Goal: Information Seeking & Learning: Learn about a topic

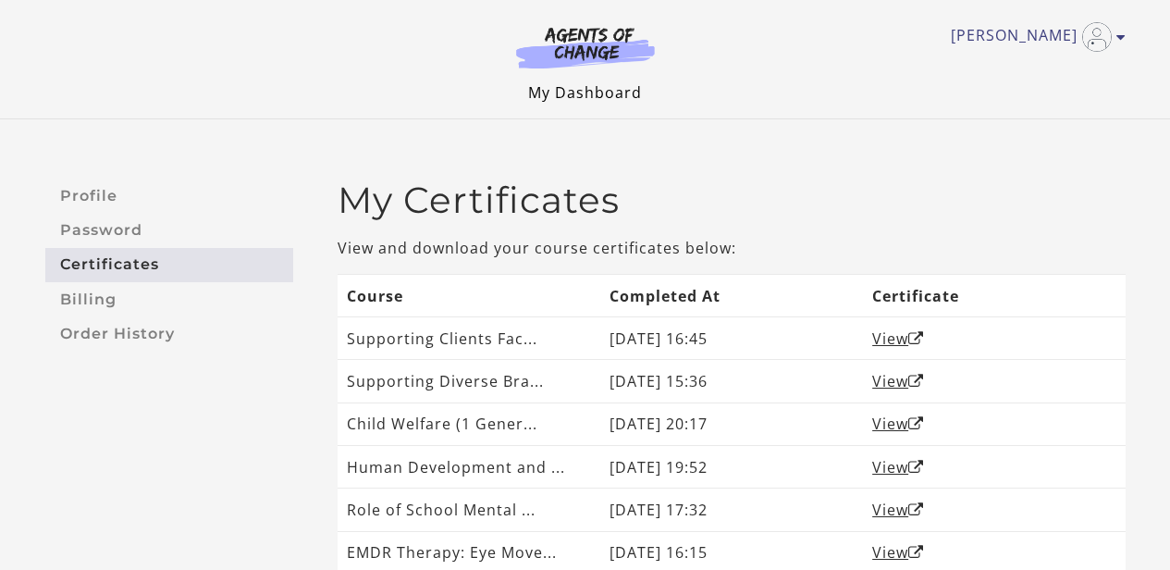
click at [565, 93] on link "My Dashboard" at bounding box center [585, 92] width 114 height 20
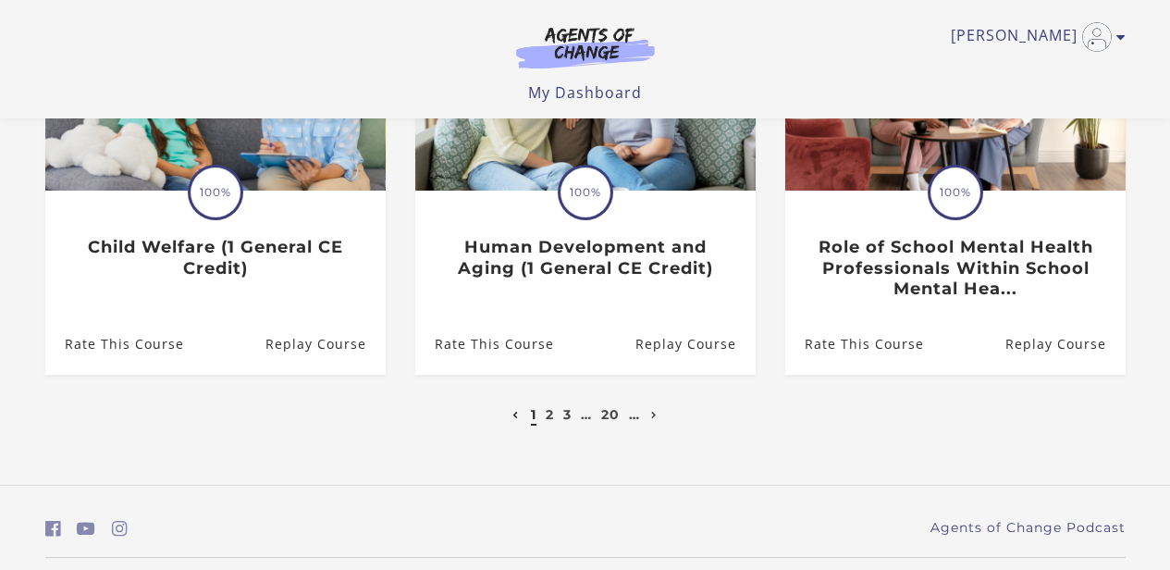
scroll to position [729, 0]
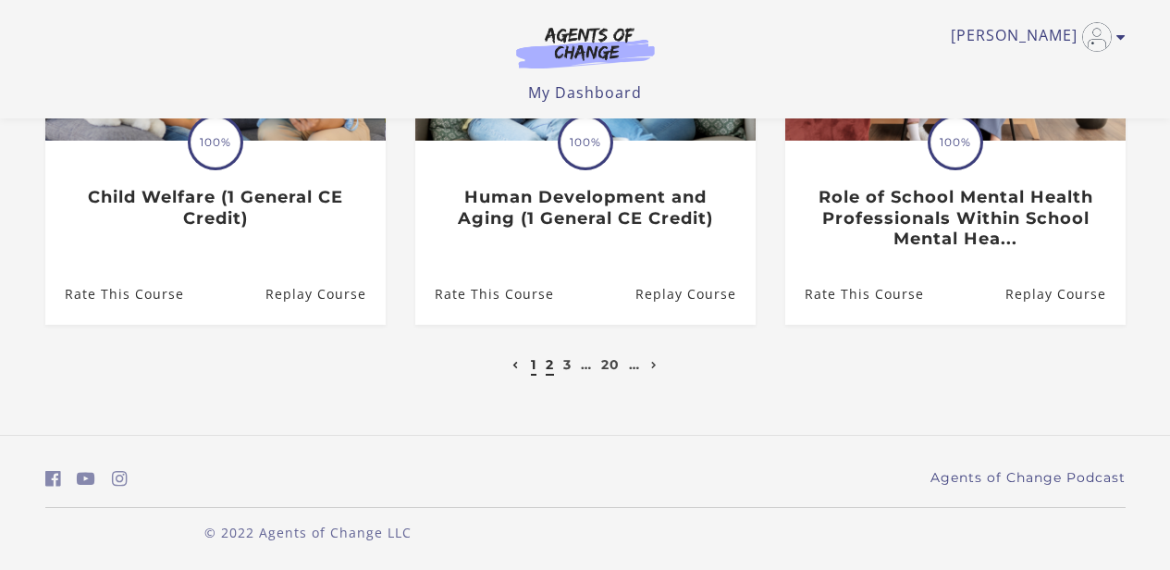
click at [550, 364] on link "2" at bounding box center [550, 364] width 8 height 17
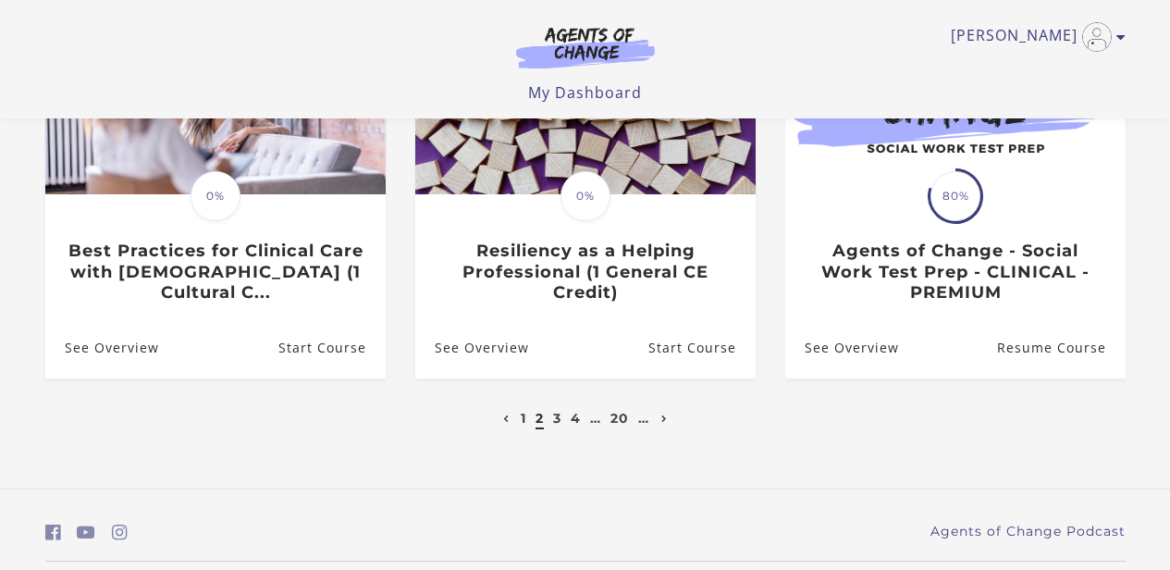
scroll to position [673, 0]
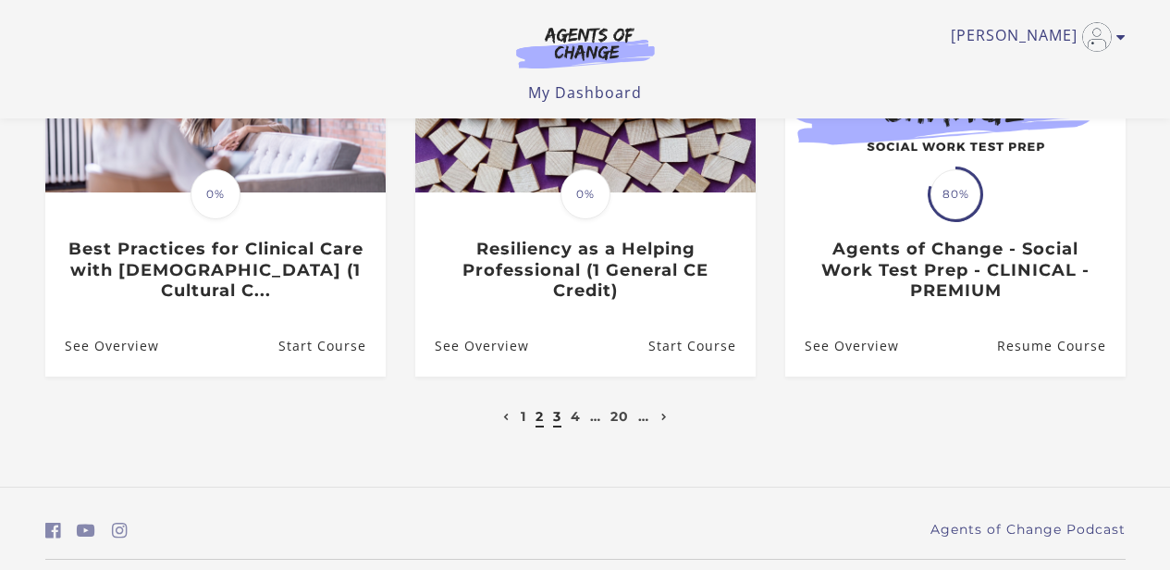
click at [555, 424] on link "3" at bounding box center [557, 416] width 8 height 17
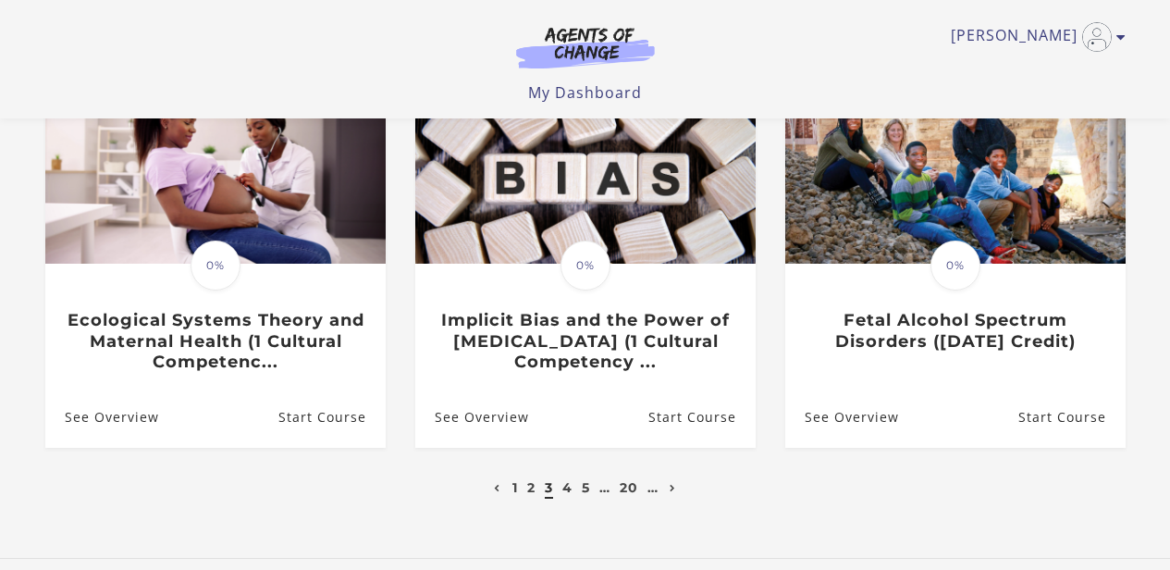
scroll to position [603, 0]
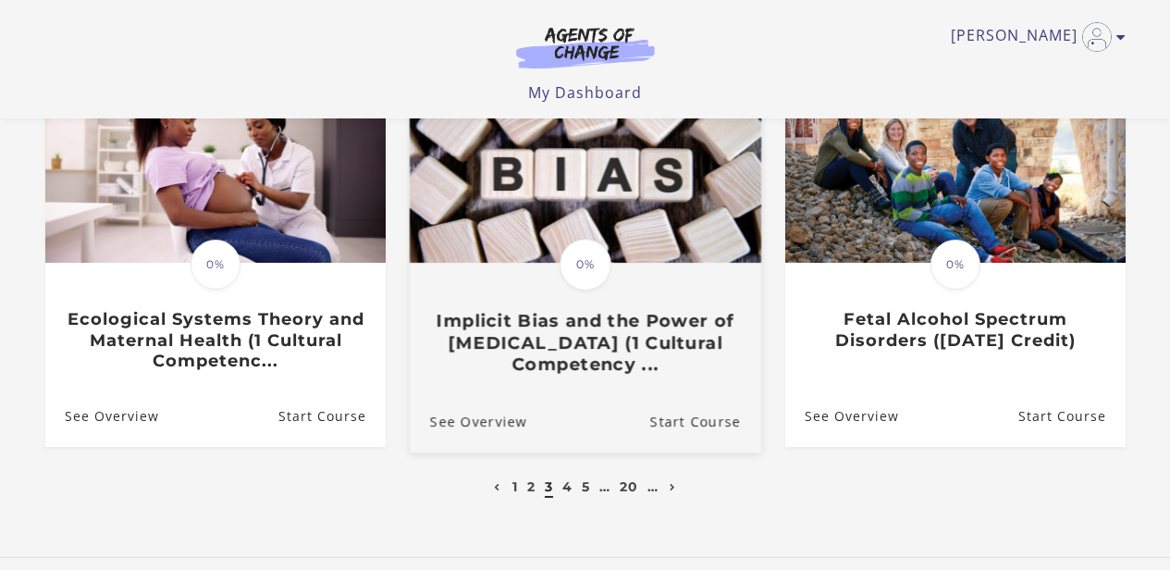
click at [588, 267] on span "0%" at bounding box center [586, 265] width 52 height 52
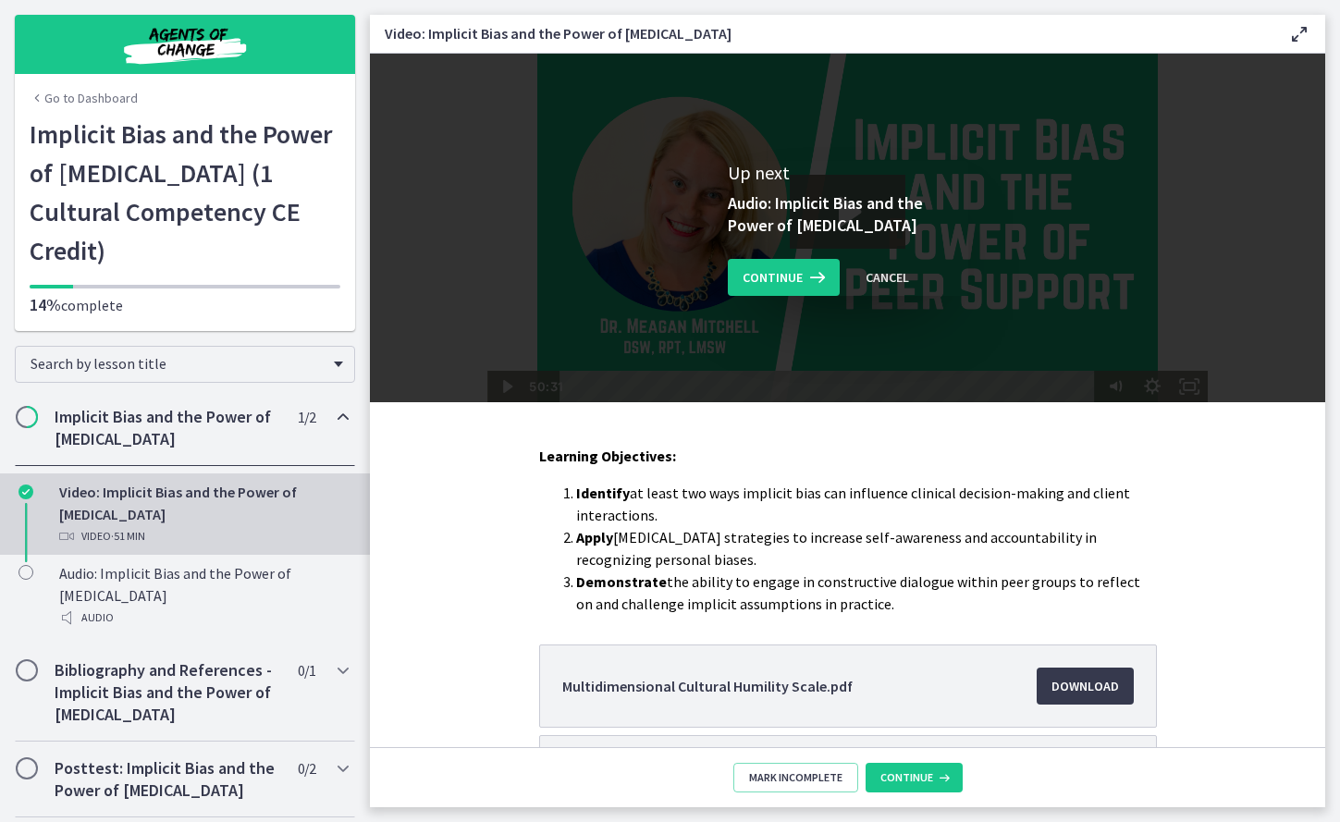
click at [831, 278] on div "Continue Cancel" at bounding box center [848, 277] width 240 height 37
click at [811, 283] on icon at bounding box center [816, 277] width 26 height 22
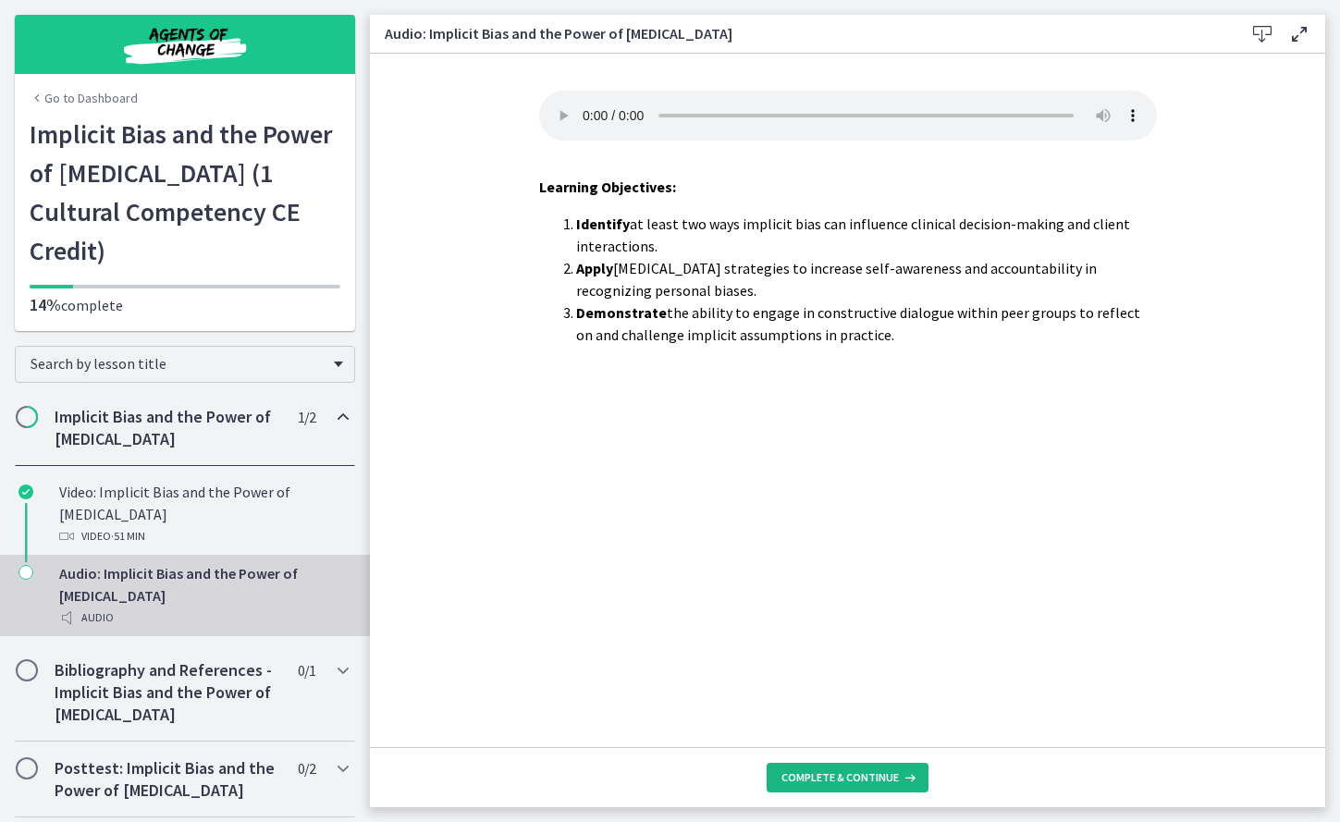
click at [831, 569] on span "Complete & continue" at bounding box center [839, 777] width 117 height 15
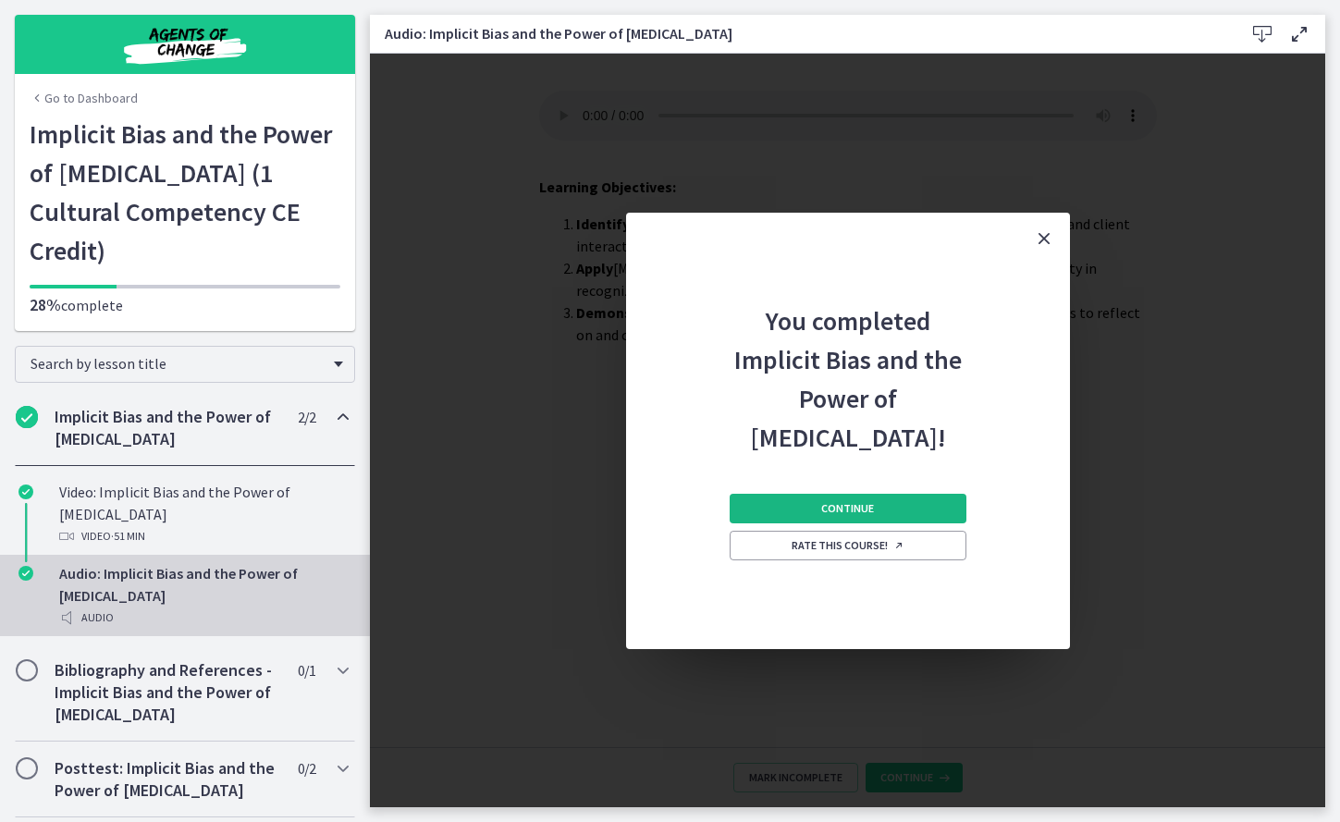
click at [818, 511] on button "Continue" at bounding box center [848, 509] width 237 height 30
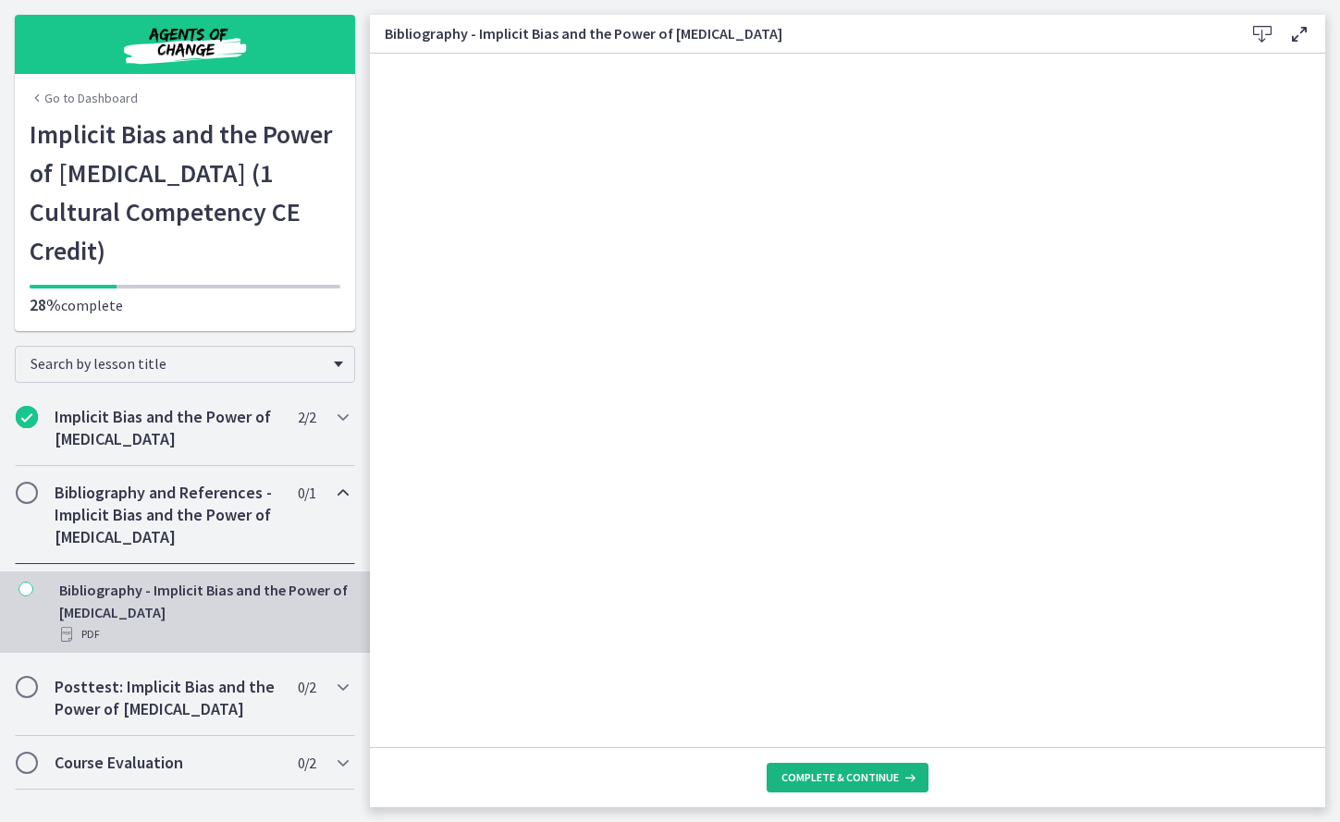
click at [821, 569] on span "Complete & continue" at bounding box center [839, 777] width 117 height 15
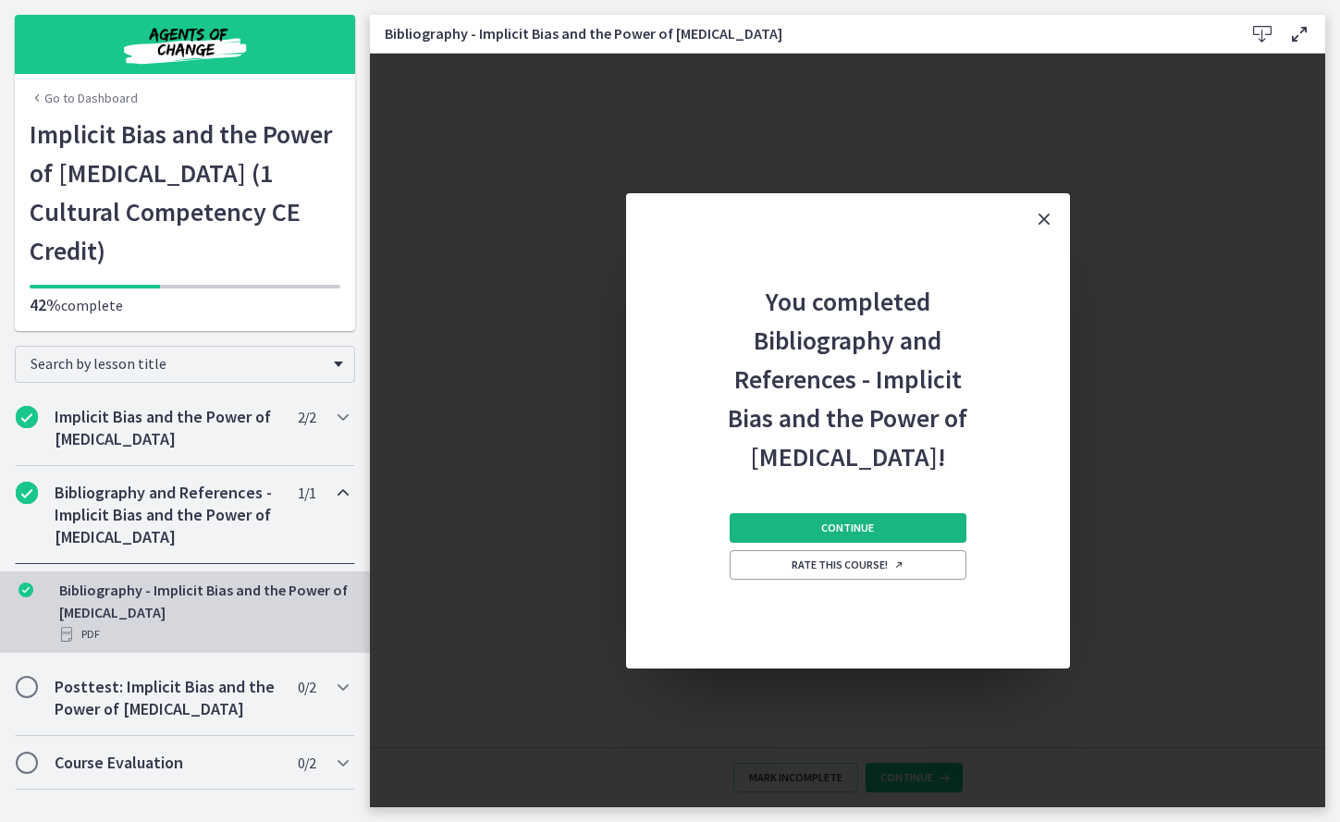
click at [846, 530] on span "Continue" at bounding box center [847, 528] width 53 height 15
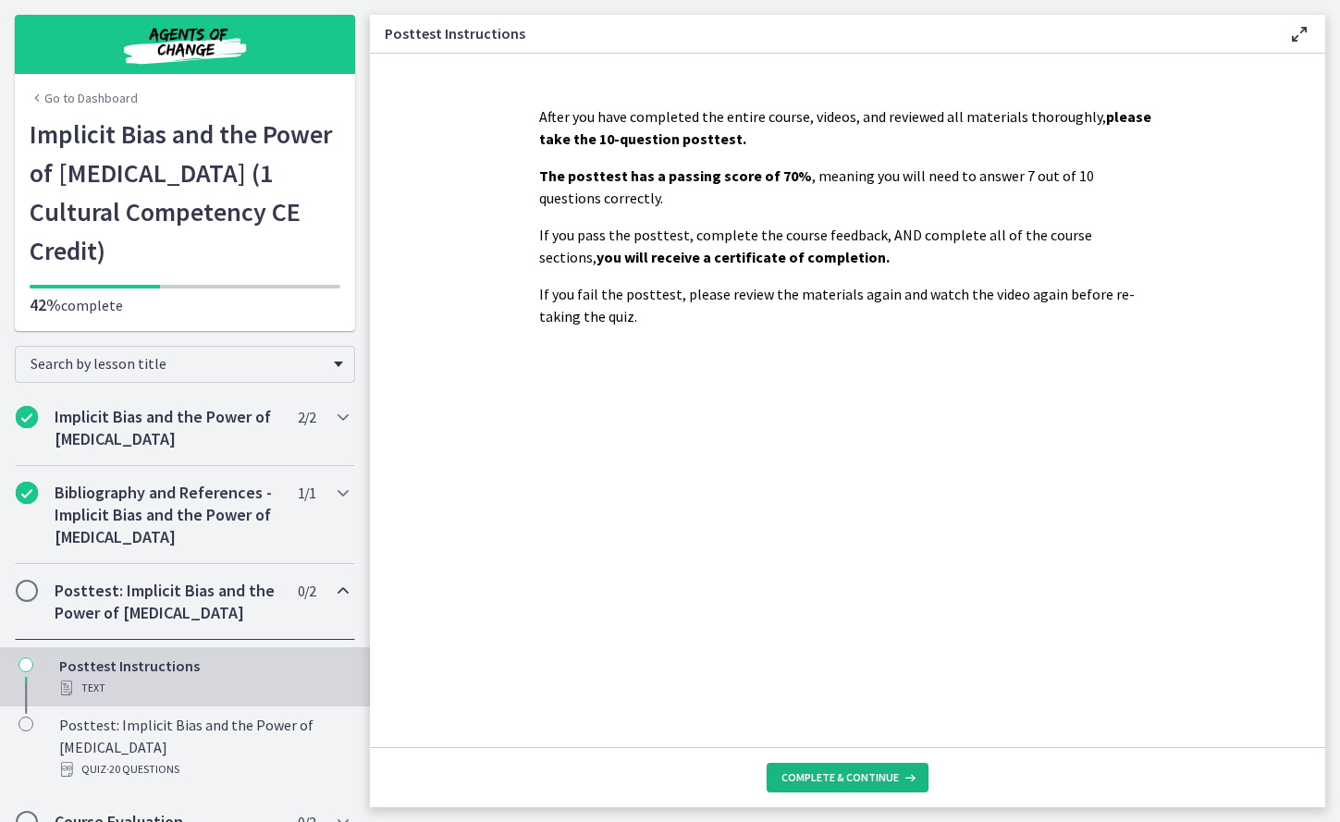
click at [849, 569] on span "Complete & continue" at bounding box center [839, 777] width 117 height 15
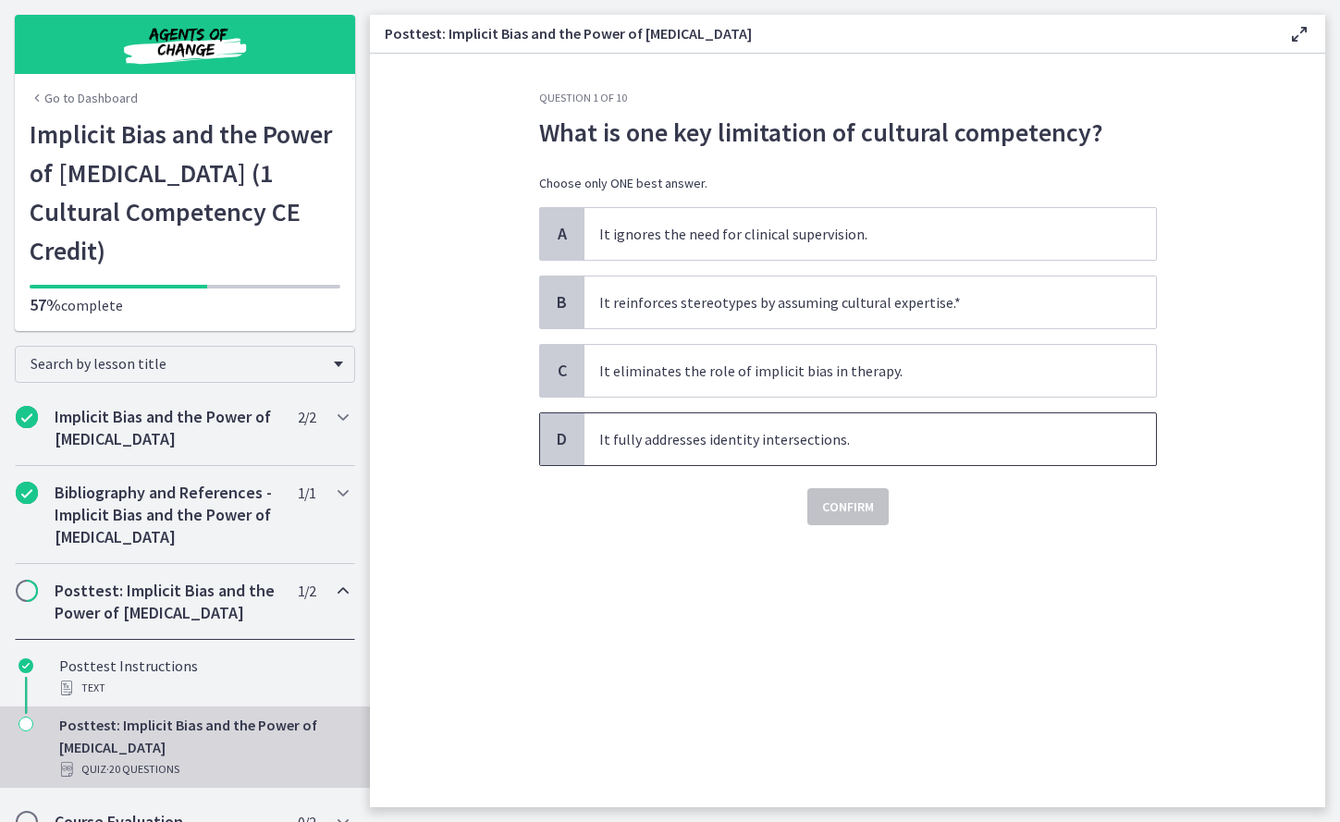
click at [864, 447] on span "It fully addresses identity intersections." at bounding box center [870, 439] width 572 height 52
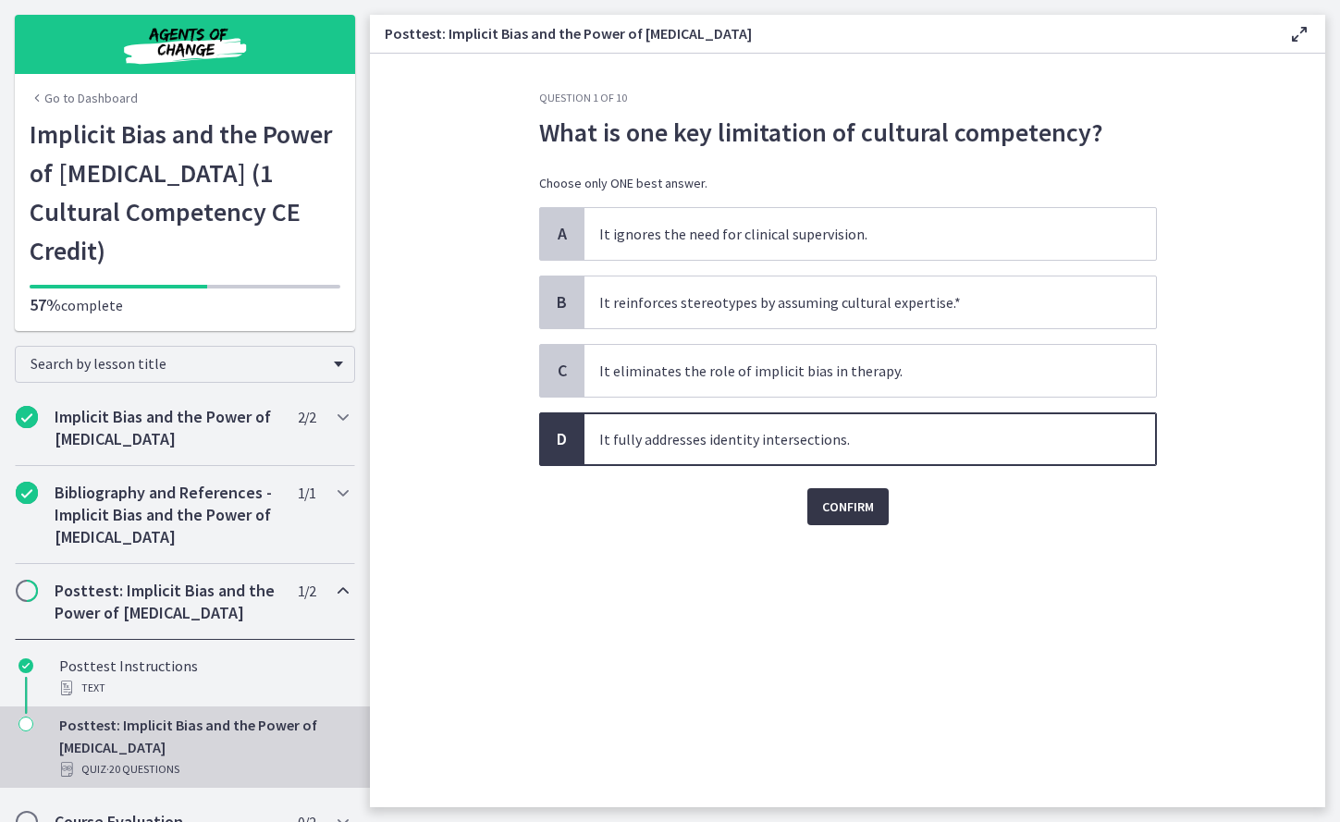
click at [863, 516] on span "Confirm" at bounding box center [848, 507] width 52 height 22
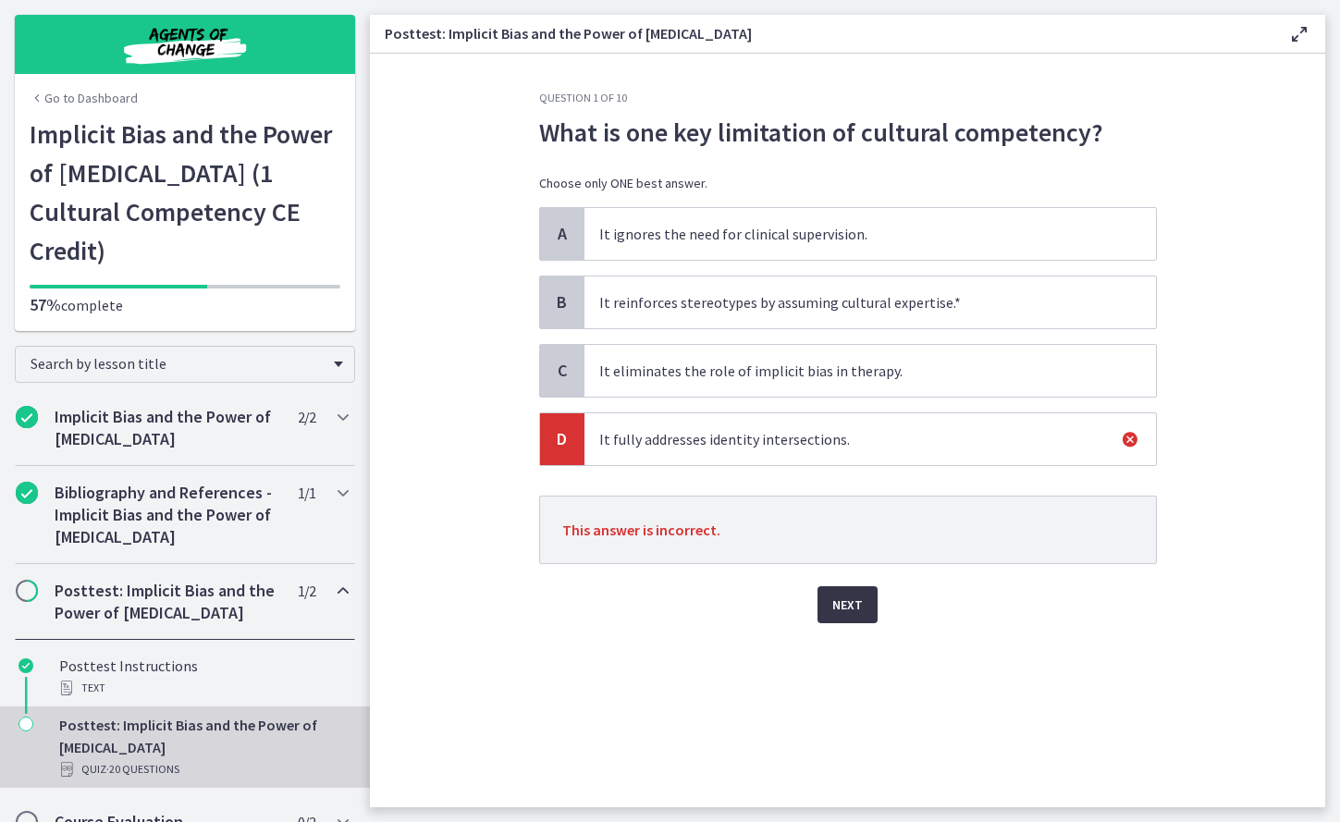
click at [847, 569] on span "Next" at bounding box center [847, 605] width 31 height 22
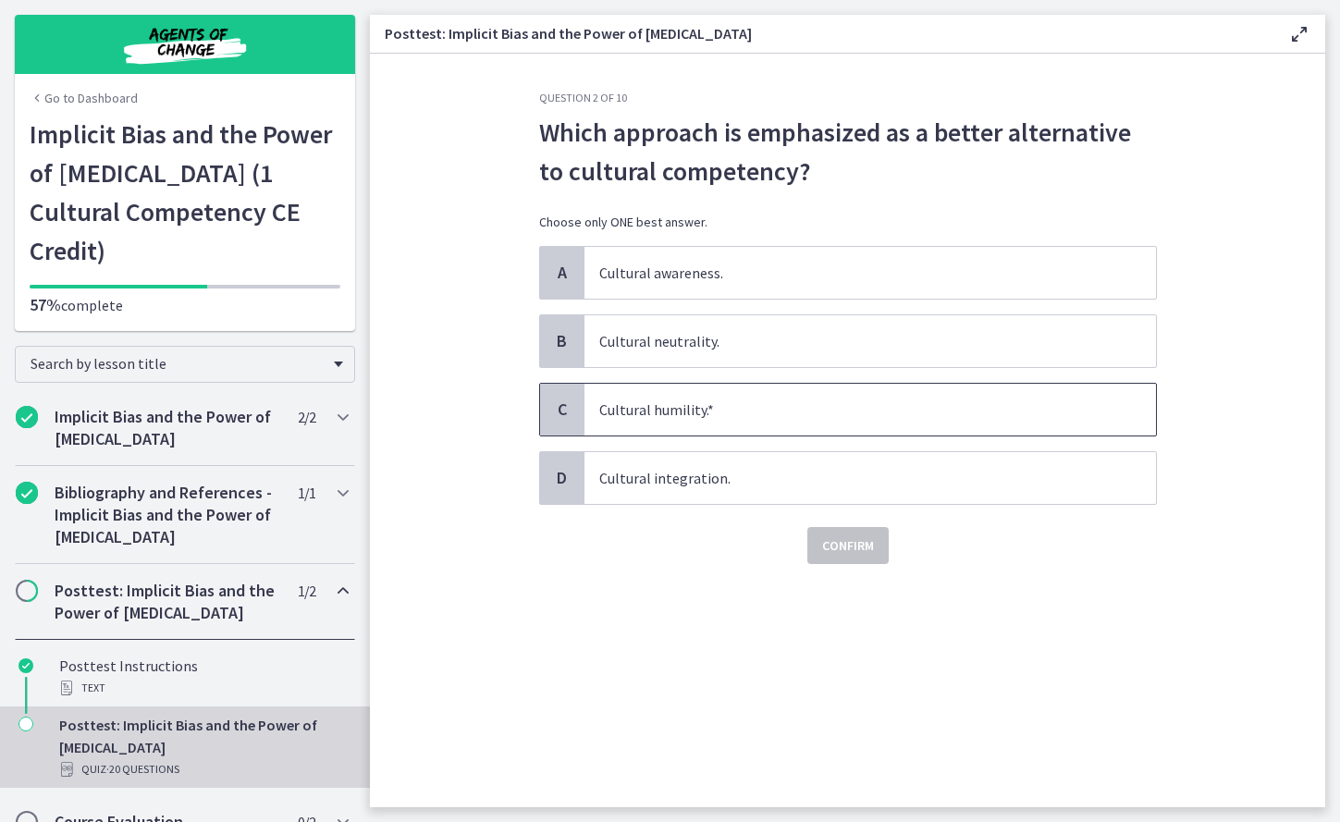
click at [817, 401] on span "Cultural humility.*" at bounding box center [870, 410] width 572 height 52
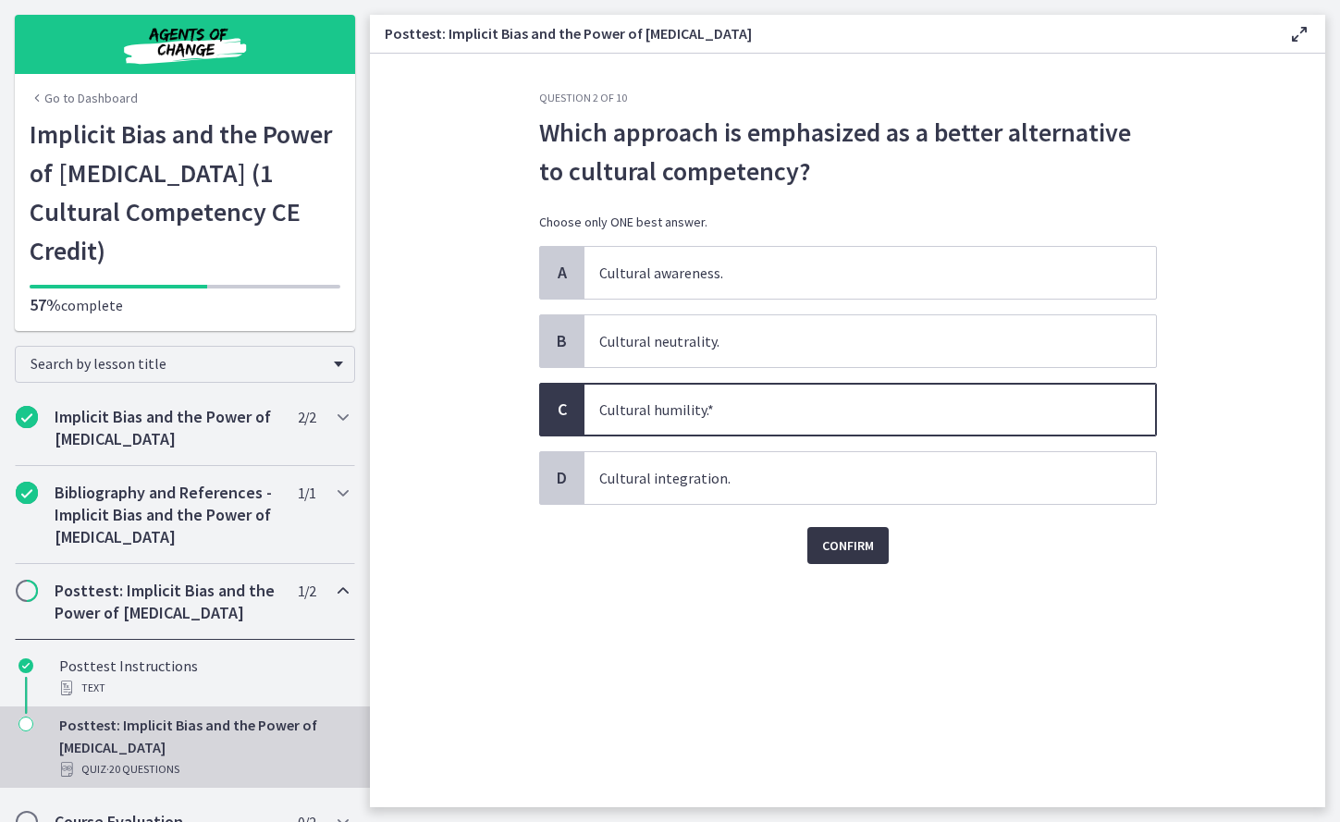
click at [841, 552] on span "Confirm" at bounding box center [848, 546] width 52 height 22
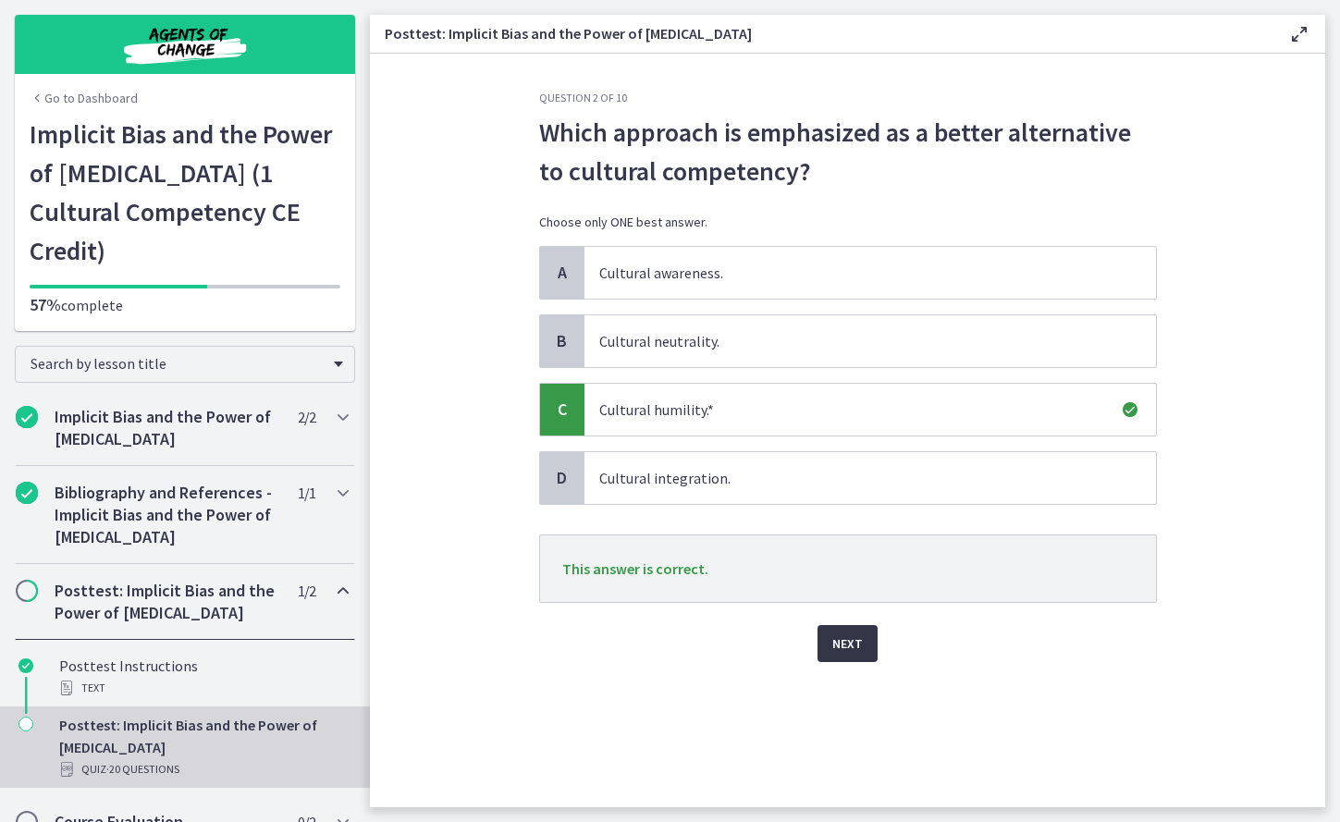
click at [840, 569] on span "Next" at bounding box center [847, 644] width 31 height 22
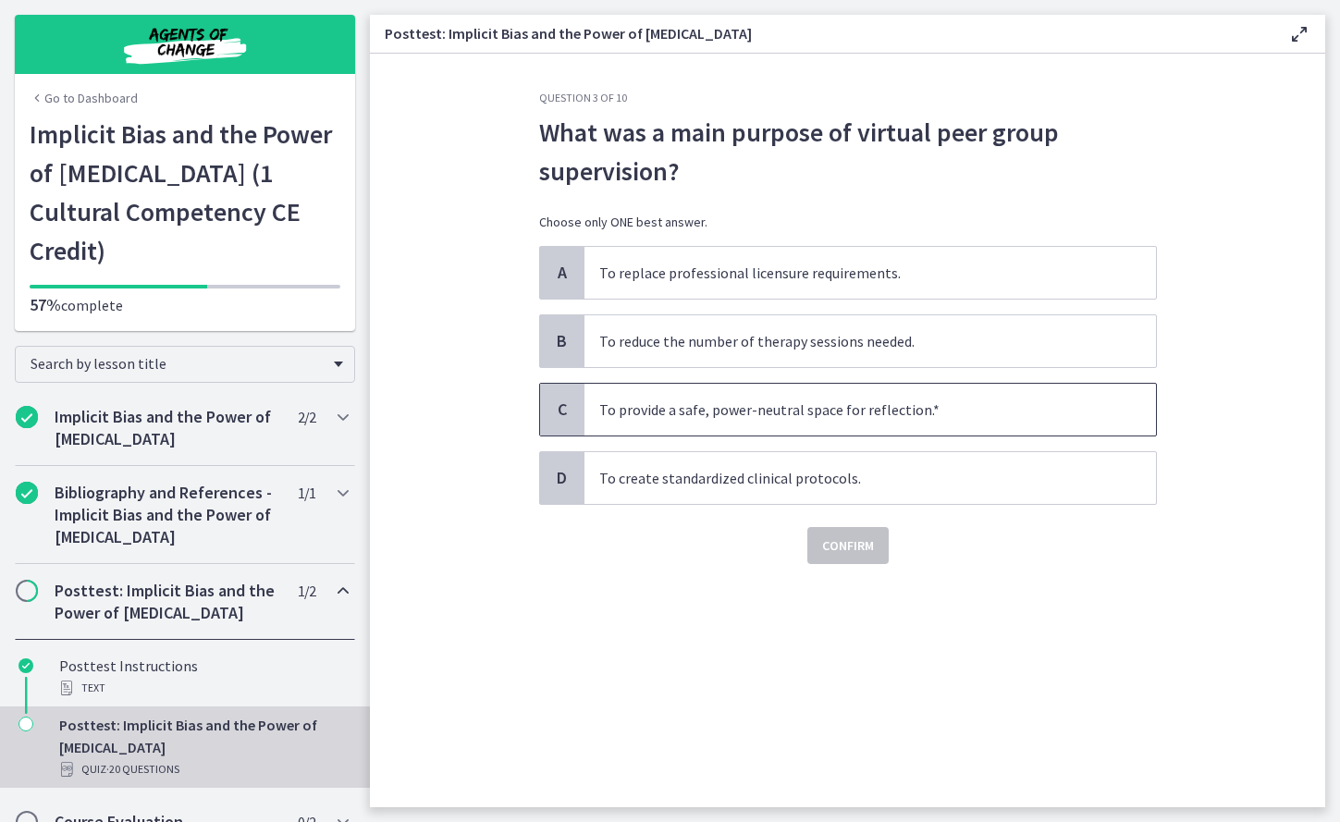
click at [875, 409] on span "To provide a safe, power-neutral space for reflection.*" at bounding box center [870, 410] width 572 height 52
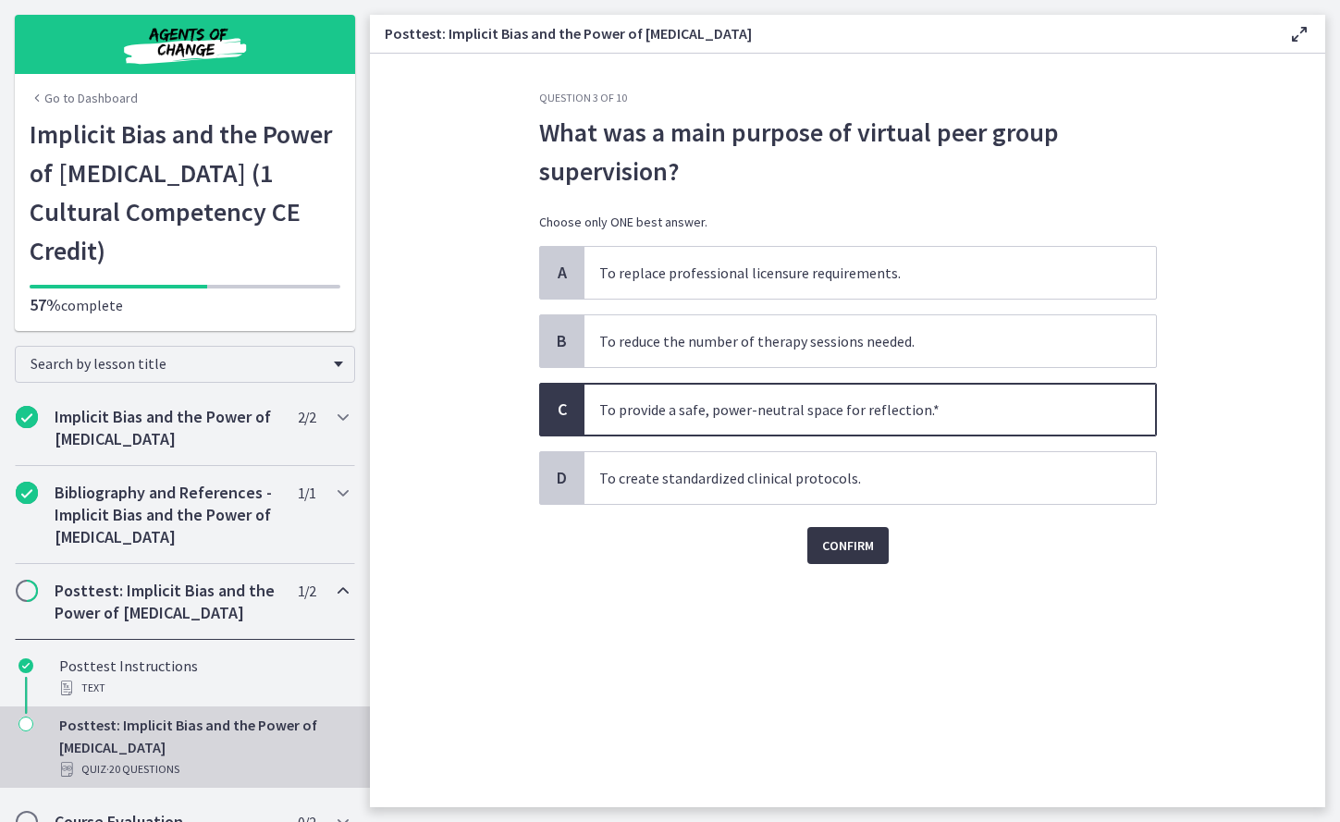
click at [846, 543] on span "Confirm" at bounding box center [848, 546] width 52 height 22
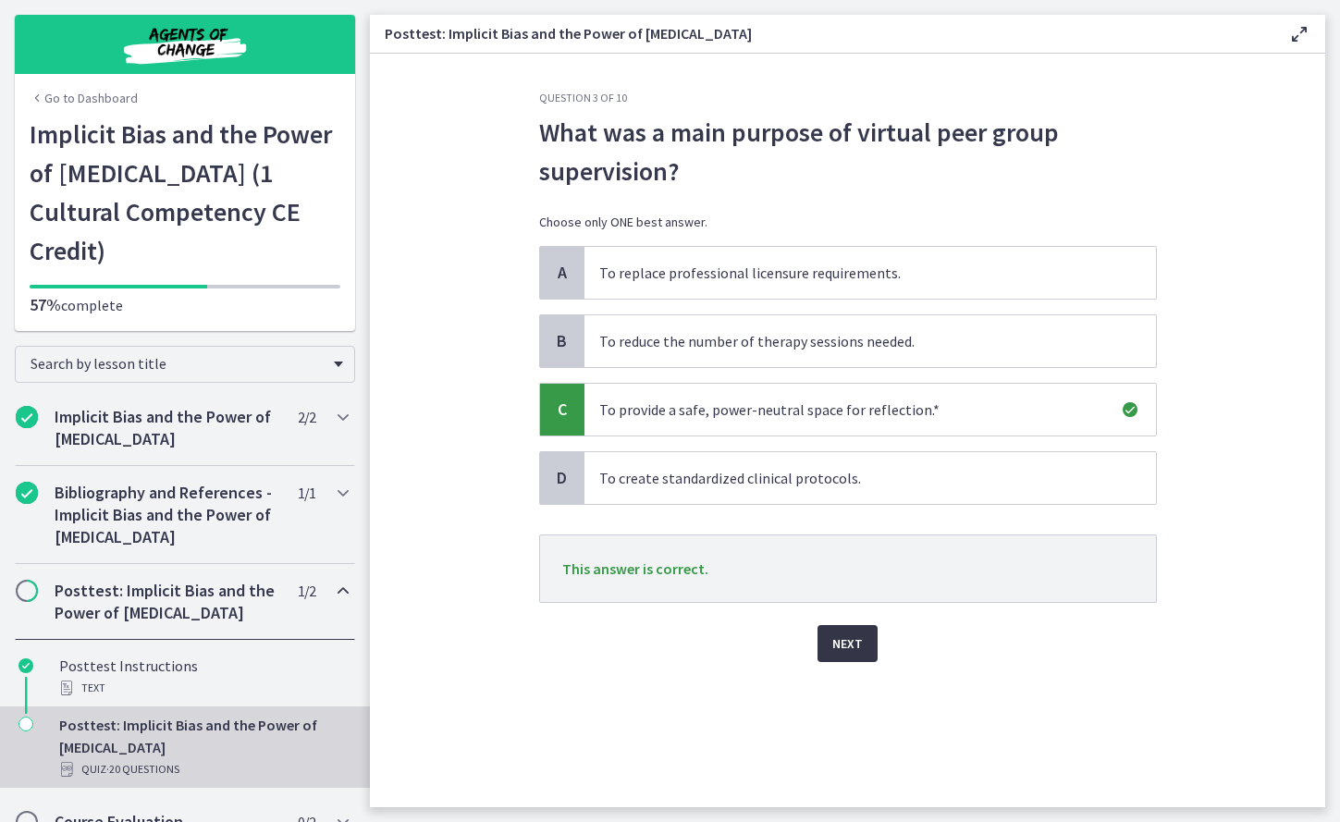
click at [849, 569] on span "Next" at bounding box center [847, 644] width 31 height 22
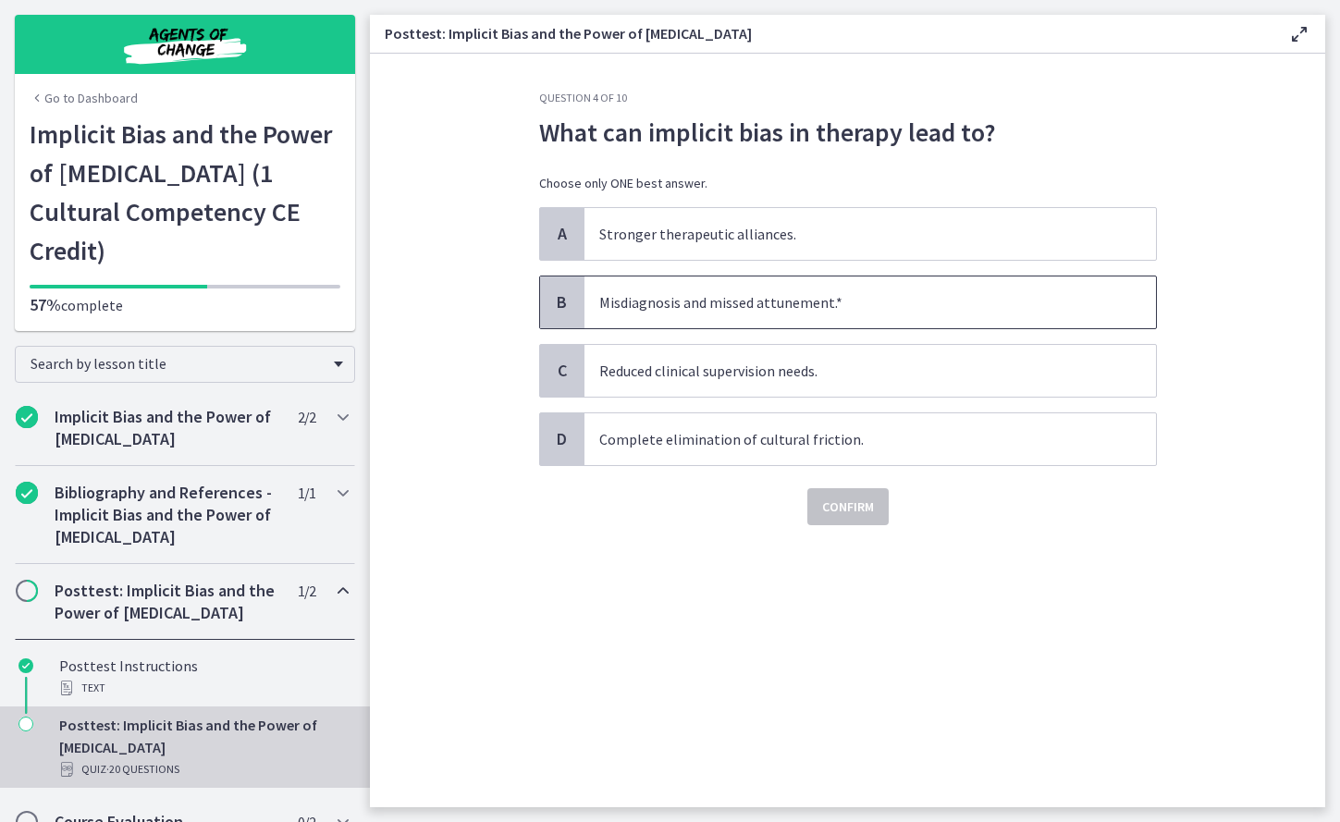
click at [843, 310] on span "Misdiagnosis and missed attunement.*" at bounding box center [870, 303] width 572 height 52
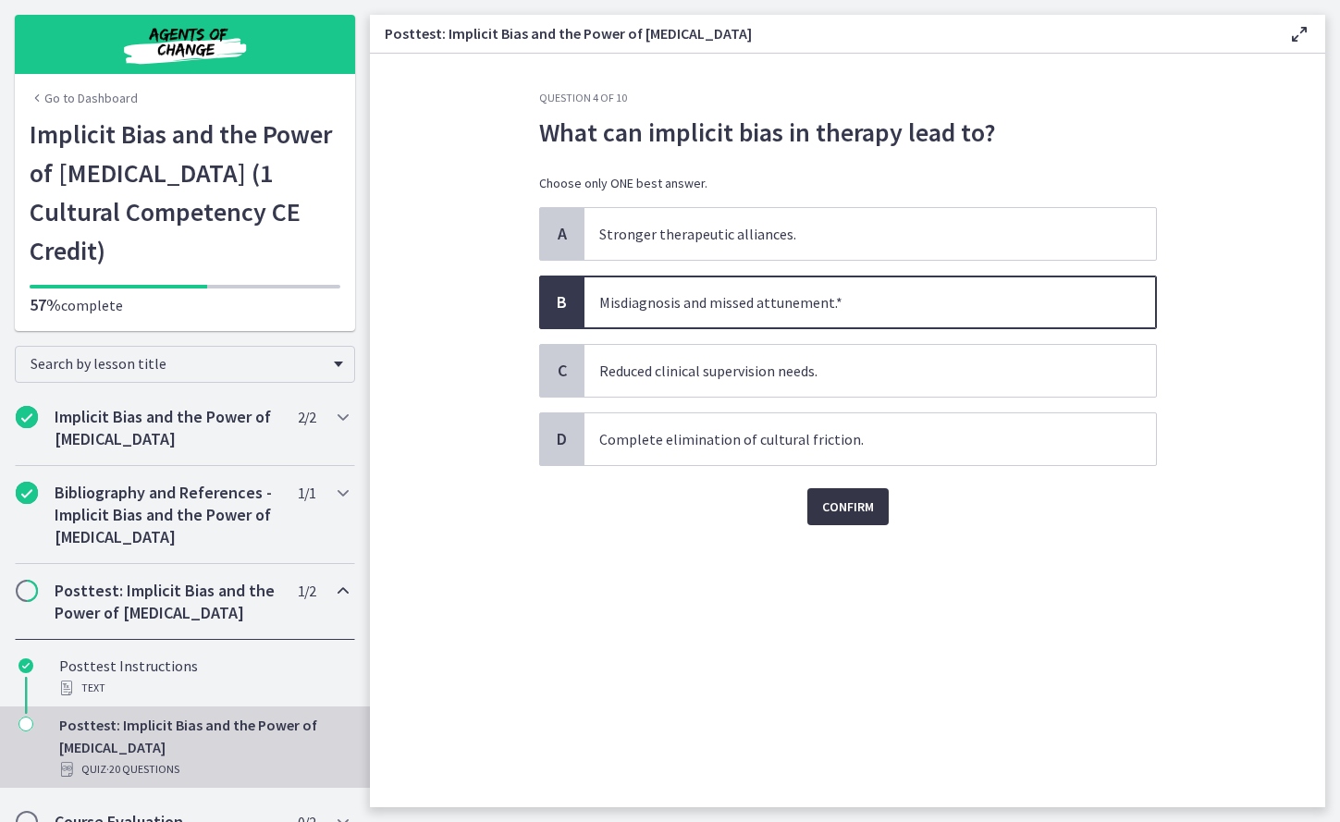
click at [837, 516] on span "Confirm" at bounding box center [848, 507] width 52 height 22
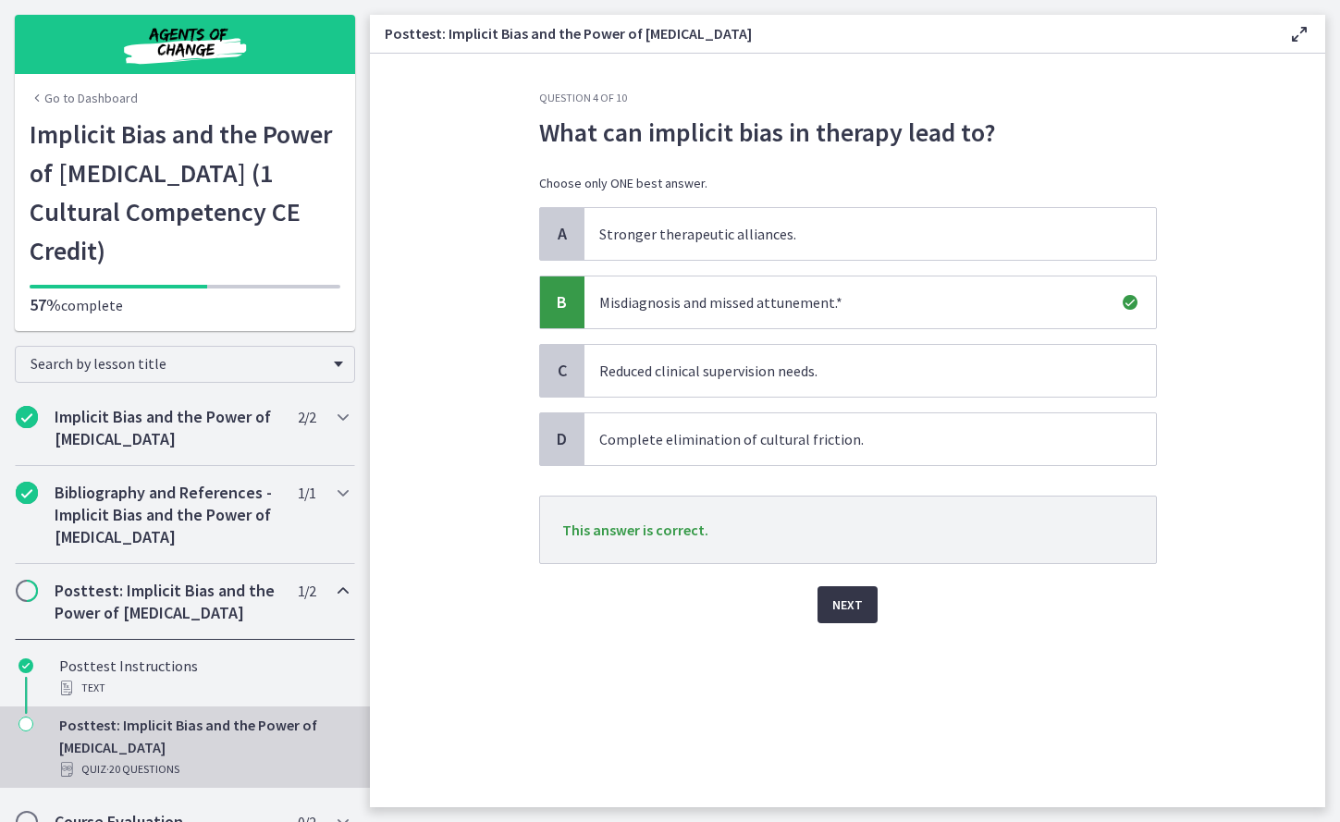
click at [843, 569] on span "Next" at bounding box center [847, 605] width 31 height 22
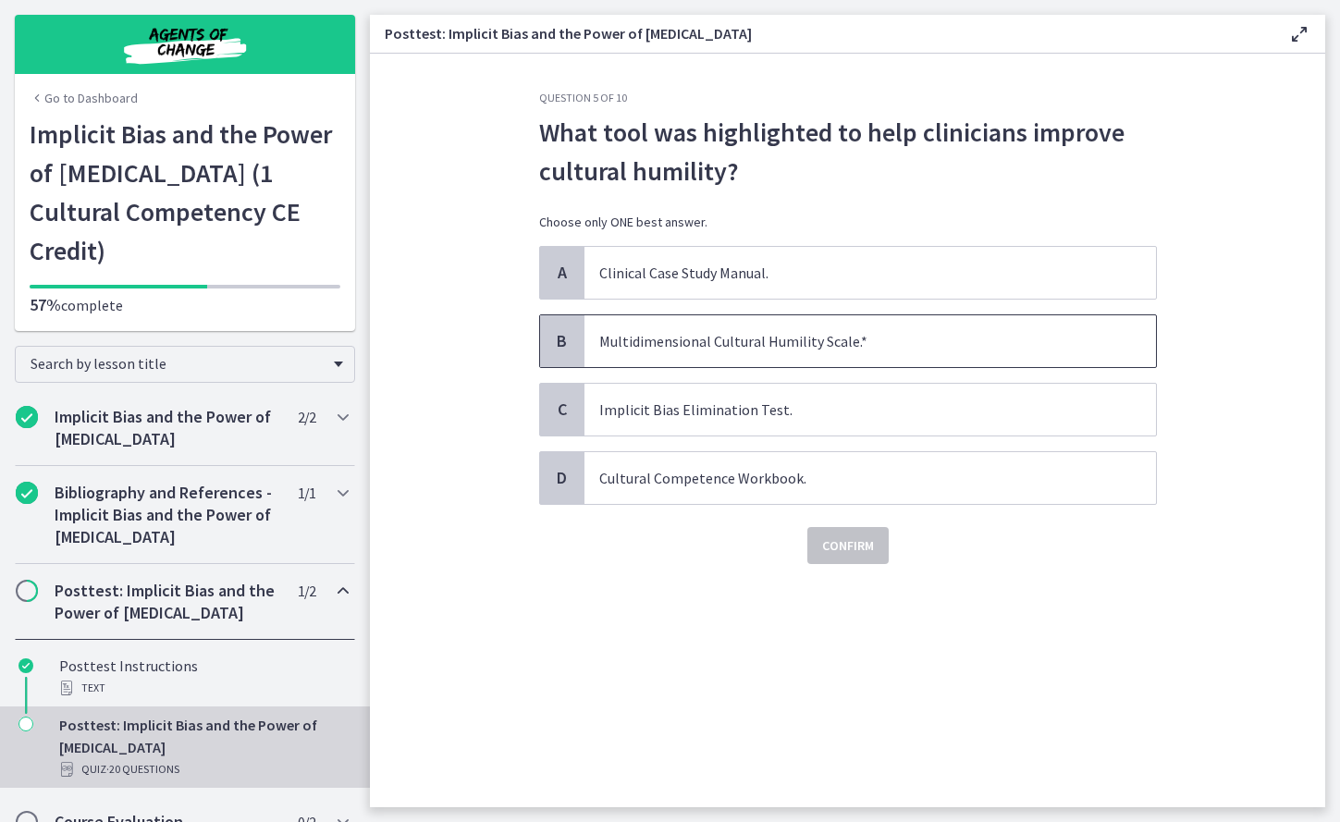
click at [833, 350] on span "Multidimensional Cultural Humility Scale.*" at bounding box center [870, 341] width 572 height 52
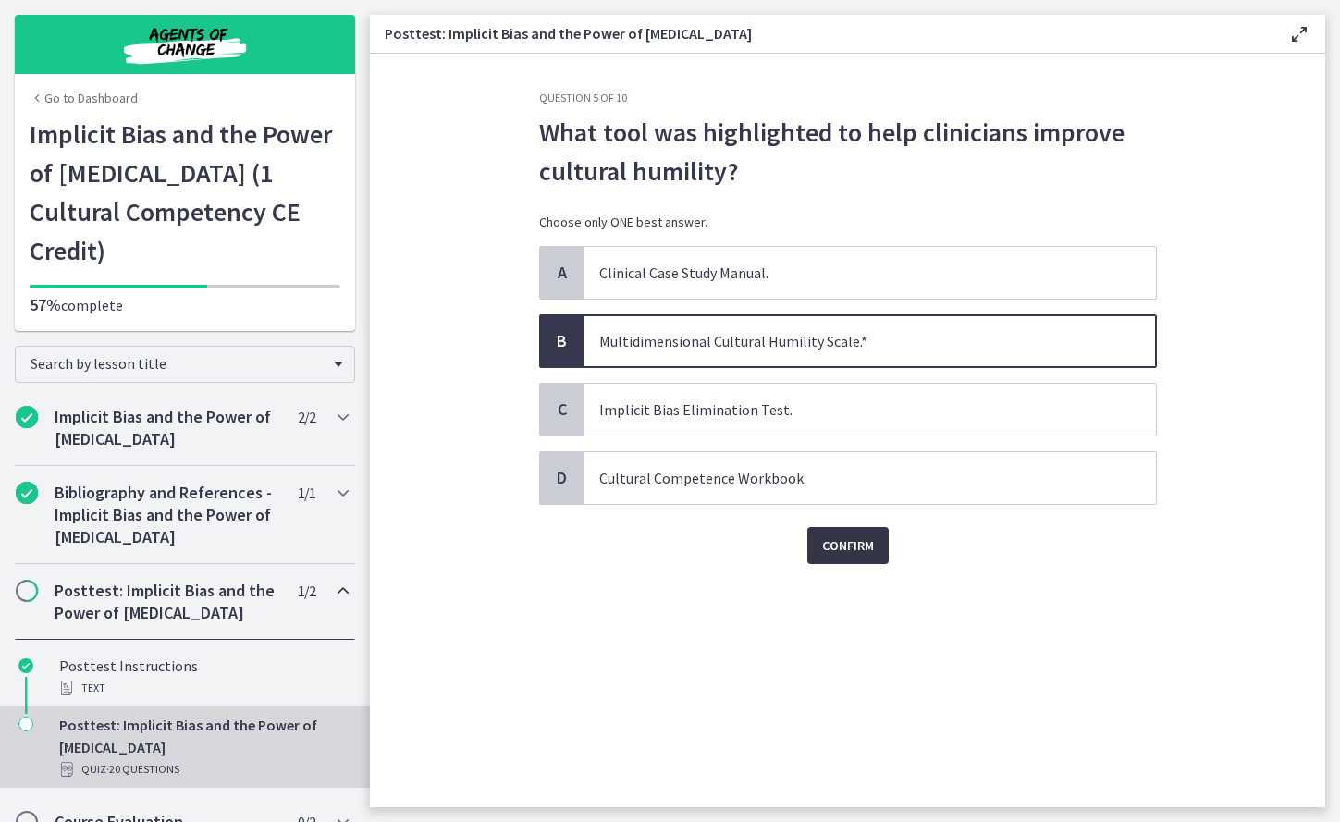
click at [835, 530] on button "Confirm" at bounding box center [847, 545] width 81 height 37
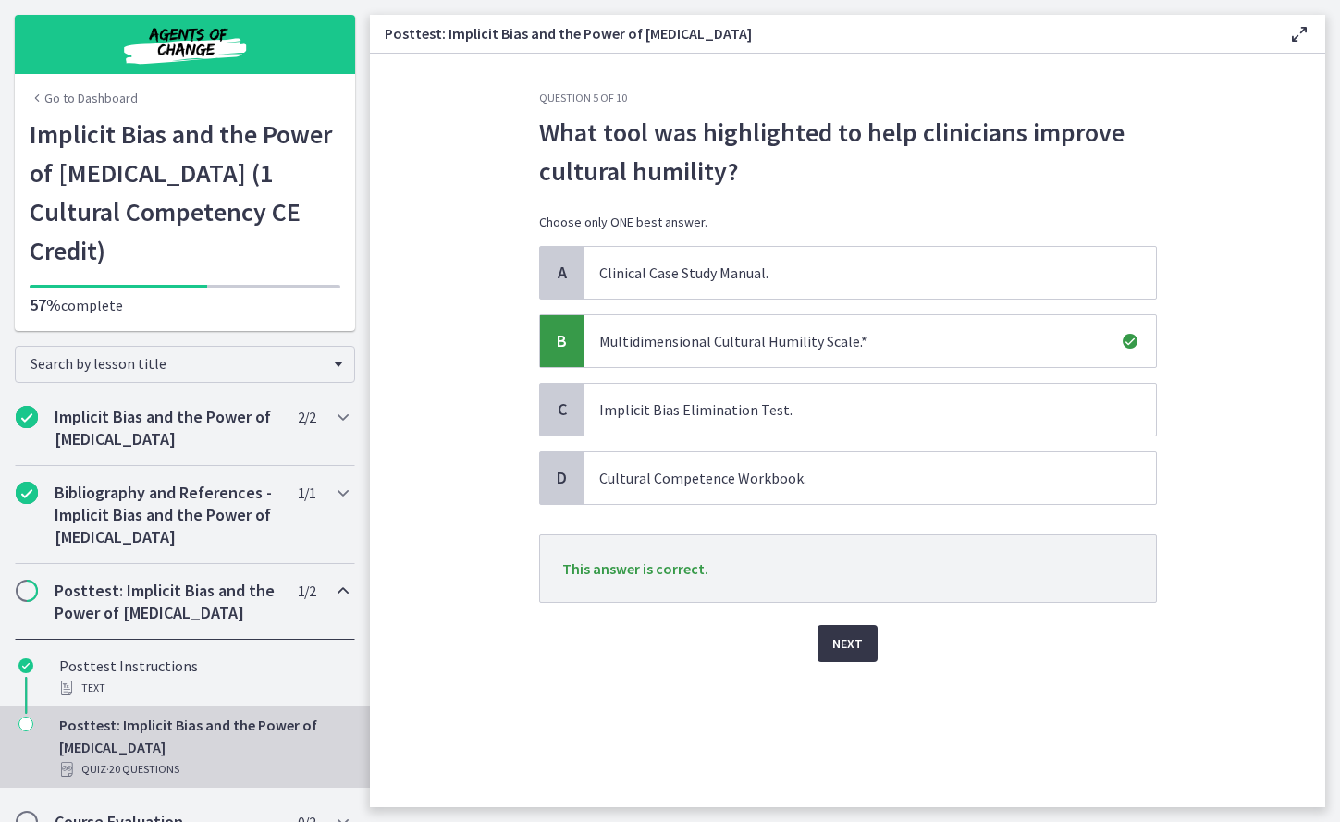
click at [848, 569] on span "Next" at bounding box center [847, 644] width 31 height 22
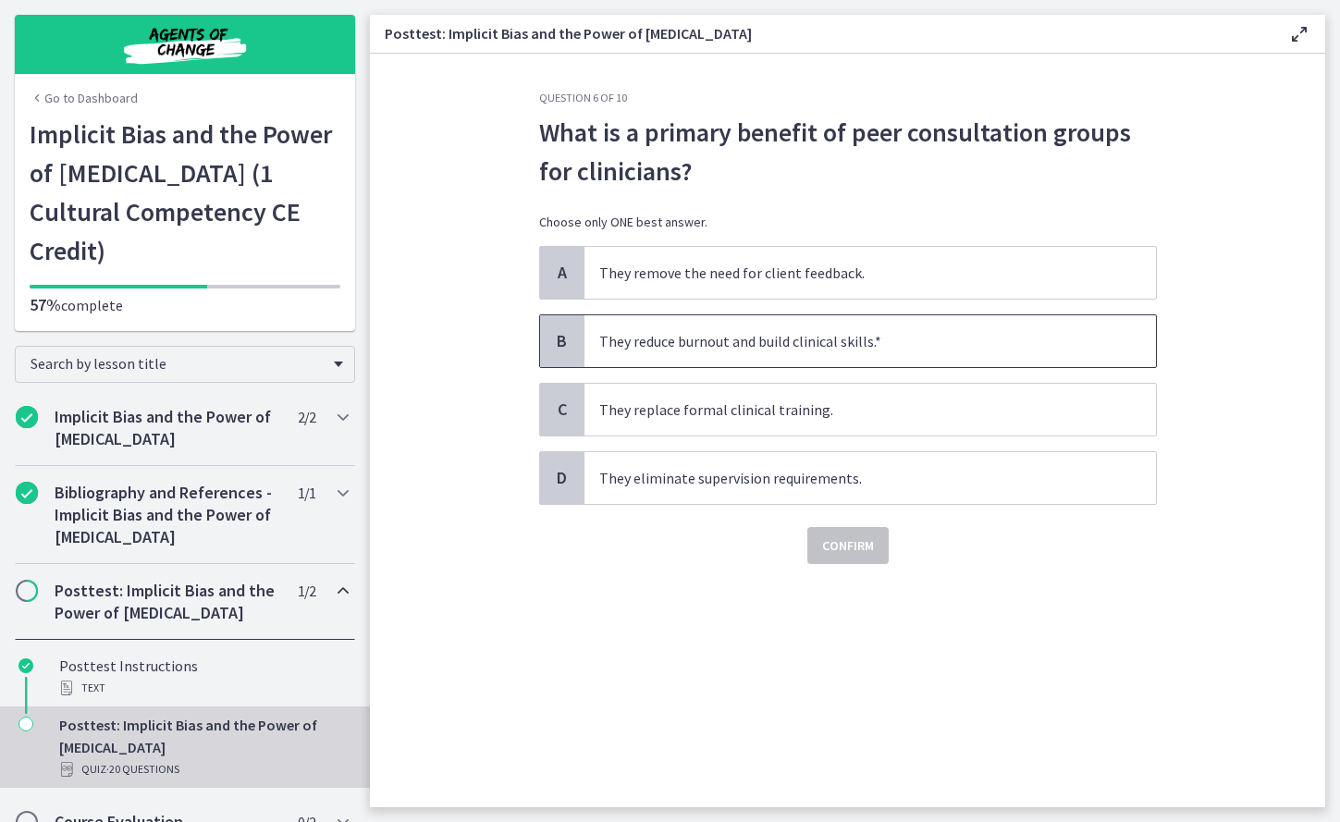
click at [820, 343] on span "They reduce burnout and build clinical skills.*" at bounding box center [870, 341] width 572 height 52
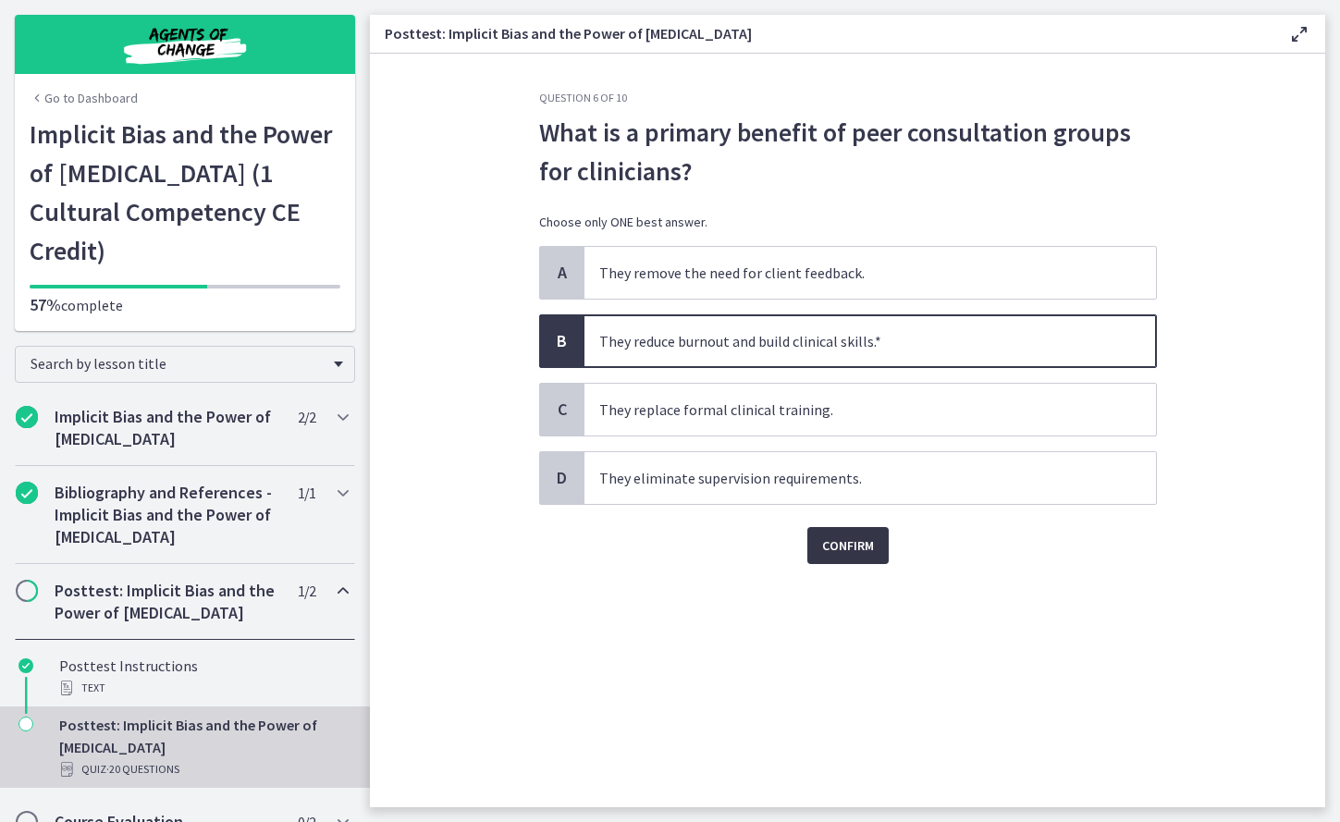
click at [861, 543] on span "Confirm" at bounding box center [848, 546] width 52 height 22
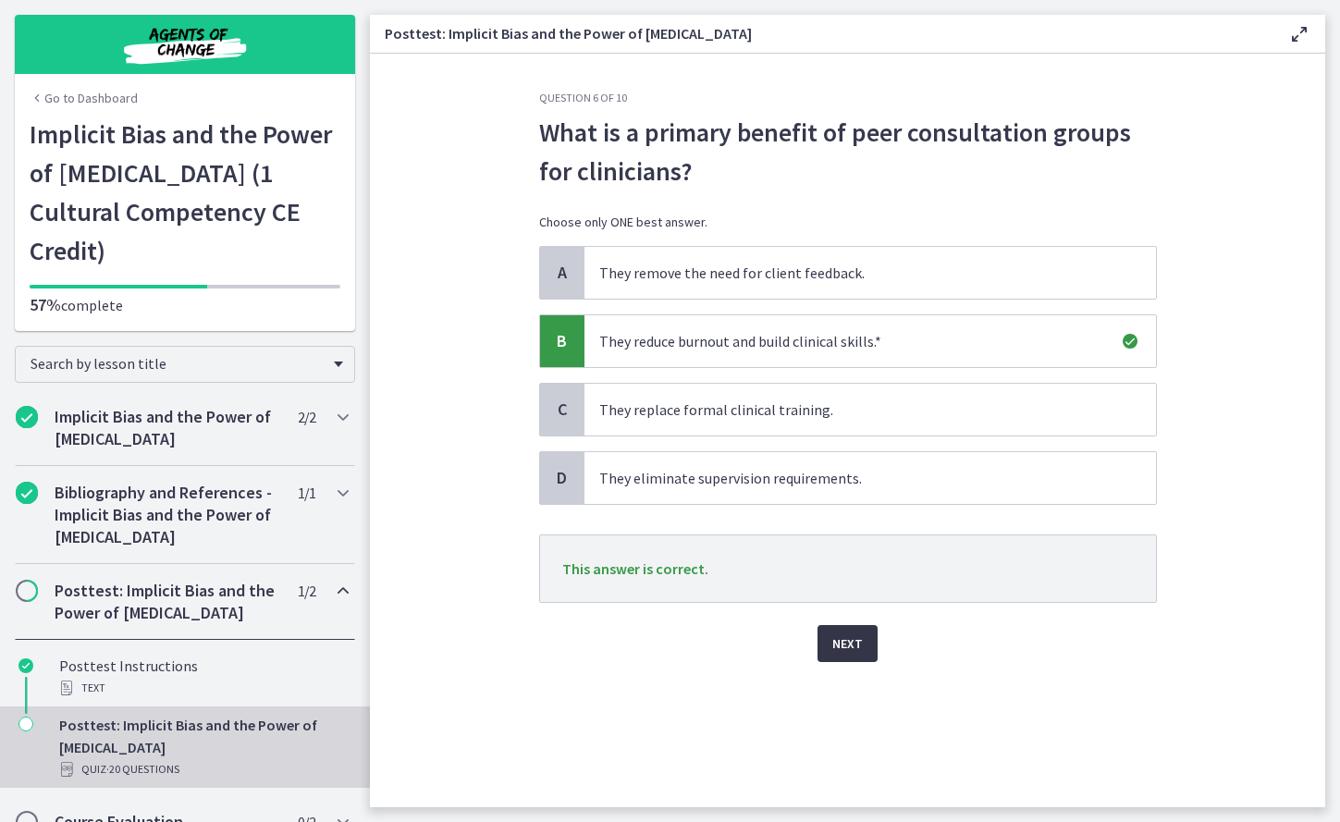
click at [842, 569] on button "Next" at bounding box center [848, 643] width 60 height 37
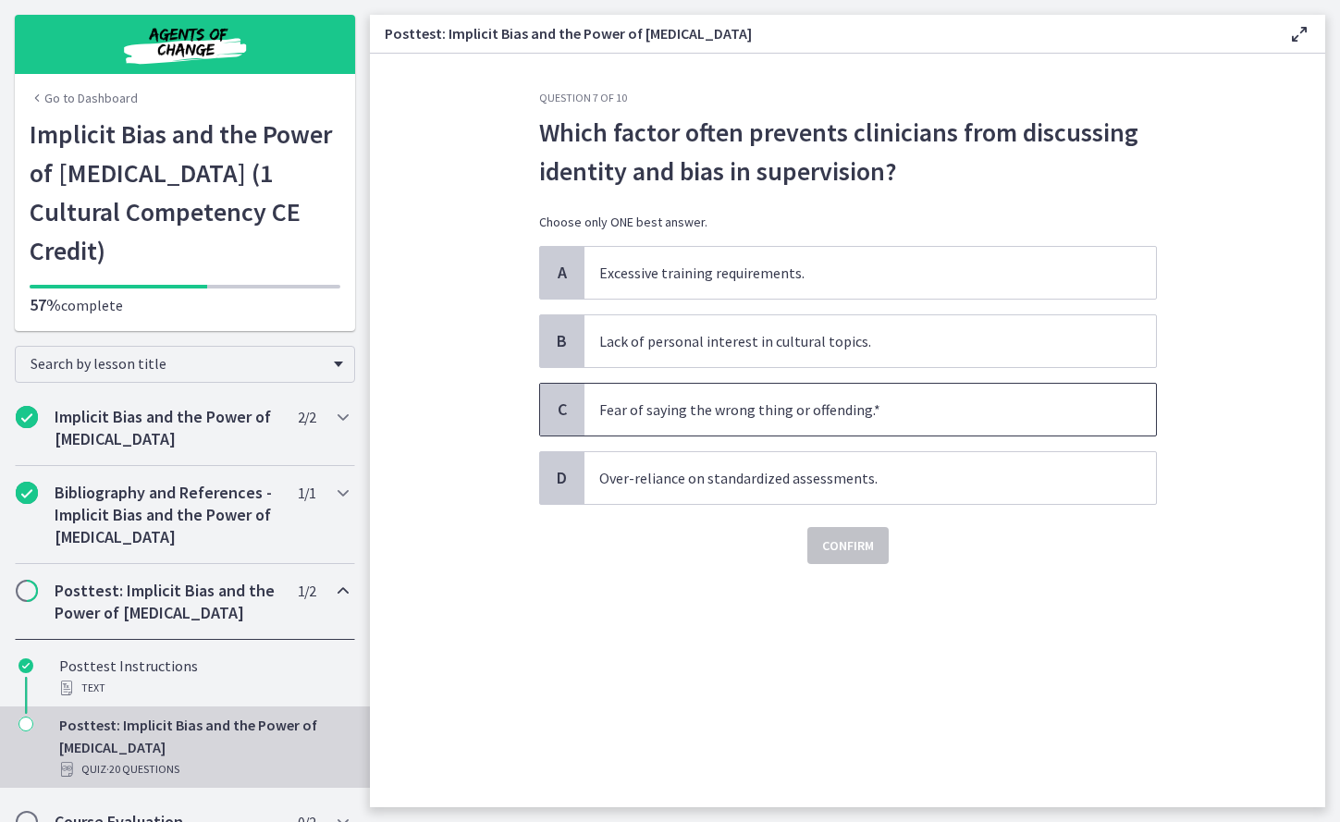
drag, startPoint x: 874, startPoint y: 406, endPoint x: 874, endPoint y: 425, distance: 19.4
click at [874, 409] on span "Fear of saying the wrong thing or offending.*" at bounding box center [870, 410] width 572 height 52
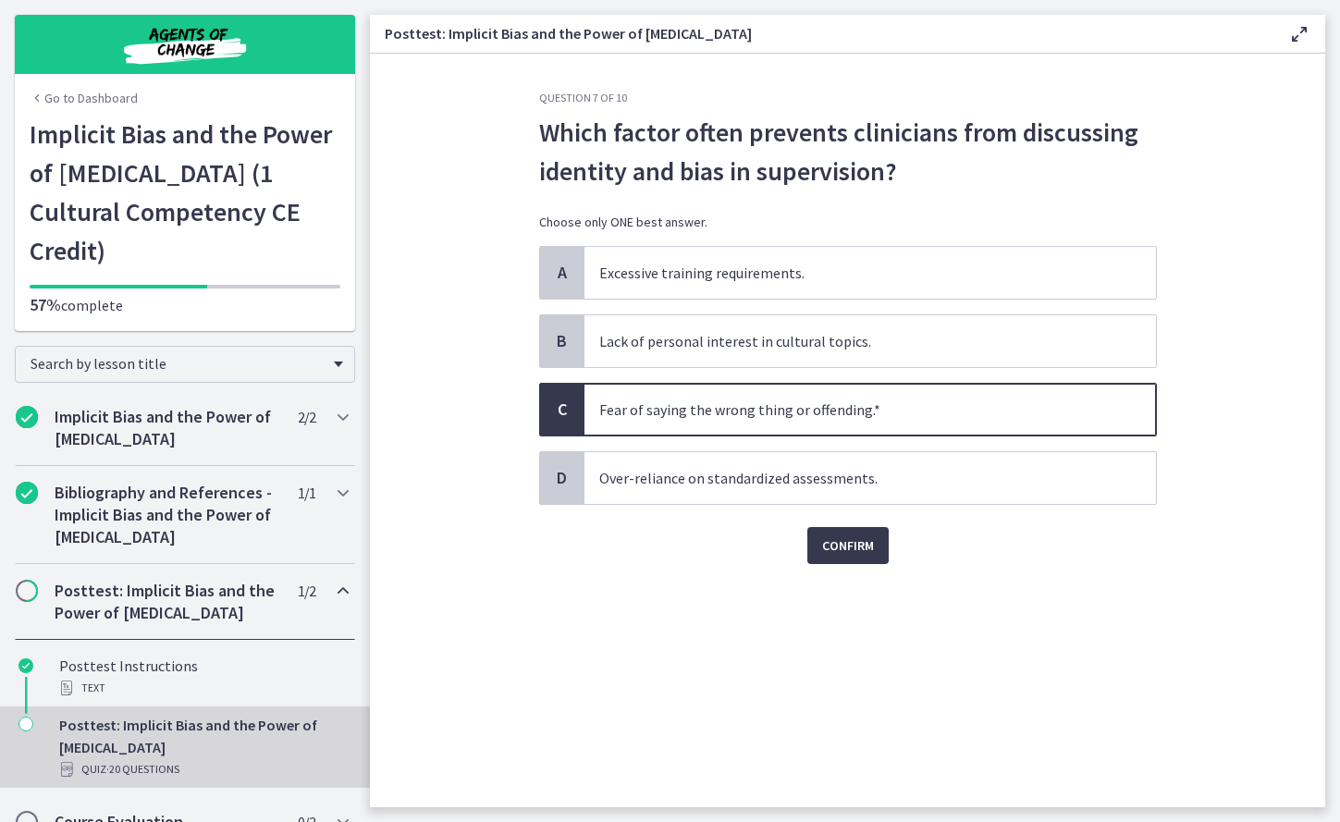
click at [847, 569] on div "Question 7 of 10 Which factor often prevents clinicians from discussing identit…" at bounding box center [847, 449] width 647 height 717
click at [853, 544] on span "Confirm" at bounding box center [848, 546] width 52 height 22
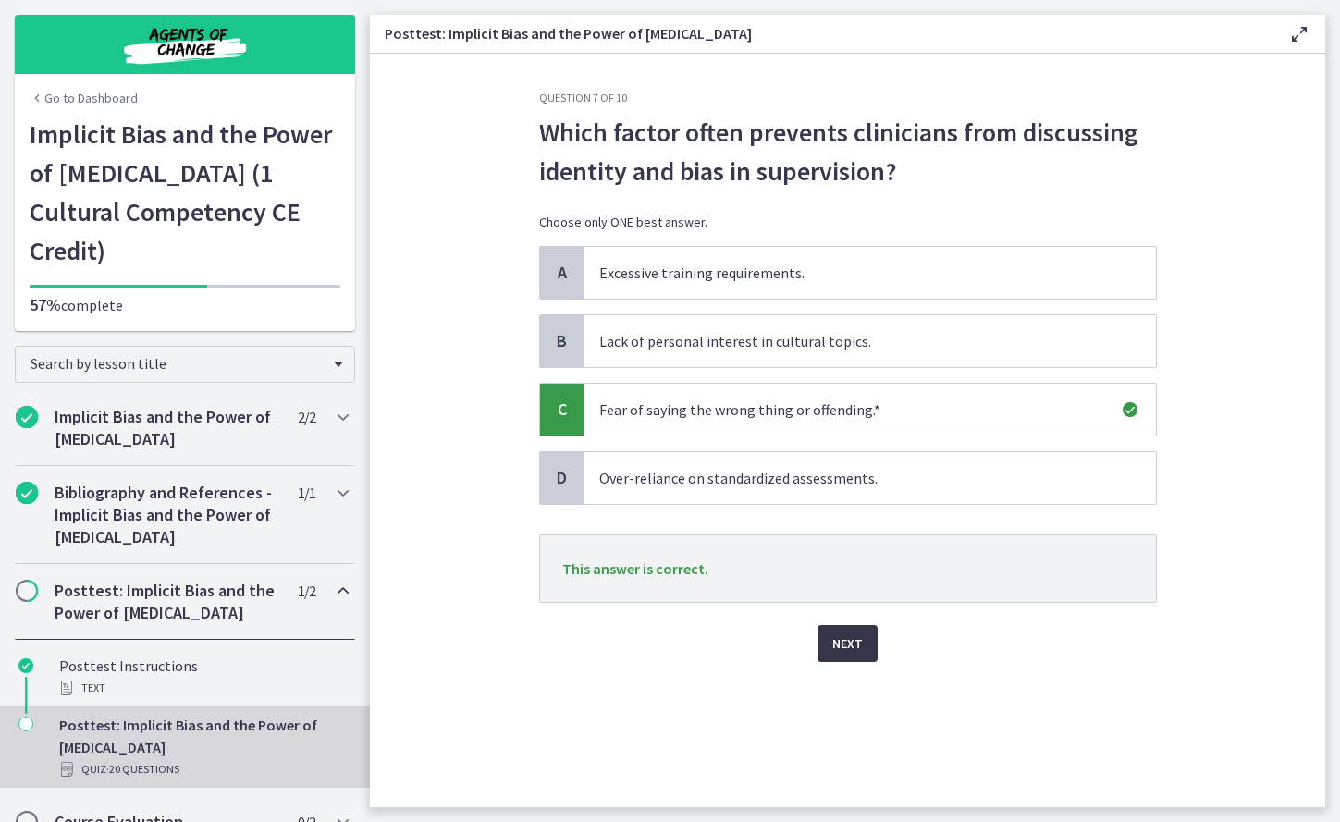
click at [843, 569] on span "Next" at bounding box center [847, 644] width 31 height 22
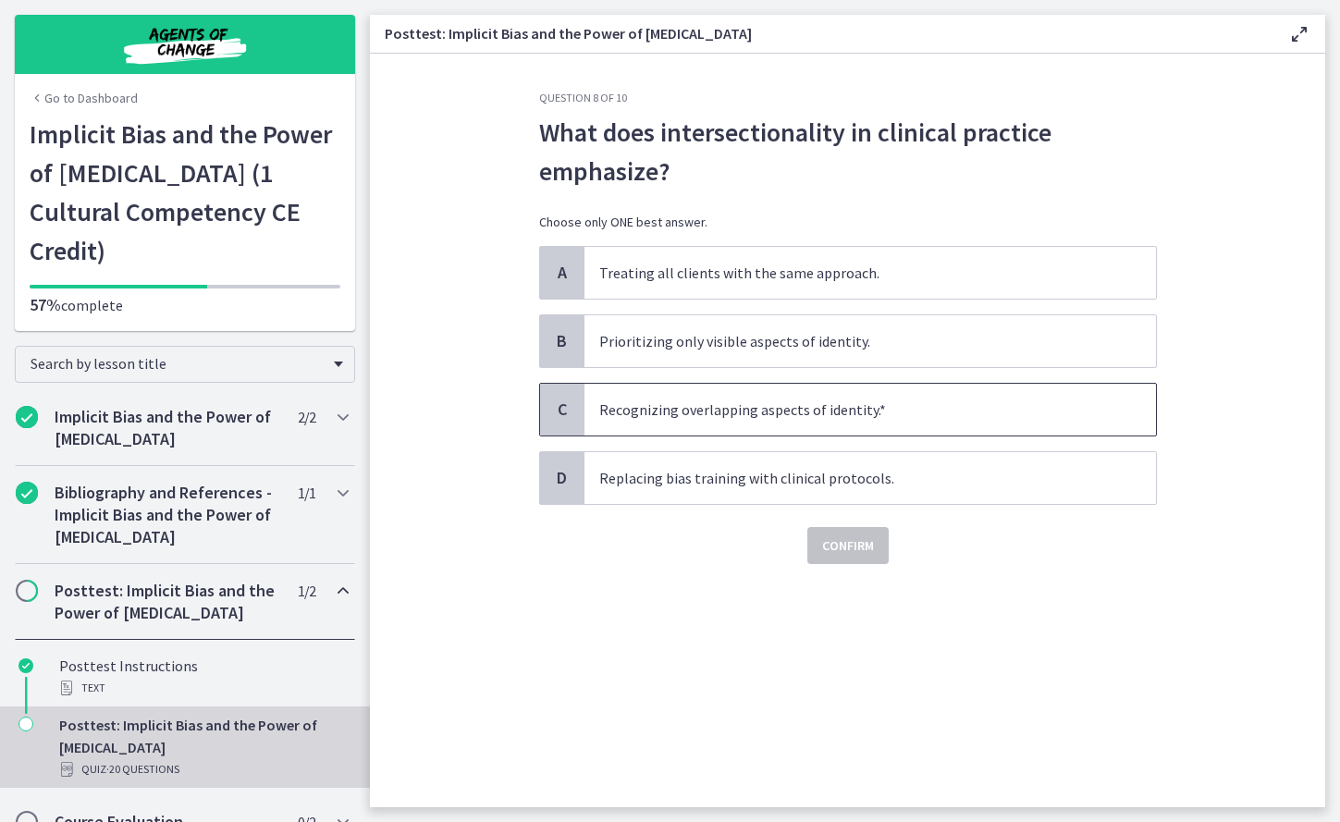
click at [892, 413] on span "Recognizing overlapping aspects of identity.*" at bounding box center [870, 410] width 572 height 52
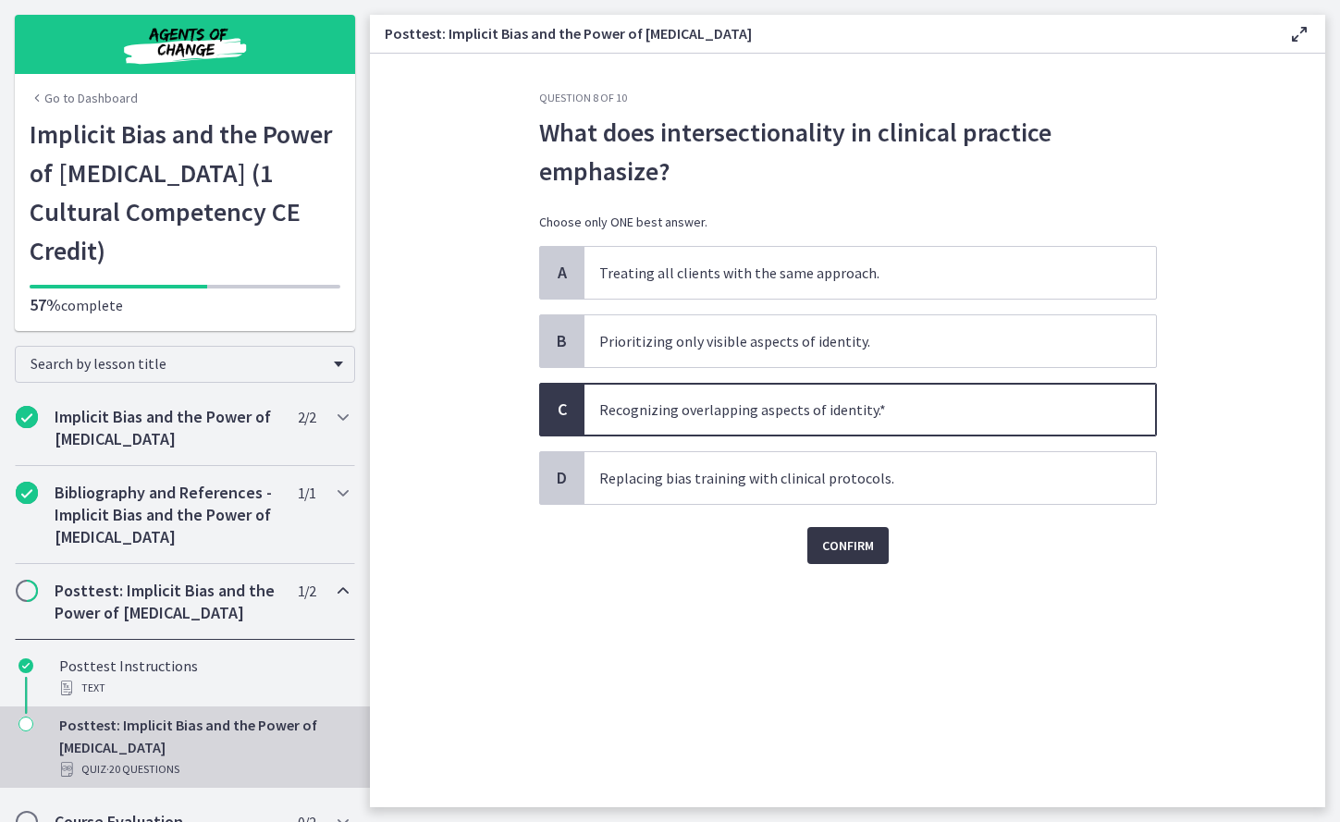
click at [867, 554] on span "Confirm" at bounding box center [848, 546] width 52 height 22
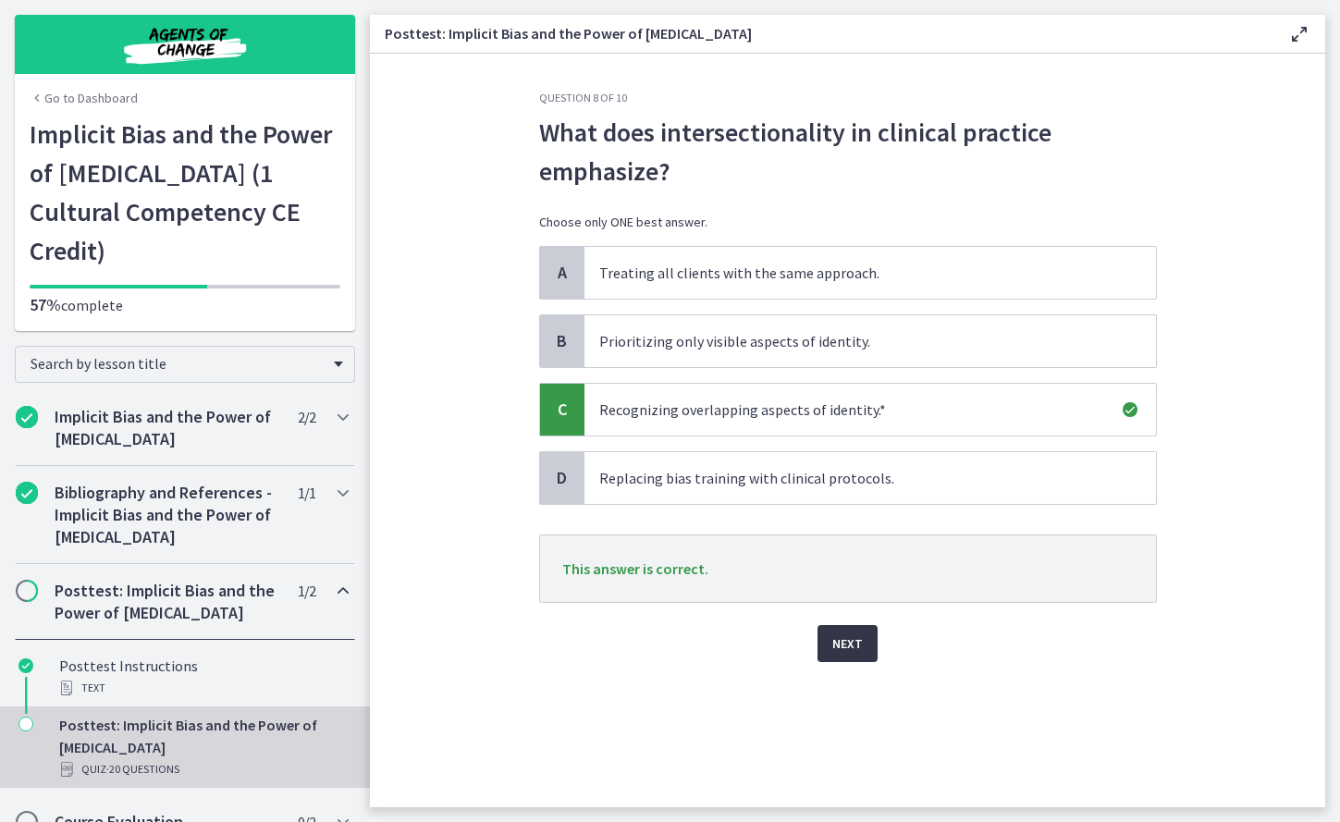
click at [842, 569] on button "Next" at bounding box center [848, 643] width 60 height 37
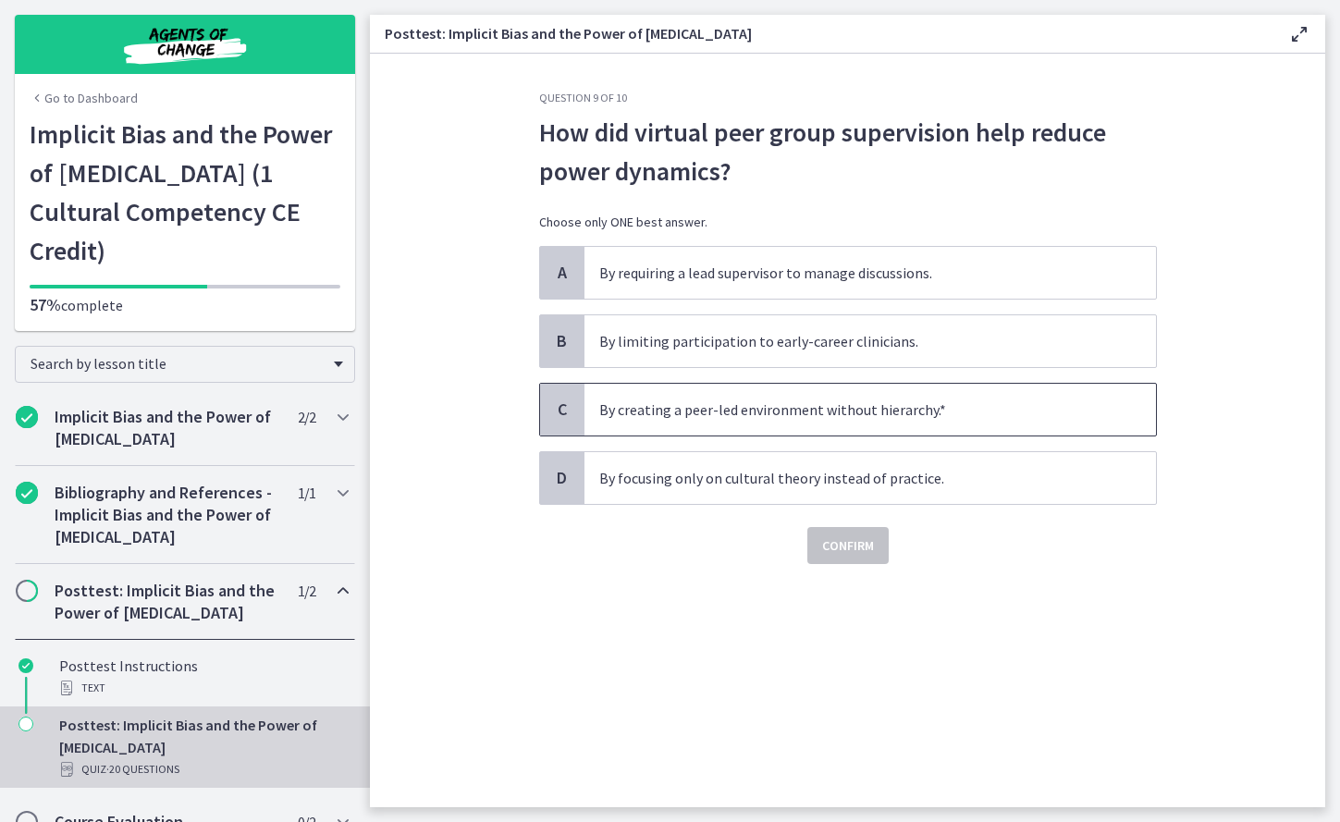
click at [956, 392] on span "By creating a peer-led environment without hierarchy.*" at bounding box center [870, 410] width 572 height 52
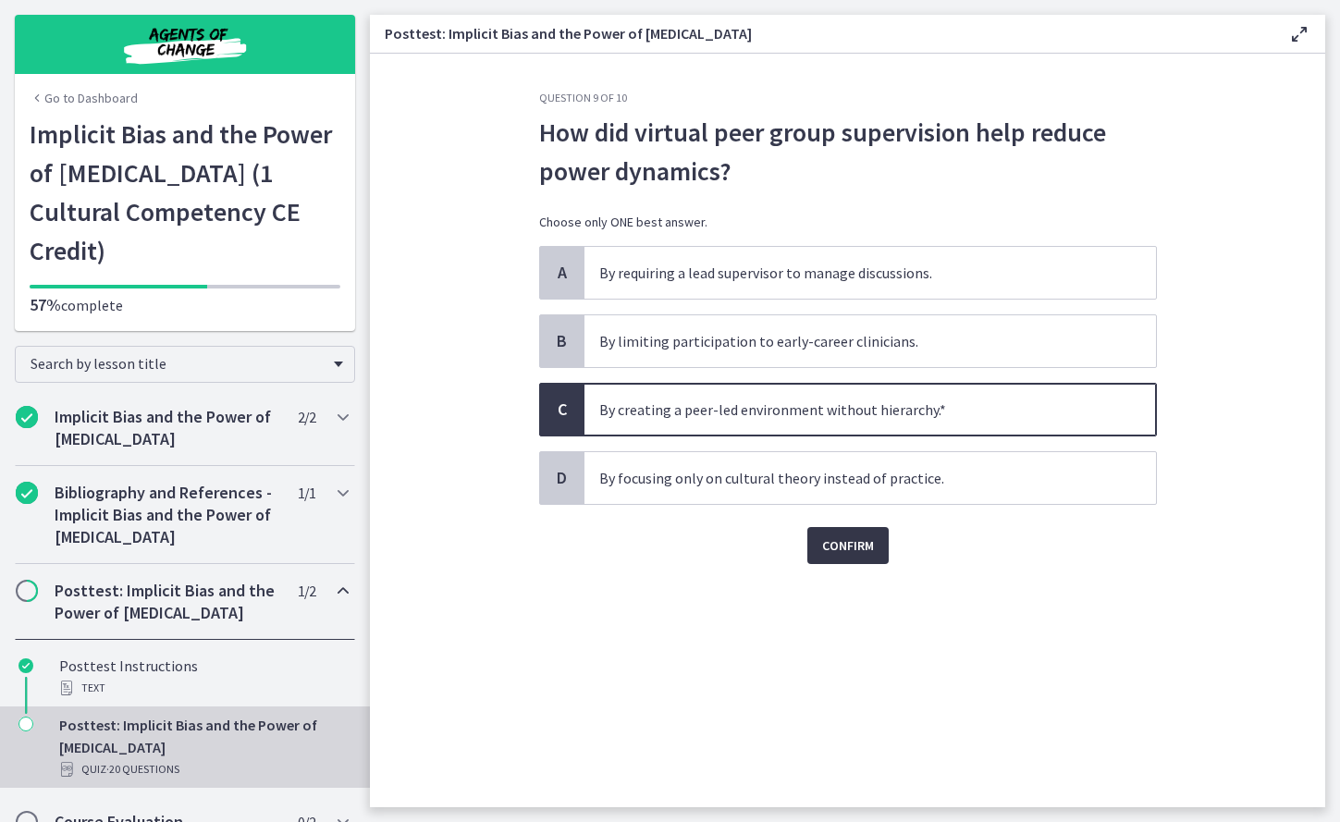
click at [836, 558] on button "Confirm" at bounding box center [847, 545] width 81 height 37
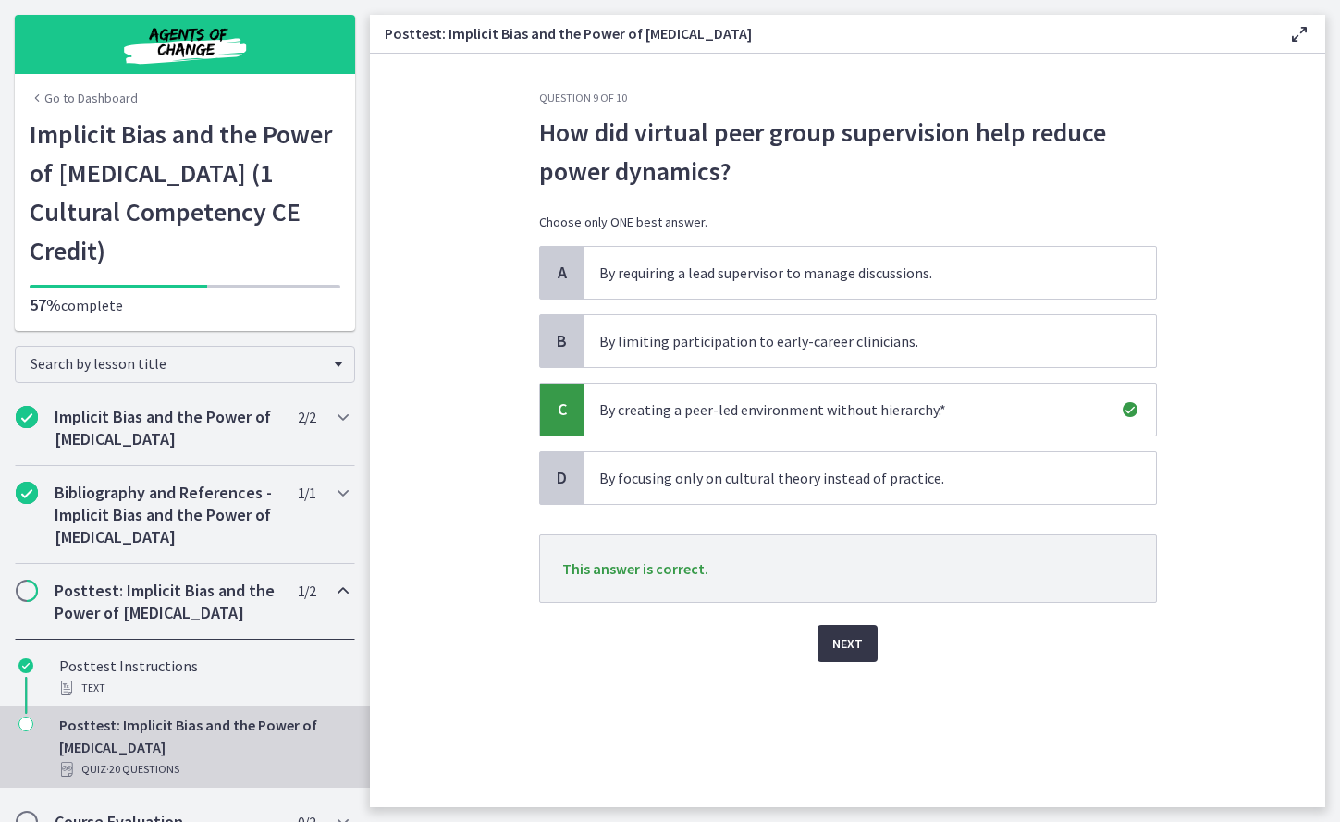
click at [830, 569] on button "Next" at bounding box center [848, 643] width 60 height 37
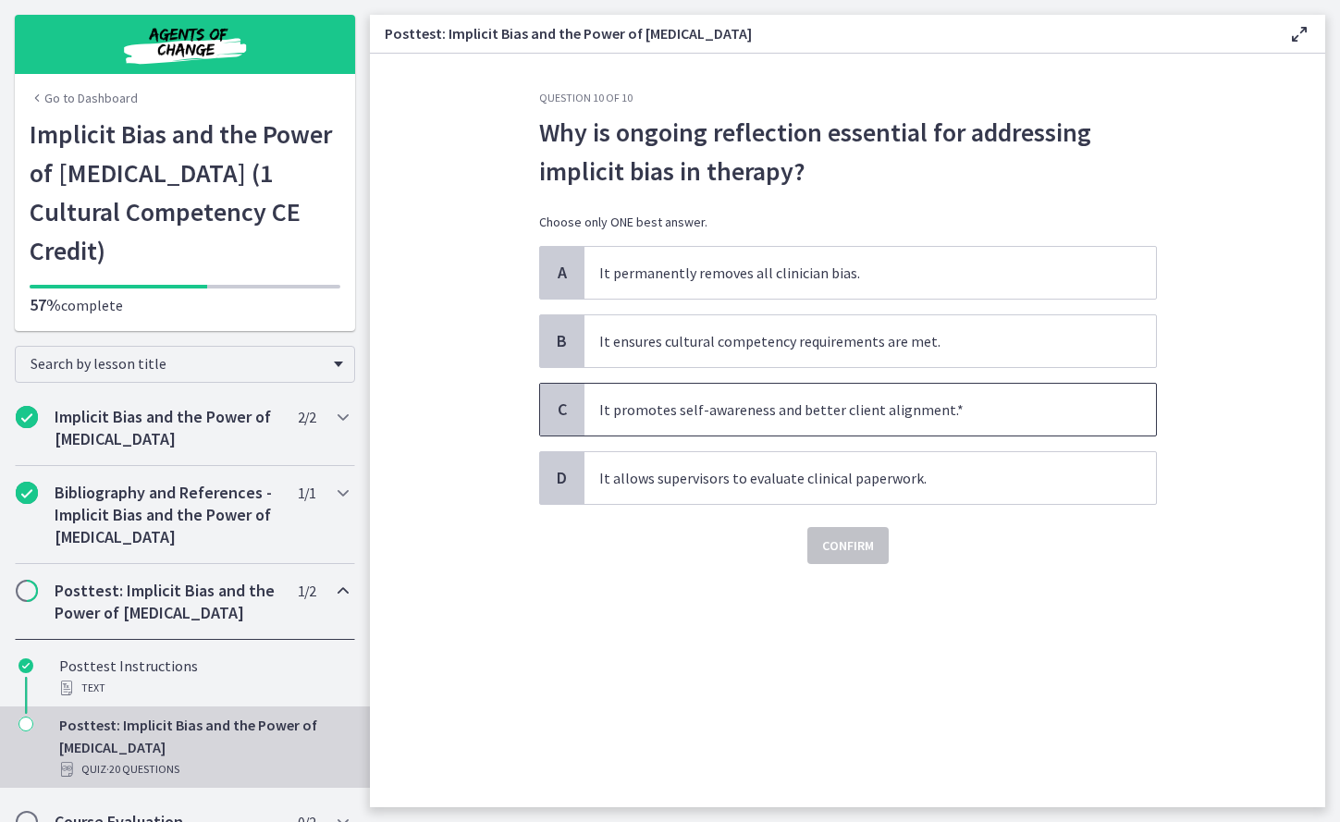
click at [855, 412] on span "It promotes self-awareness and better client alignment.*" at bounding box center [870, 410] width 572 height 52
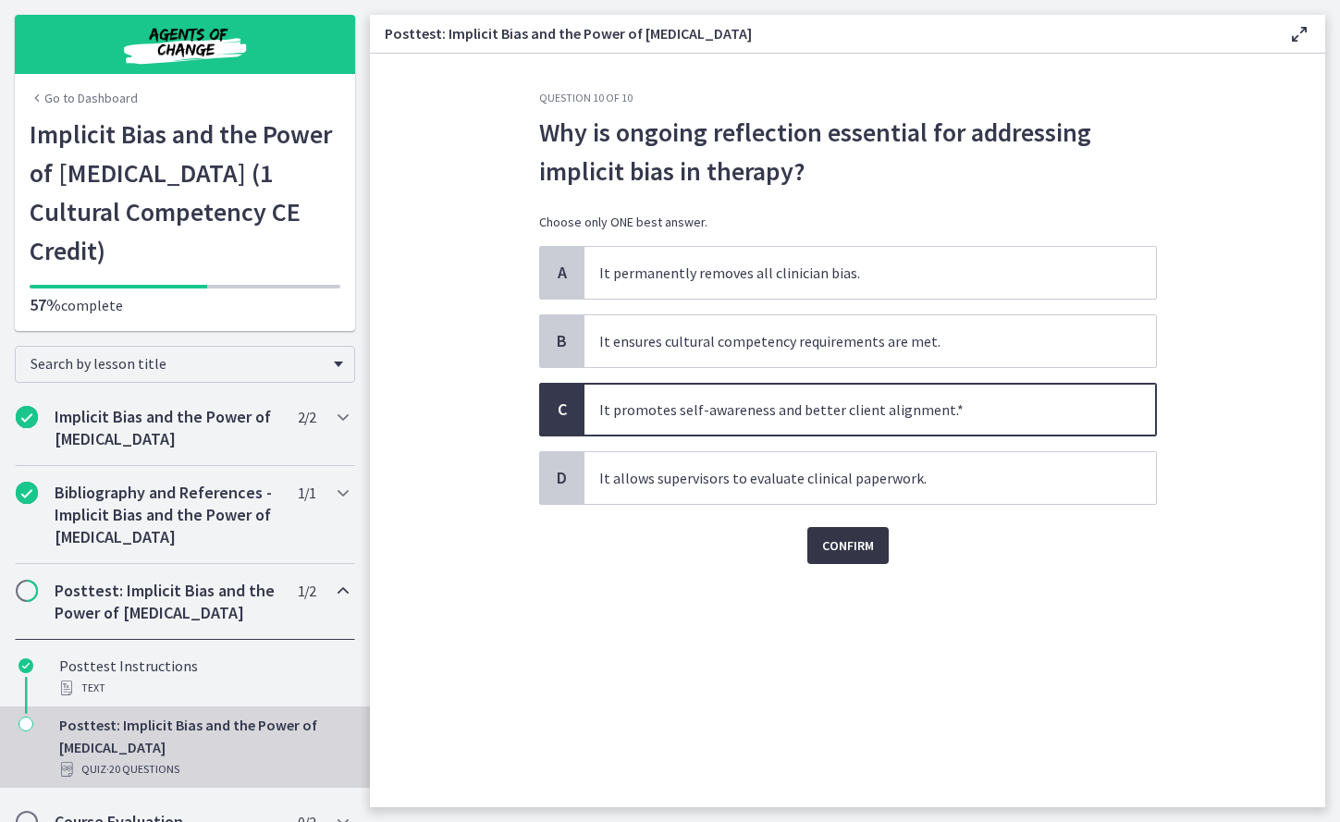
click at [858, 543] on span "Confirm" at bounding box center [848, 546] width 52 height 22
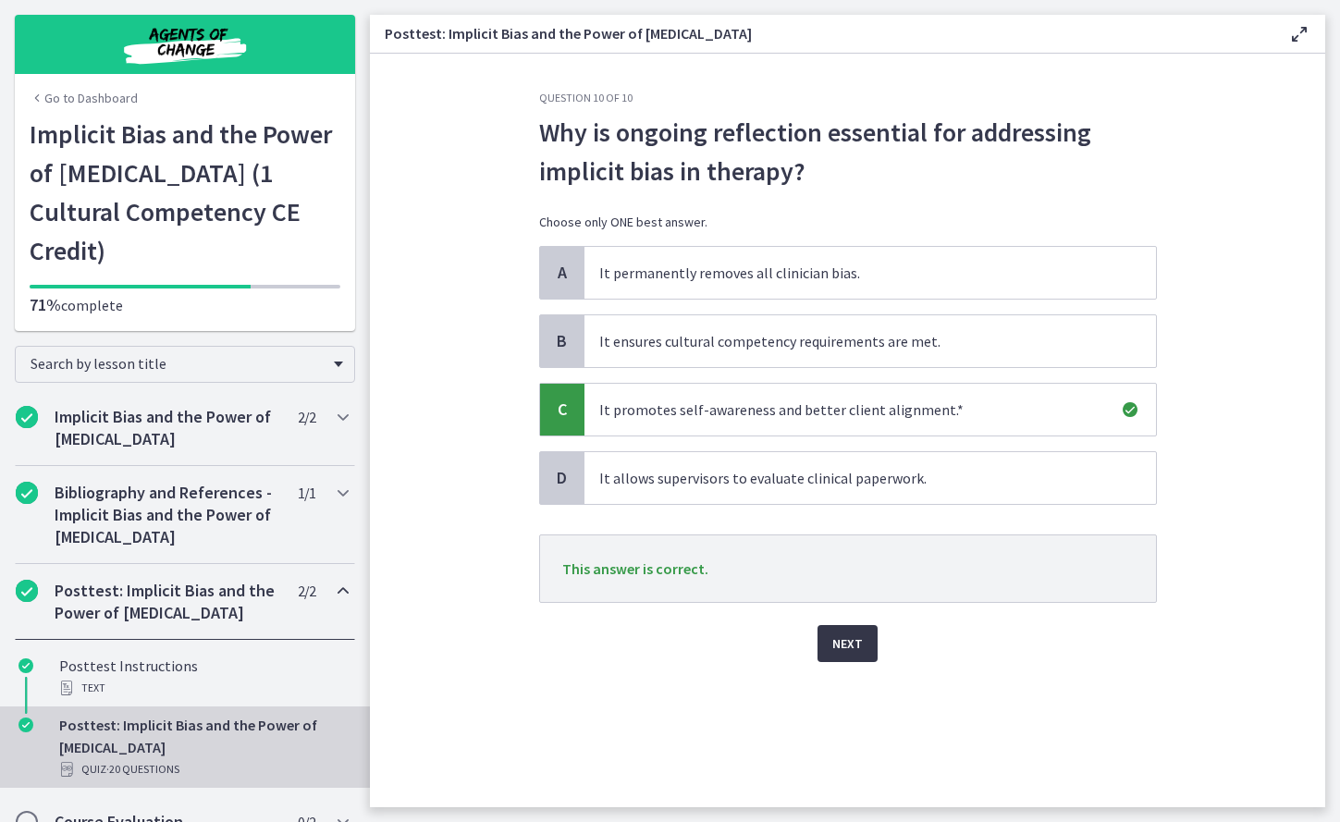
click at [846, 569] on span "Next" at bounding box center [847, 644] width 31 height 22
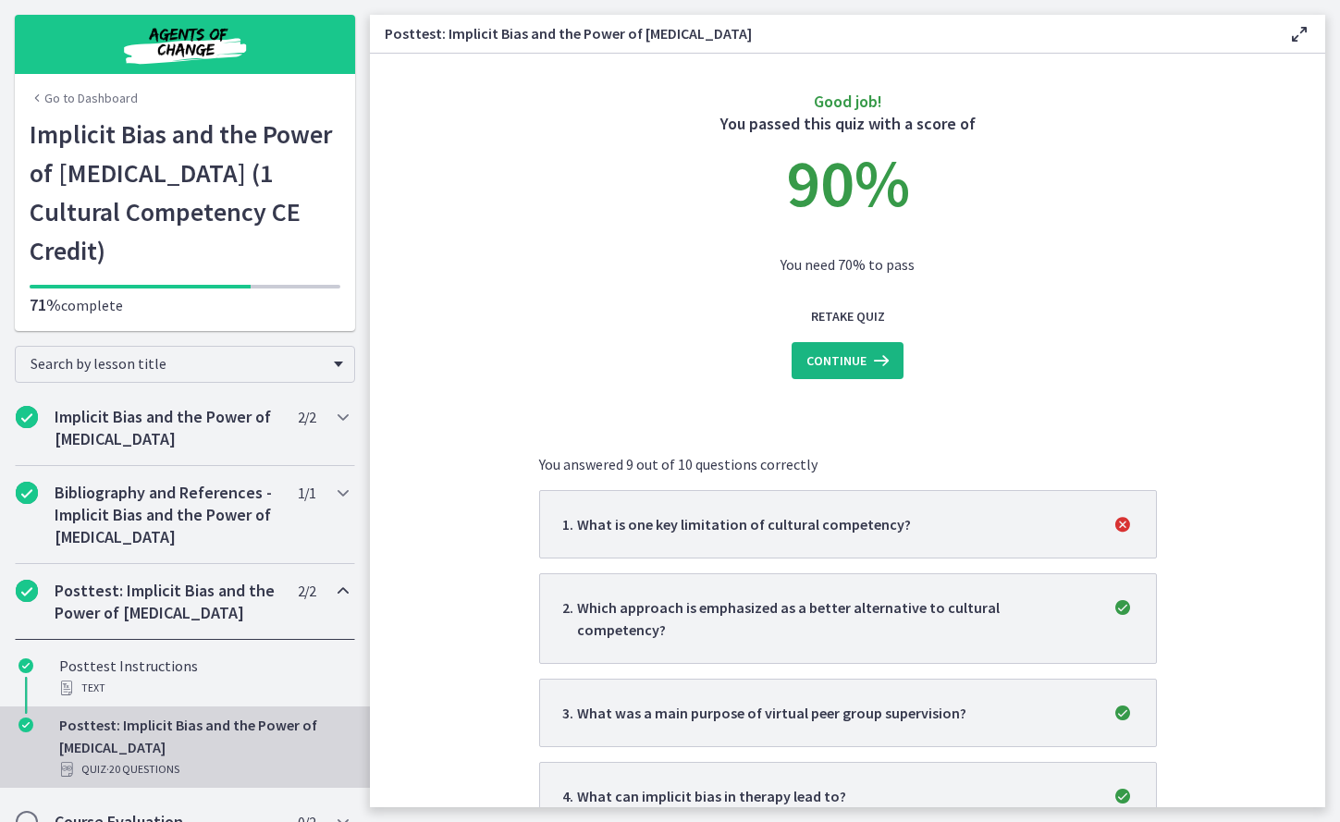
click at [867, 357] on icon at bounding box center [880, 361] width 26 height 22
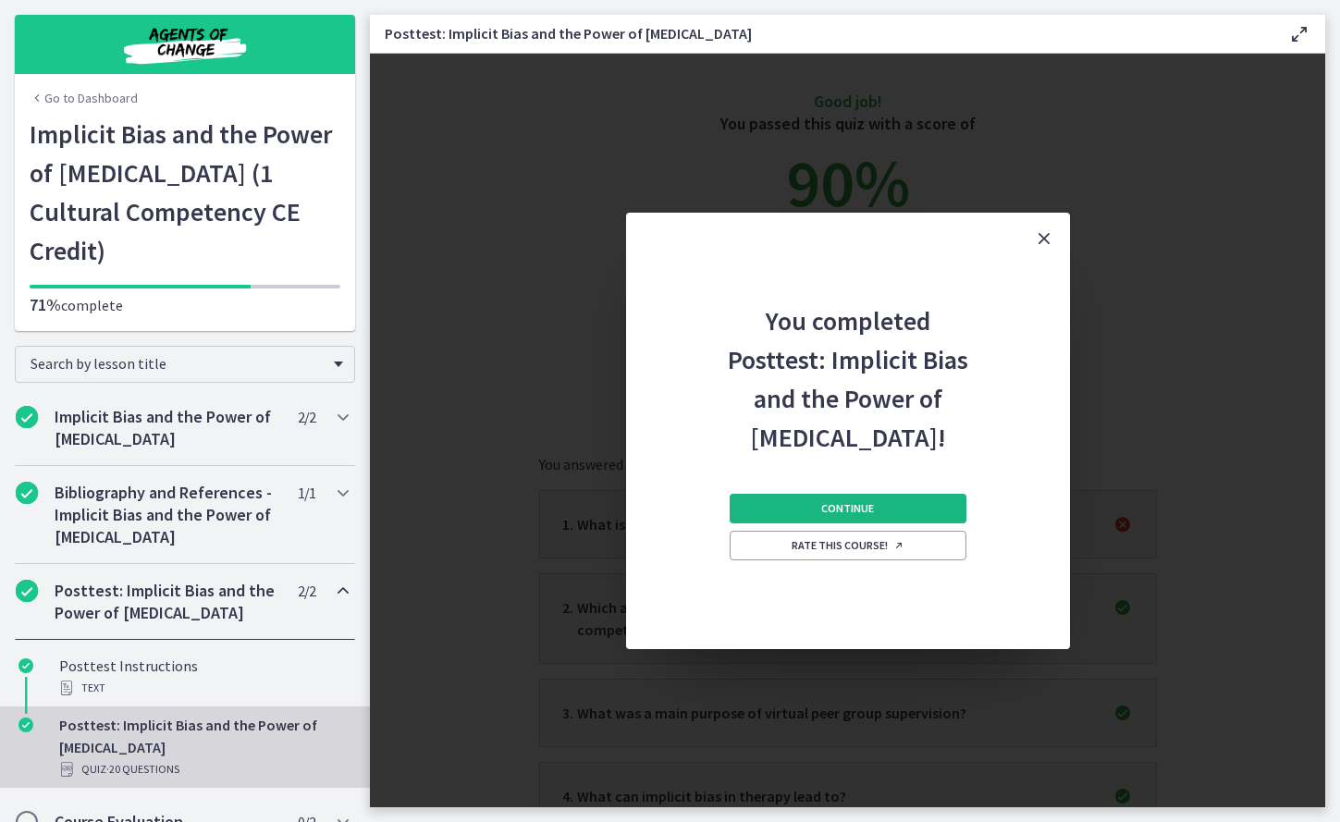
click at [850, 497] on button "Continue" at bounding box center [848, 509] width 237 height 30
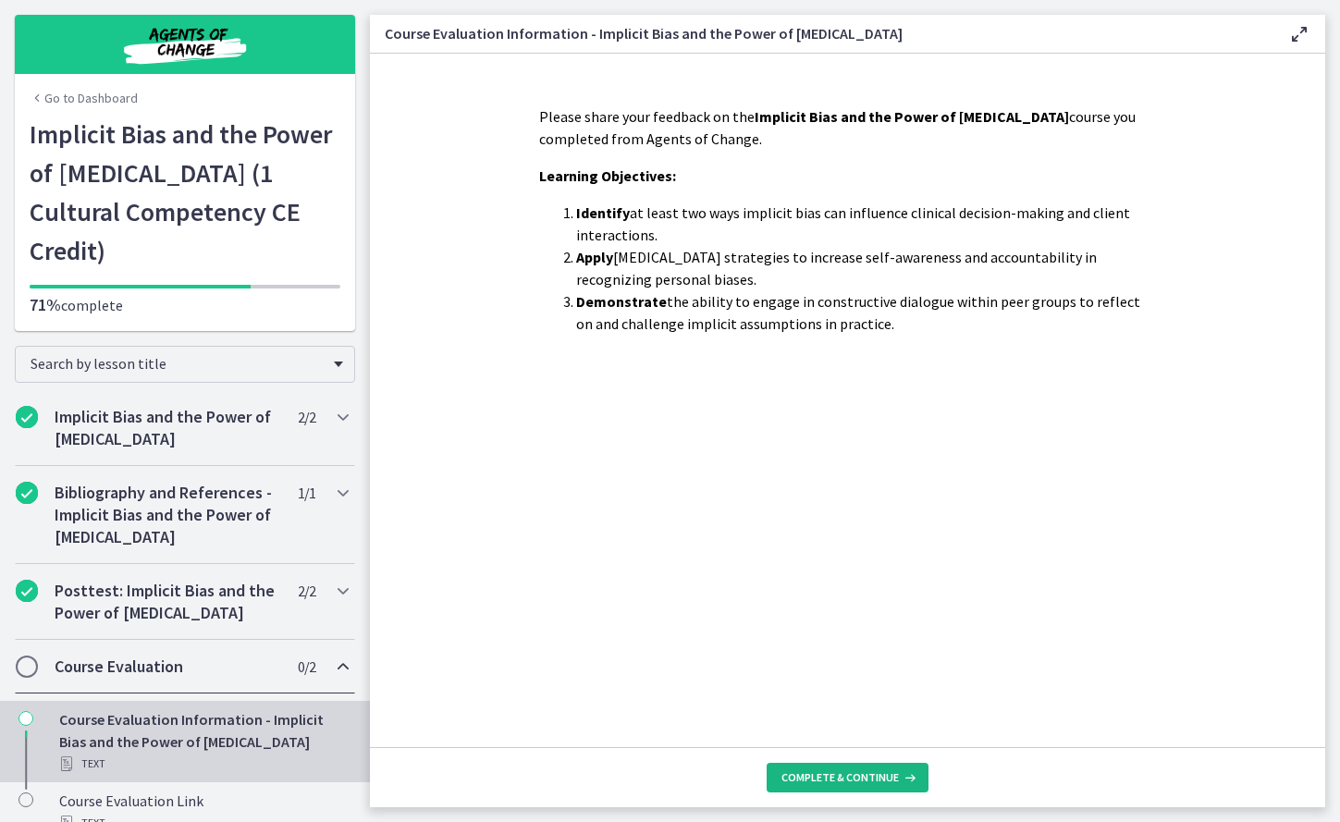
click at [867, 569] on span "Complete & continue" at bounding box center [839, 777] width 117 height 15
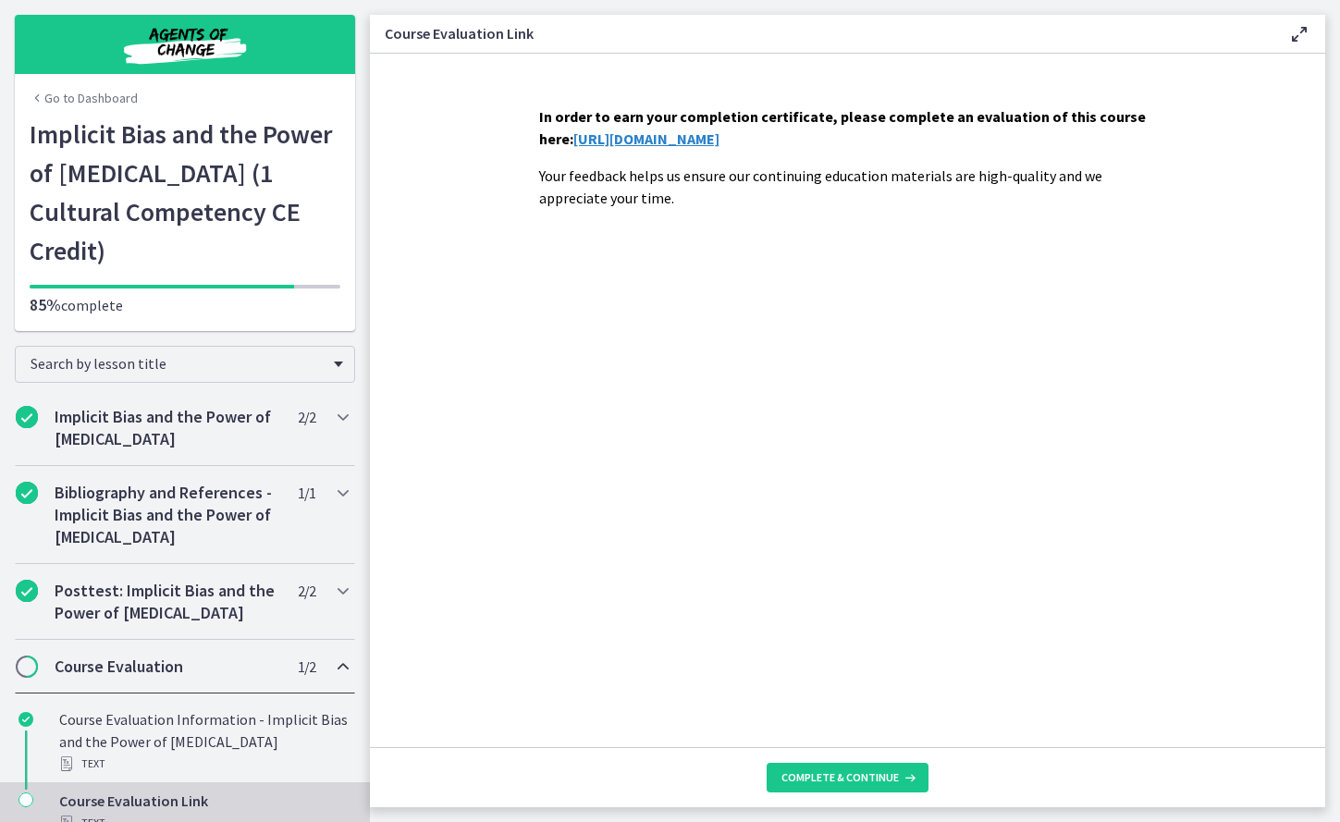
click at [720, 141] on link "https://forms.gle/qAqRm4tR5n1KGXee6" at bounding box center [646, 138] width 146 height 18
click at [808, 569] on span "Complete & continue" at bounding box center [839, 777] width 117 height 15
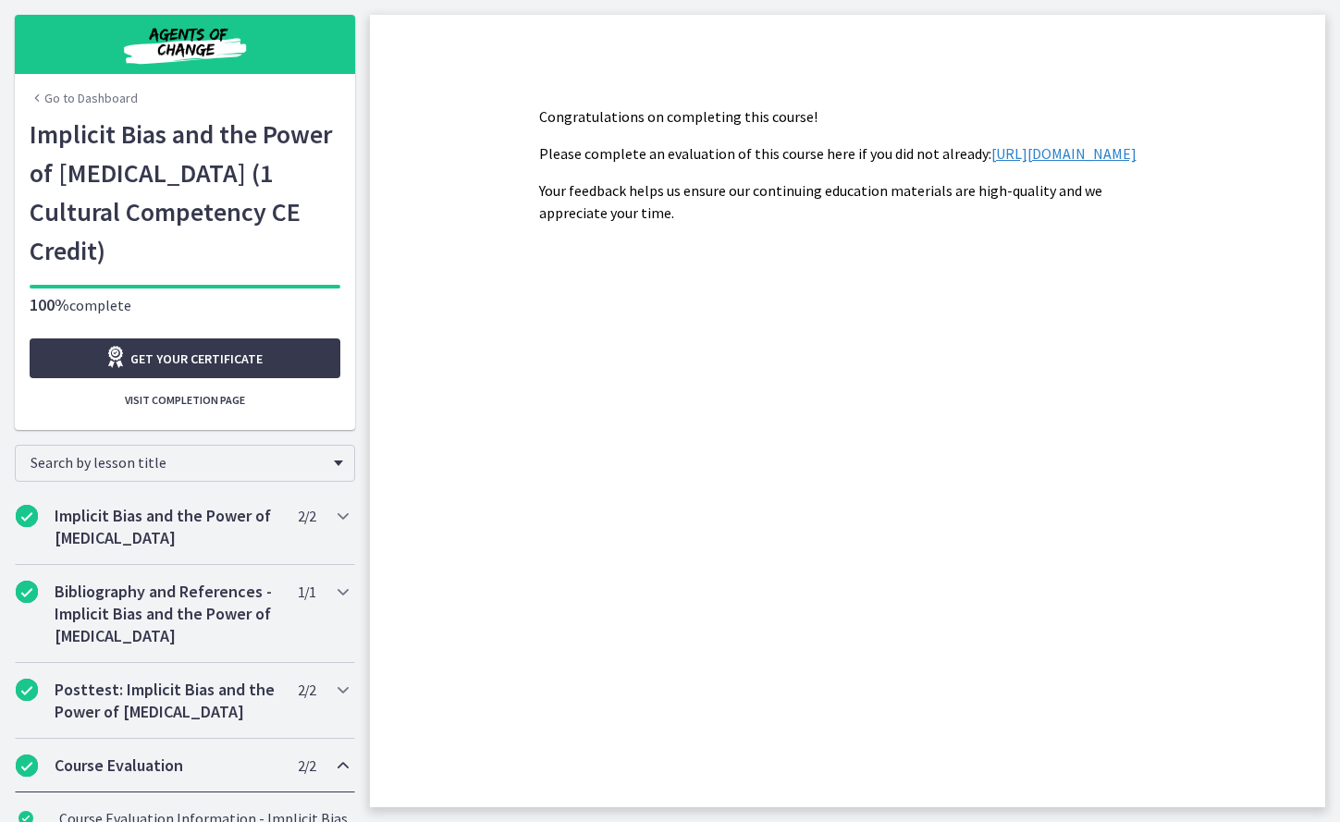
click at [98, 97] on link "Go to Dashboard" at bounding box center [84, 98] width 108 height 18
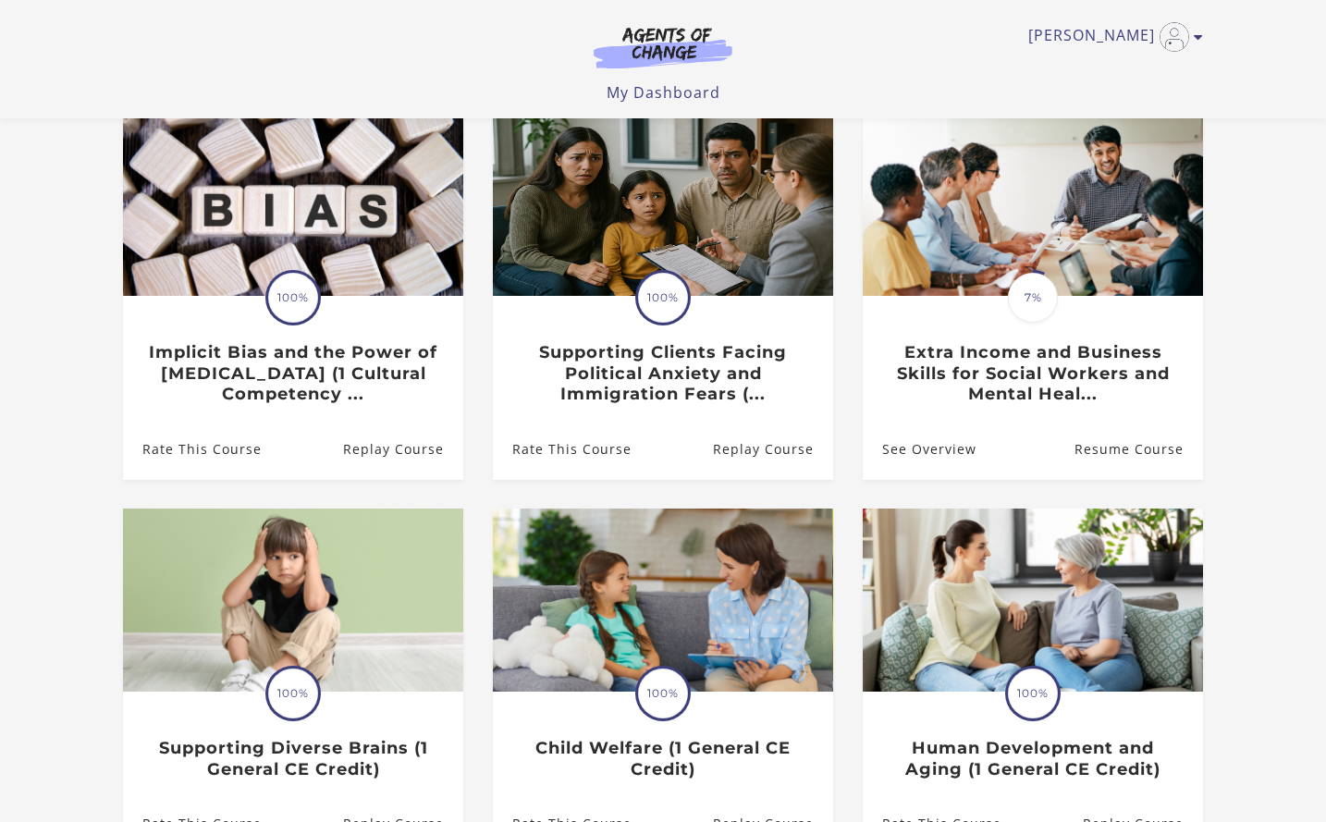
scroll to position [192, 0]
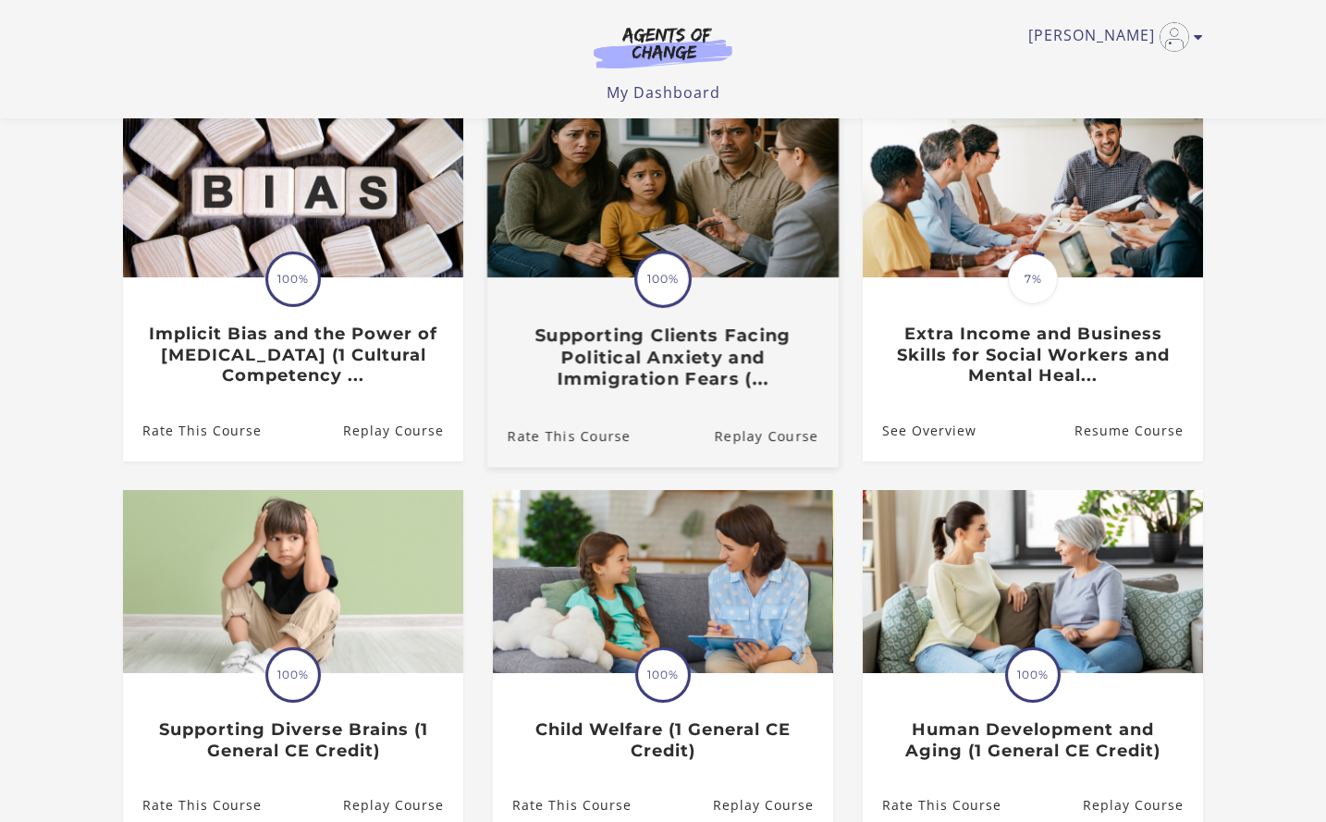
click at [752, 389] on h3 "Supporting Clients Facing Political Anxiety and Immigration Fears (..." at bounding box center [663, 357] width 311 height 65
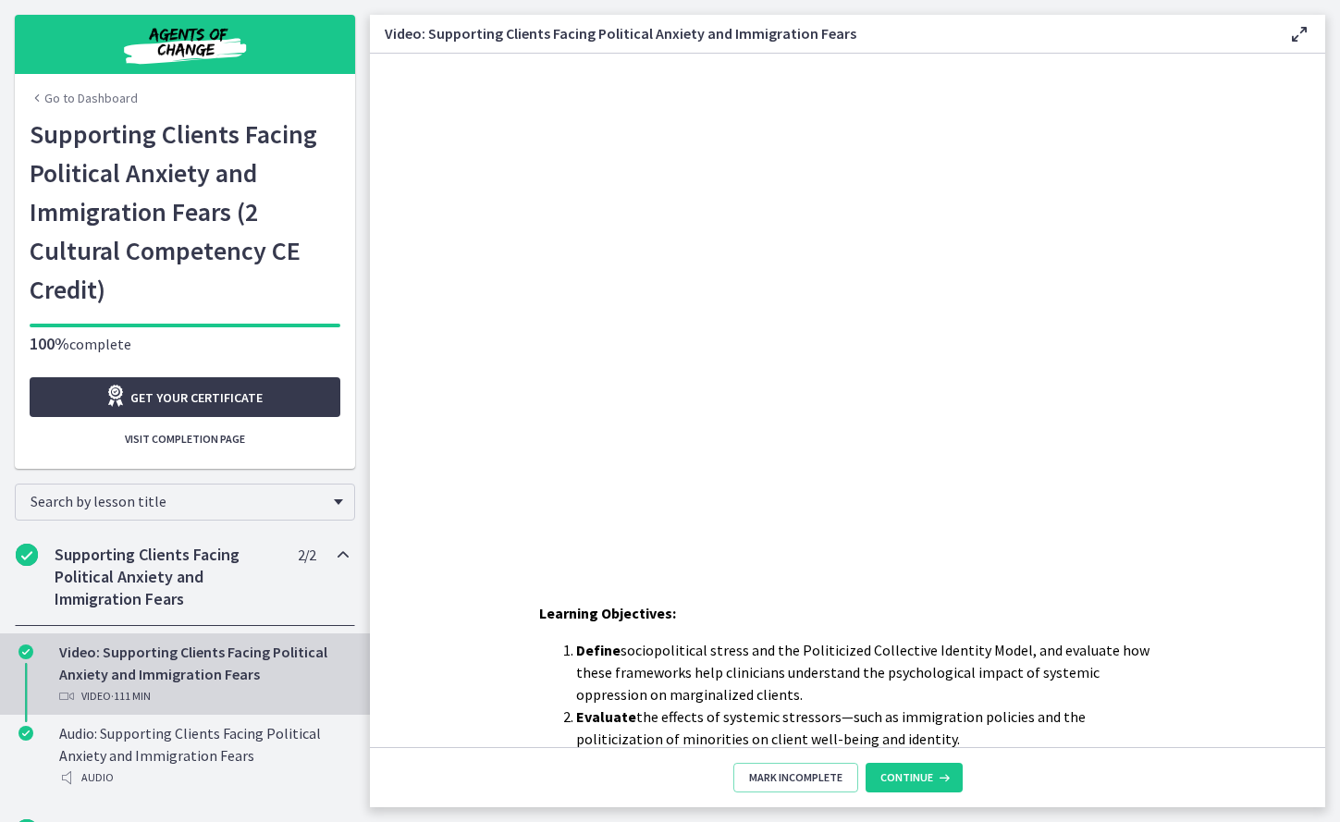
click at [78, 99] on link "Go to Dashboard" at bounding box center [84, 98] width 108 height 18
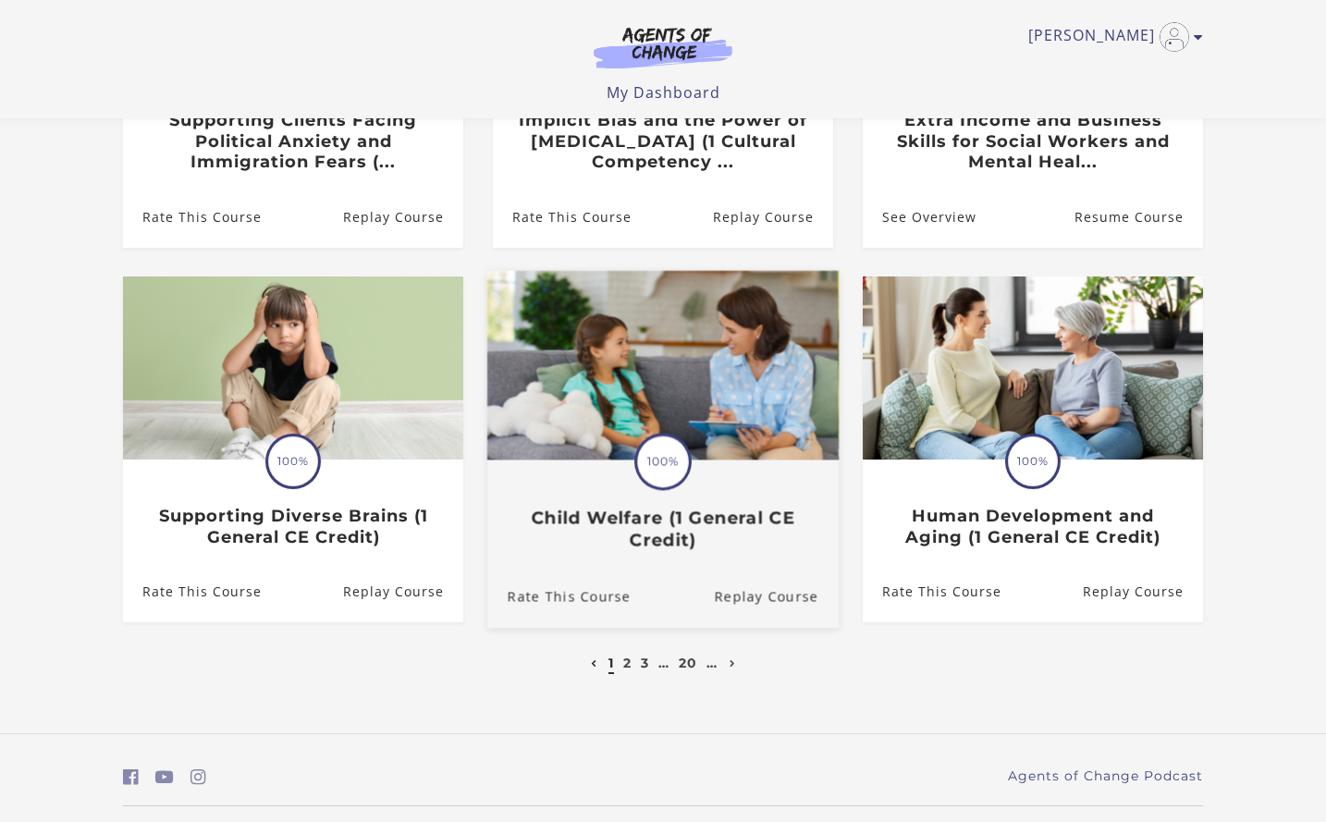
scroll to position [429, 0]
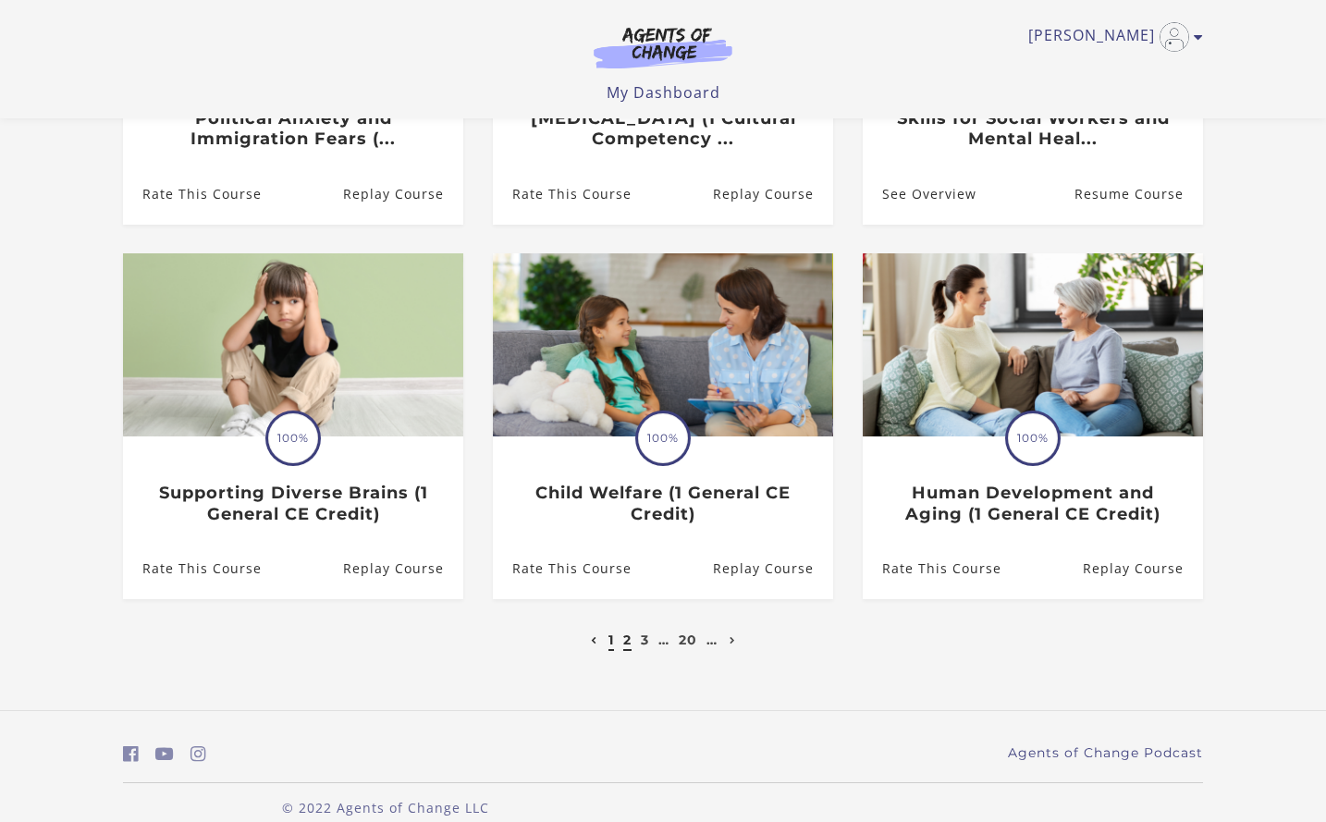
click at [626, 643] on link "2" at bounding box center [627, 640] width 8 height 17
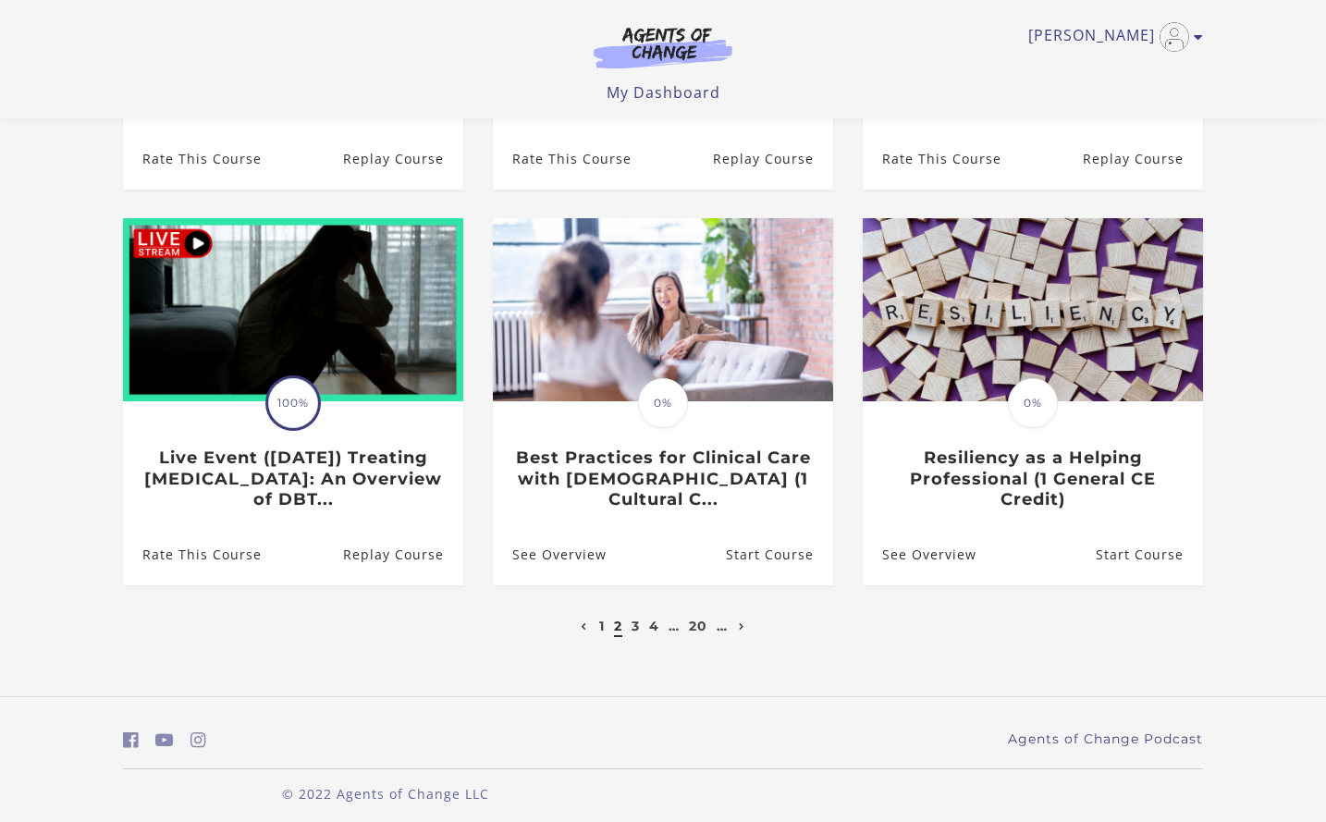
scroll to position [478, 0]
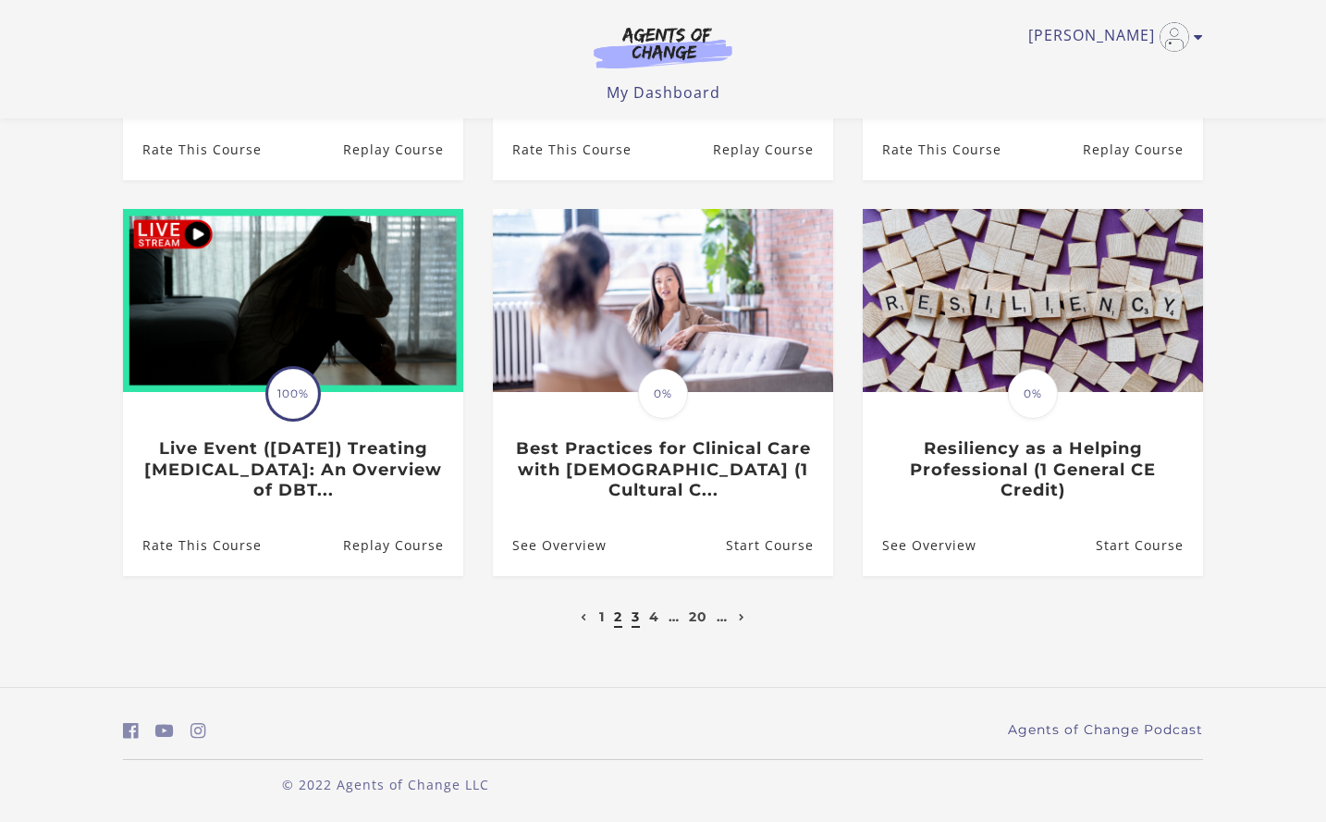
click at [634, 618] on link "3" at bounding box center [636, 617] width 8 height 17
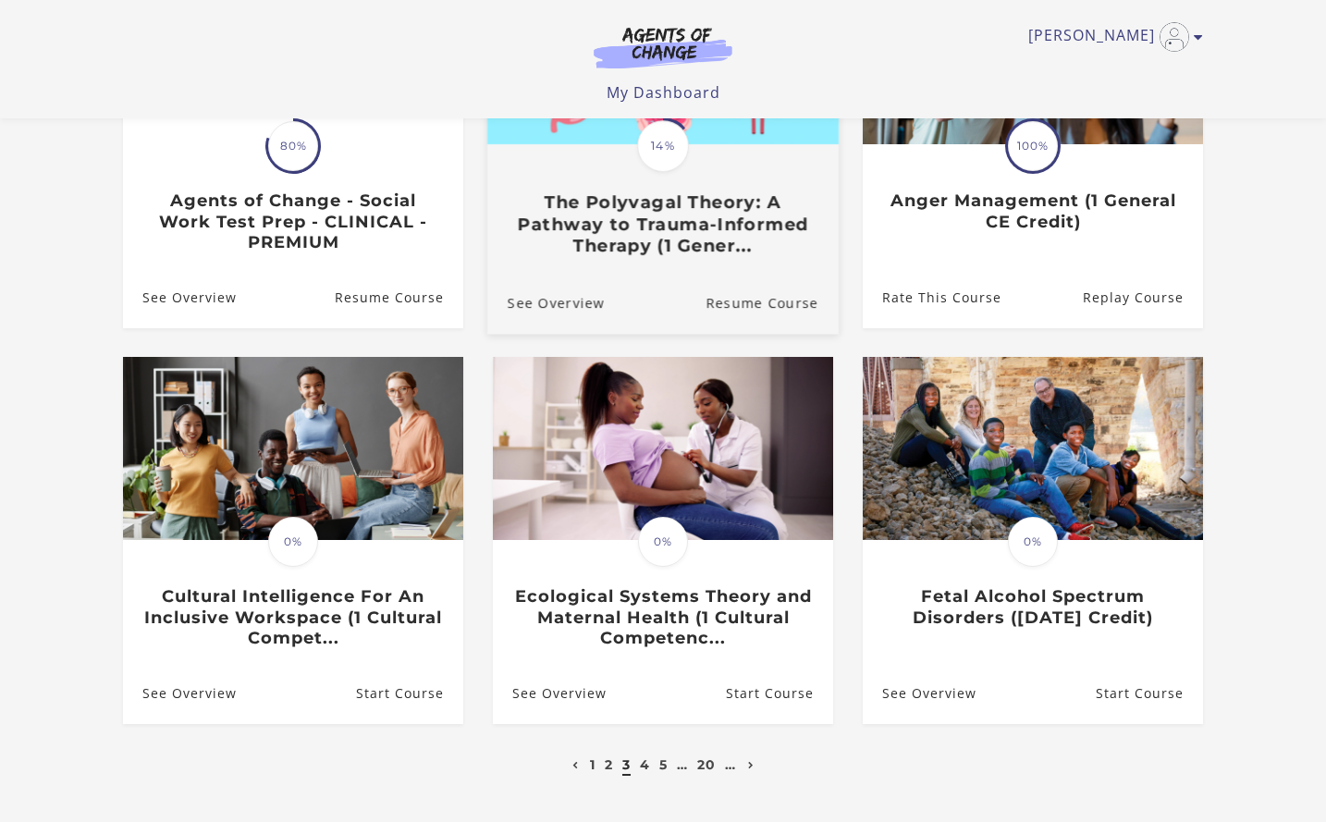
scroll to position [478, 0]
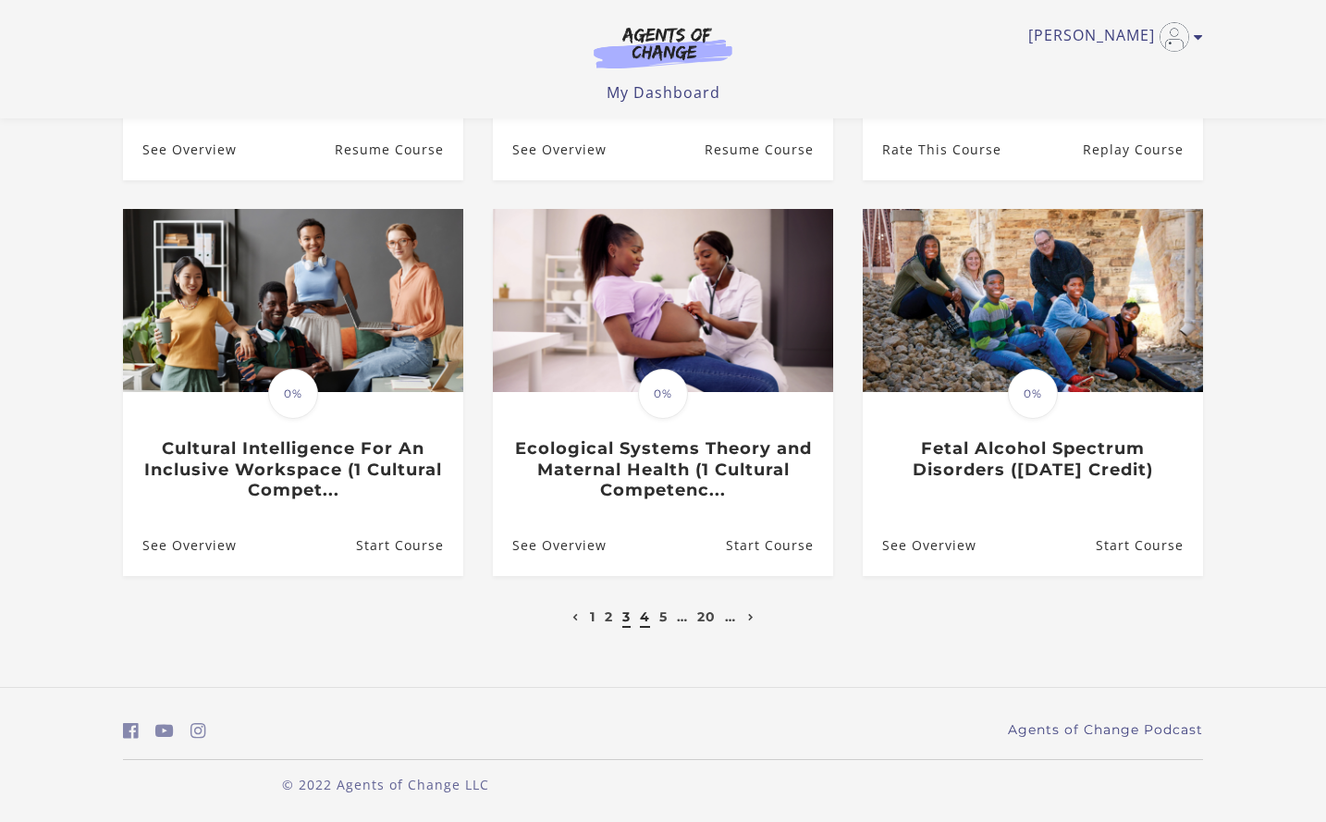
click at [640, 618] on link "4" at bounding box center [645, 617] width 10 height 17
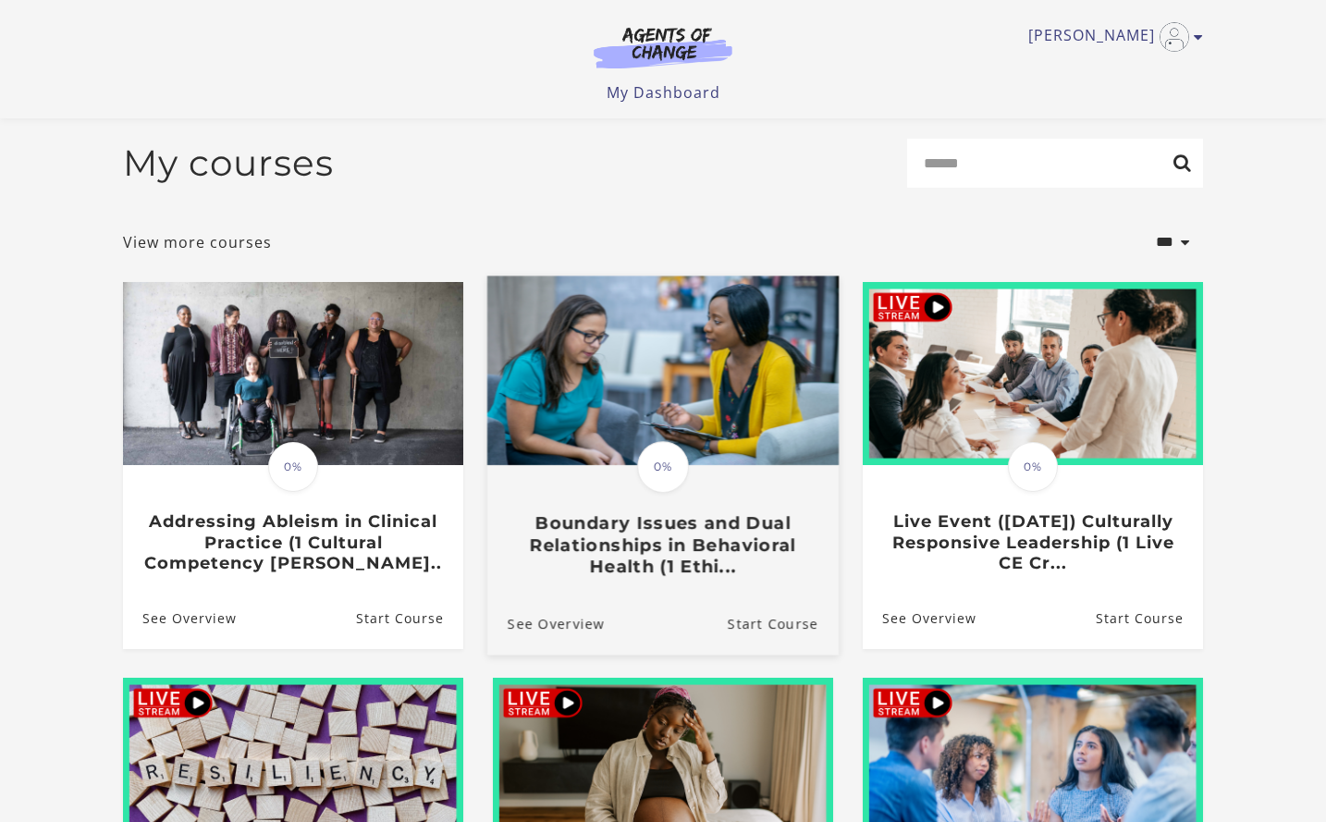
scroll to position [7, 0]
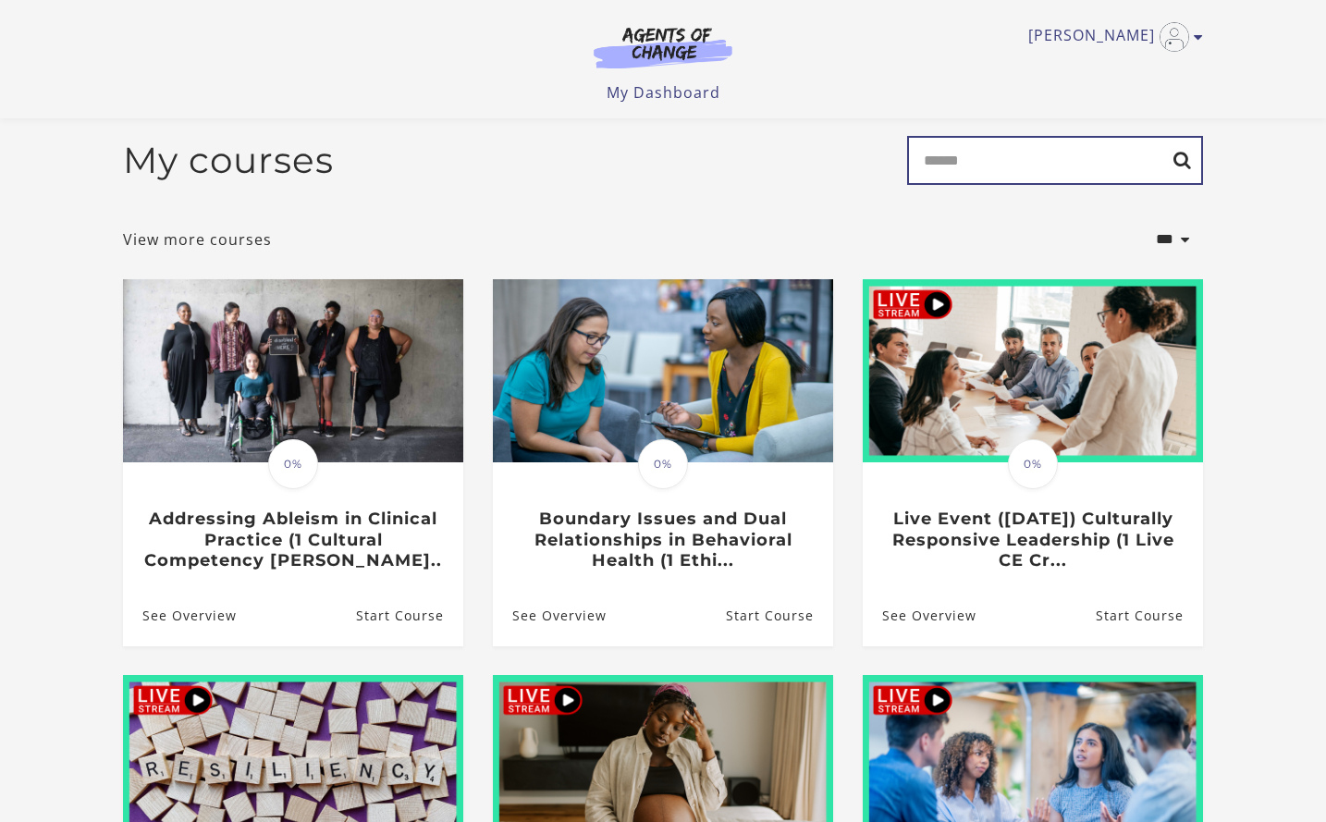
click at [1003, 168] on input "Search" at bounding box center [1055, 160] width 296 height 49
type input "*******"
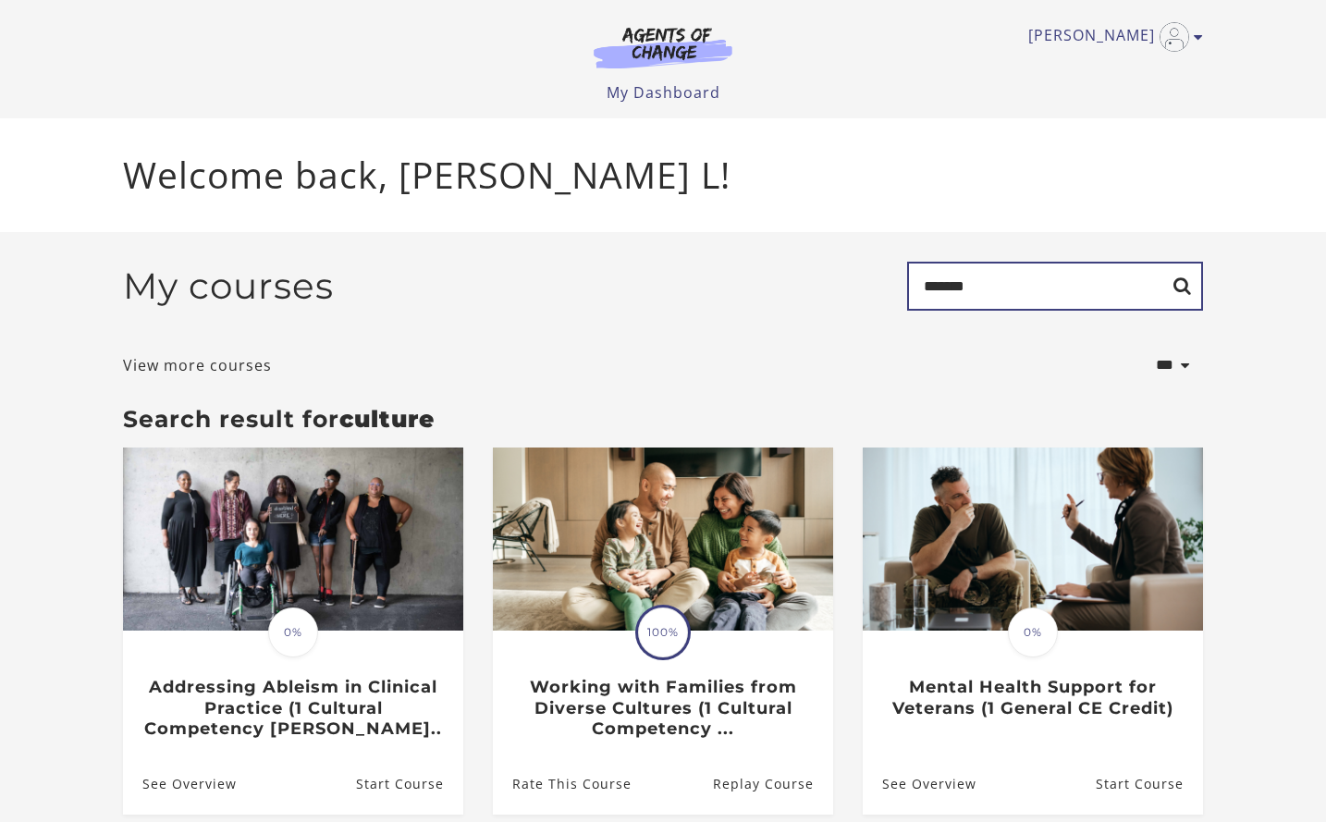
drag, startPoint x: 996, startPoint y: 297, endPoint x: 868, endPoint y: 294, distance: 127.7
click at [868, 294] on div "My courses Search *******" at bounding box center [663, 294] width 1080 height 64
type input "*****"
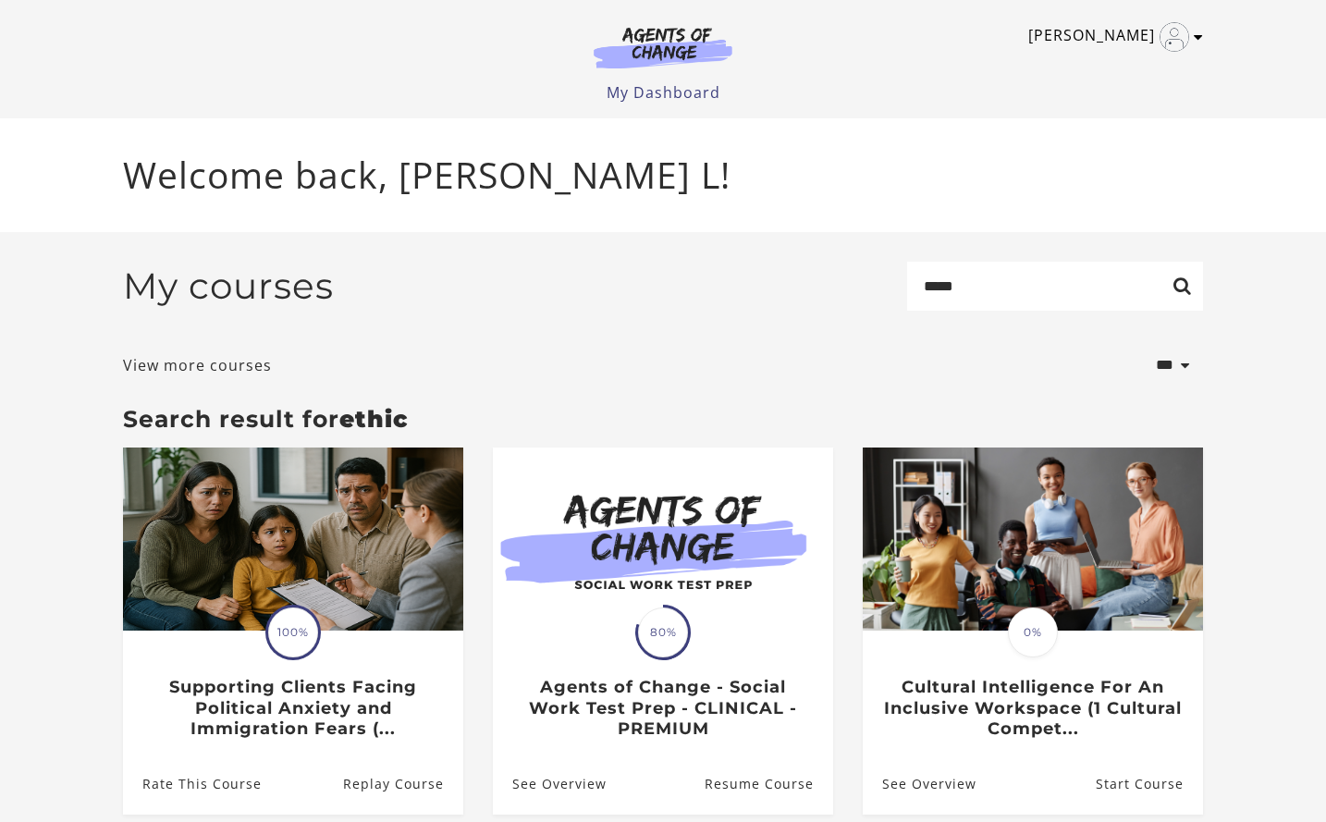
click at [1128, 35] on link "[PERSON_NAME]" at bounding box center [1111, 37] width 166 height 30
click at [1109, 73] on link "My Account" at bounding box center [1126, 67] width 163 height 31
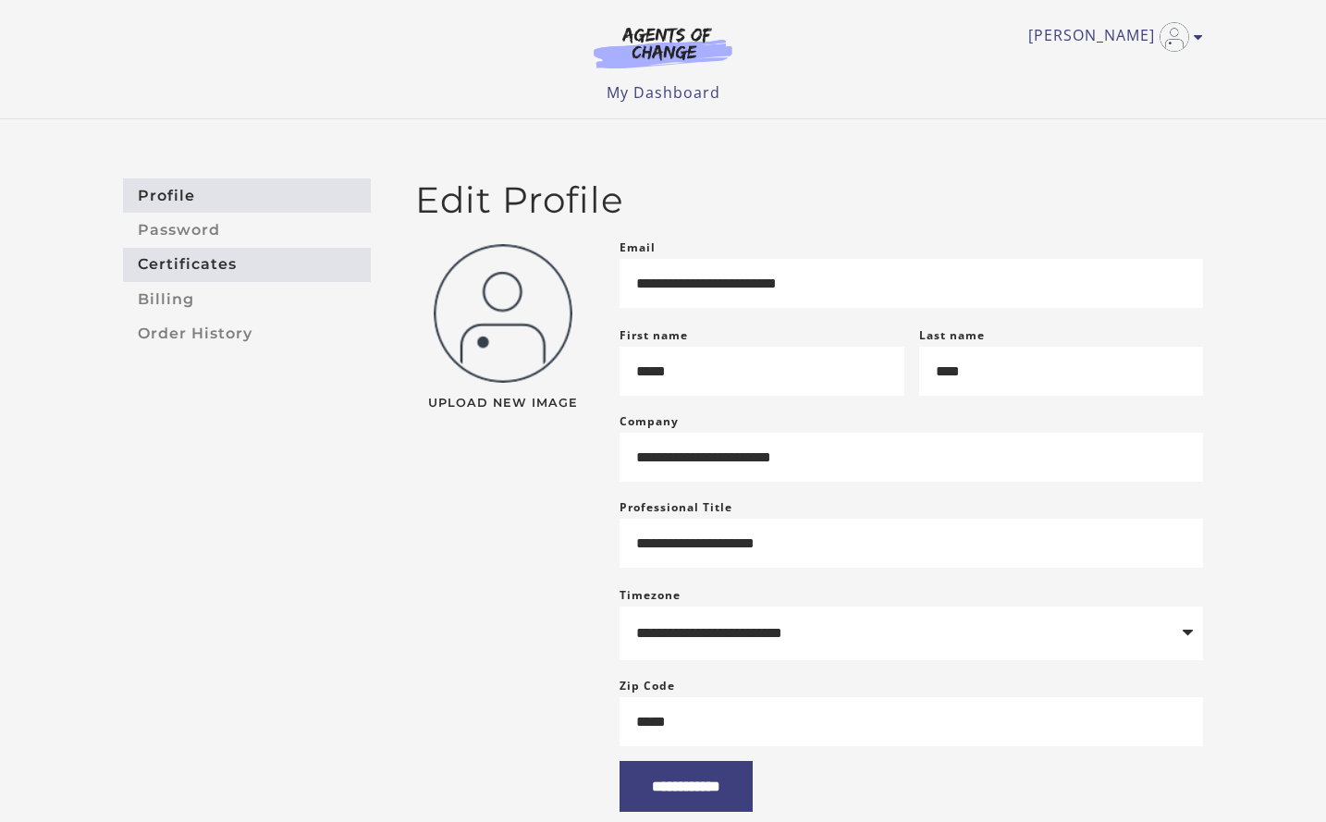
click at [219, 270] on link "Certificates" at bounding box center [247, 265] width 248 height 34
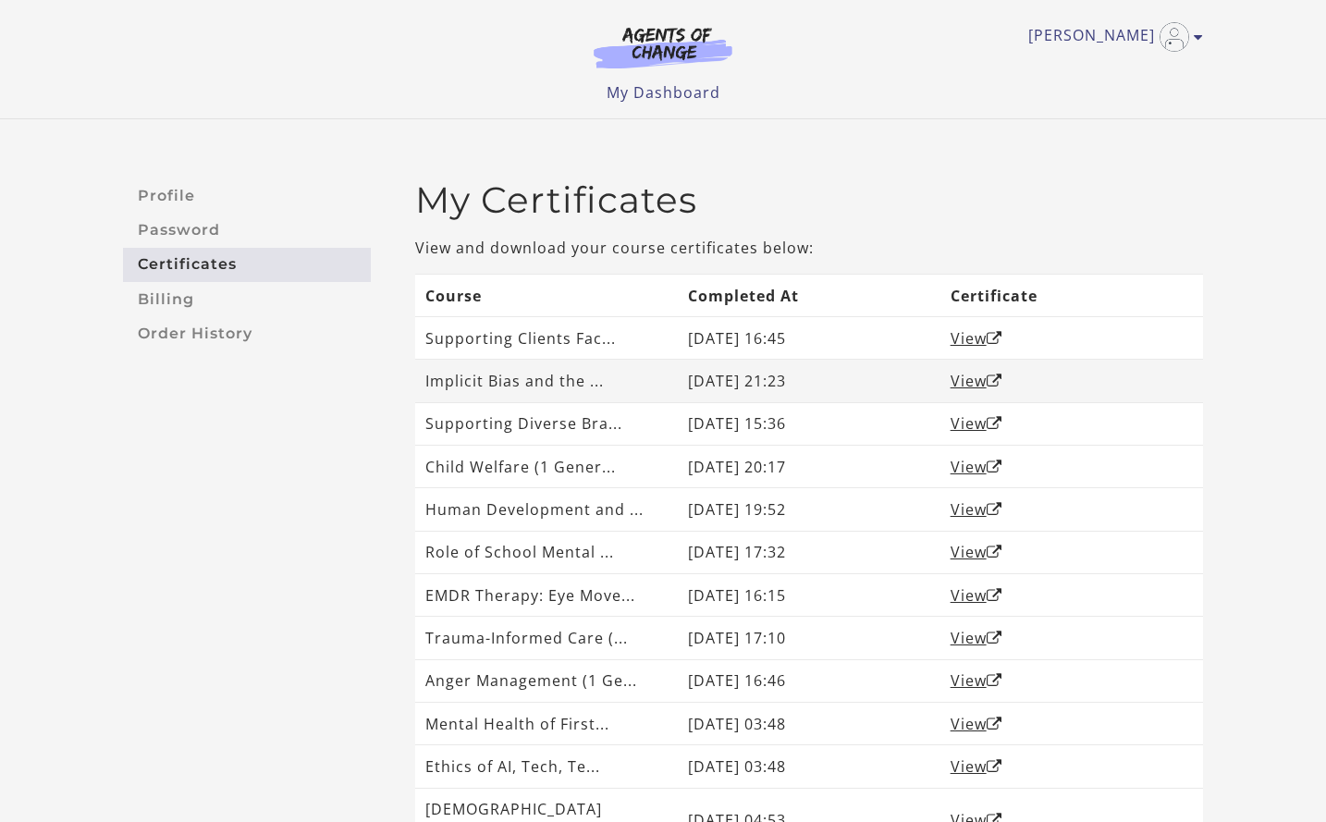
click at [604, 375] on td "Implicit Bias and the ..." at bounding box center [546, 381] width 263 height 43
click at [603, 385] on td "Implicit Bias and the ..." at bounding box center [546, 381] width 263 height 43
click at [584, 384] on td "Implicit Bias and the ..." at bounding box center [546, 381] width 263 height 43
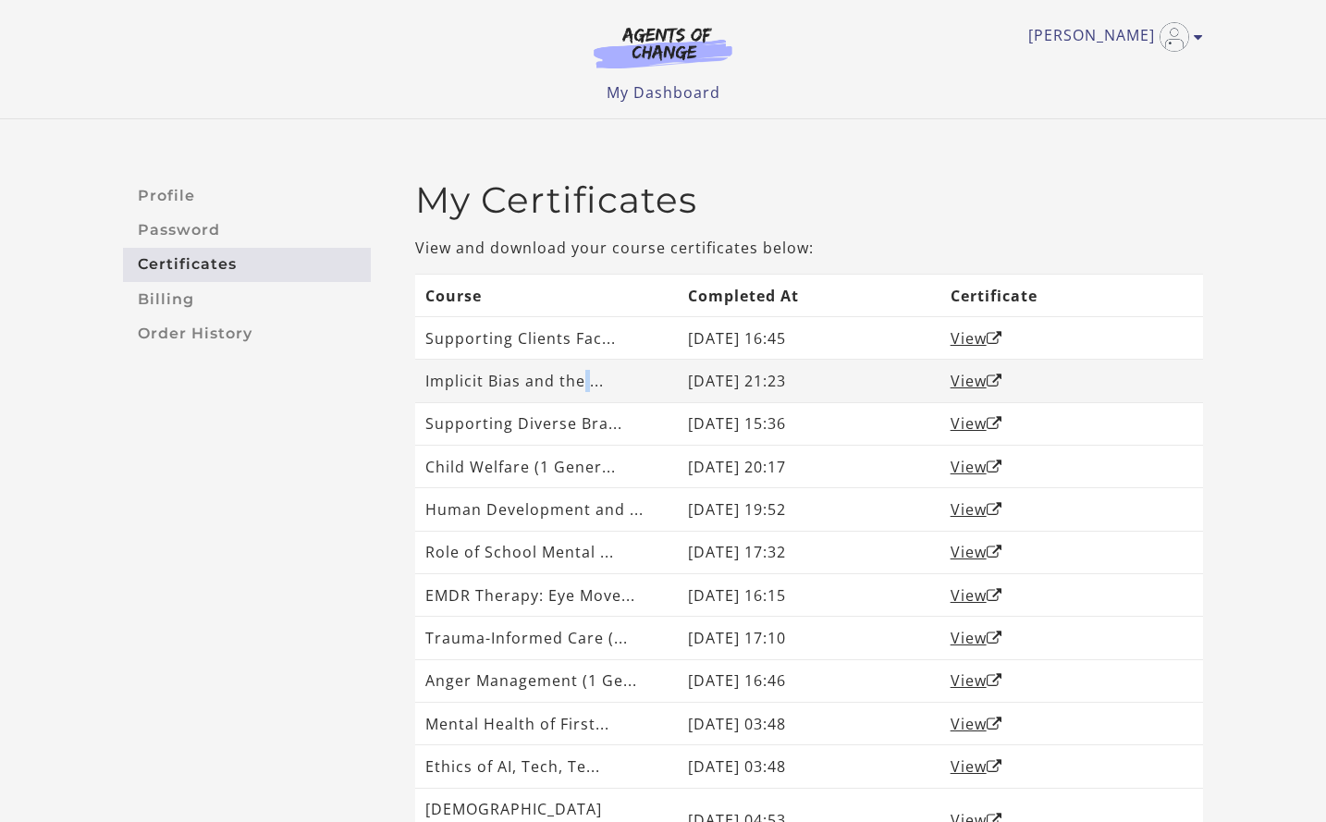
click at [585, 383] on td "Implicit Bias and the ..." at bounding box center [546, 381] width 263 height 43
drag, startPoint x: 589, startPoint y: 383, endPoint x: 652, endPoint y: 383, distance: 62.9
click at [592, 383] on td "Implicit Bias and the ..." at bounding box center [546, 381] width 263 height 43
drag, startPoint x: 652, startPoint y: 383, endPoint x: 1023, endPoint y: 393, distance: 371.0
click at [1010, 393] on tr "Implicit Bias and the ... August 25, 2025 21:23 View" at bounding box center [809, 381] width 788 height 43
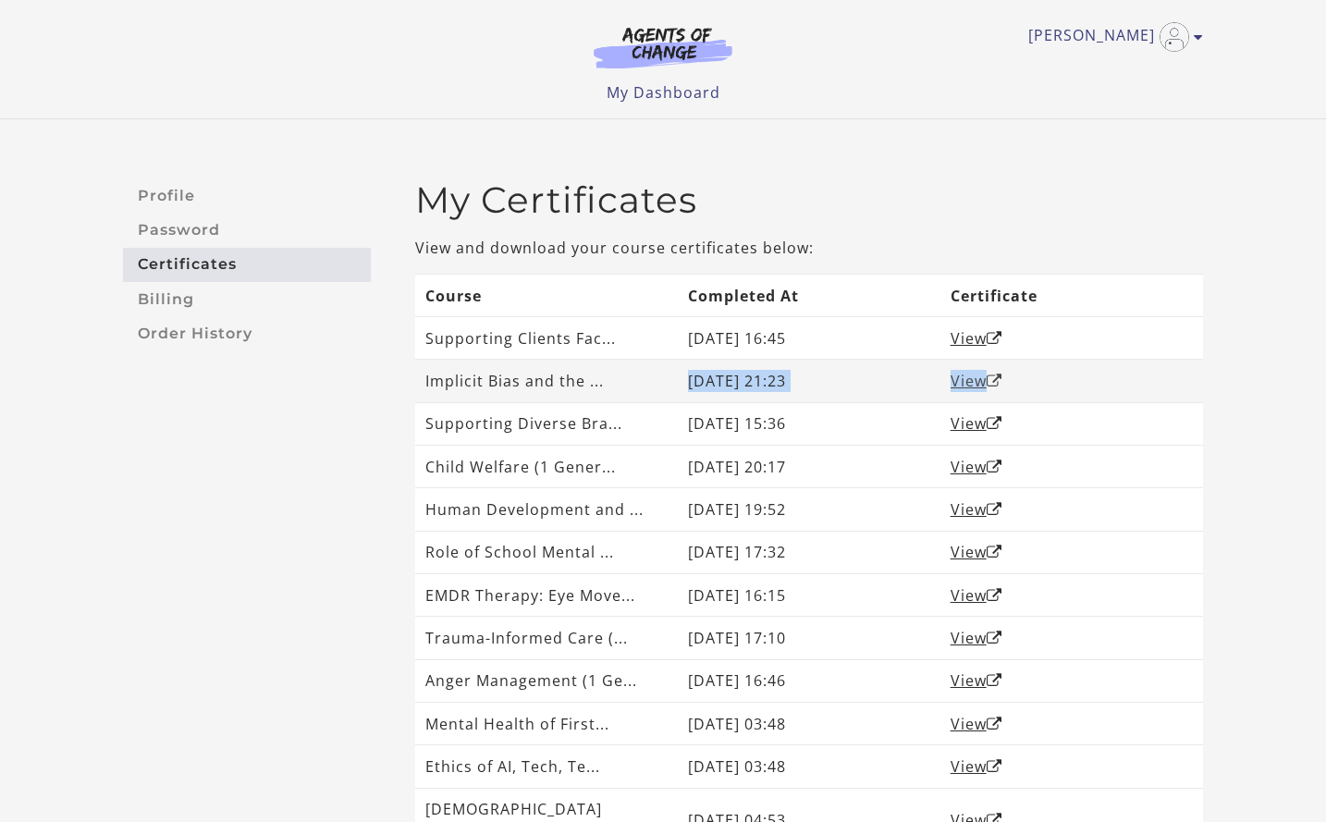
click at [978, 381] on link "View" at bounding box center [977, 381] width 52 height 20
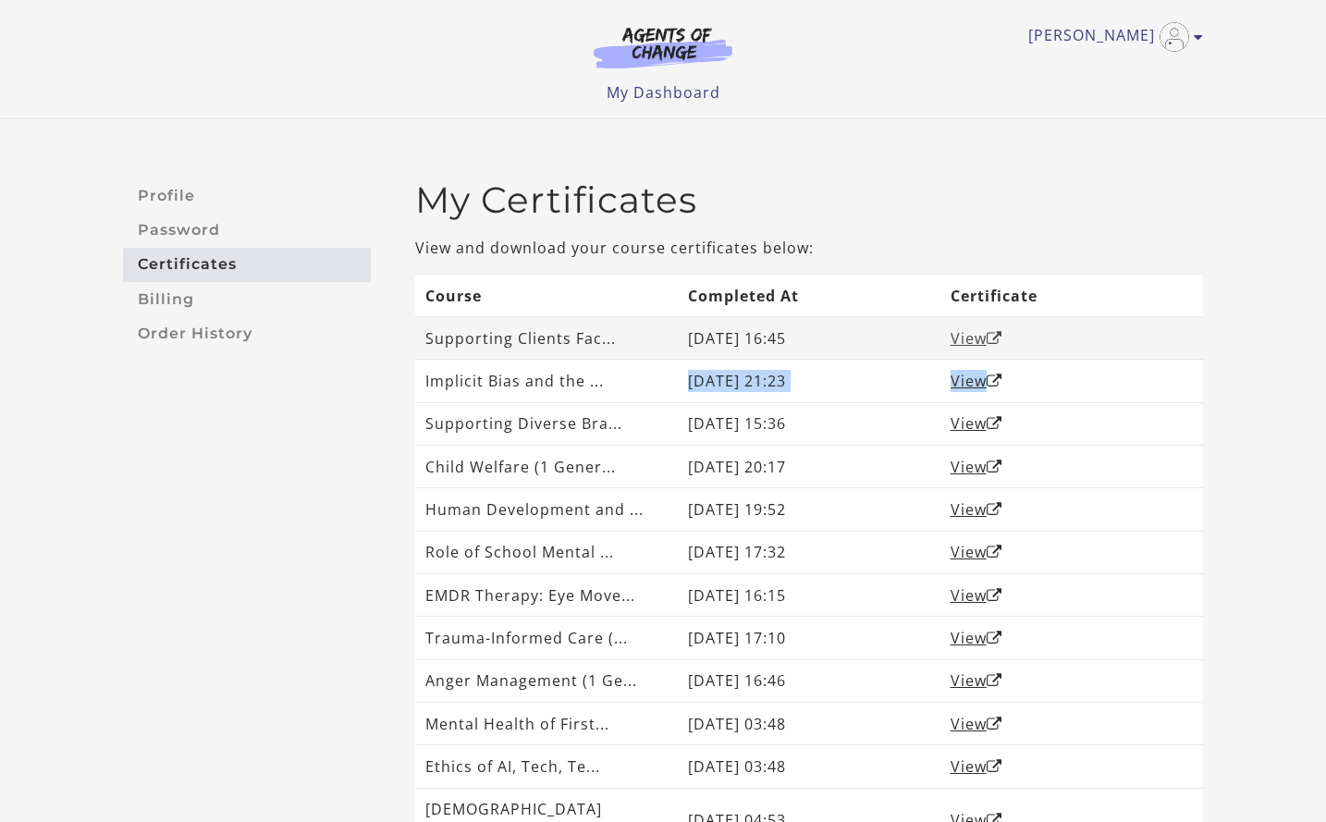
click at [974, 340] on link "View" at bounding box center [977, 338] width 52 height 20
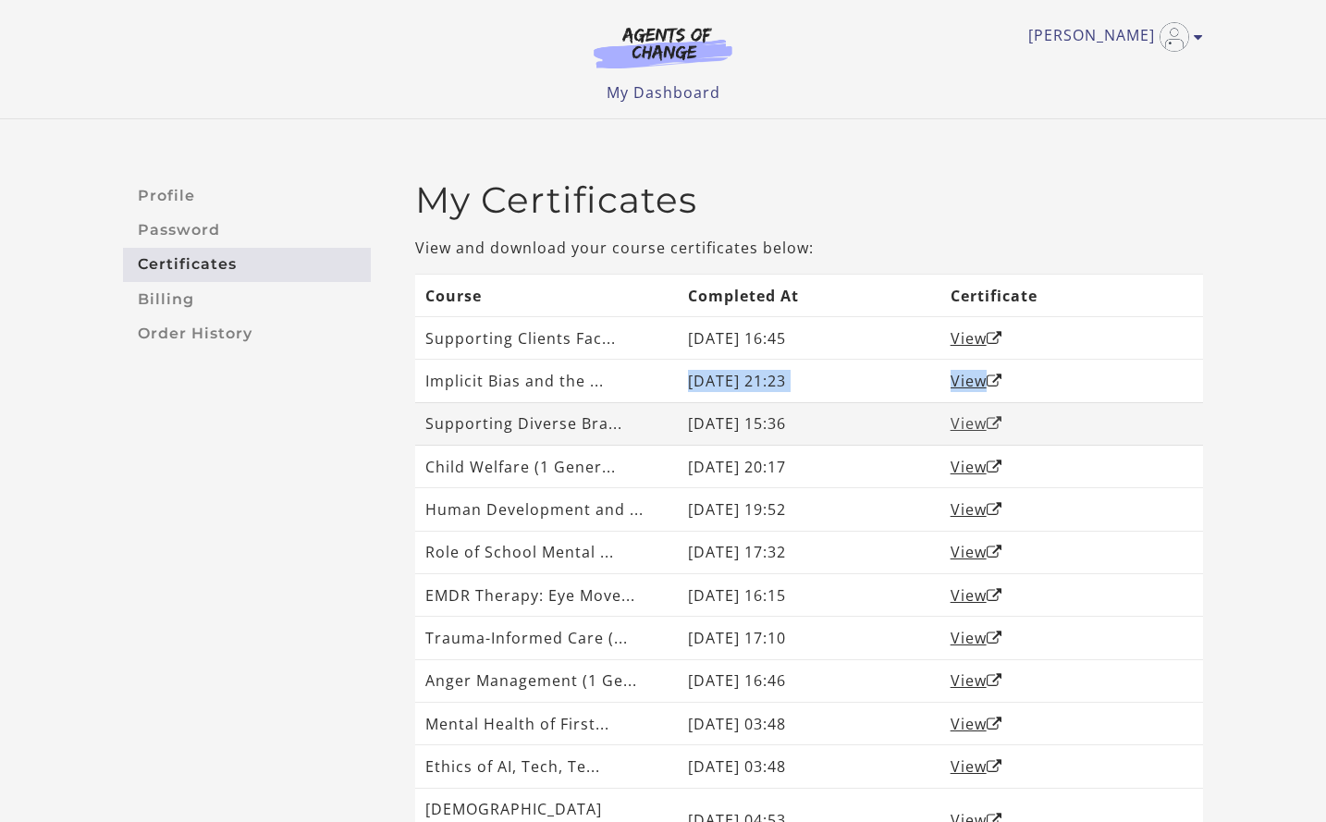
click at [966, 423] on link "View" at bounding box center [977, 423] width 52 height 20
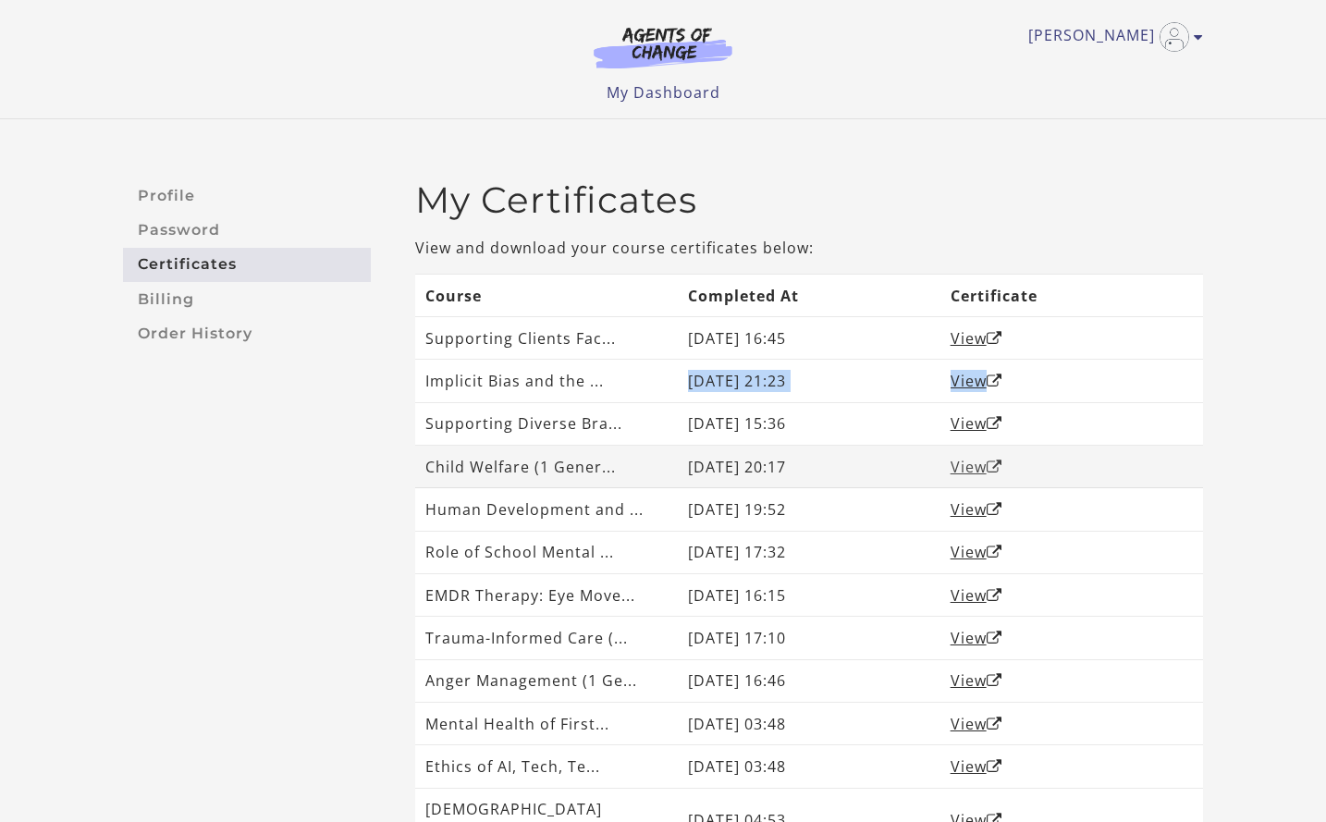
click at [965, 469] on link "View" at bounding box center [977, 467] width 52 height 20
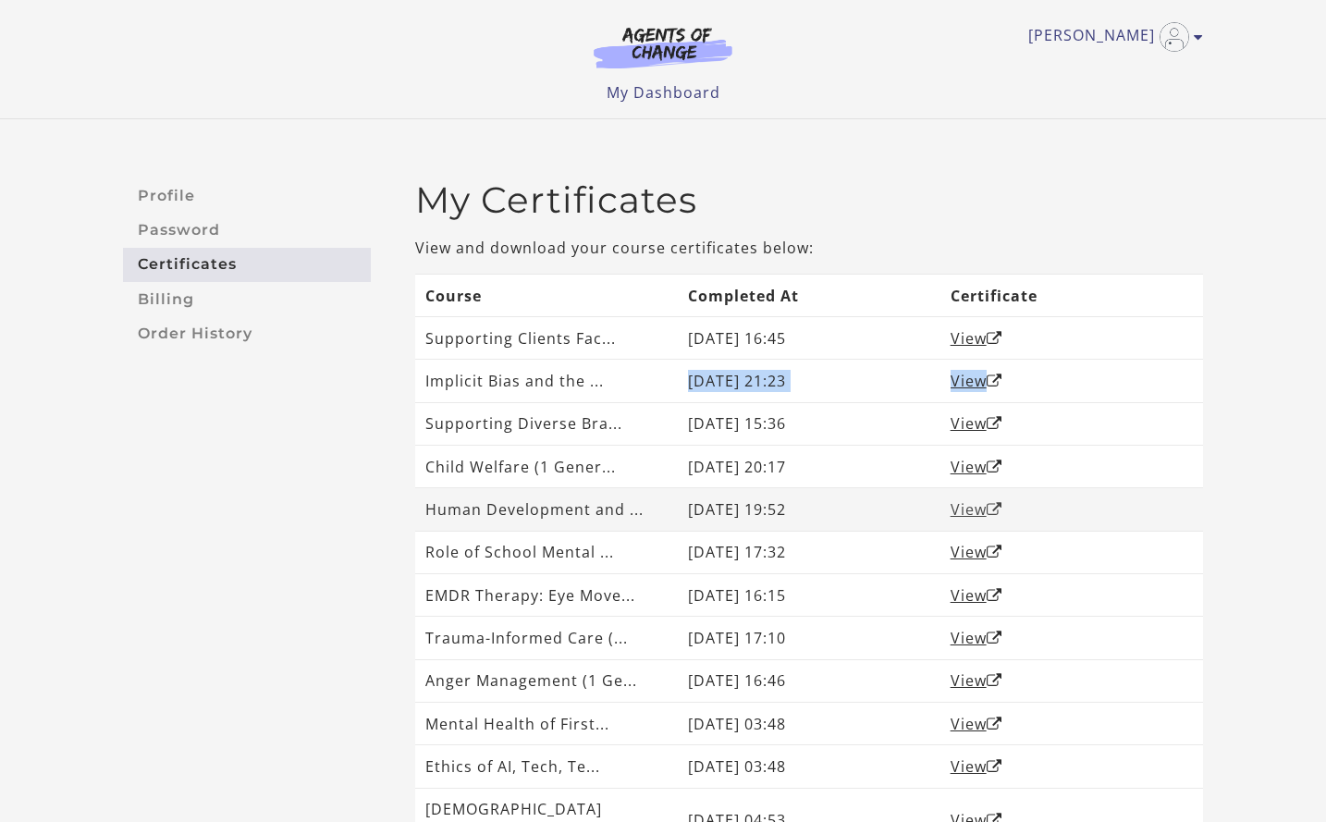
click at [980, 515] on link "View" at bounding box center [977, 509] width 52 height 20
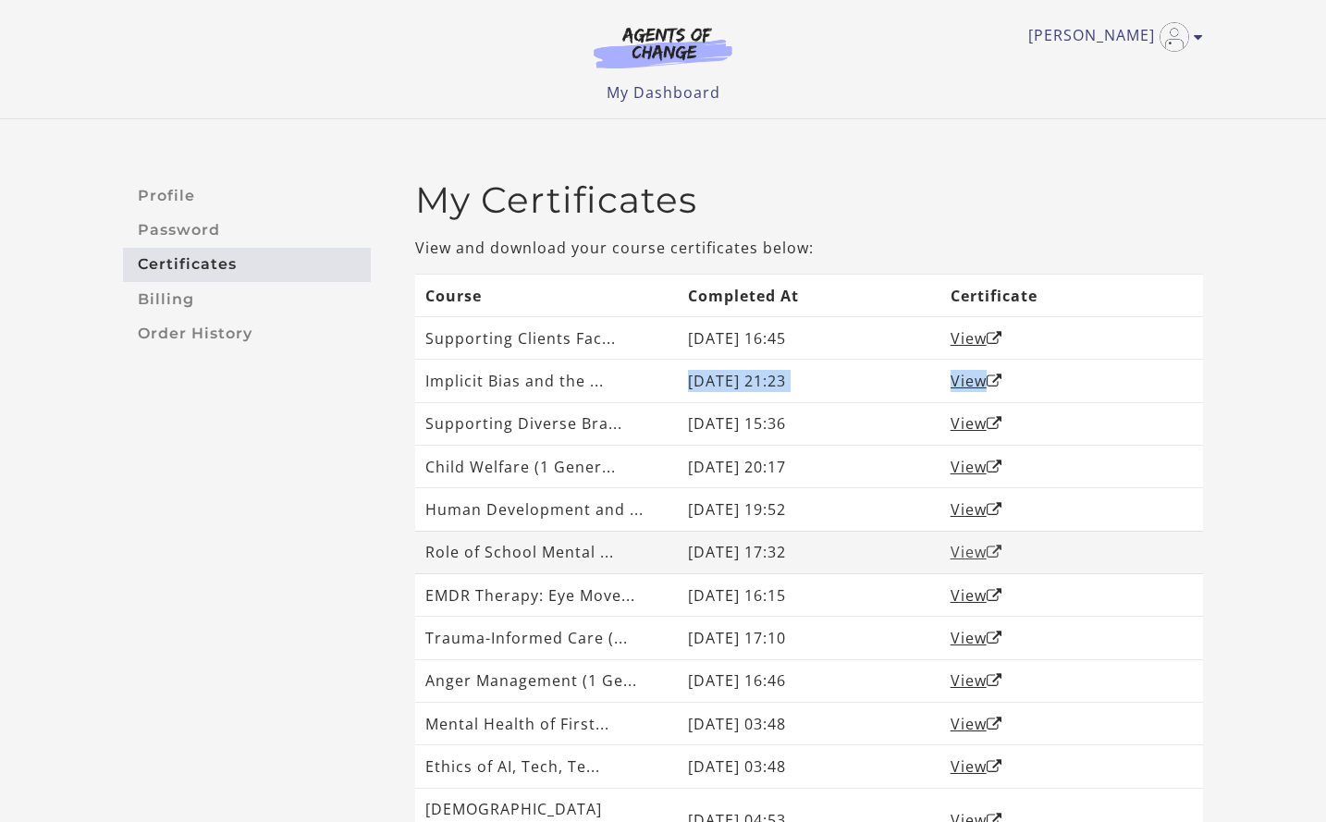
click at [973, 550] on link "View" at bounding box center [977, 552] width 52 height 20
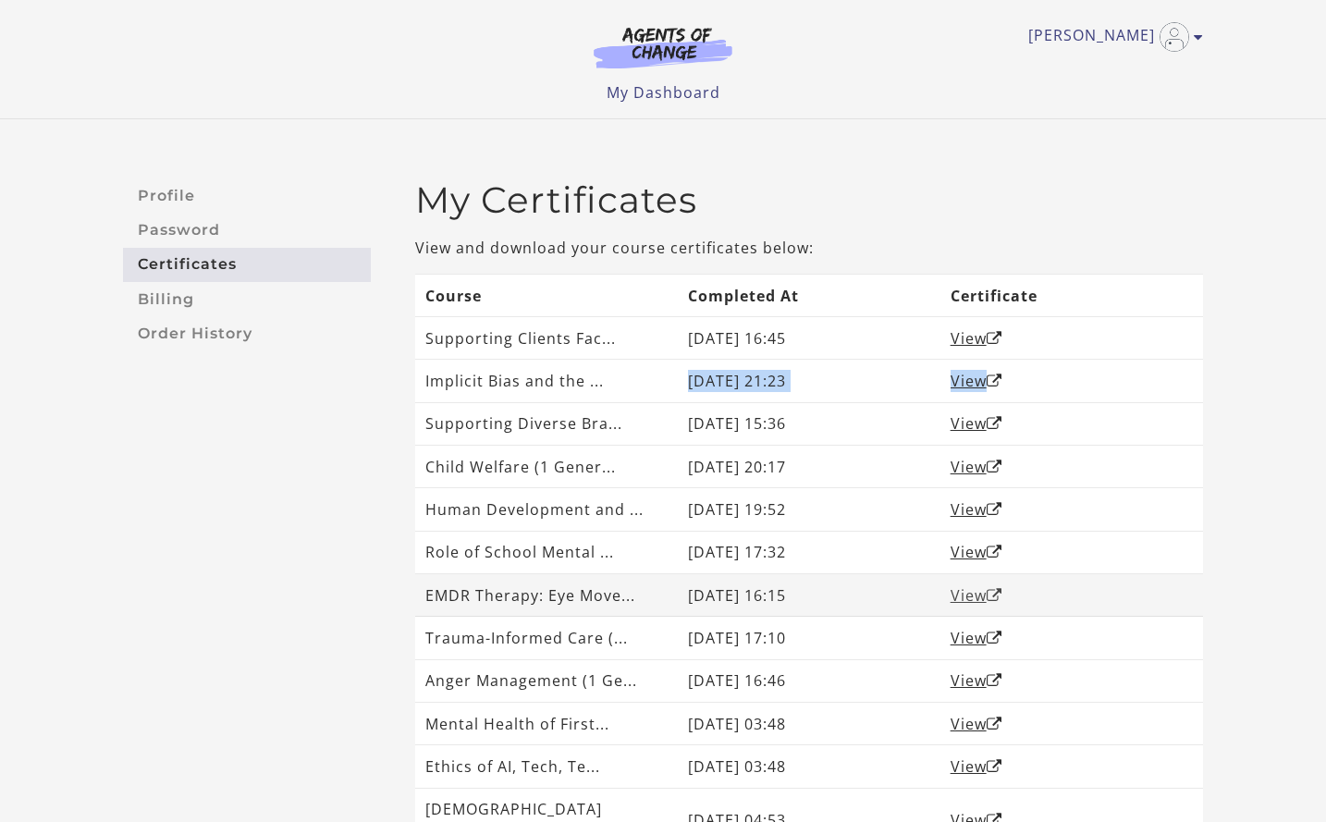
click at [971, 600] on link "View" at bounding box center [977, 595] width 52 height 20
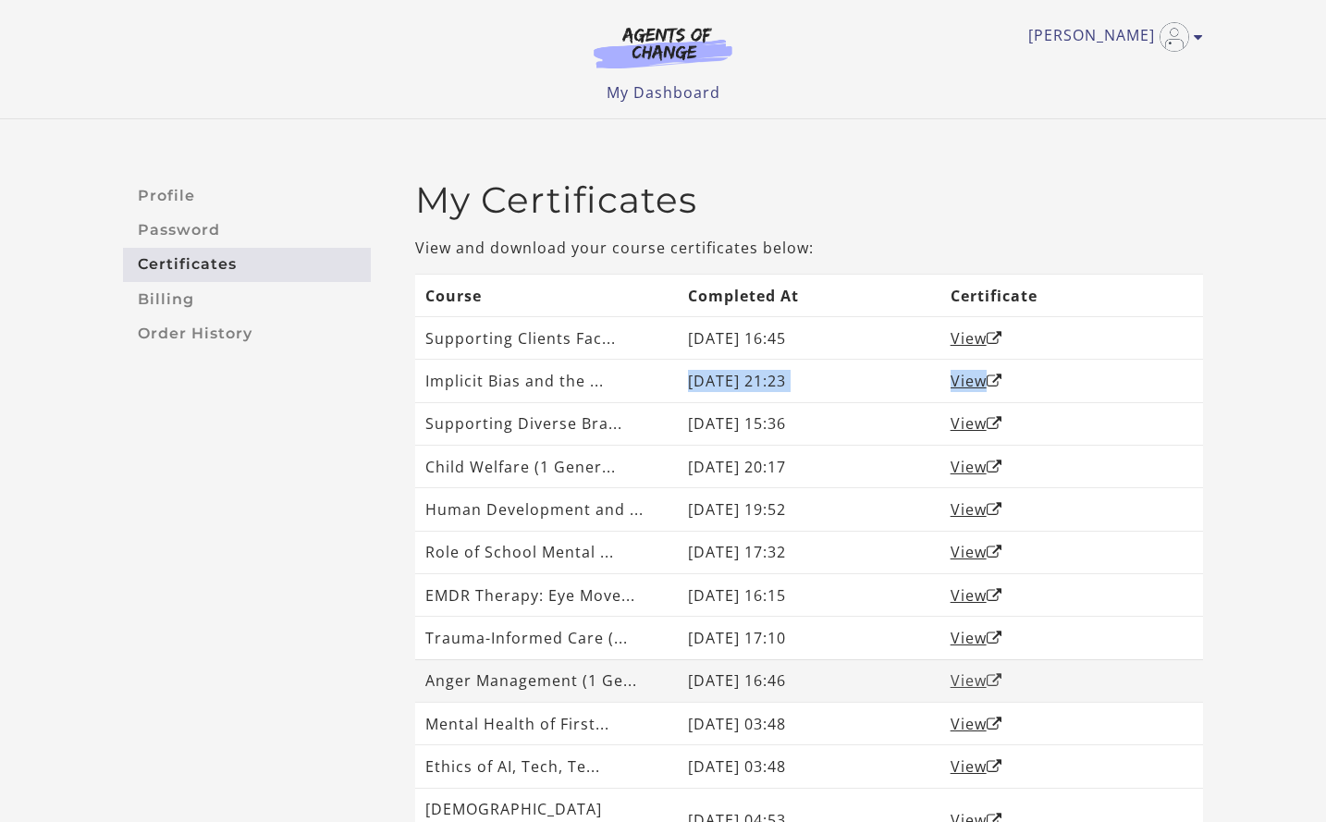
click at [974, 678] on link "View" at bounding box center [977, 681] width 52 height 20
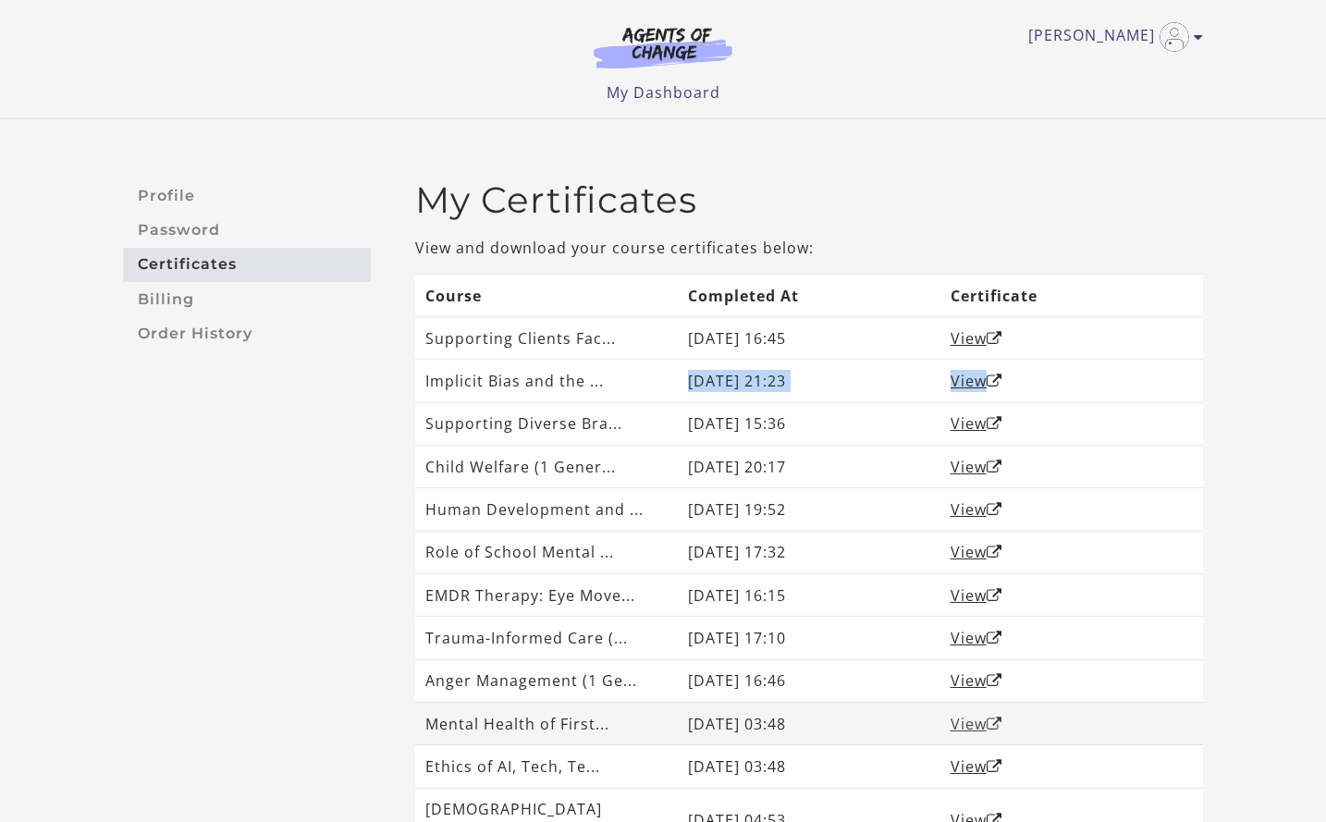
click at [968, 727] on link "View" at bounding box center [977, 724] width 52 height 20
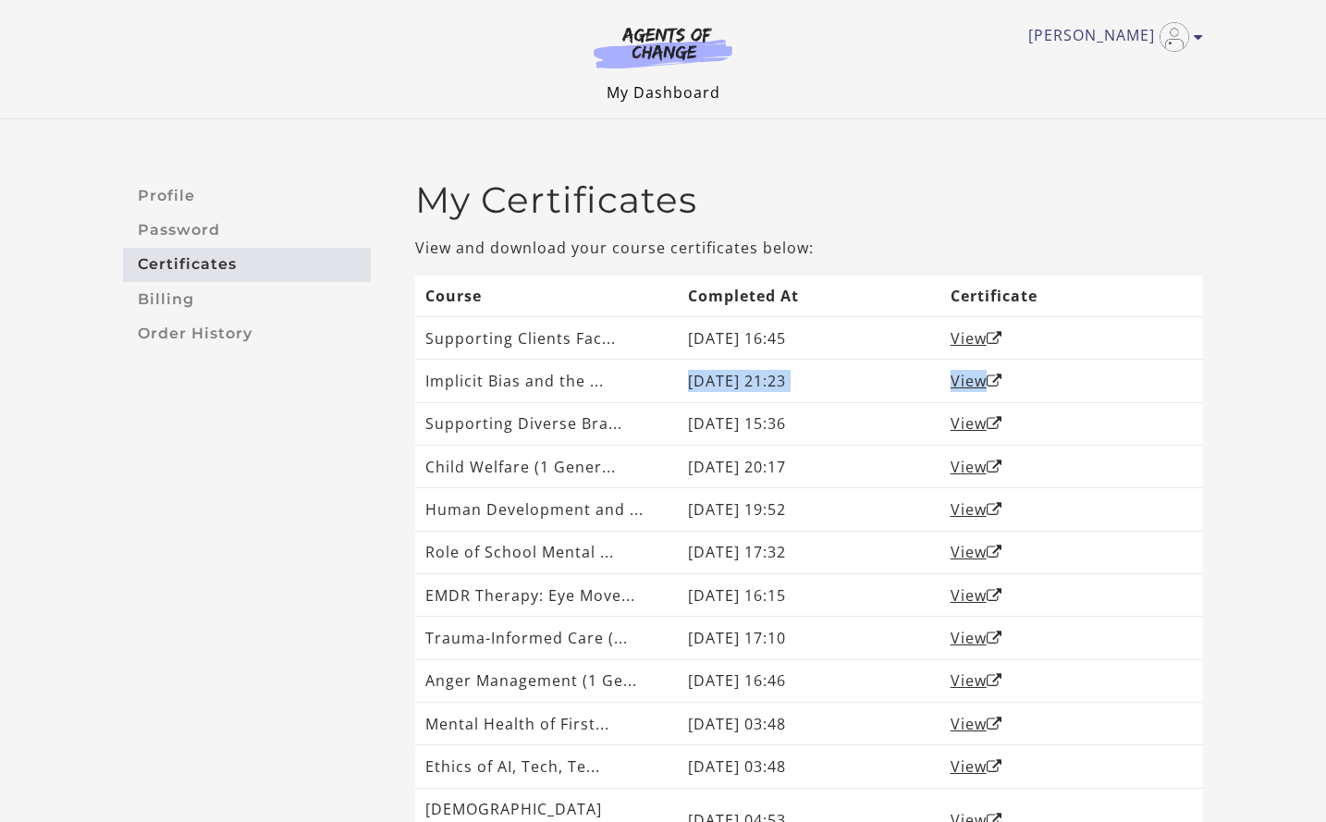
click at [635, 100] on link "My Dashboard" at bounding box center [664, 92] width 114 height 20
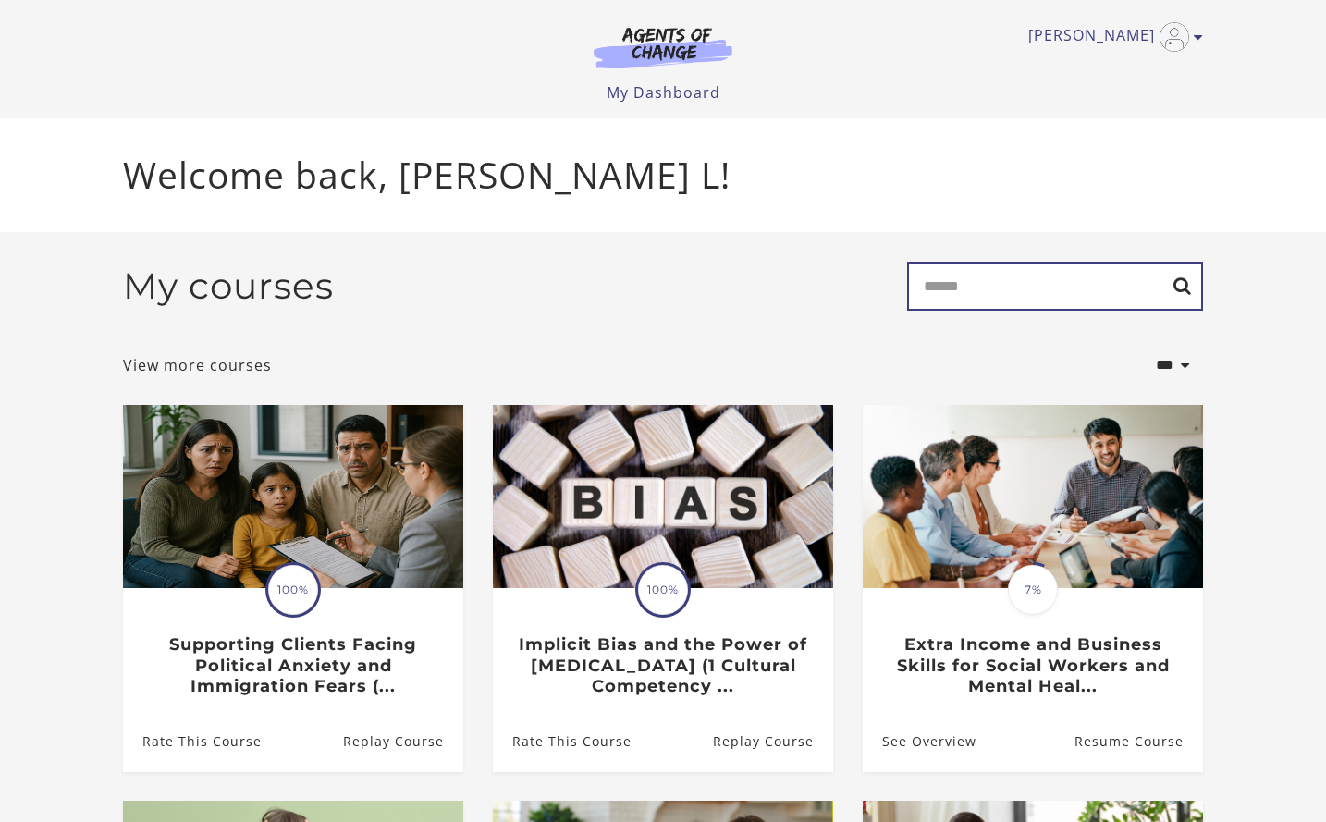
click at [1094, 294] on input "Search" at bounding box center [1055, 286] width 296 height 49
type input "******"
click at [1187, 288] on input "******" at bounding box center [1055, 286] width 296 height 49
click at [1187, 295] on input "******" at bounding box center [1055, 286] width 296 height 49
click at [1140, 290] on input "******" at bounding box center [1055, 286] width 296 height 49
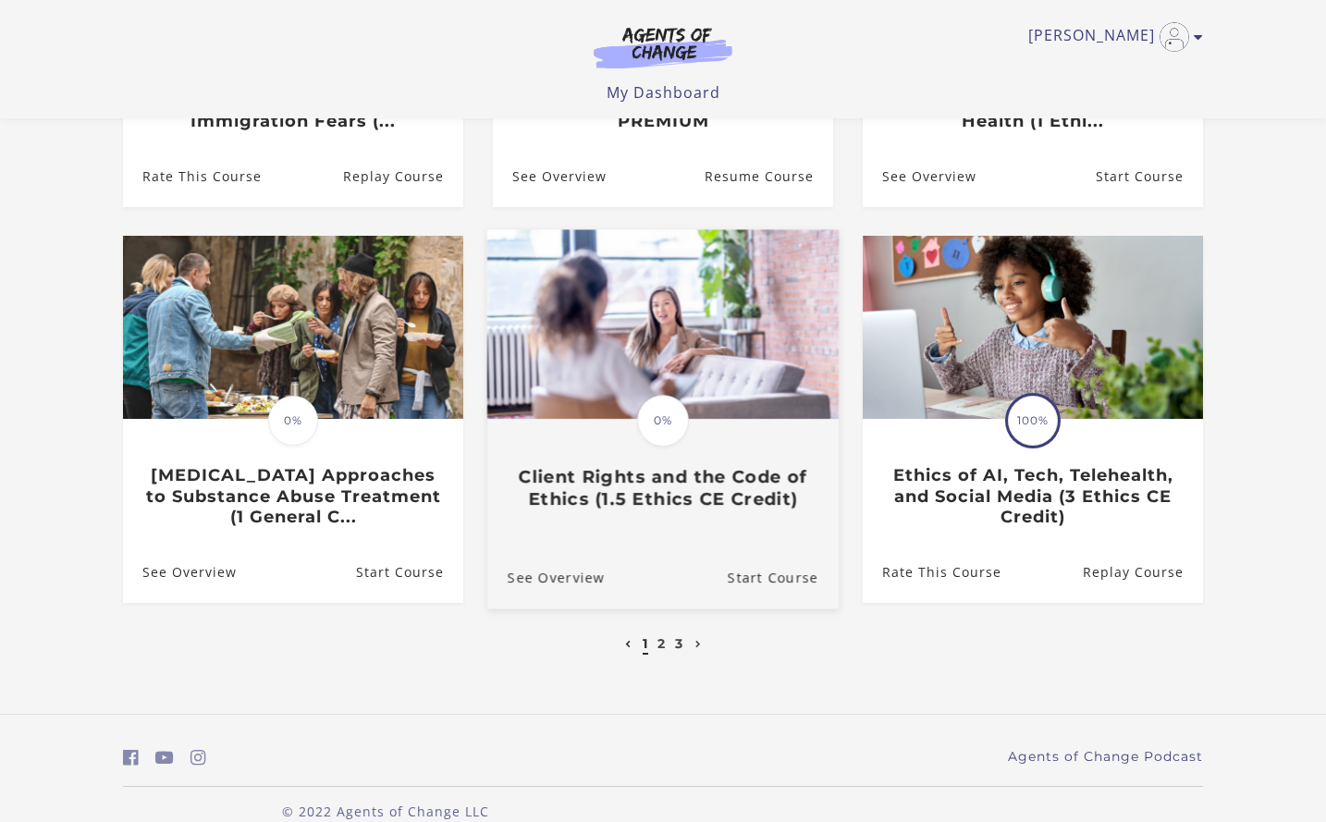
scroll to position [493, 0]
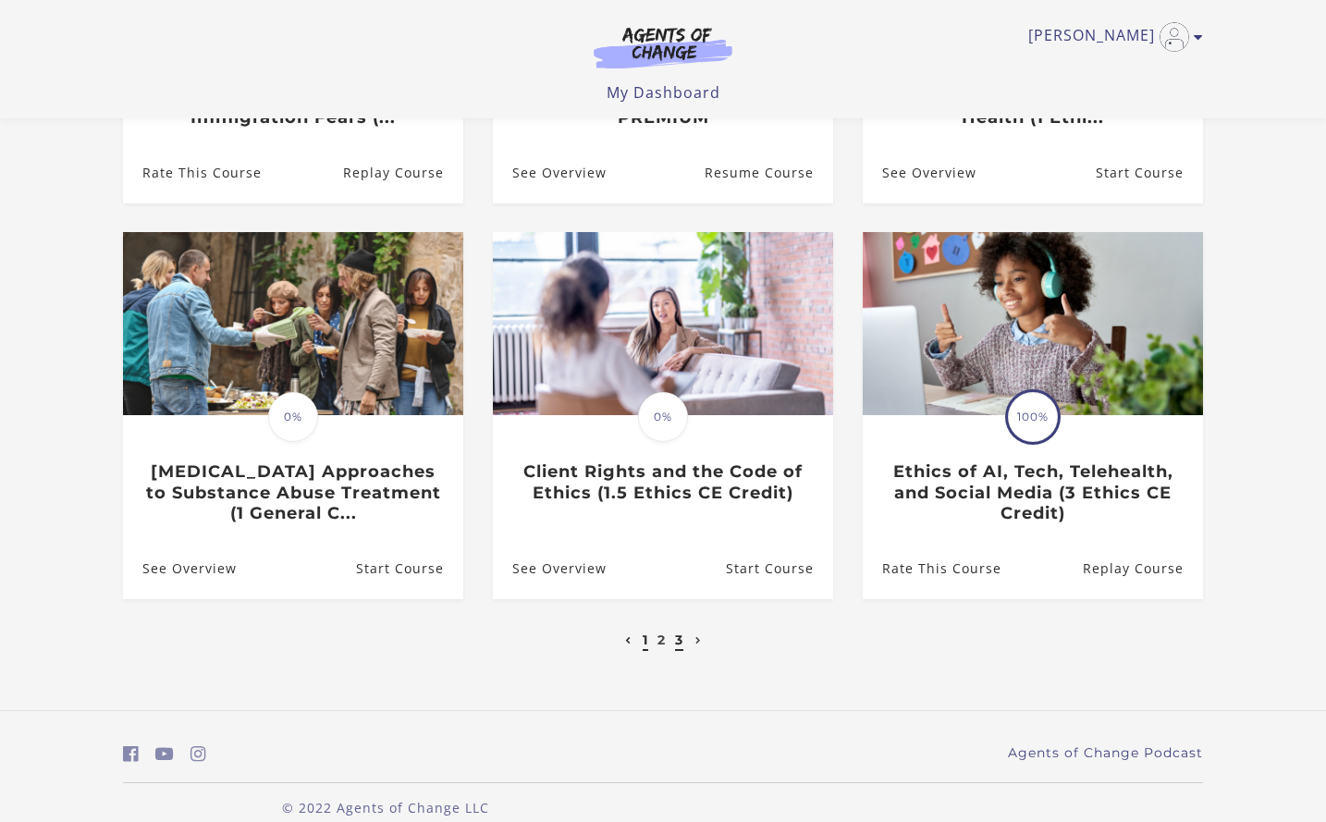
click at [679, 646] on link "3" at bounding box center [679, 640] width 8 height 17
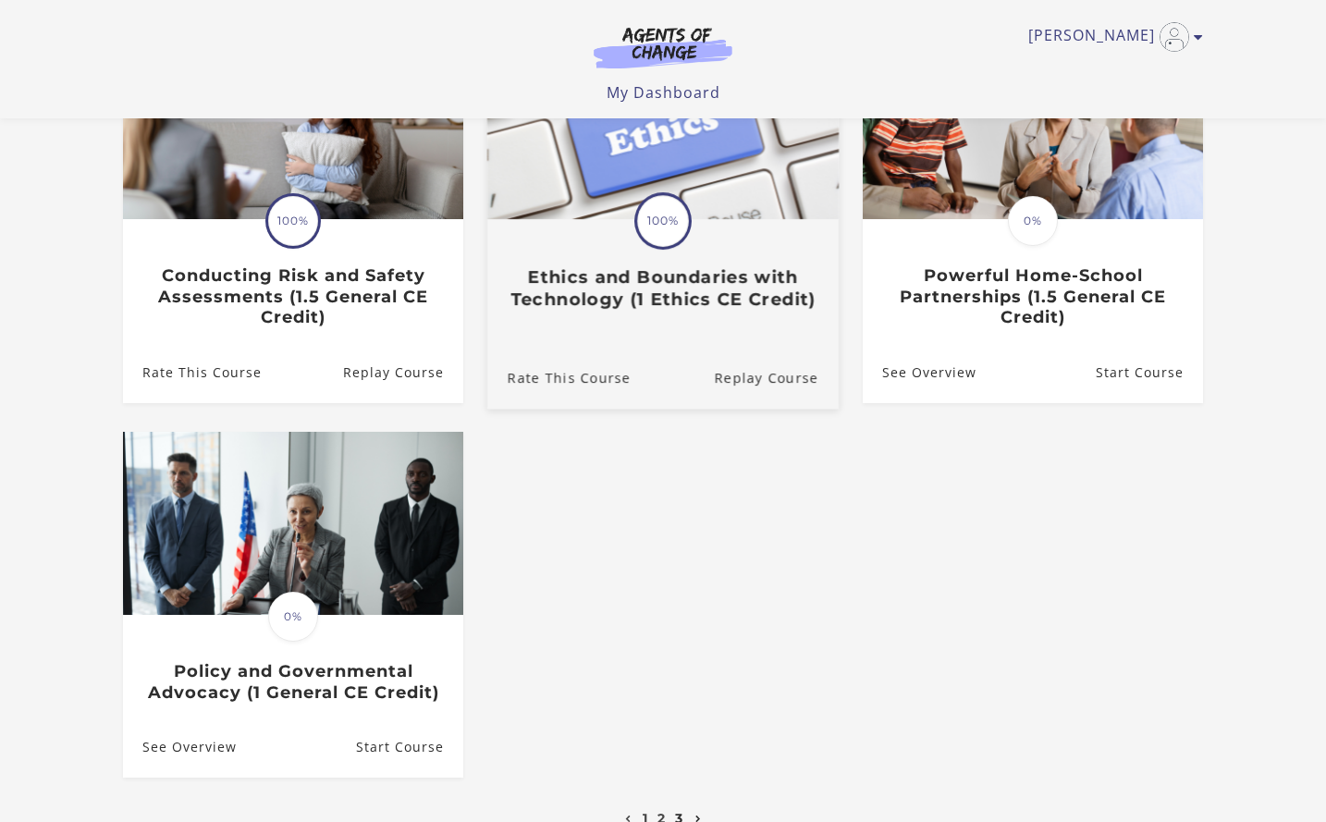
scroll to position [381, 0]
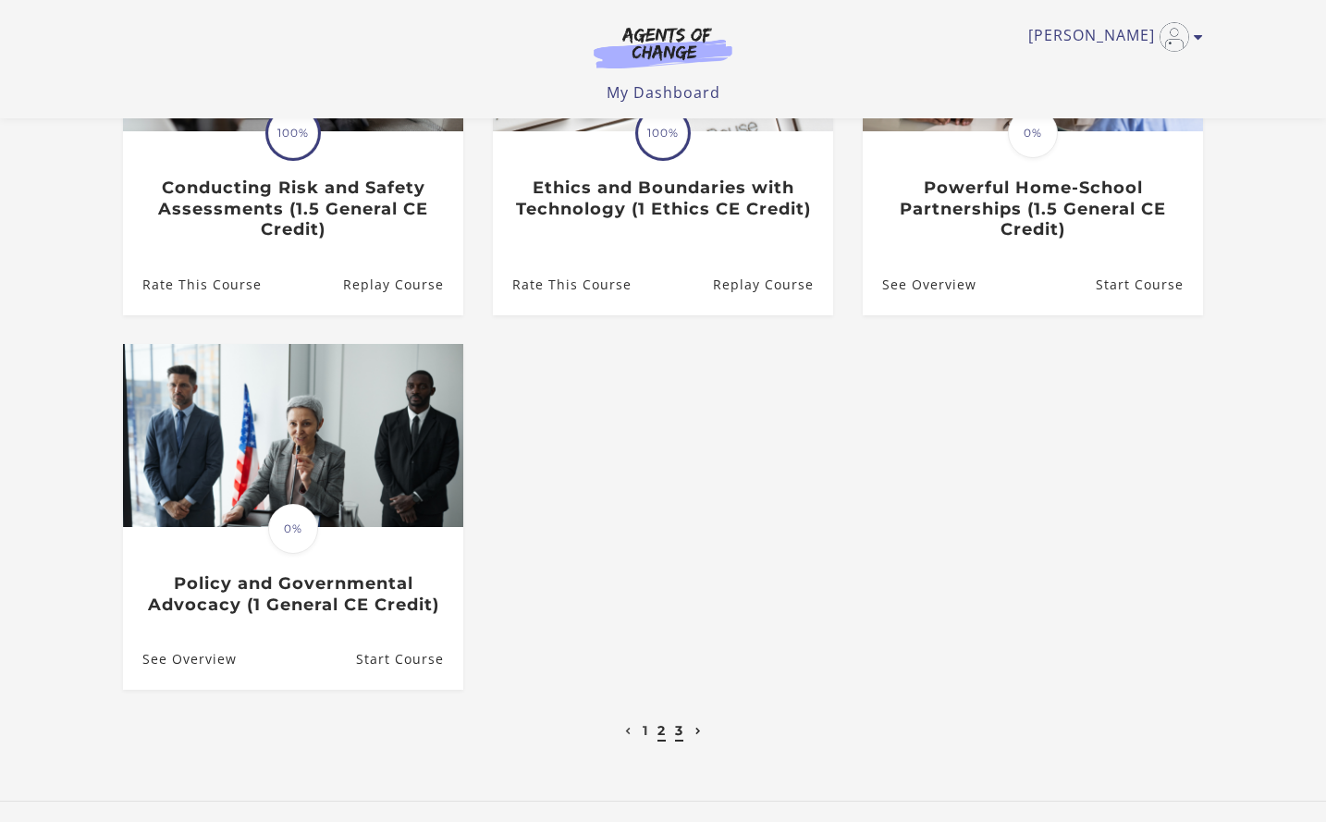
click at [658, 732] on link "2" at bounding box center [662, 730] width 8 height 17
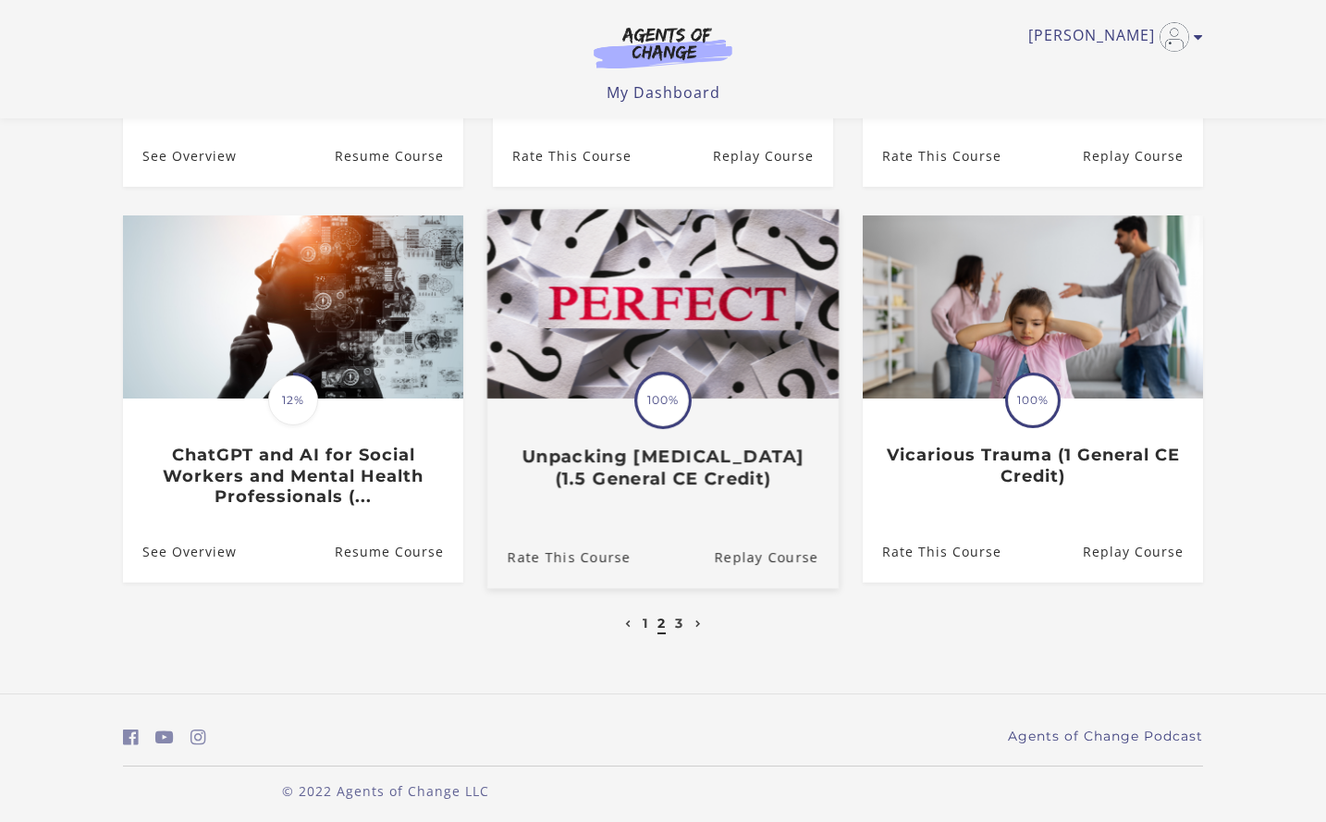
scroll to position [521, 0]
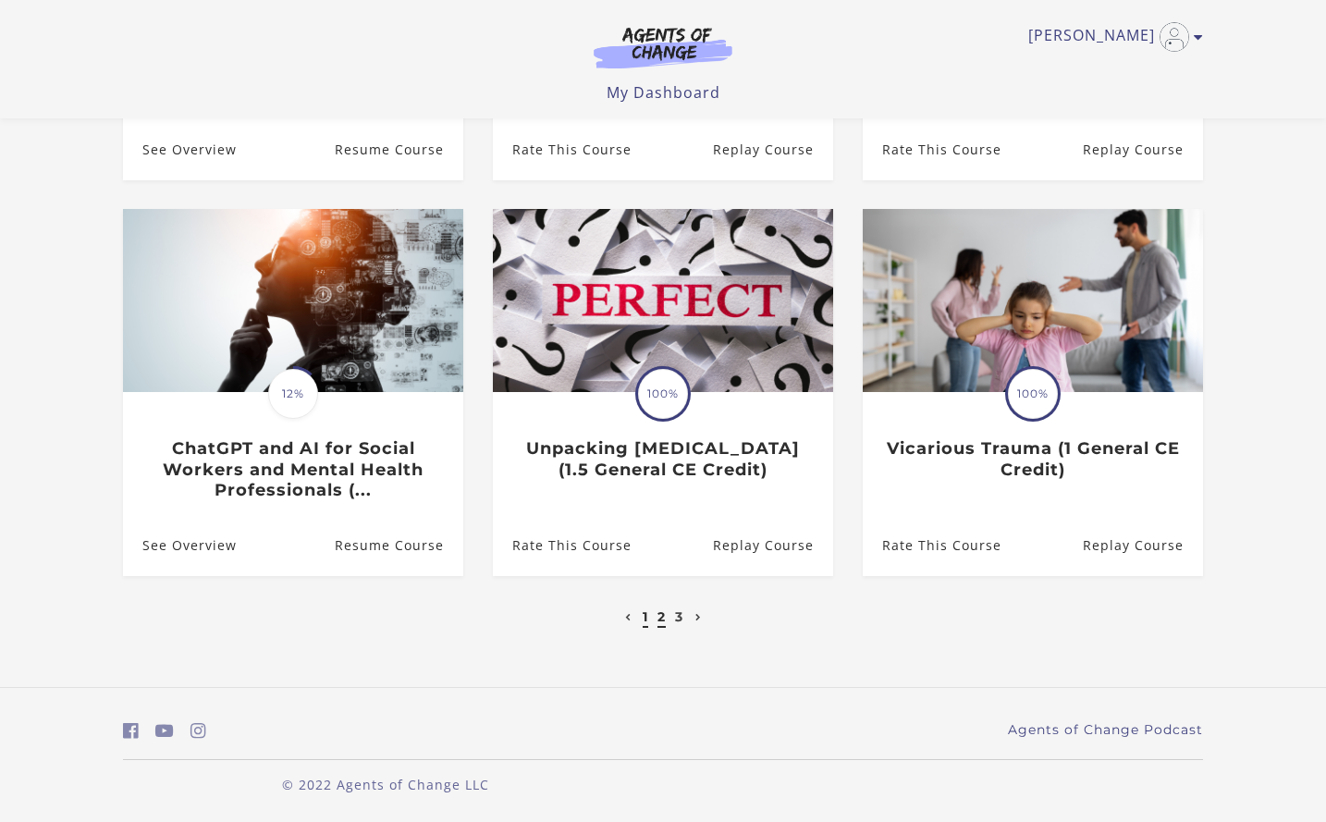
click at [644, 617] on link "1" at bounding box center [646, 617] width 6 height 17
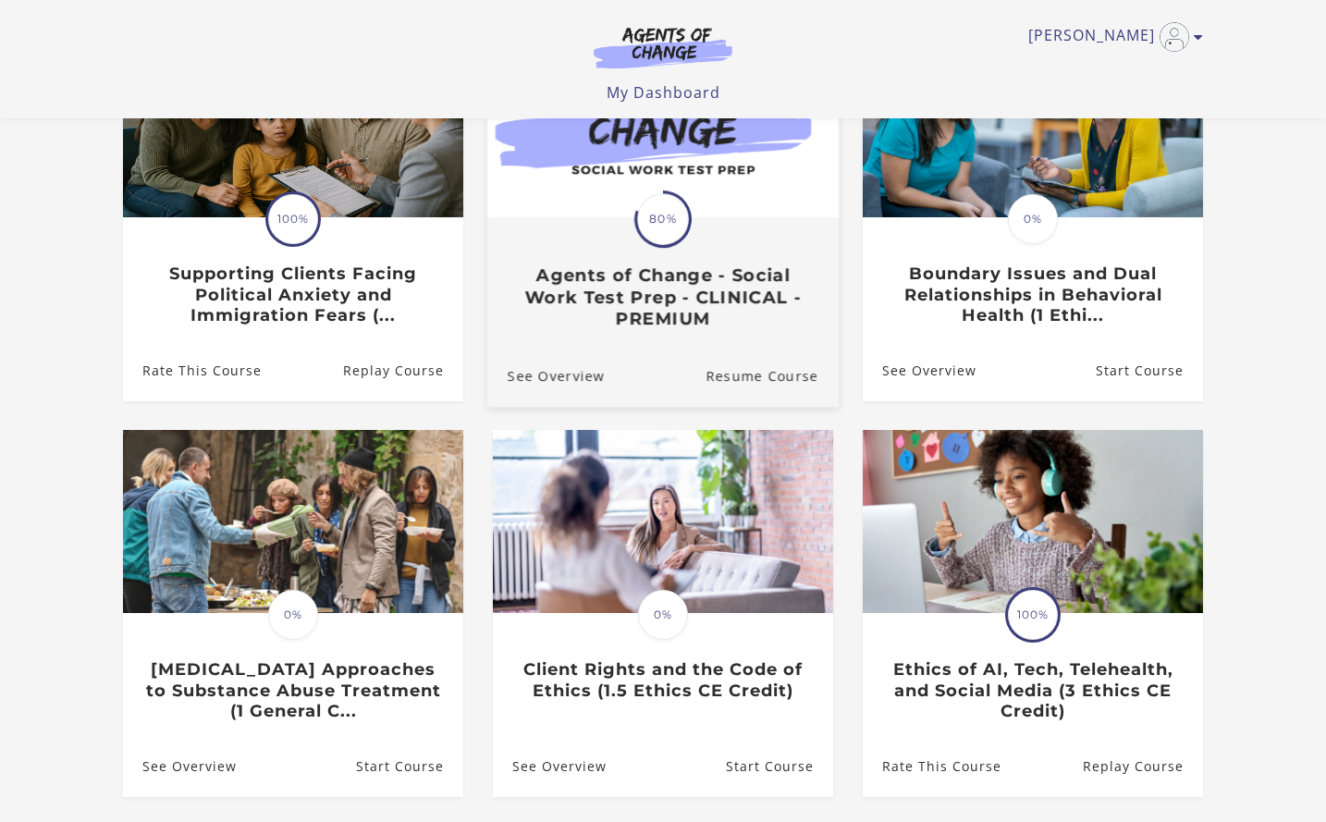
scroll to position [296, 0]
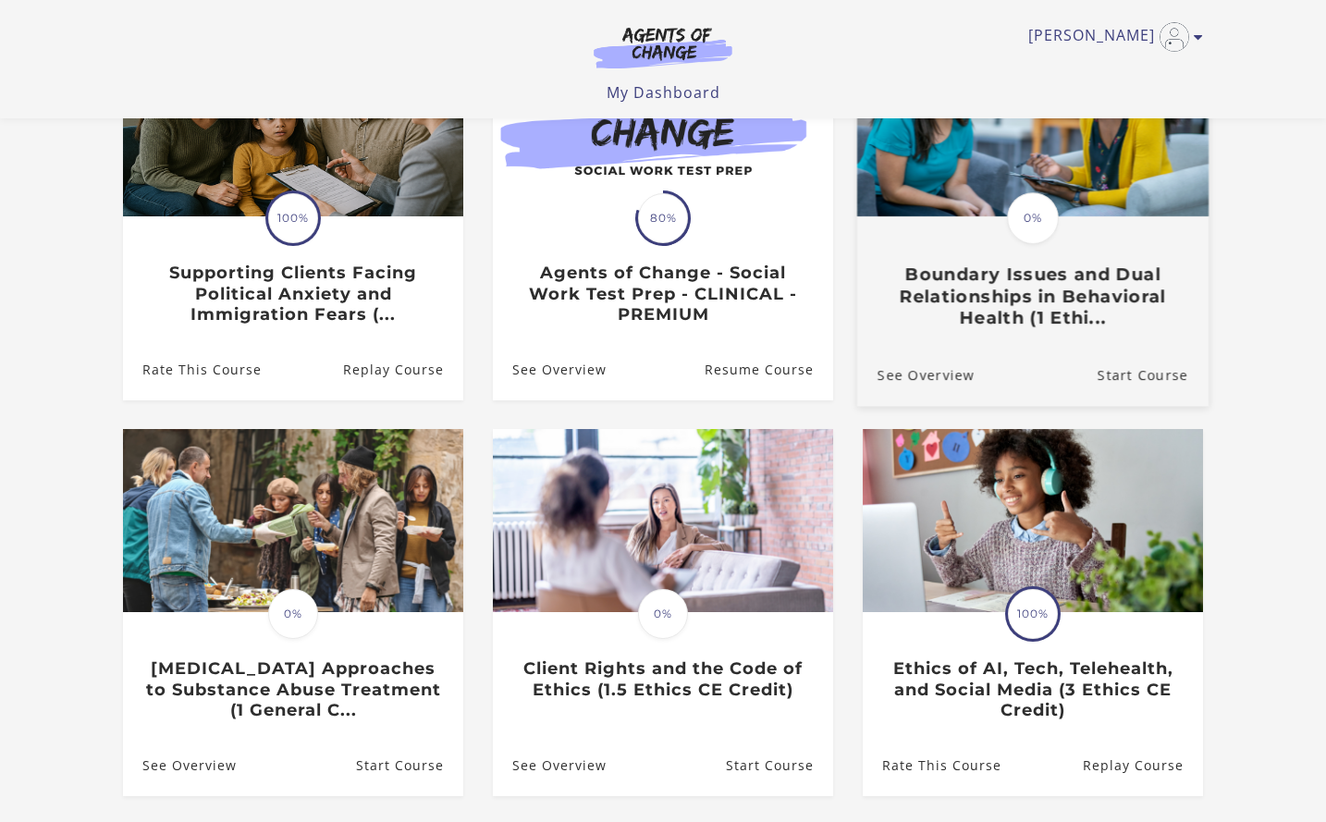
click at [1035, 228] on span "0%" at bounding box center [1033, 218] width 52 height 52
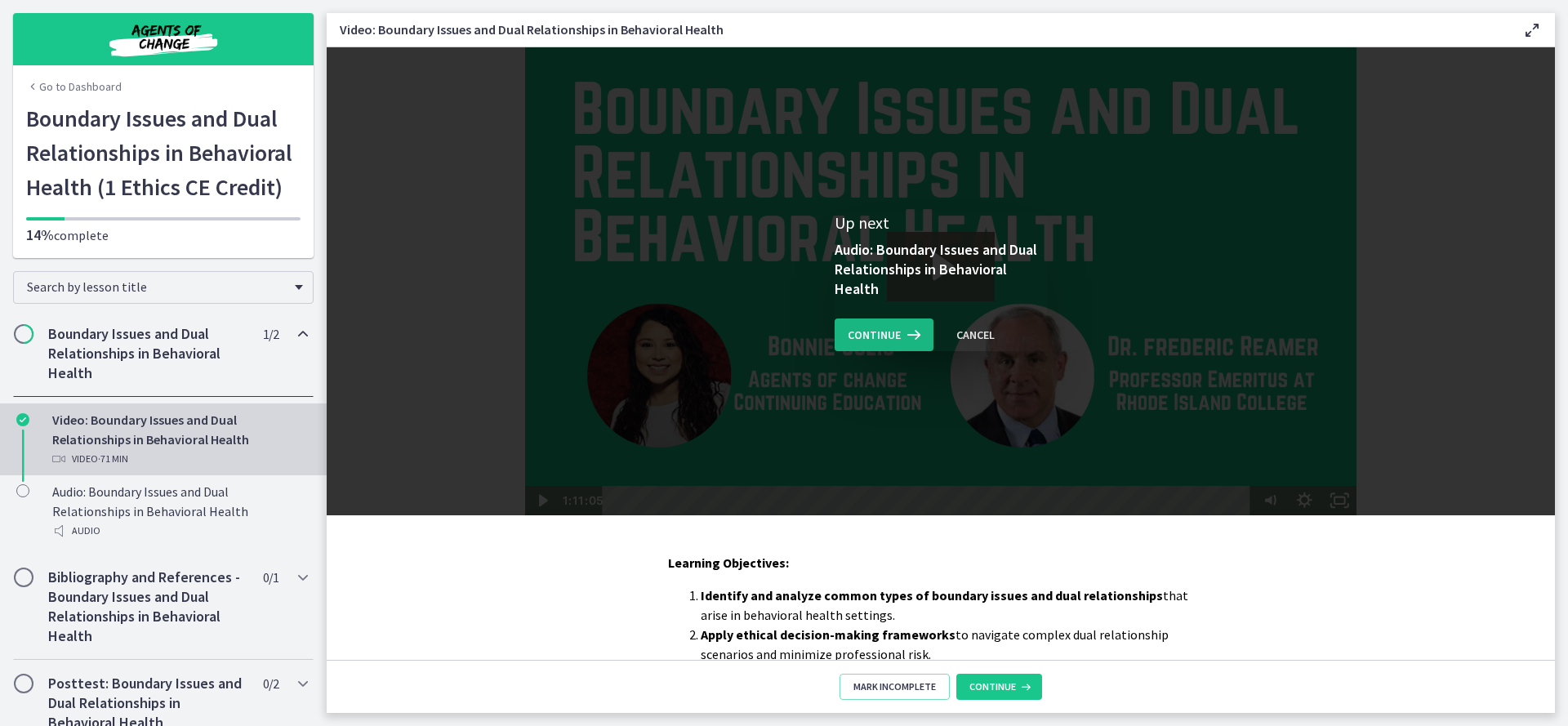
click at [887, 332] on span "Continue" at bounding box center [874, 335] width 53 height 19
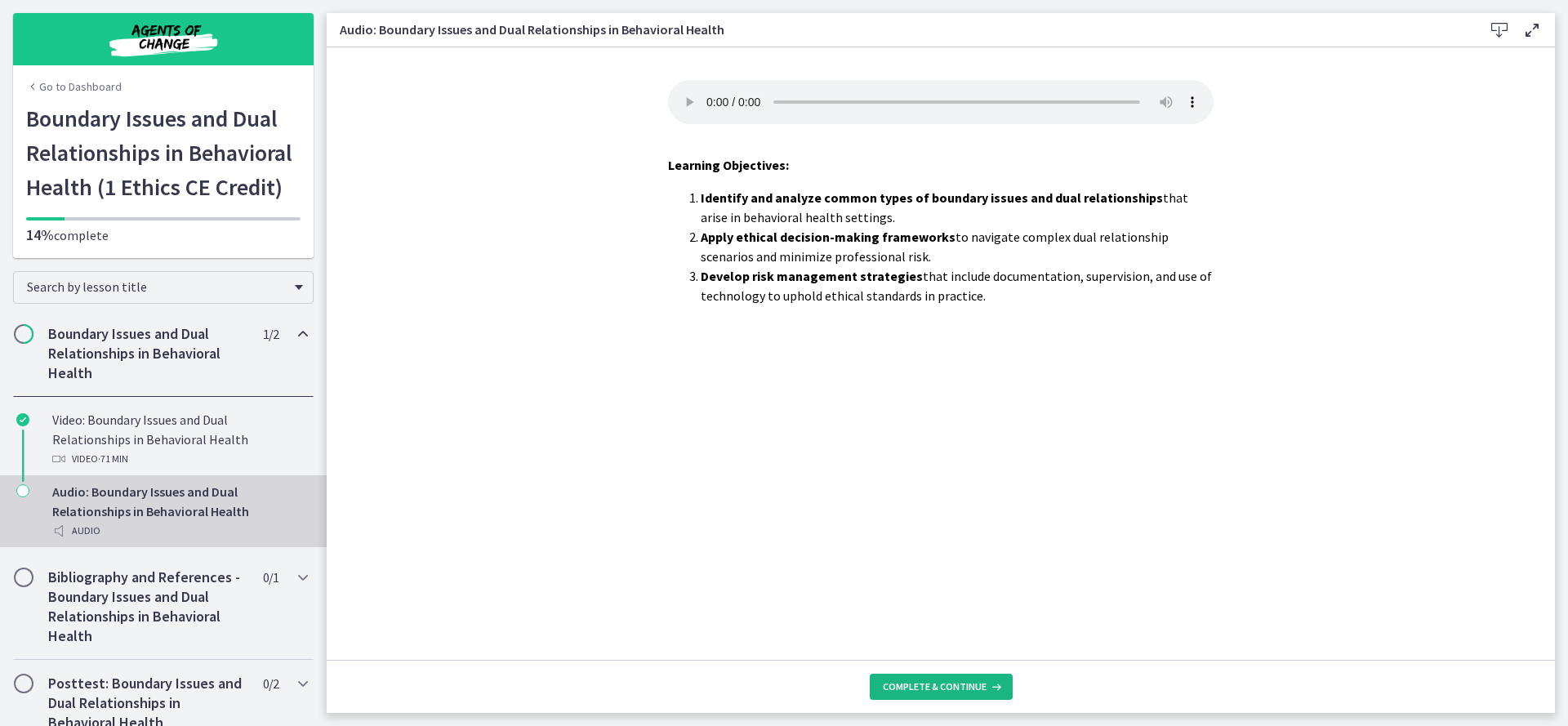
click at [966, 690] on span "Complete & continue" at bounding box center [934, 686] width 103 height 13
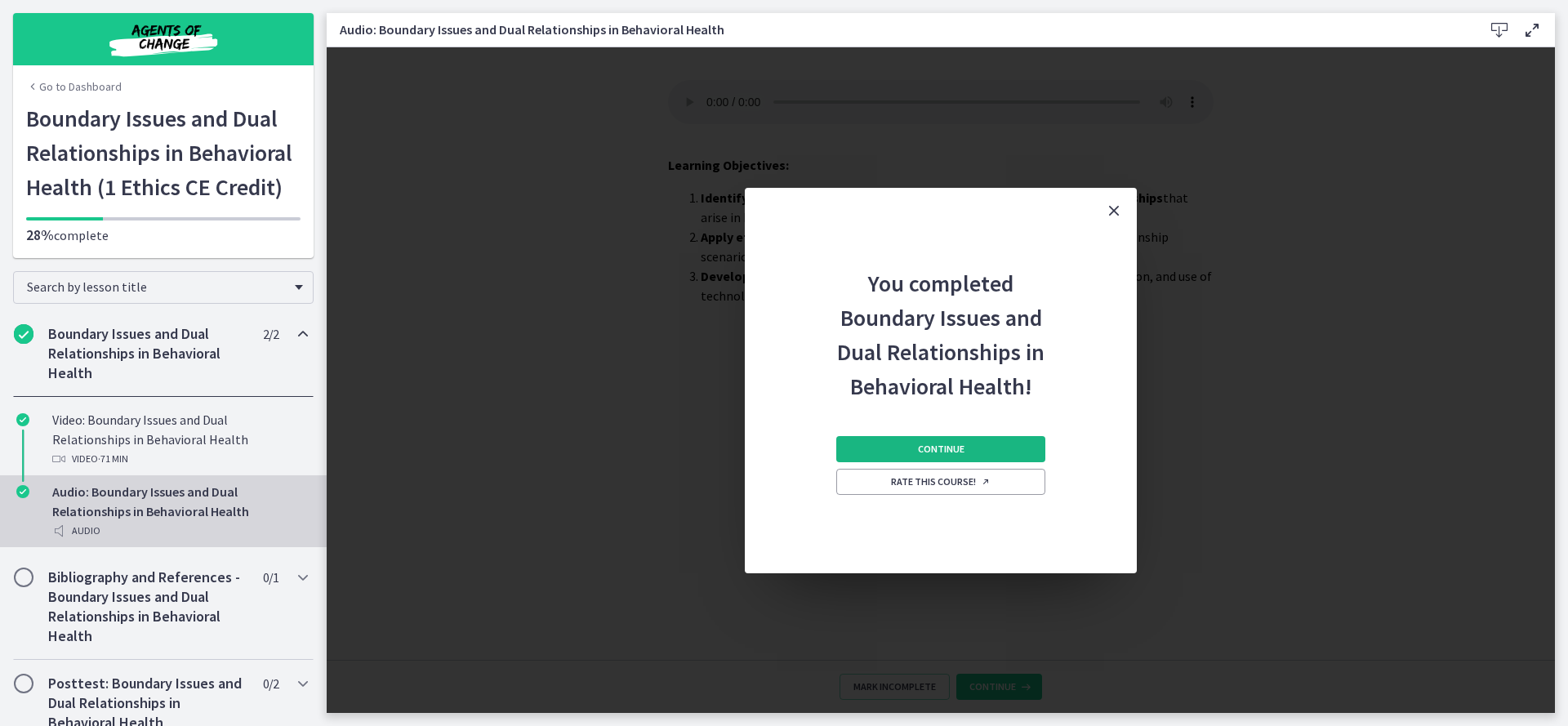
click at [935, 447] on span "Continue" at bounding box center [941, 449] width 47 height 13
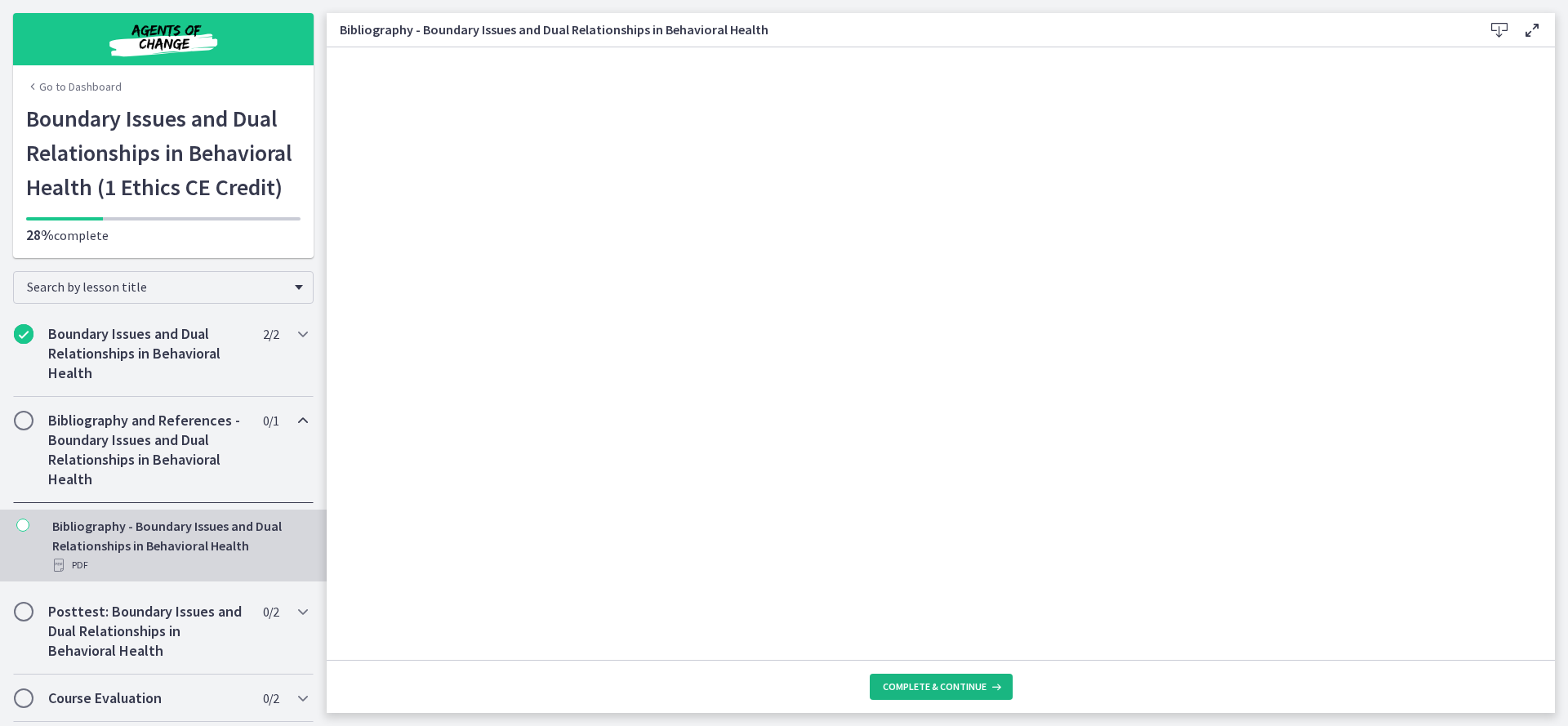
click at [982, 681] on span "Complete & continue" at bounding box center [934, 686] width 103 height 13
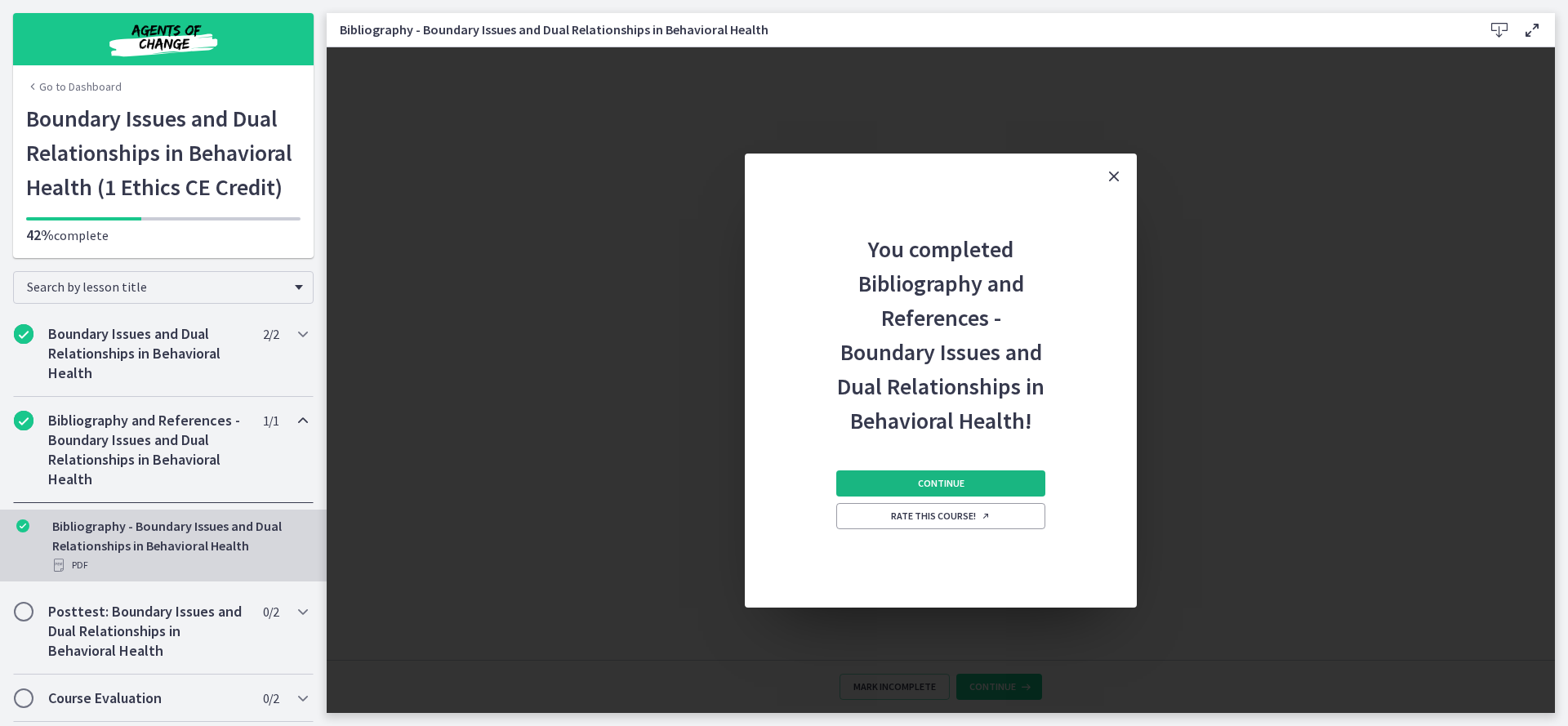
click at [976, 477] on button "Continue" at bounding box center [940, 484] width 209 height 26
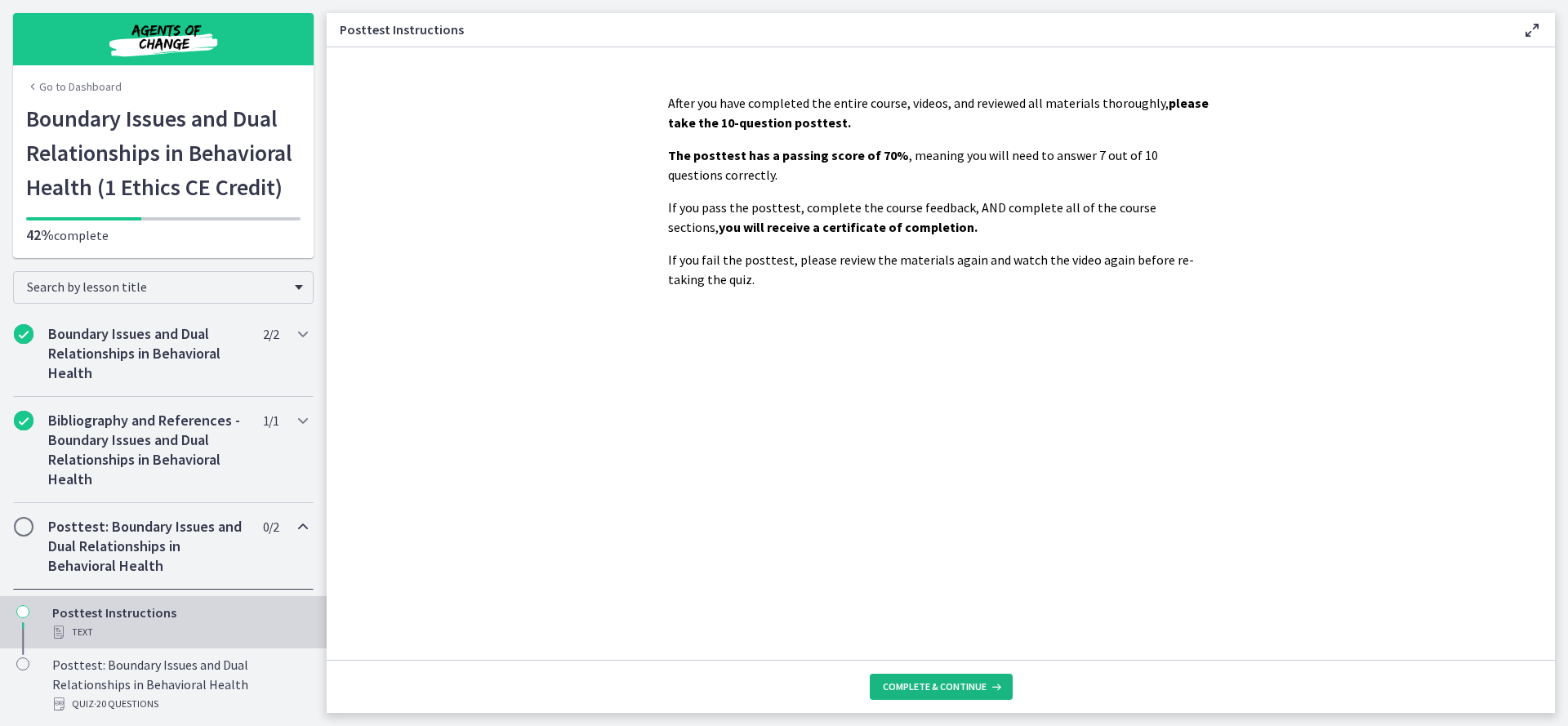
click at [944, 684] on span "Complete & continue" at bounding box center [934, 686] width 103 height 13
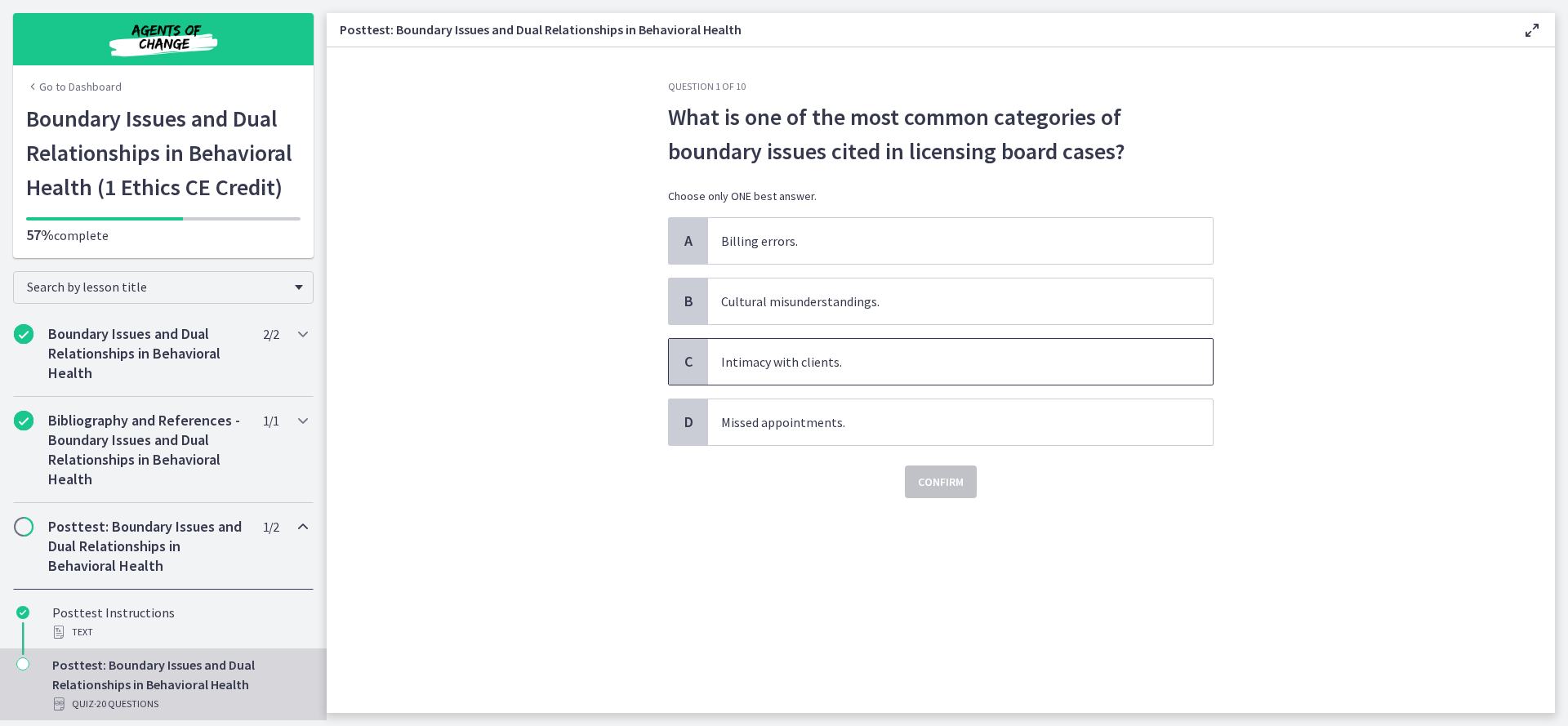
click at [960, 358] on span "Intimacy with clients." at bounding box center [961, 362] width 505 height 46
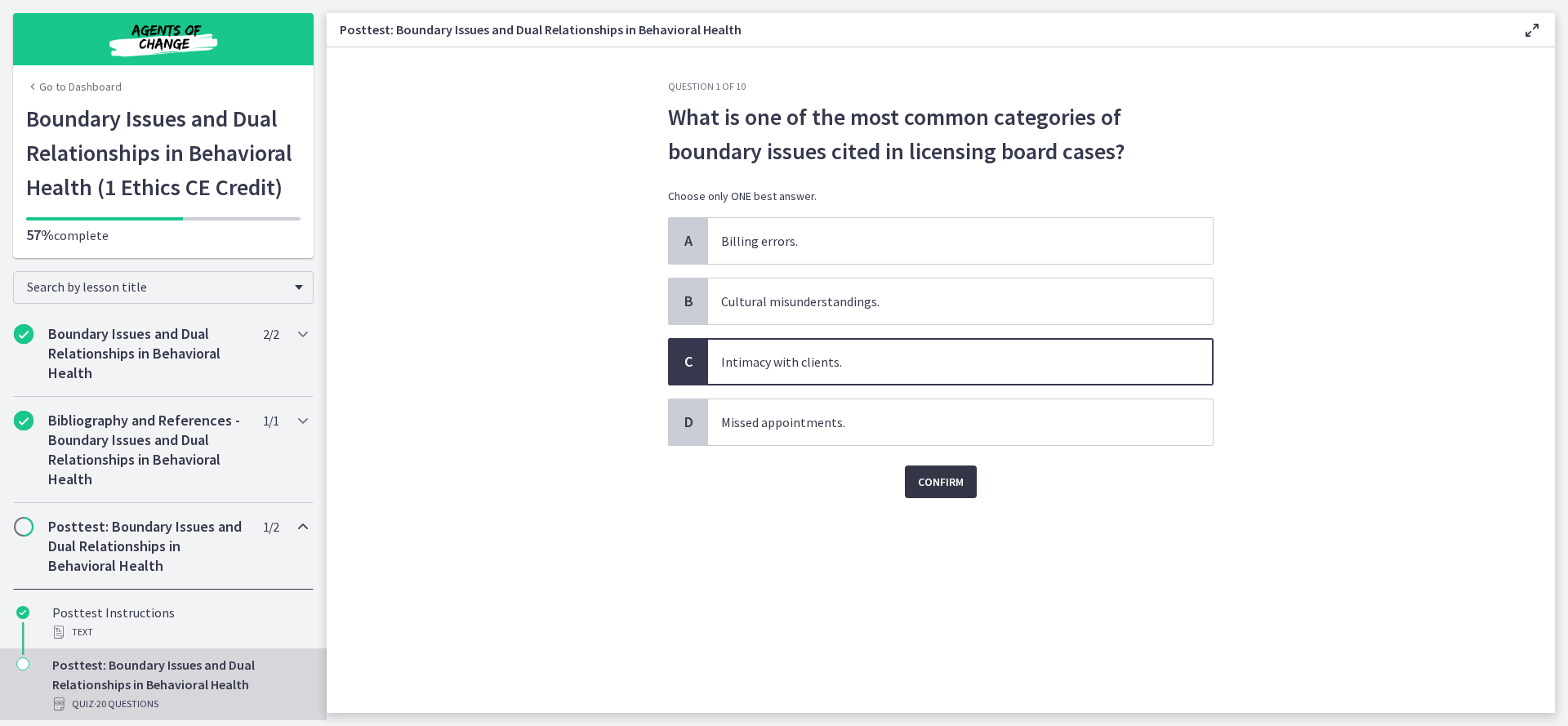
click at [945, 478] on span "Confirm" at bounding box center [941, 482] width 46 height 19
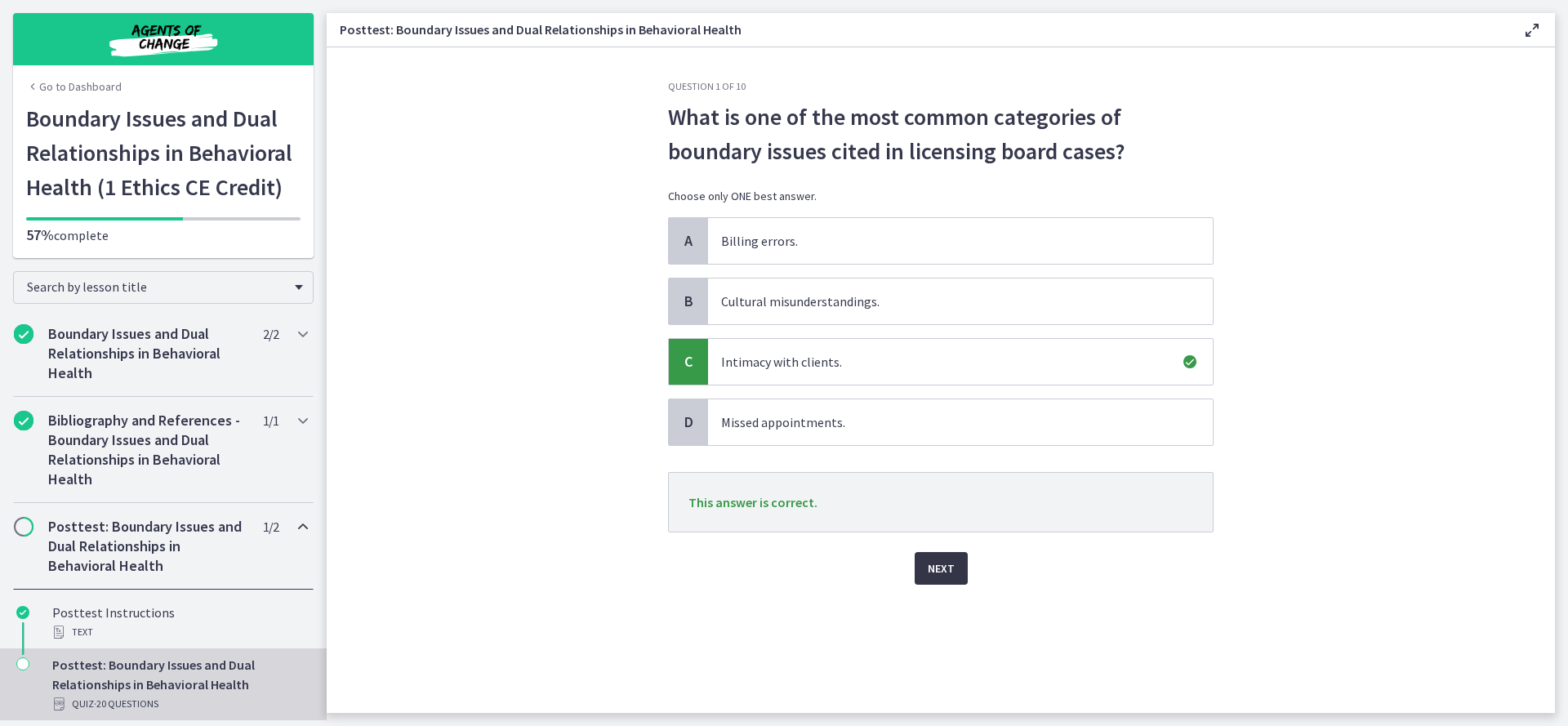
click at [933, 573] on span "Next" at bounding box center [941, 569] width 27 height 19
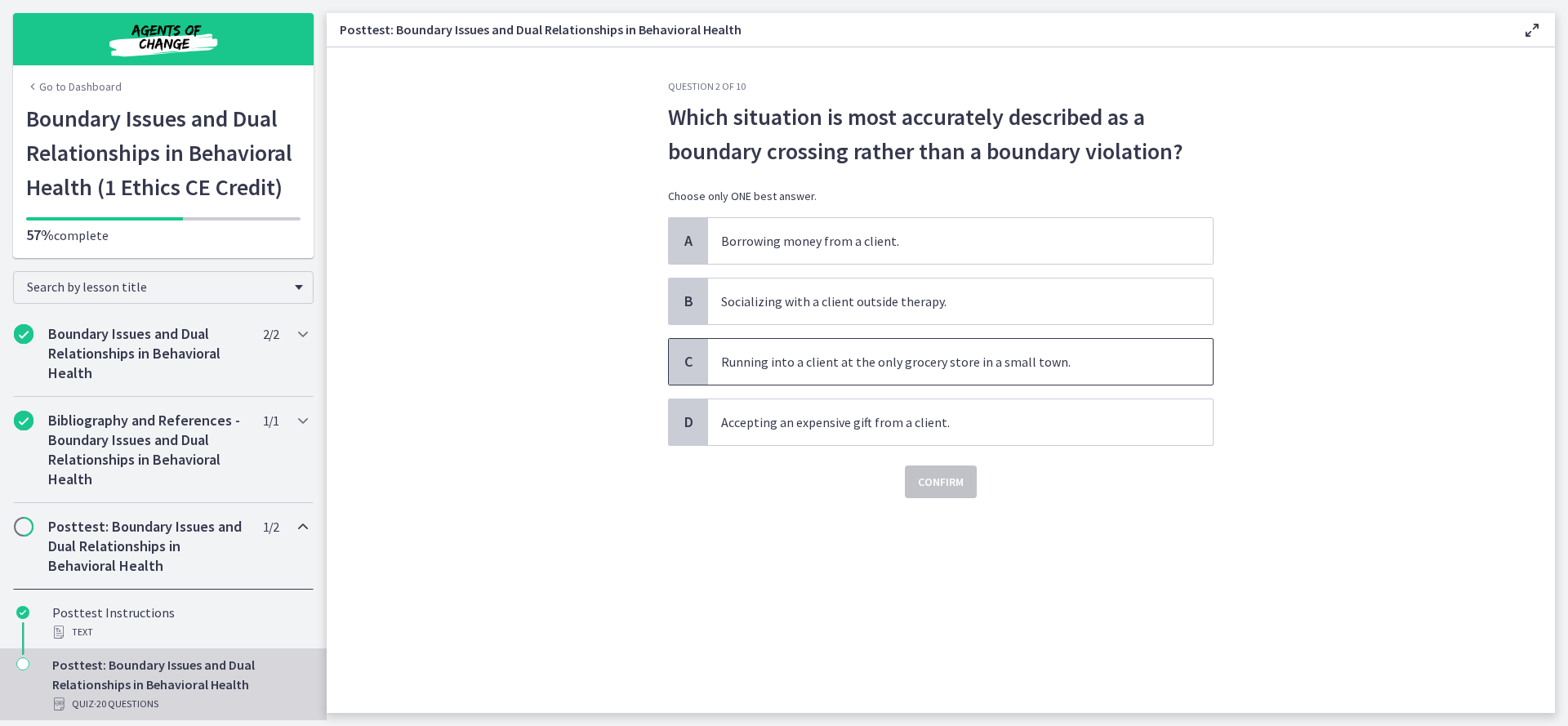
click at [984, 375] on span "Running into a client at the only grocery store in a small town." at bounding box center [961, 362] width 505 height 46
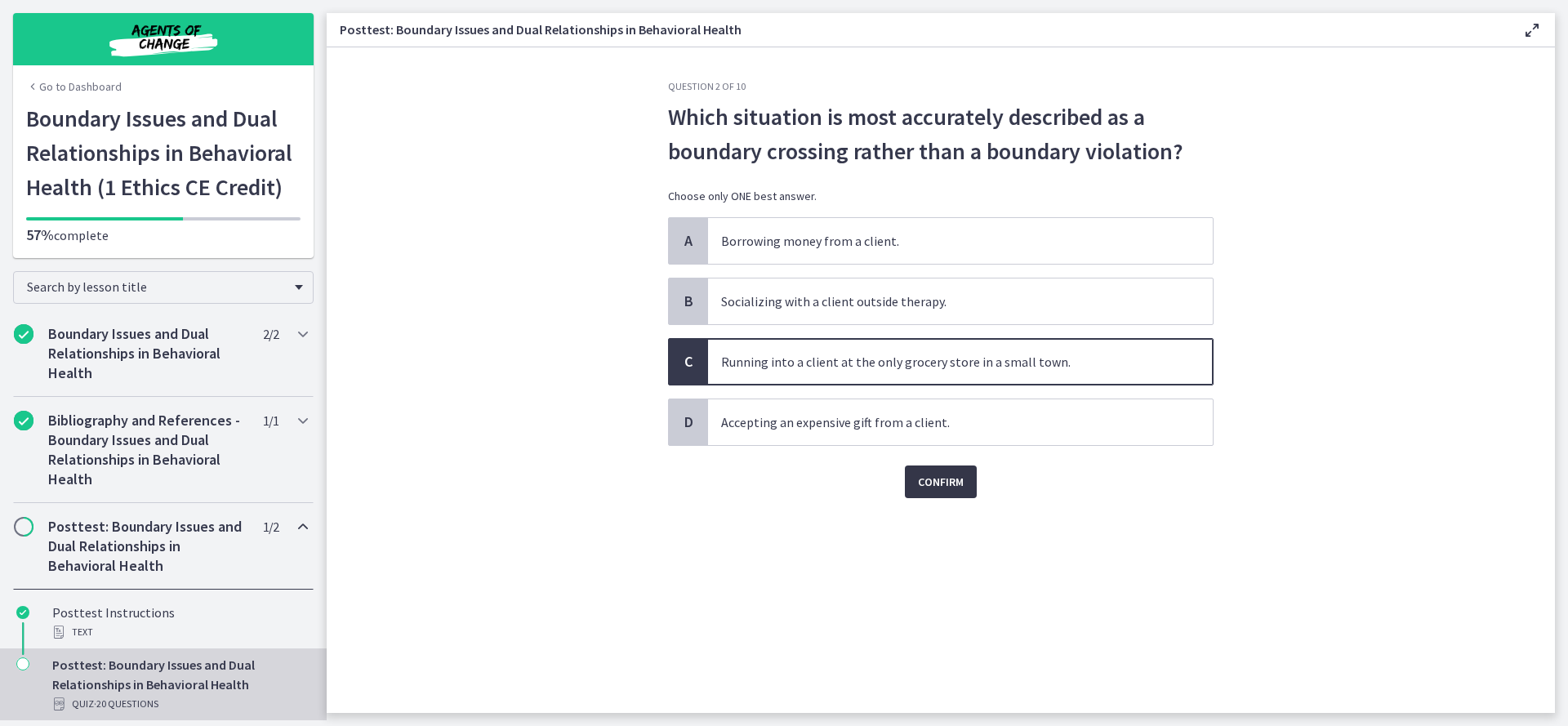
click at [945, 473] on span "Confirm" at bounding box center [941, 482] width 46 height 19
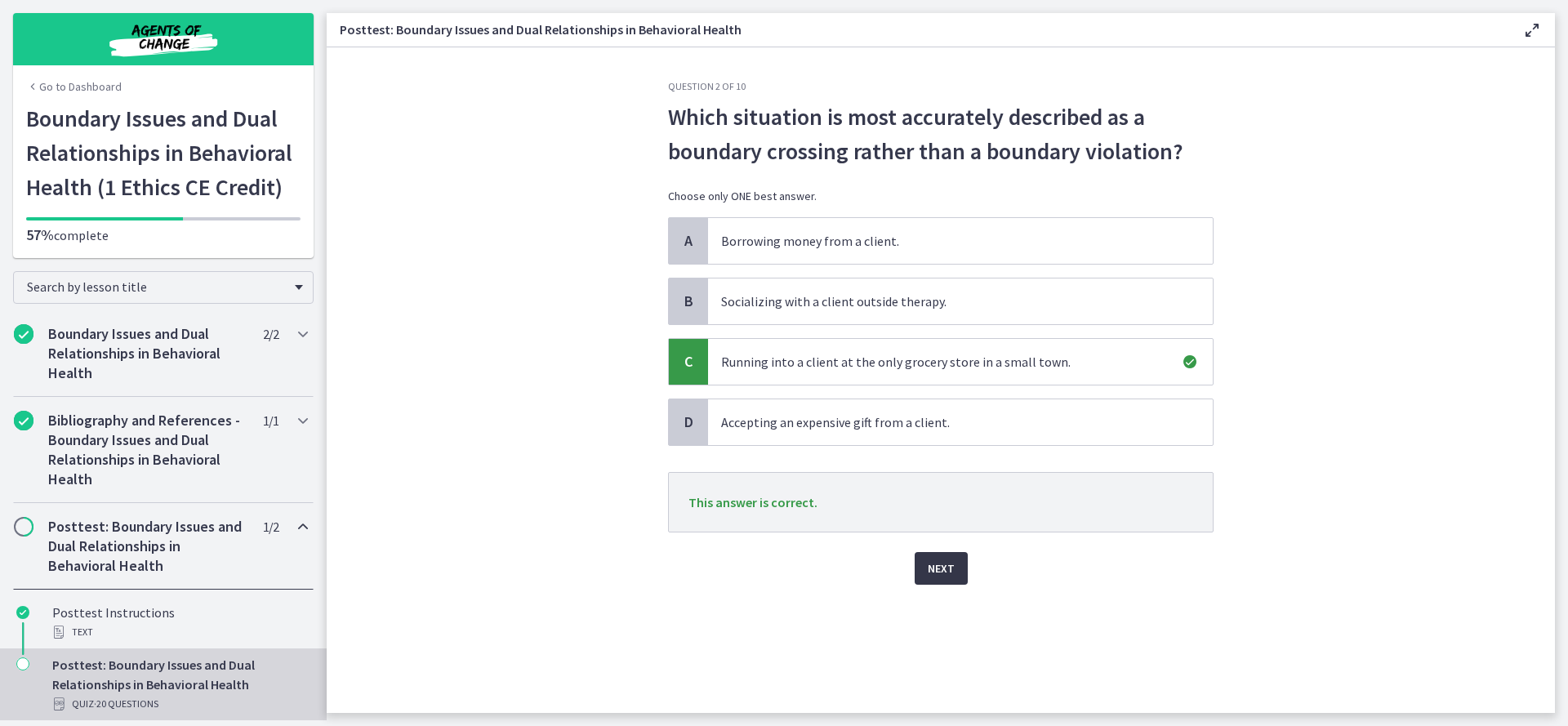
drag, startPoint x: 941, startPoint y: 571, endPoint x: 951, endPoint y: 580, distance: 13.5
click at [941, 571] on span "Next" at bounding box center [941, 569] width 27 height 19
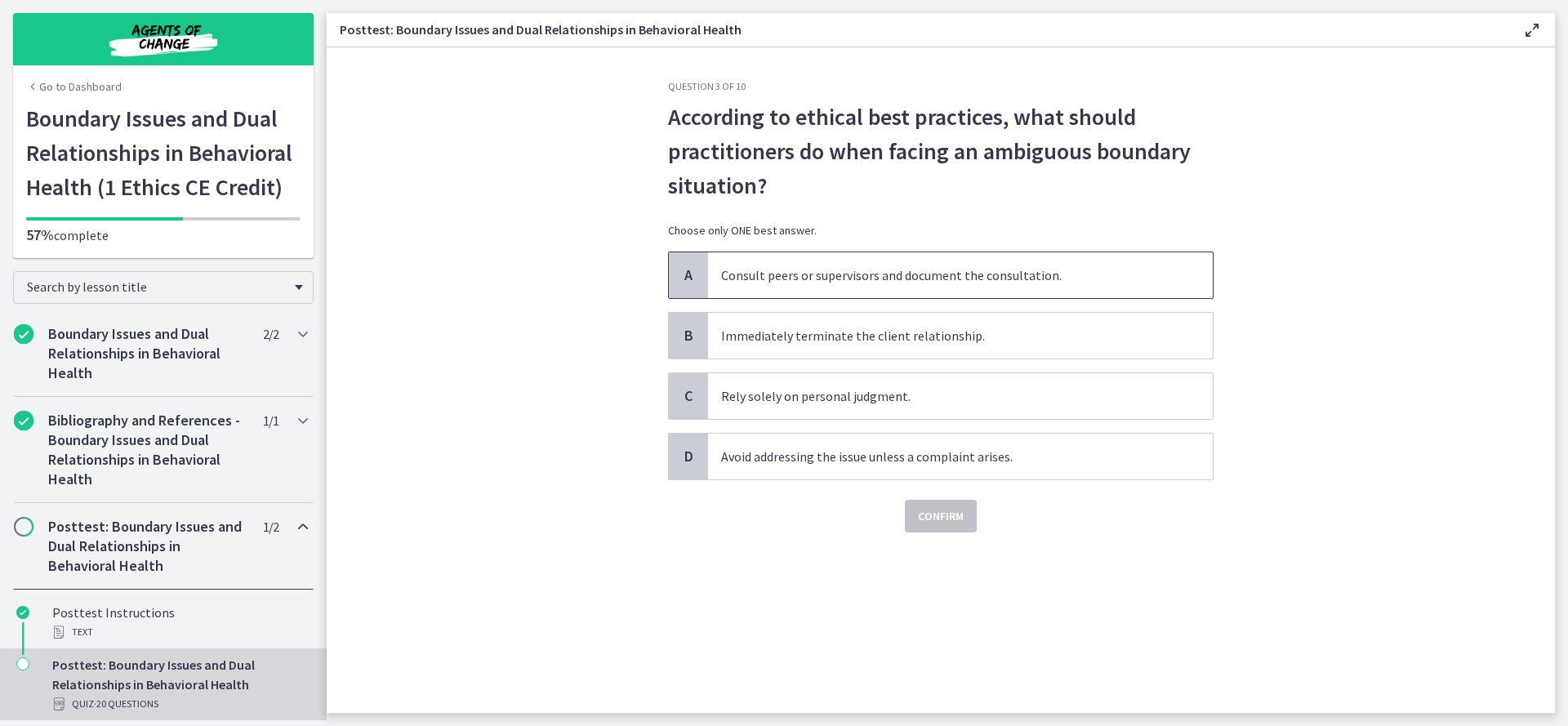
click at [1065, 290] on span "Consult peers or supervisors and document the consultation." at bounding box center [961, 276] width 505 height 46
click at [941, 518] on span "Confirm" at bounding box center [941, 516] width 46 height 19
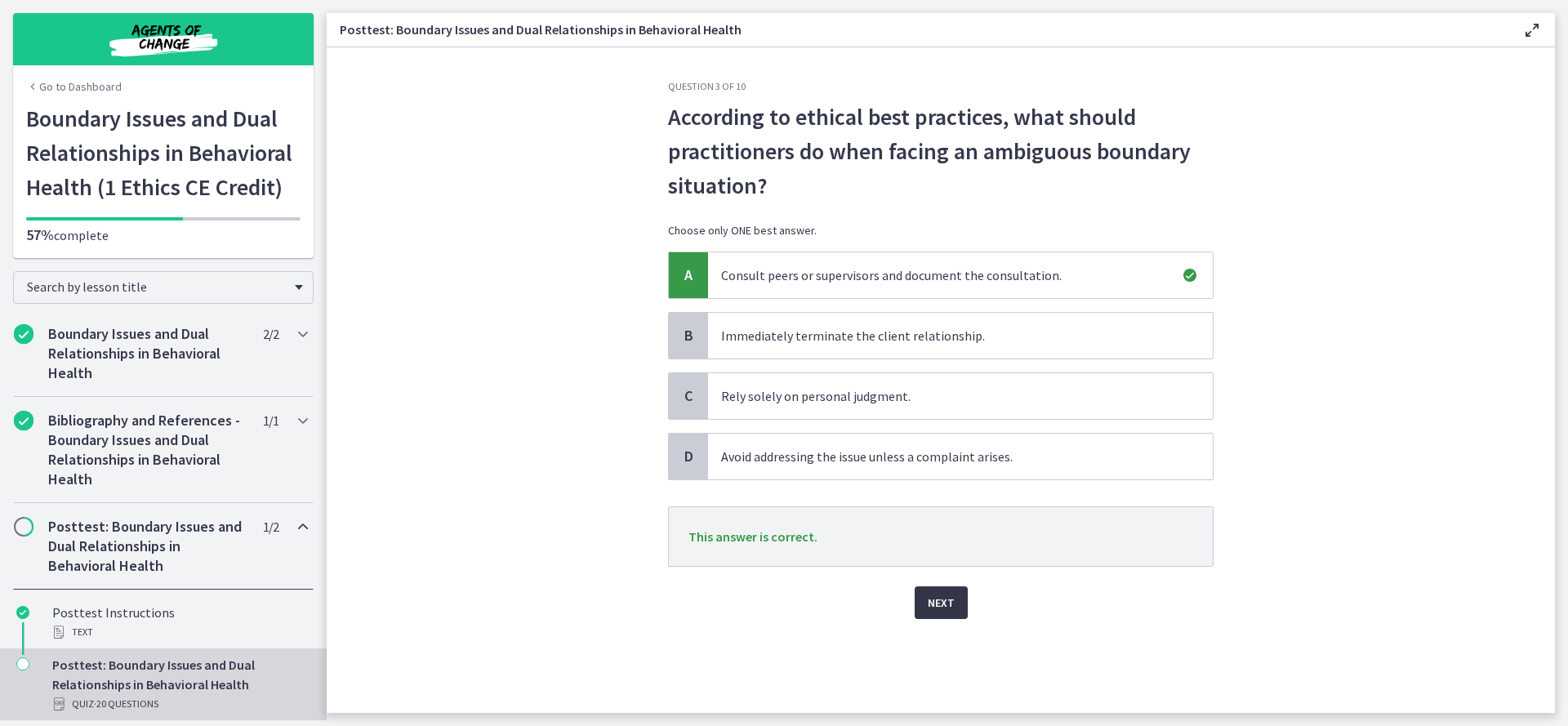
click at [935, 602] on span "Next" at bounding box center [941, 602] width 27 height 19
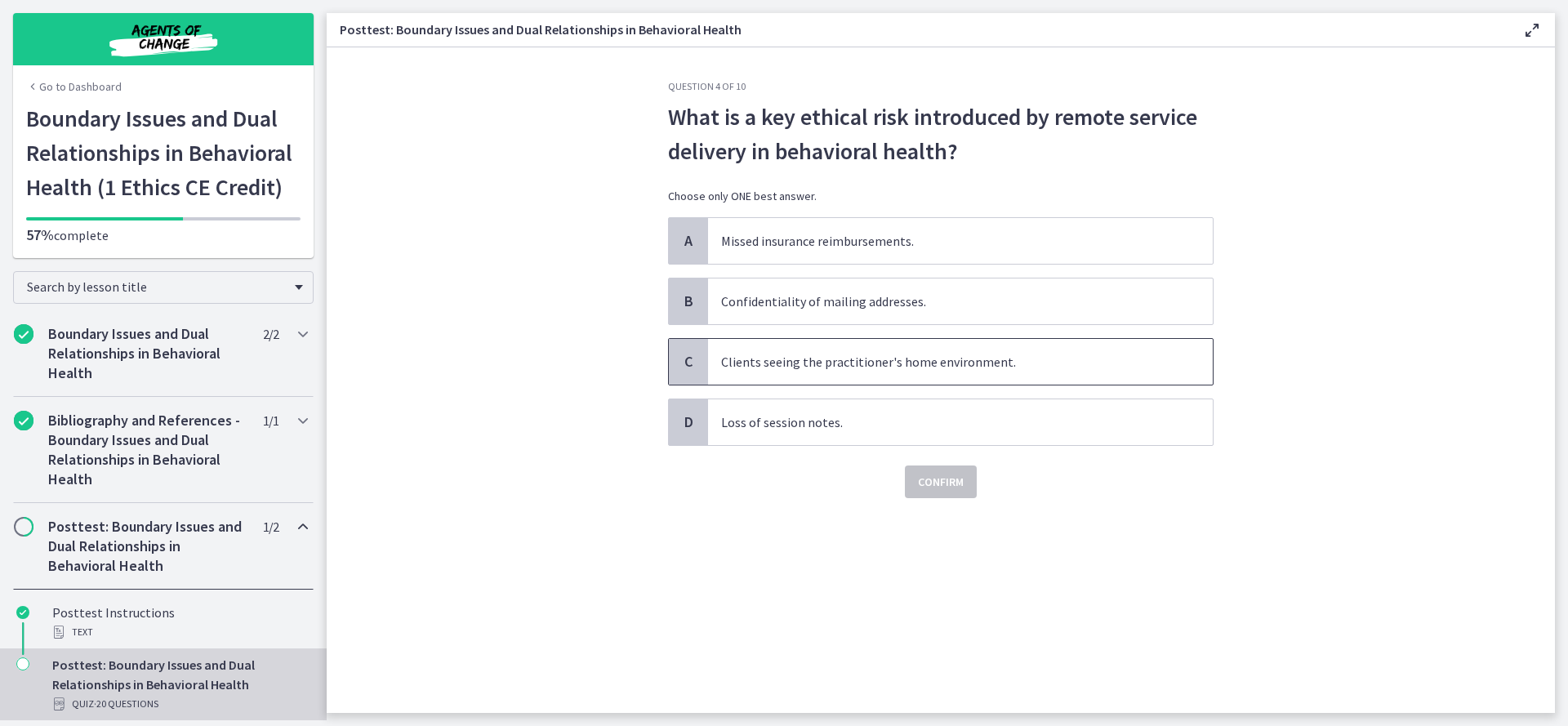
click at [1008, 372] on span "Clients seeing the practitioner's home environment." at bounding box center [961, 362] width 505 height 46
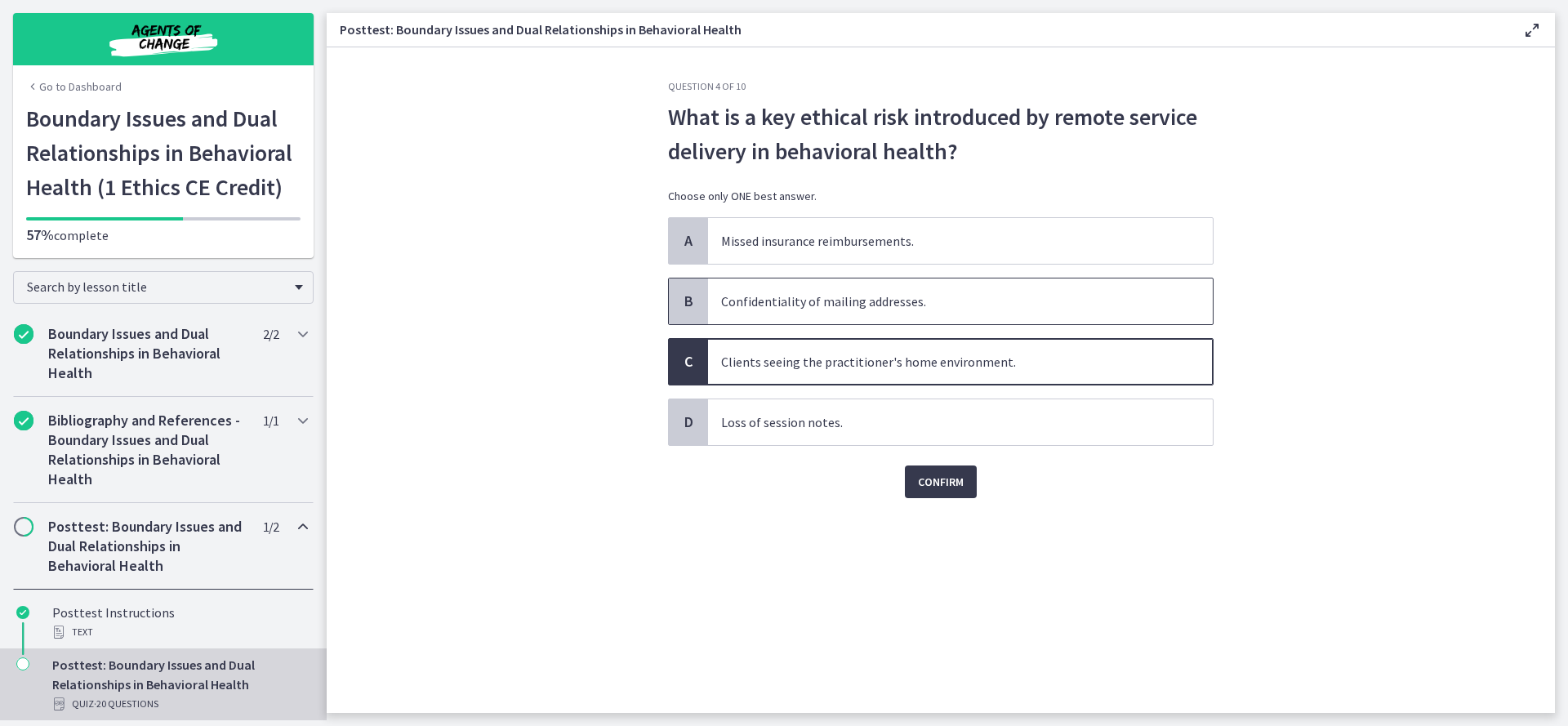
click at [909, 306] on span "Confidentiality of mailing addresses." at bounding box center [961, 301] width 505 height 46
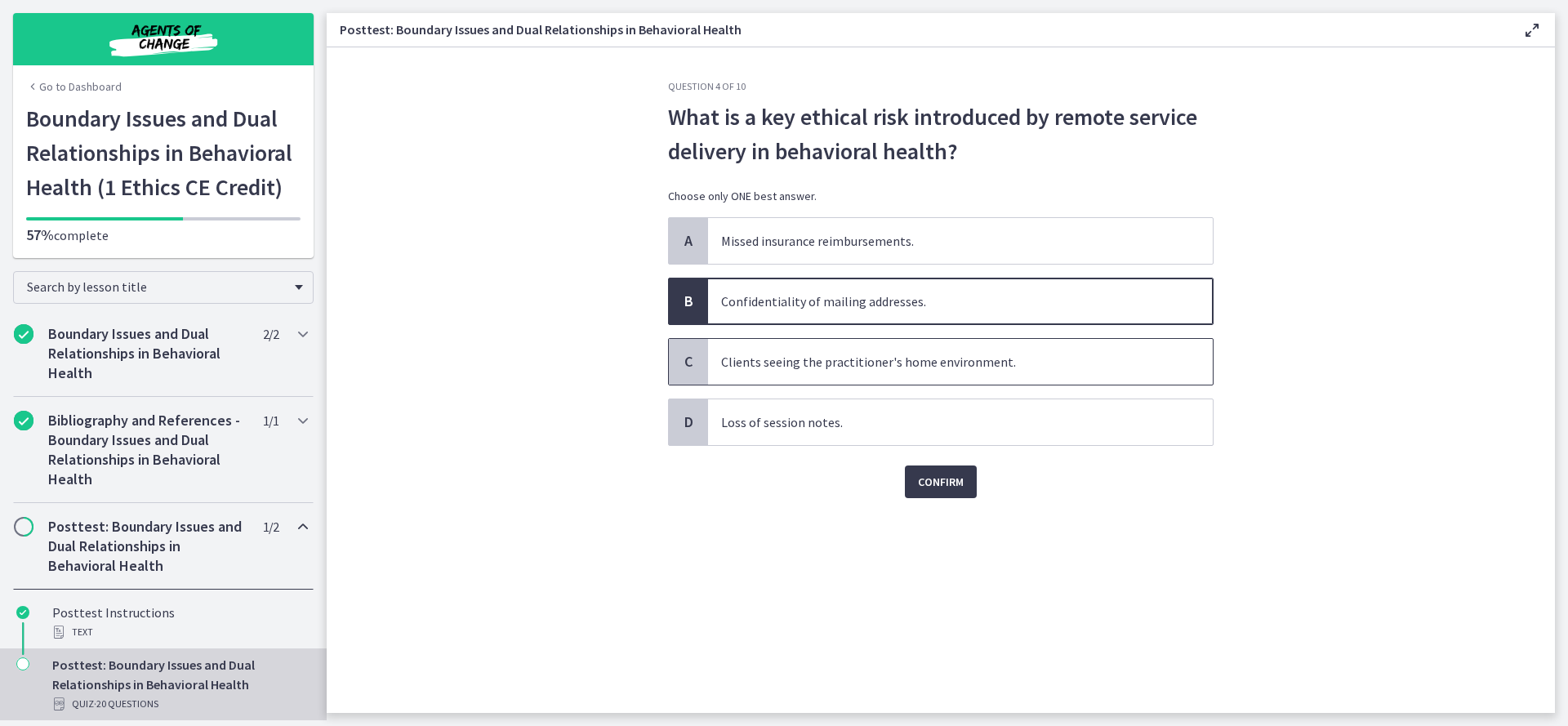
click at [1023, 371] on span "Clients seeing the practitioner's home environment." at bounding box center [961, 362] width 505 height 46
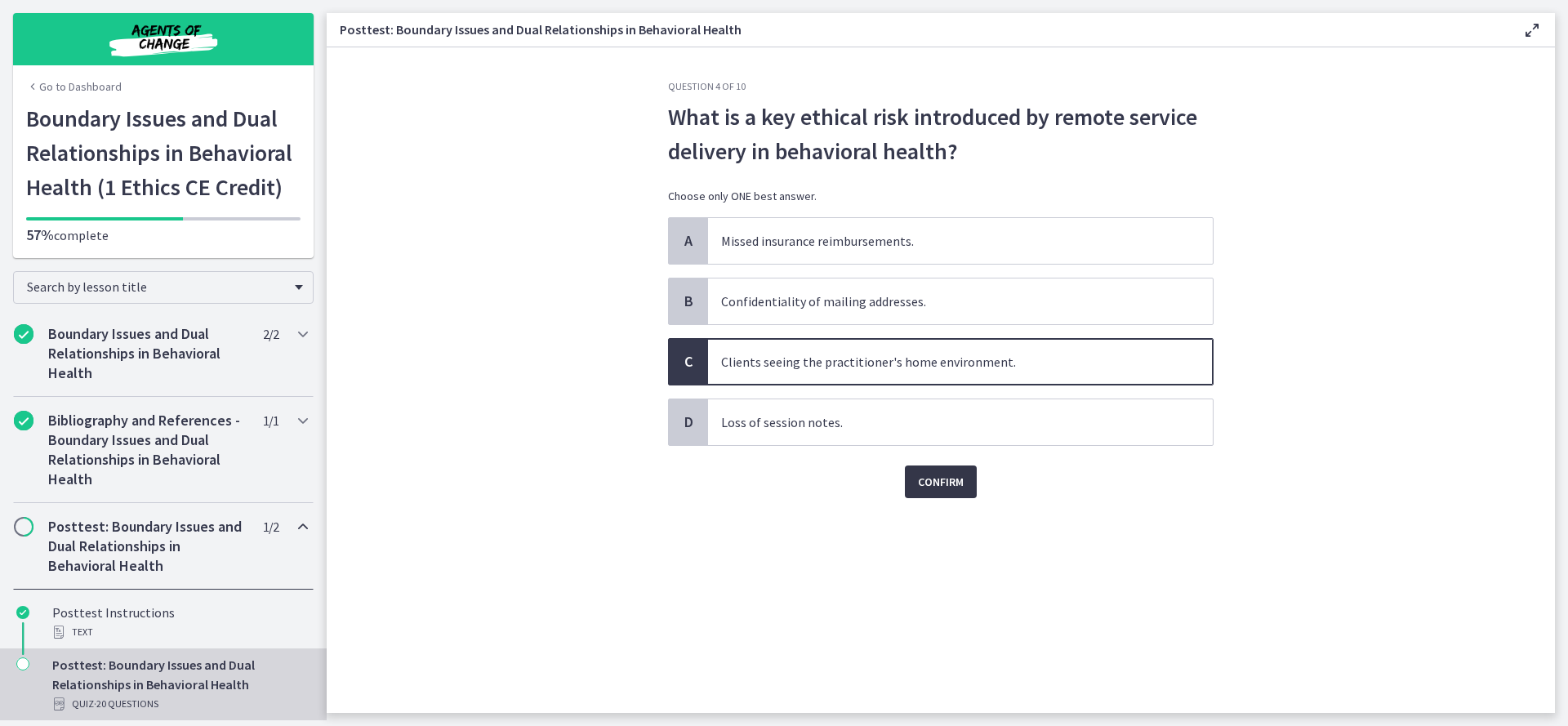
click at [936, 467] on button "Confirm" at bounding box center [940, 481] width 72 height 33
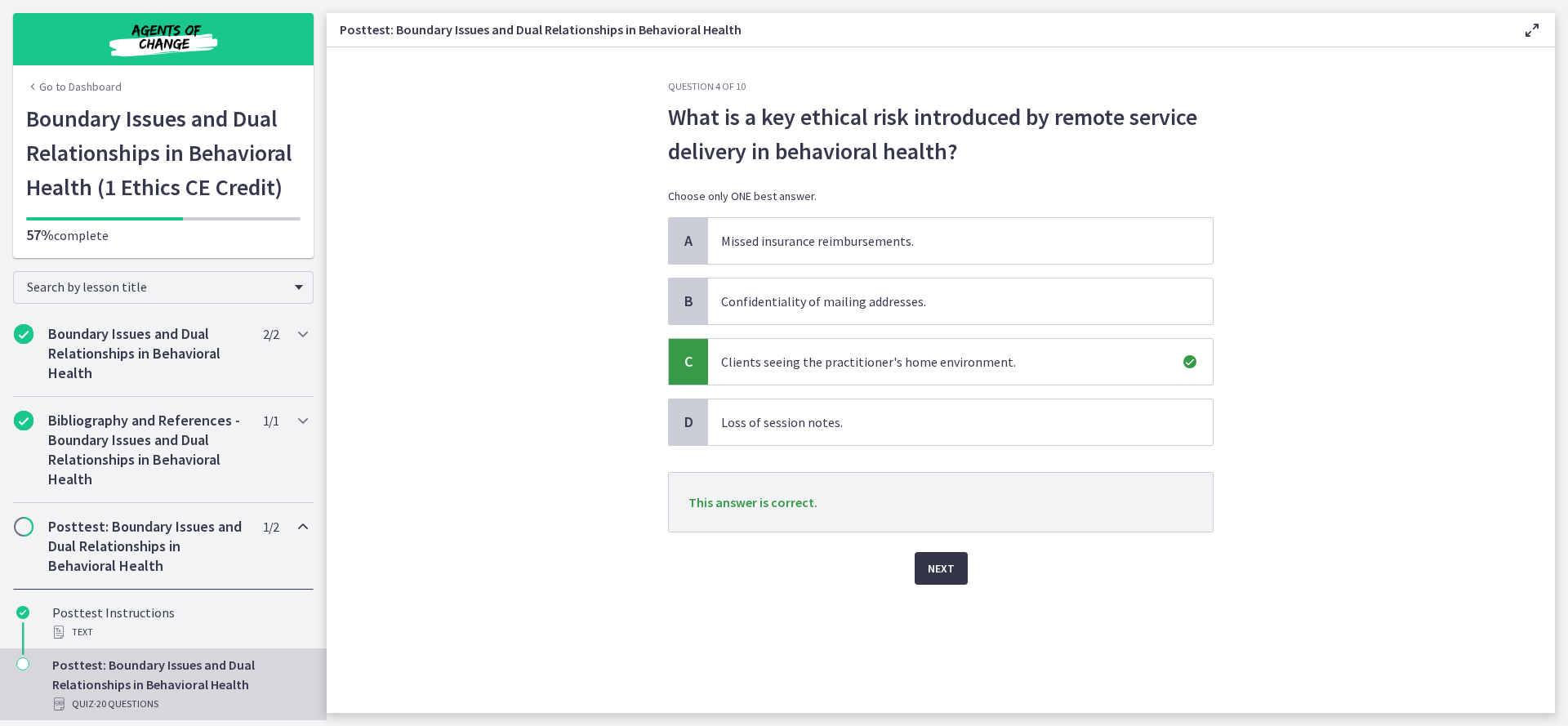
click at [951, 562] on button "Next" at bounding box center [941, 568] width 53 height 33
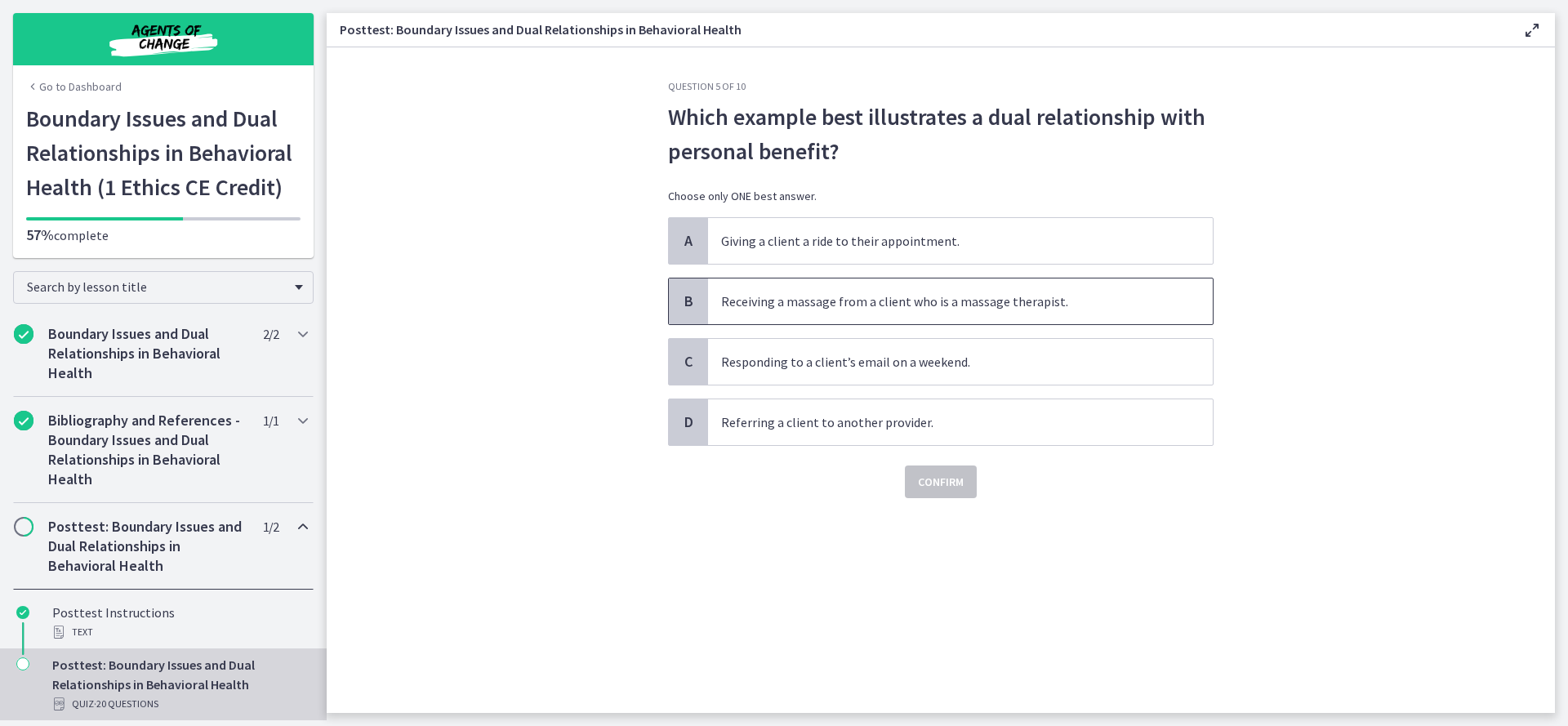
click at [1019, 316] on span "Receiving a massage from a client who is a massage therapist." at bounding box center [961, 301] width 505 height 46
click at [951, 478] on span "Confirm" at bounding box center [941, 482] width 46 height 19
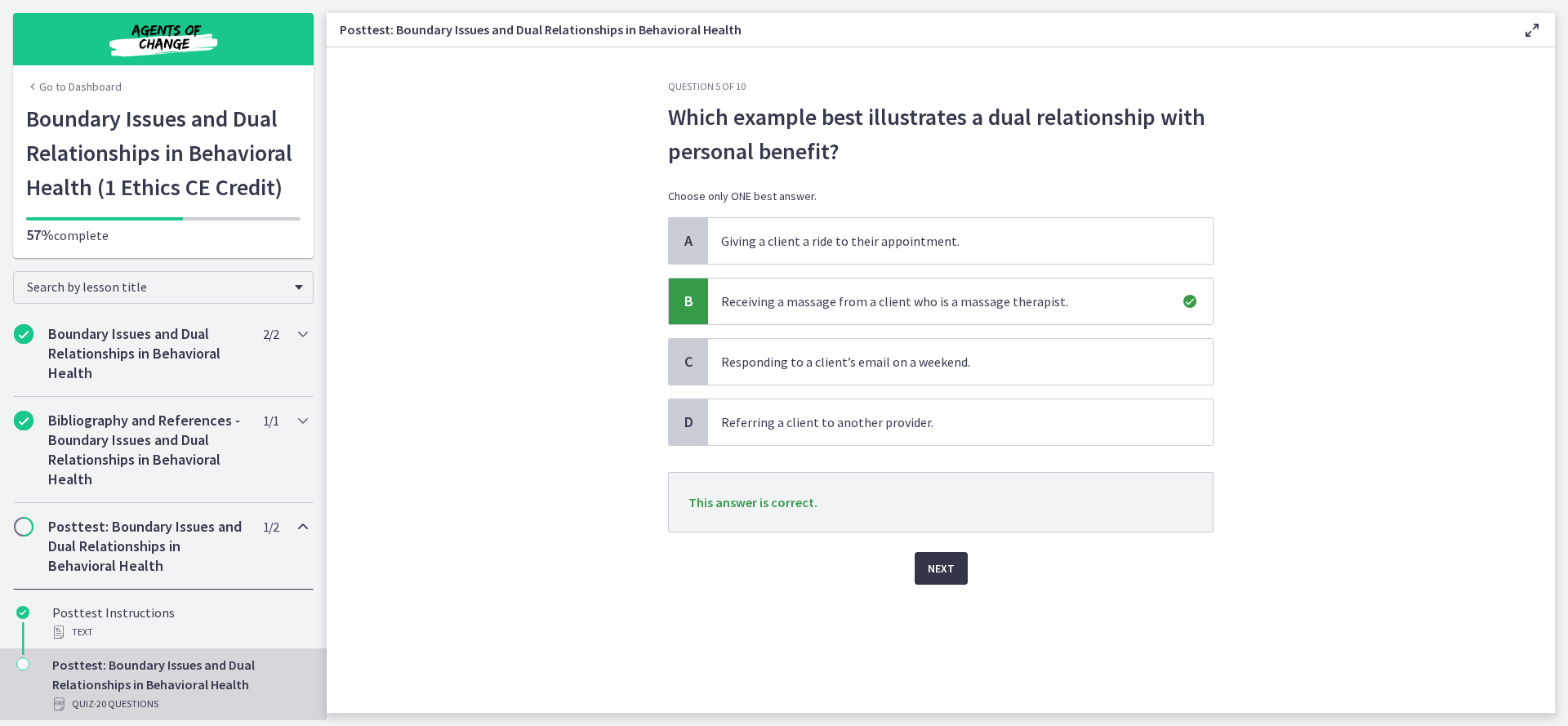
click at [949, 567] on span "Next" at bounding box center [941, 569] width 27 height 19
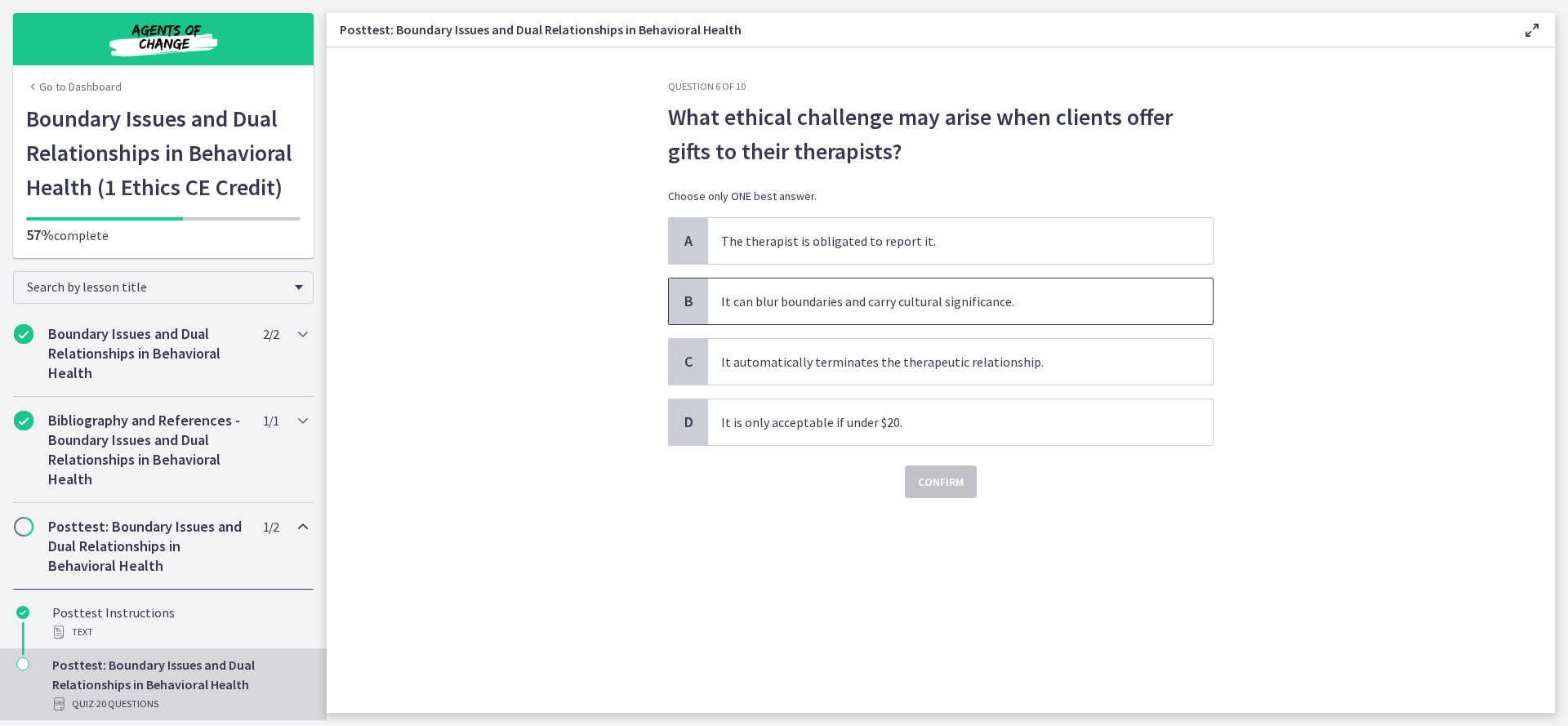
click at [993, 318] on span "It can blur boundaries and carry cultural significance." at bounding box center [961, 301] width 505 height 46
click at [952, 490] on span "Confirm" at bounding box center [941, 482] width 46 height 19
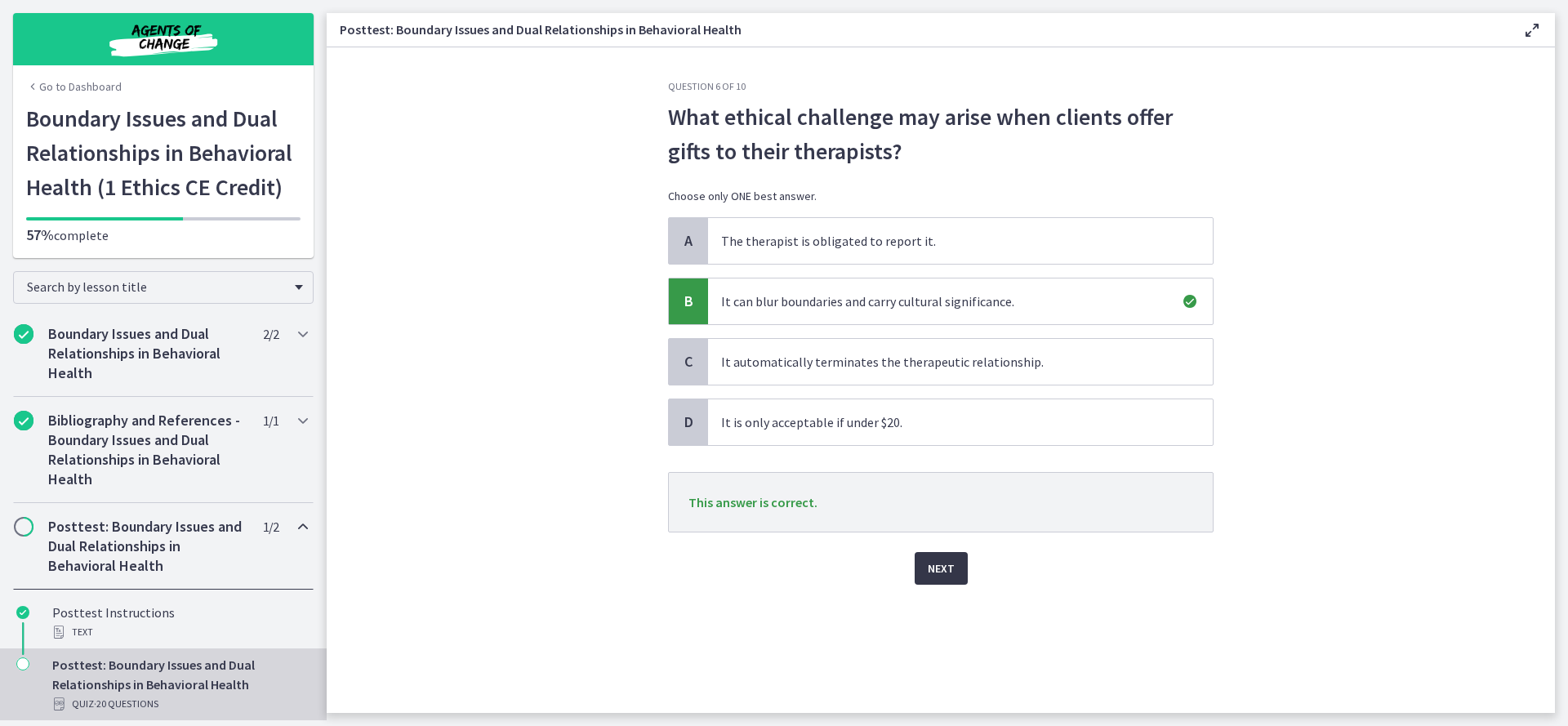
drag, startPoint x: 940, startPoint y: 548, endPoint x: 939, endPoint y: 566, distance: 18.0
click at [940, 558] on div "Next" at bounding box center [941, 558] width 546 height 52
click at [938, 568] on span "Next" at bounding box center [941, 569] width 27 height 19
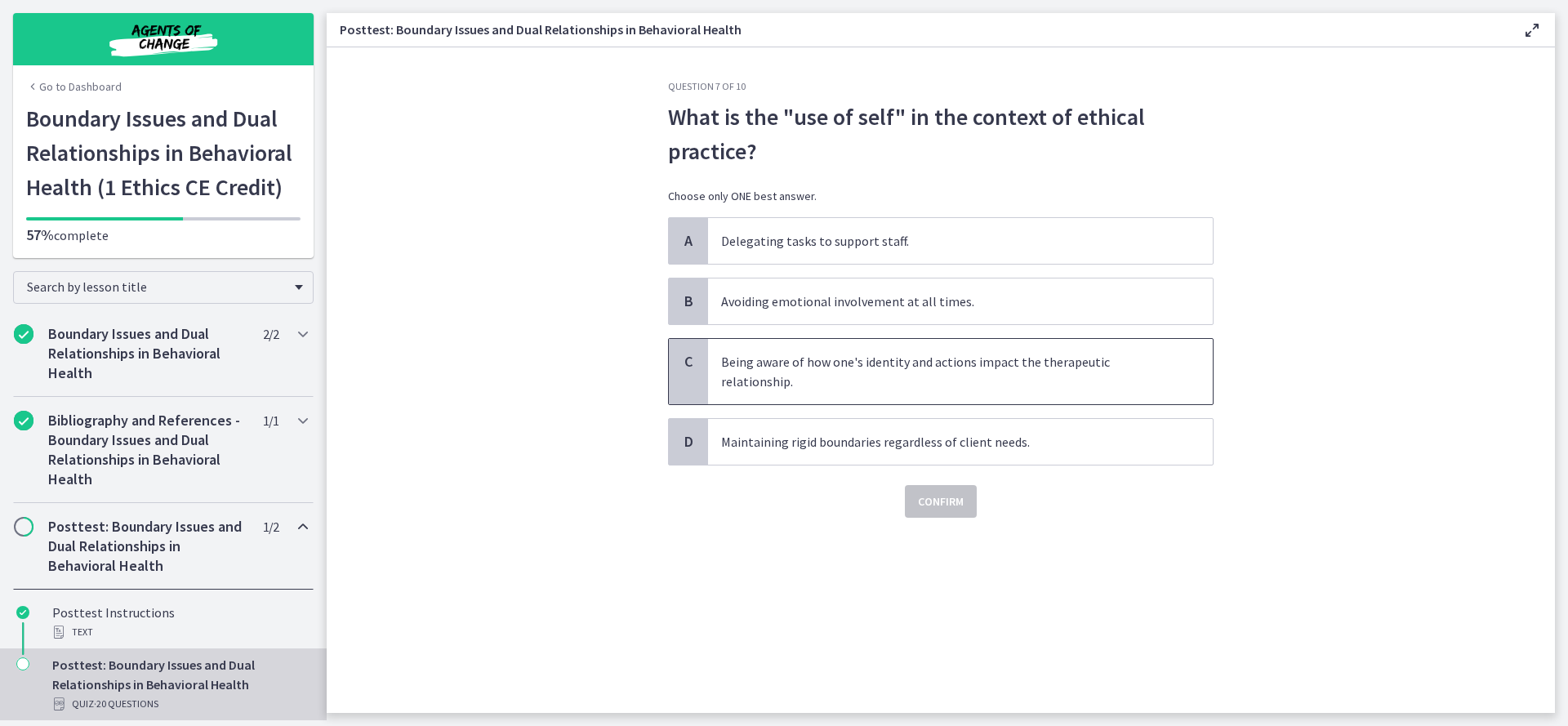
click at [1027, 385] on span "Being aware of how one's identity and actions impact the therapeutic relationsh…" at bounding box center [961, 372] width 505 height 65
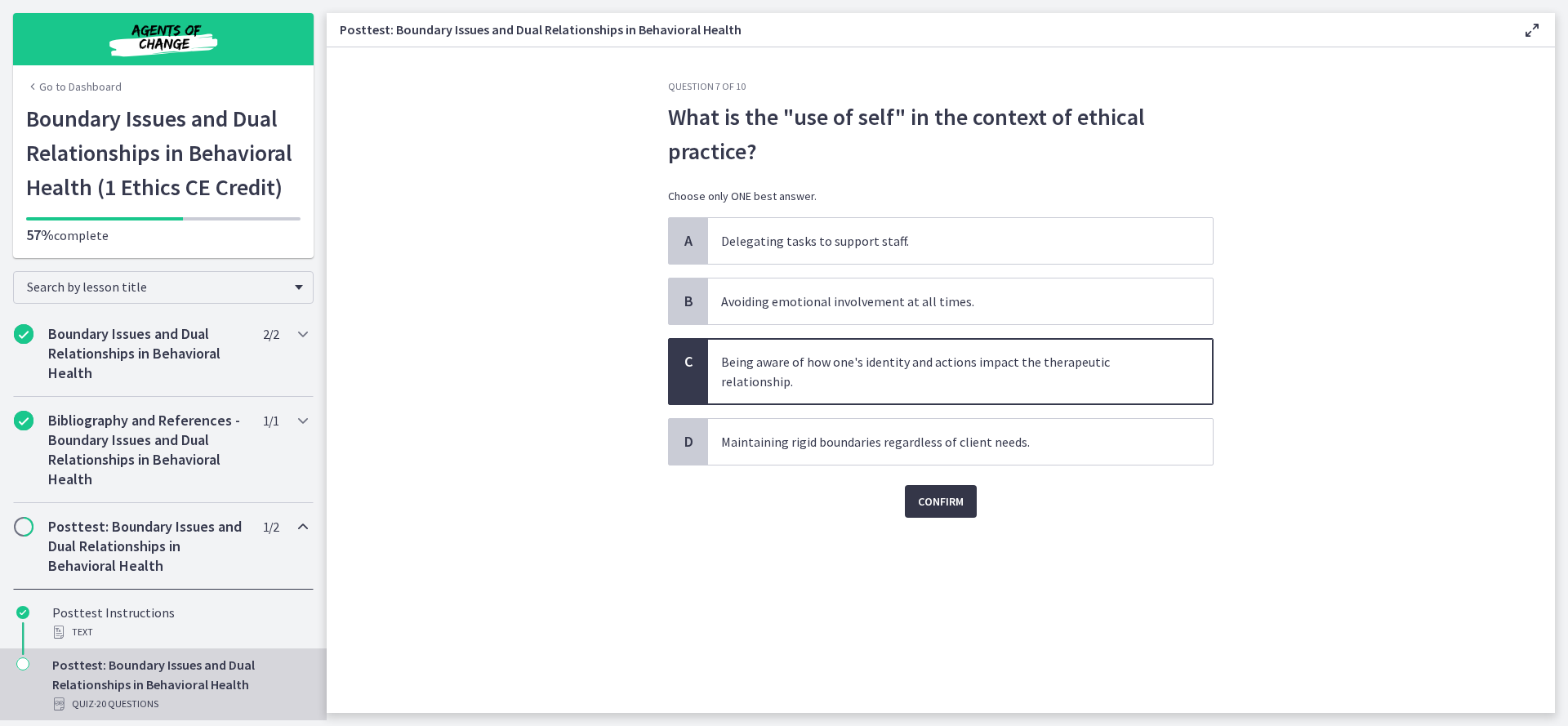
click at [939, 505] on span "Confirm" at bounding box center [941, 502] width 46 height 19
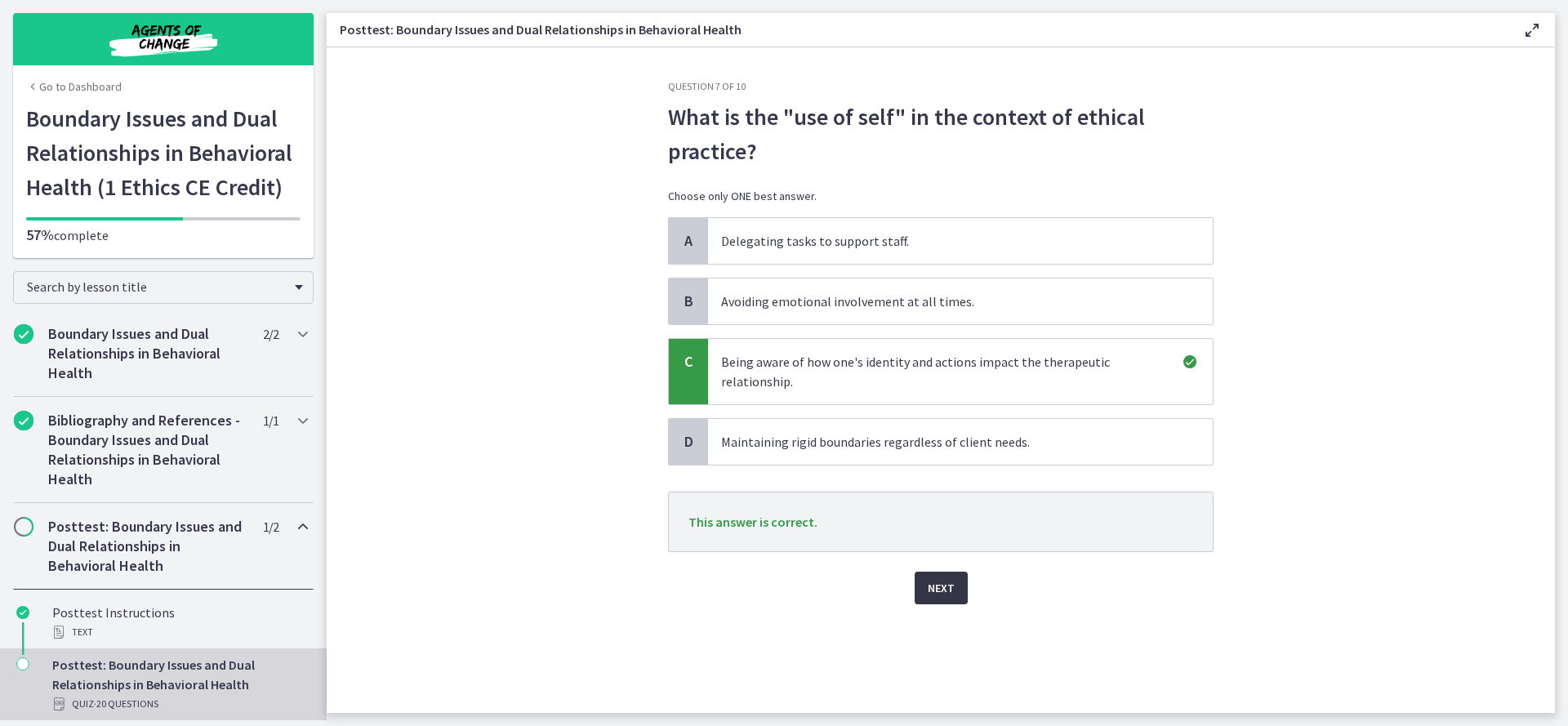
click at [931, 593] on span "Next" at bounding box center [941, 588] width 27 height 19
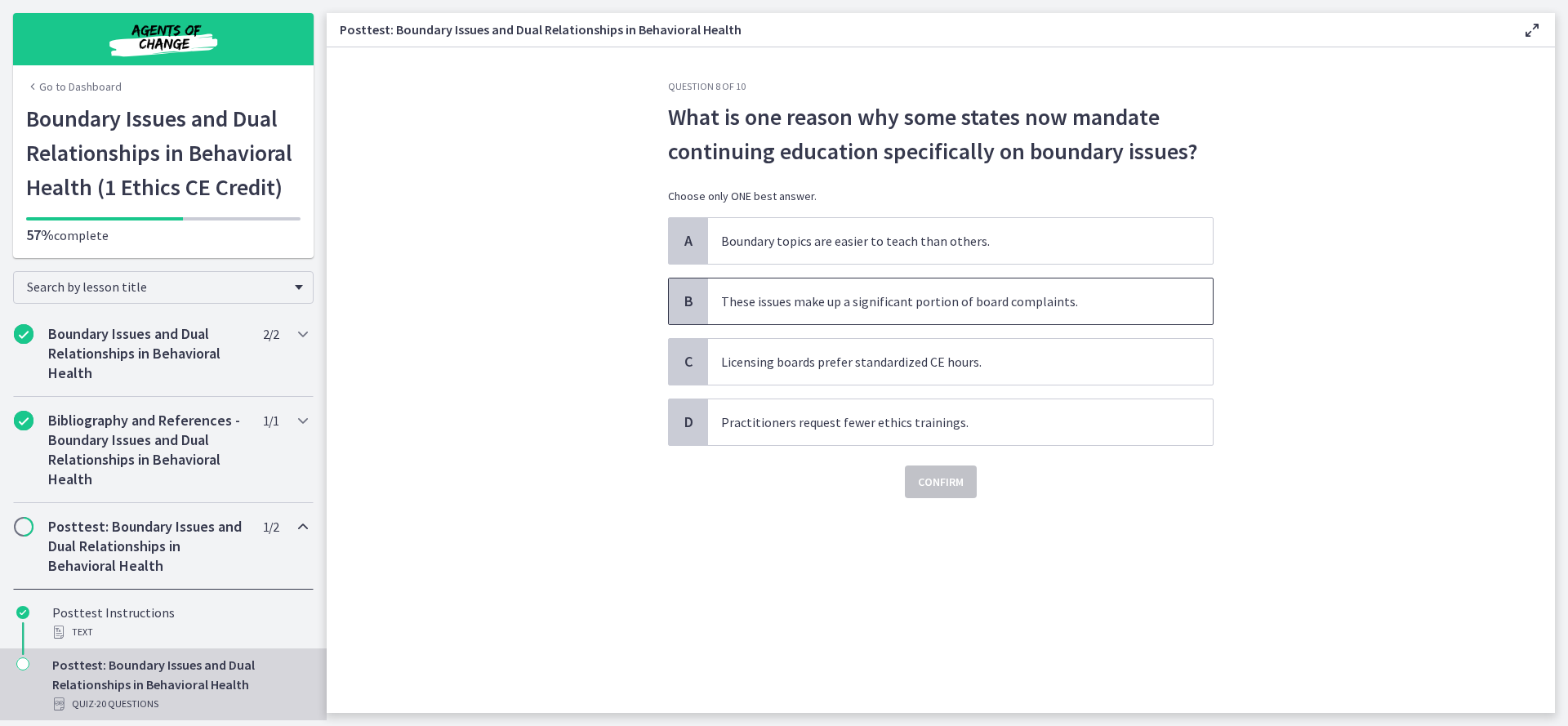
click at [1150, 312] on span "These issues make up a significant portion of board complaints." at bounding box center [961, 301] width 505 height 46
click at [939, 480] on span "Confirm" at bounding box center [941, 482] width 46 height 19
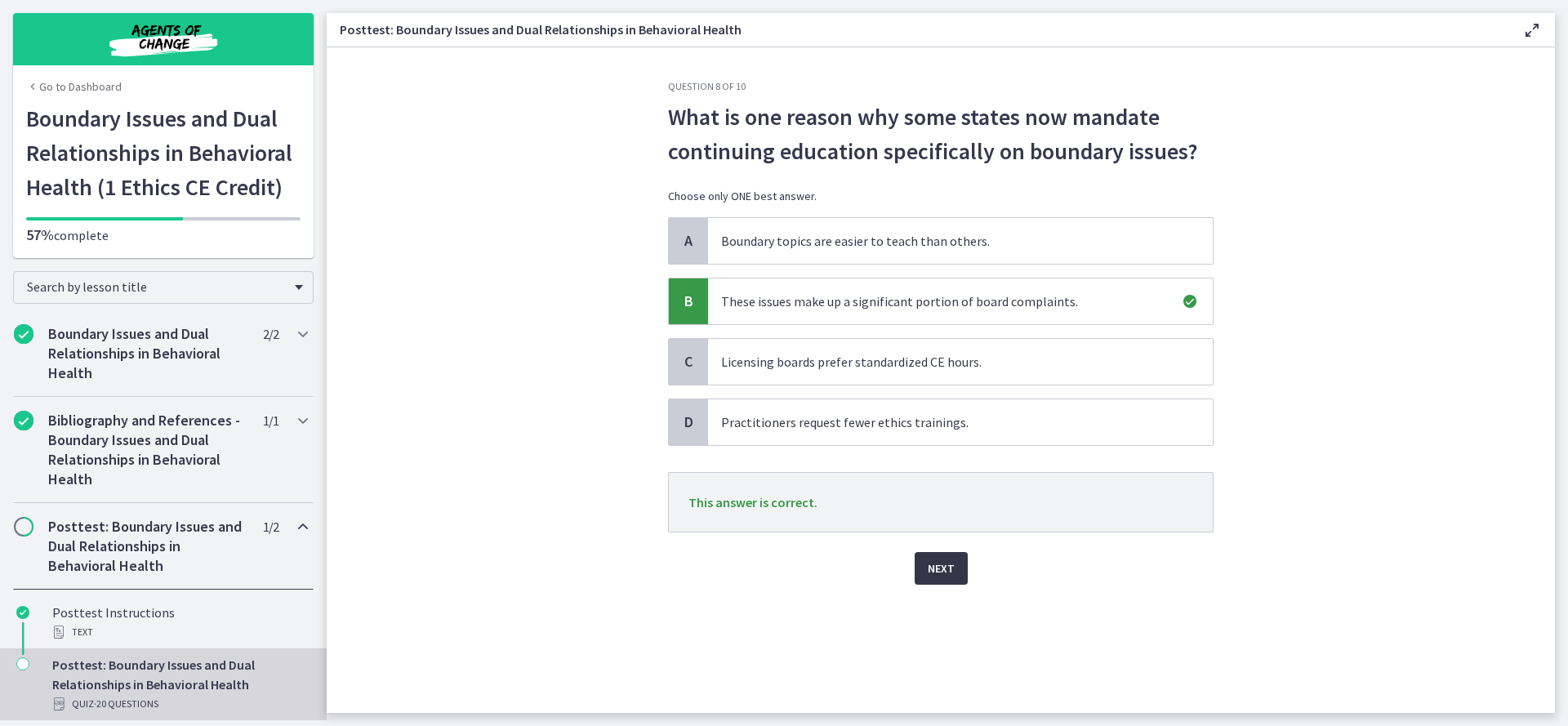
click at [942, 582] on button "Next" at bounding box center [941, 568] width 53 height 33
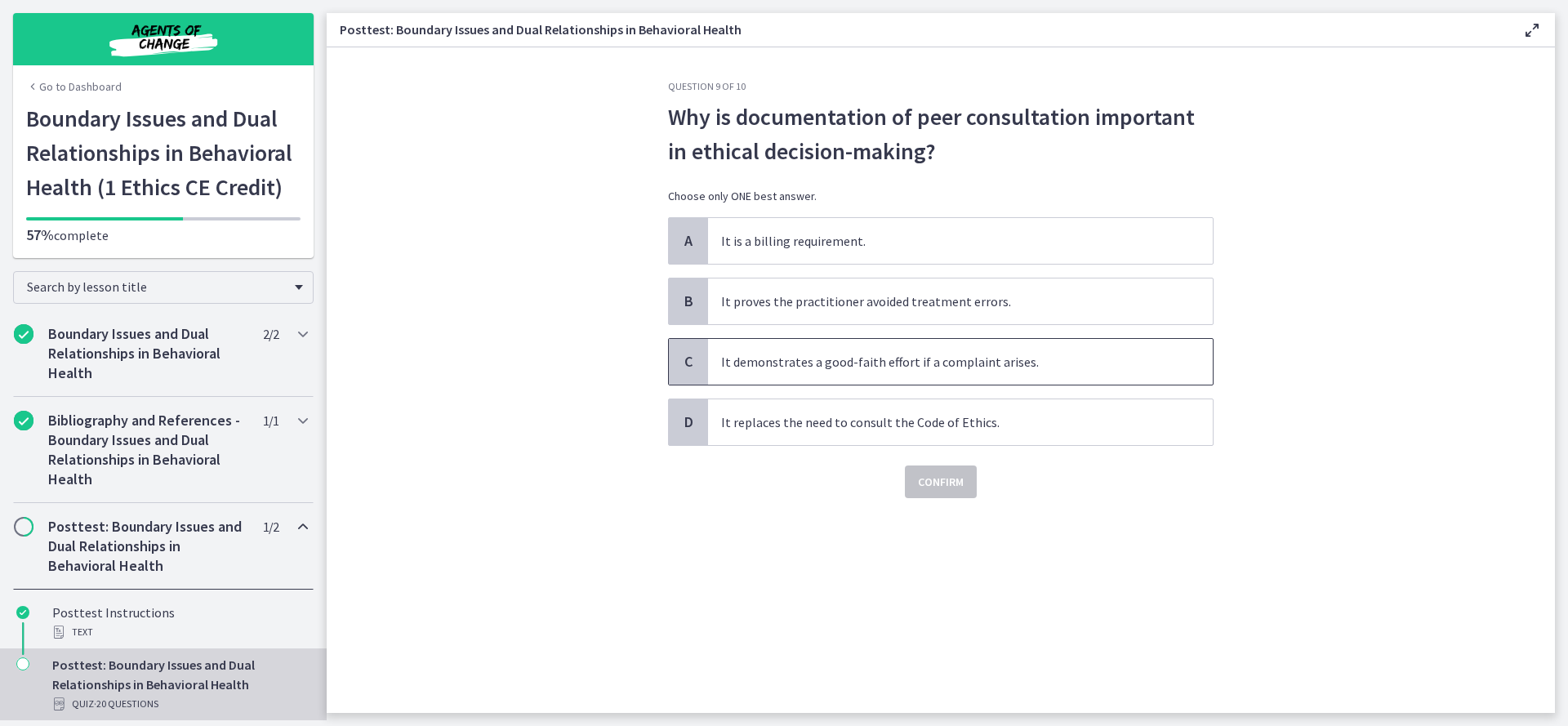
click at [1074, 366] on span "It demonstrates a good-faith effort if a complaint arises." at bounding box center [961, 362] width 505 height 46
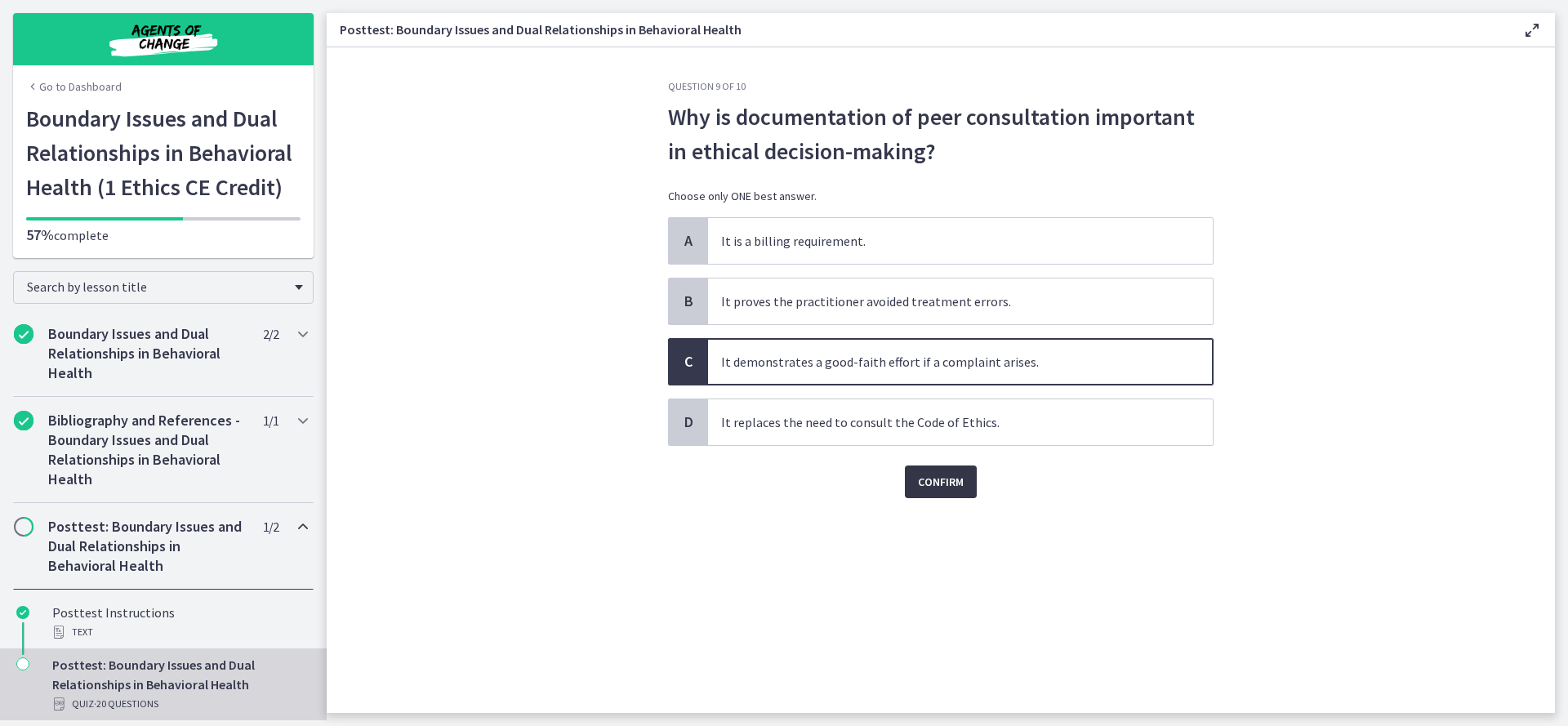
click at [930, 484] on span "Confirm" at bounding box center [941, 482] width 46 height 19
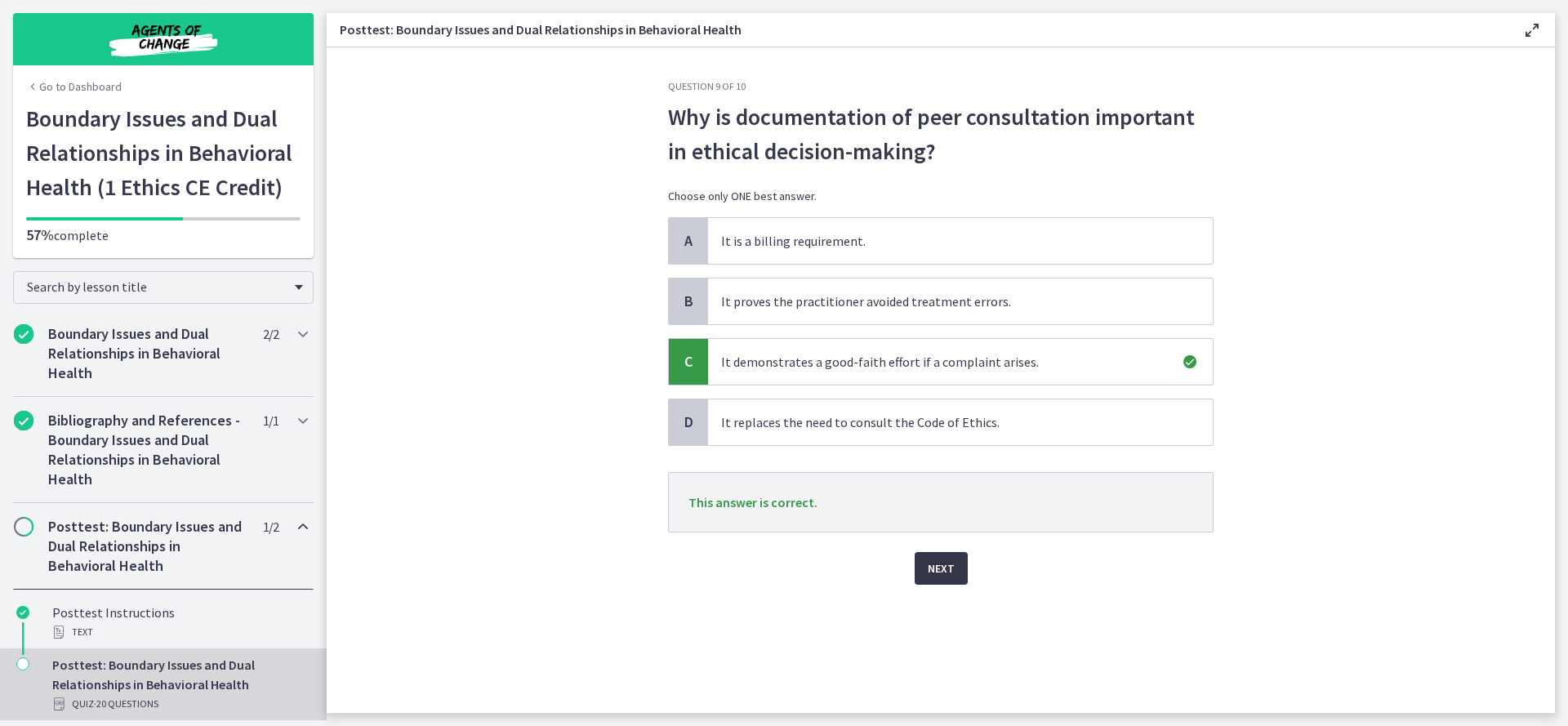
click at [933, 572] on span "Next" at bounding box center [941, 569] width 27 height 19
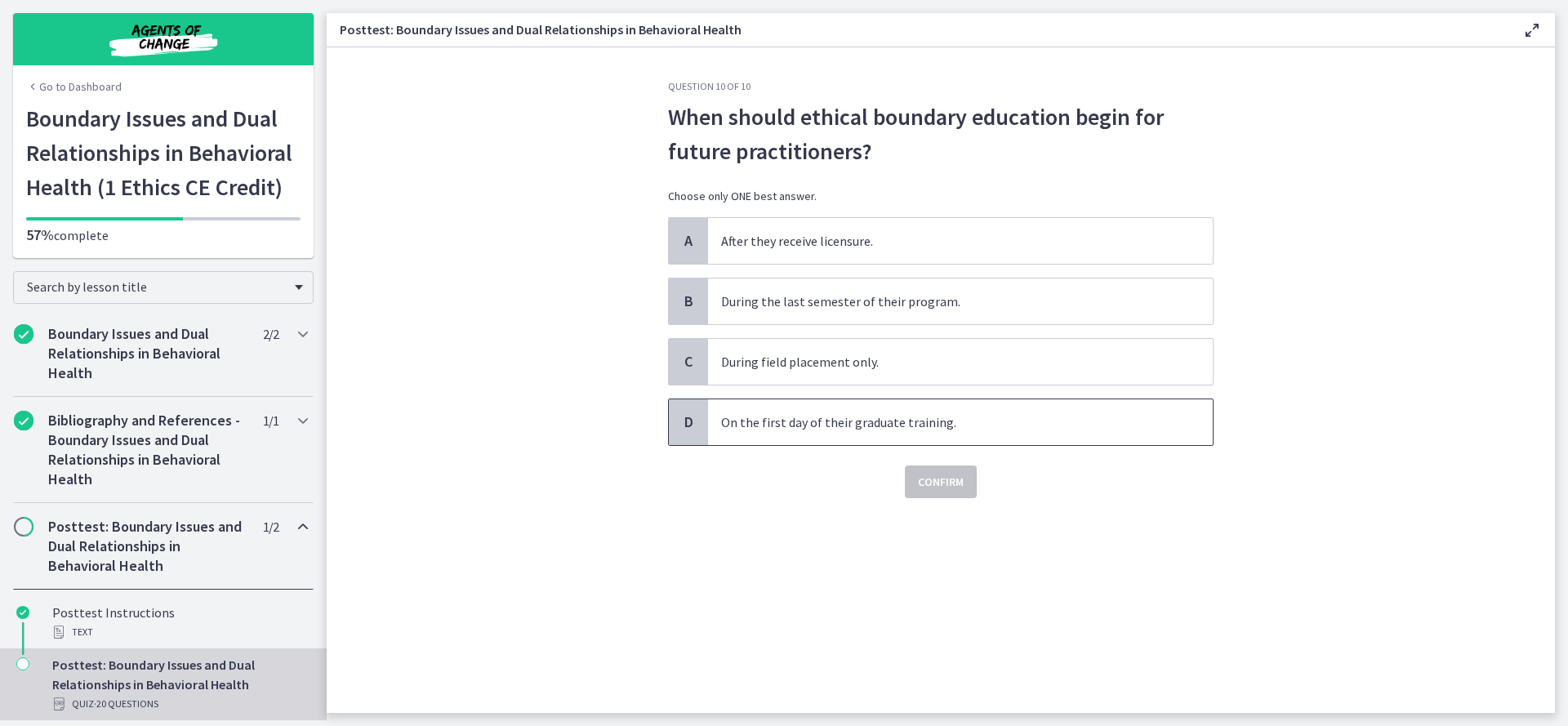
click at [994, 423] on span "On the first day of their graduate training." at bounding box center [961, 422] width 505 height 46
click at [930, 491] on span "Confirm" at bounding box center [941, 482] width 46 height 19
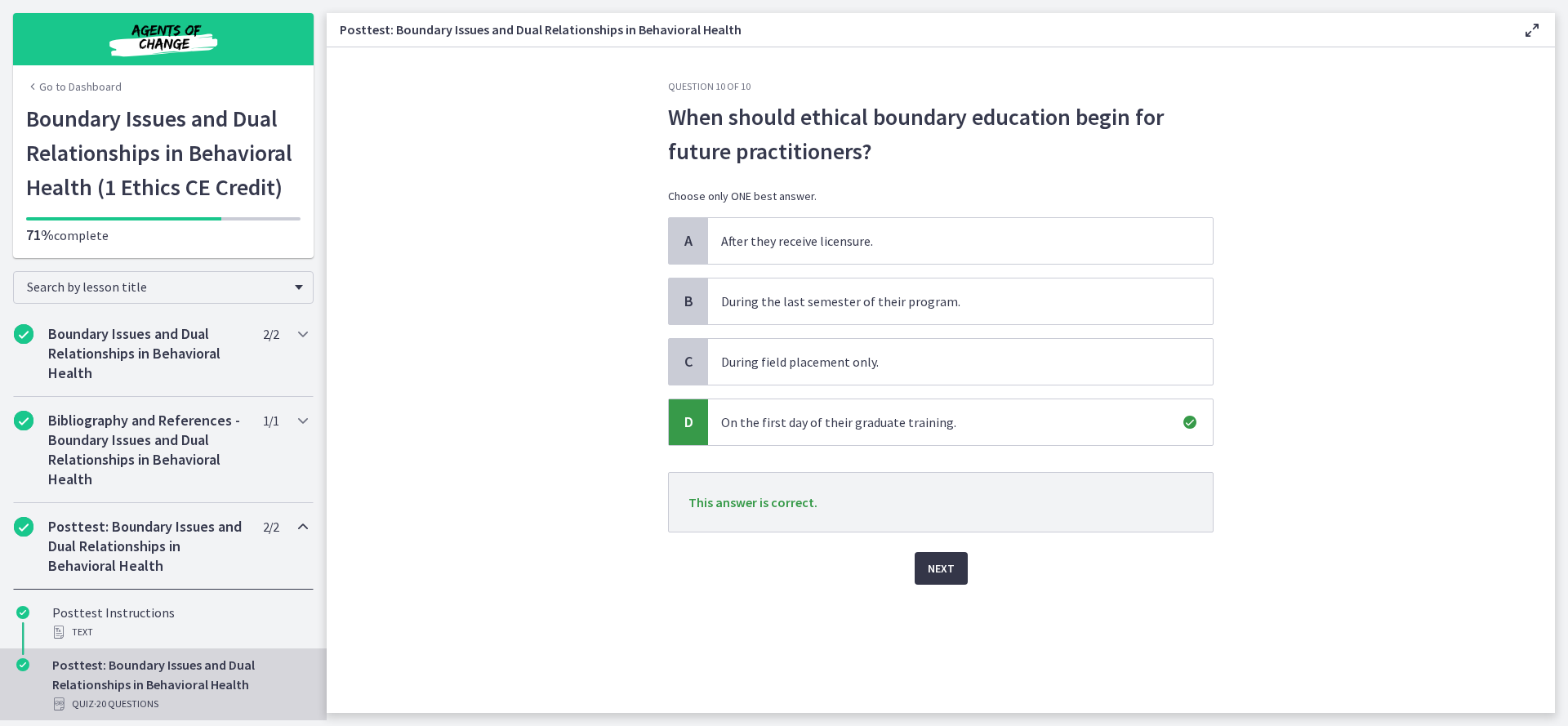
click at [940, 571] on span "Next" at bounding box center [941, 569] width 27 height 19
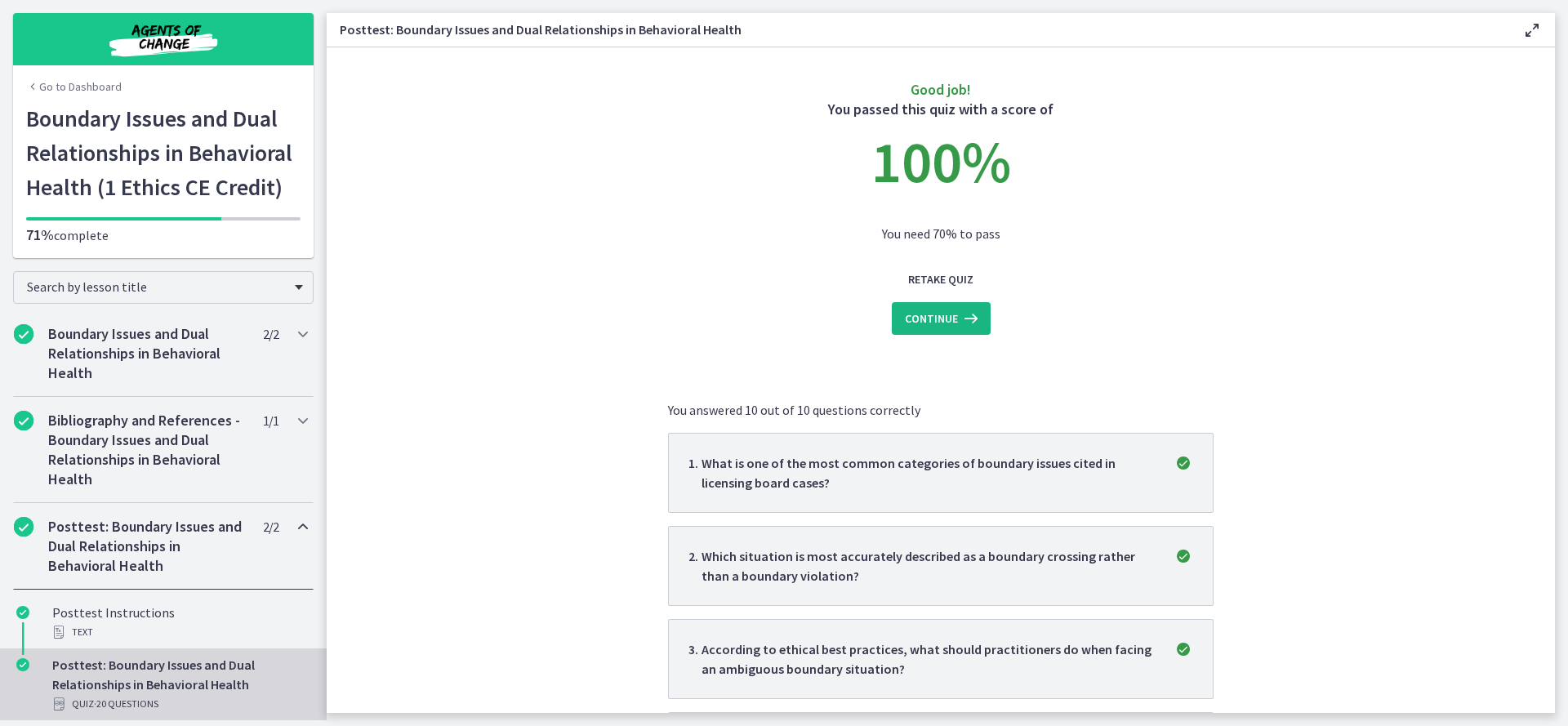
click at [960, 318] on icon at bounding box center [969, 319] width 23 height 19
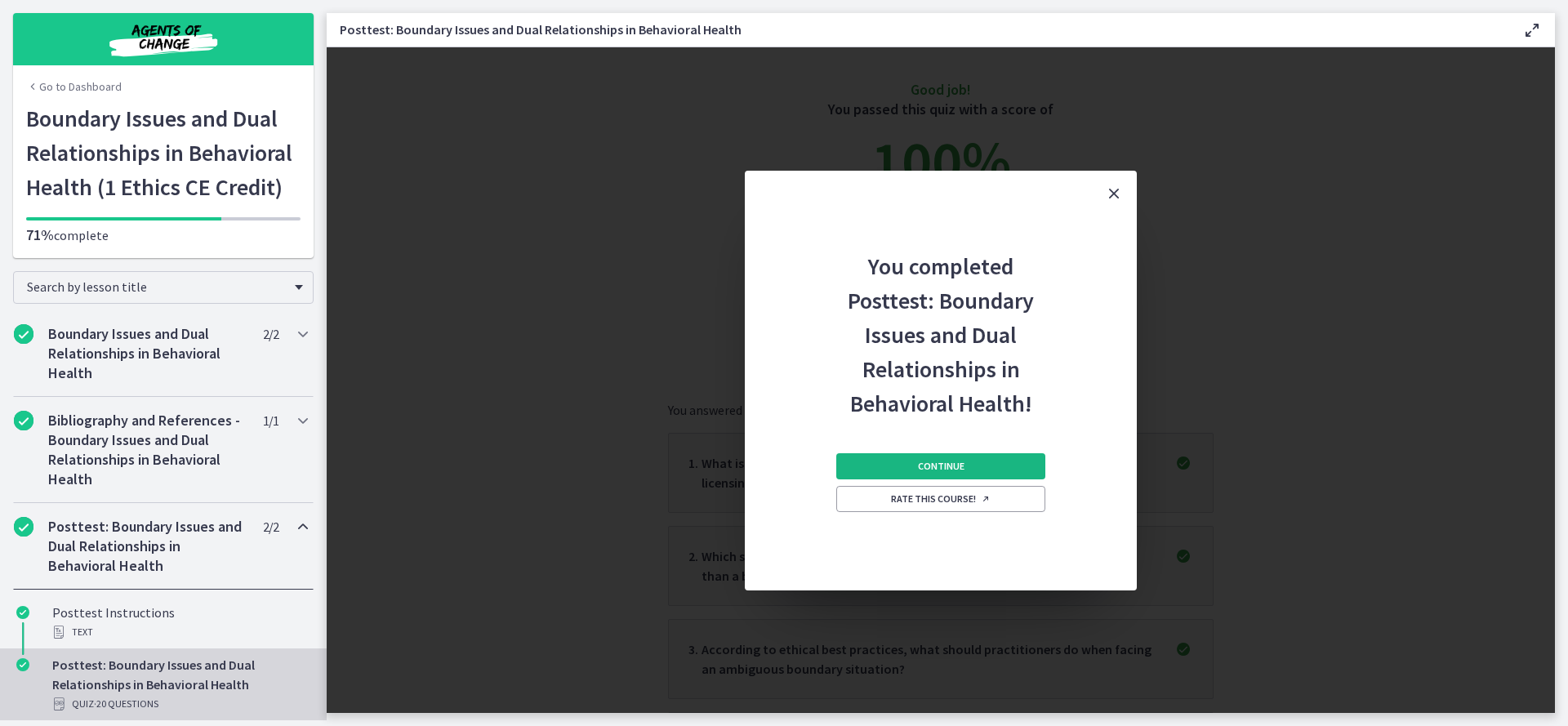
click at [974, 458] on button "Continue" at bounding box center [940, 466] width 209 height 26
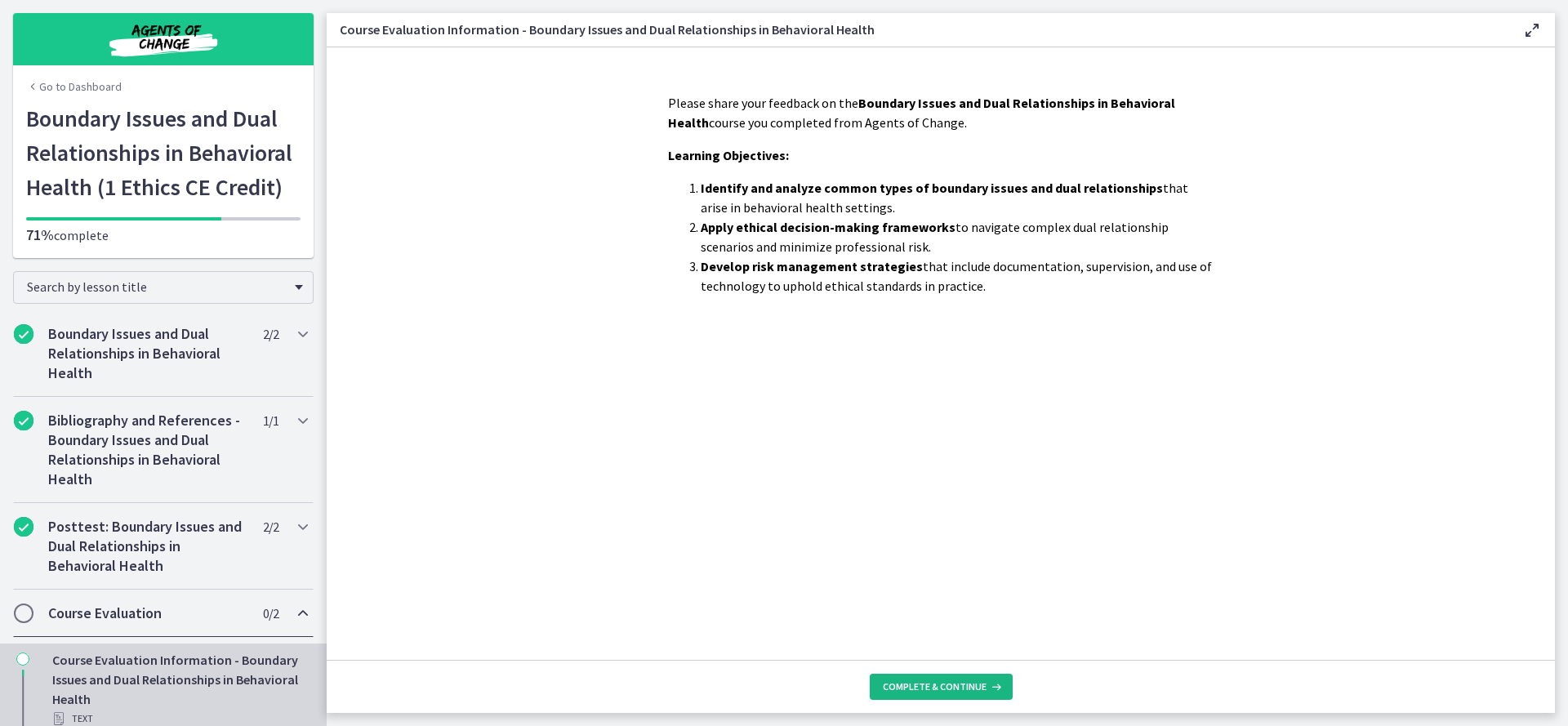
click at [940, 694] on button "Complete & continue" at bounding box center [941, 687] width 143 height 26
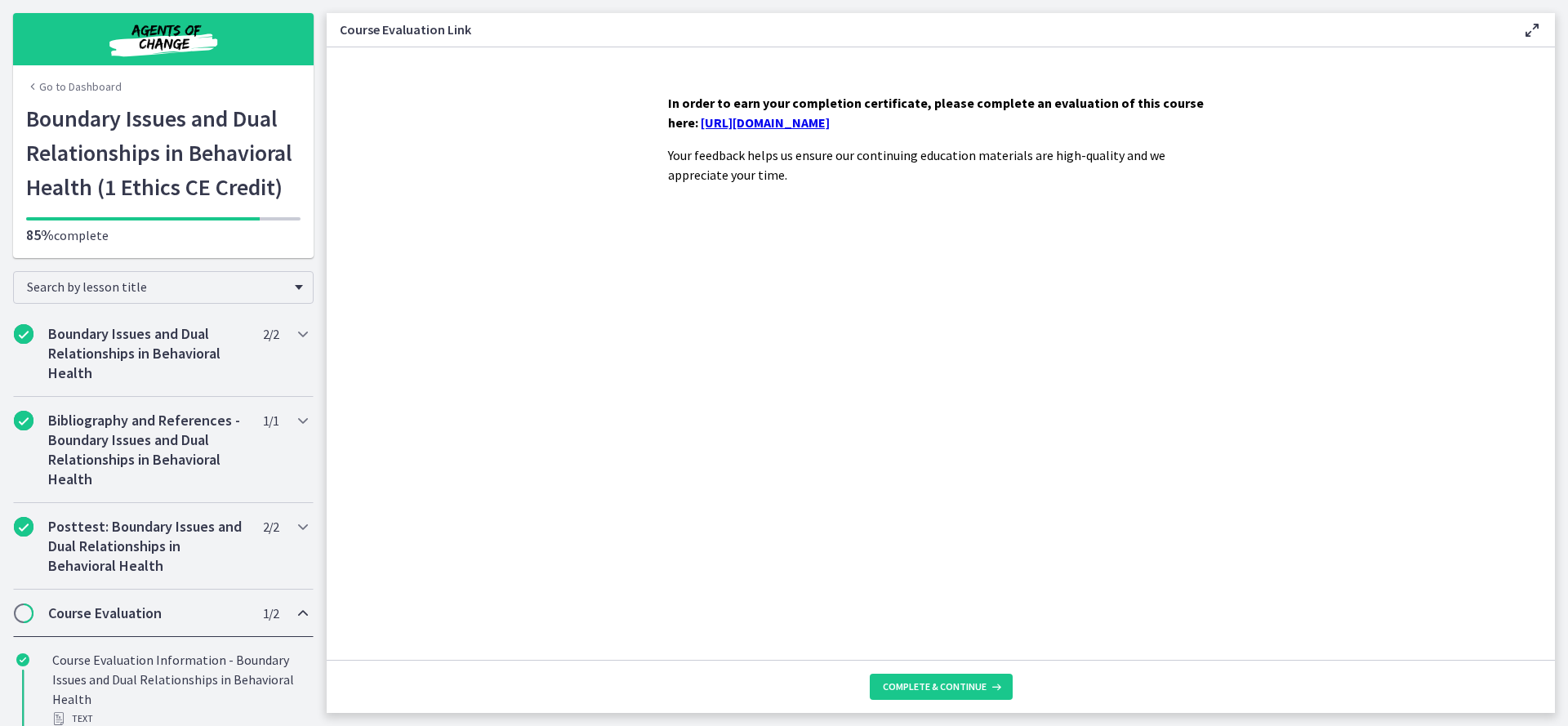
click at [830, 123] on link "https://forms.gle/NnkUHFmXDPTH9sYm8" at bounding box center [765, 122] width 129 height 16
click at [937, 684] on span "Complete & continue" at bounding box center [934, 686] width 103 height 13
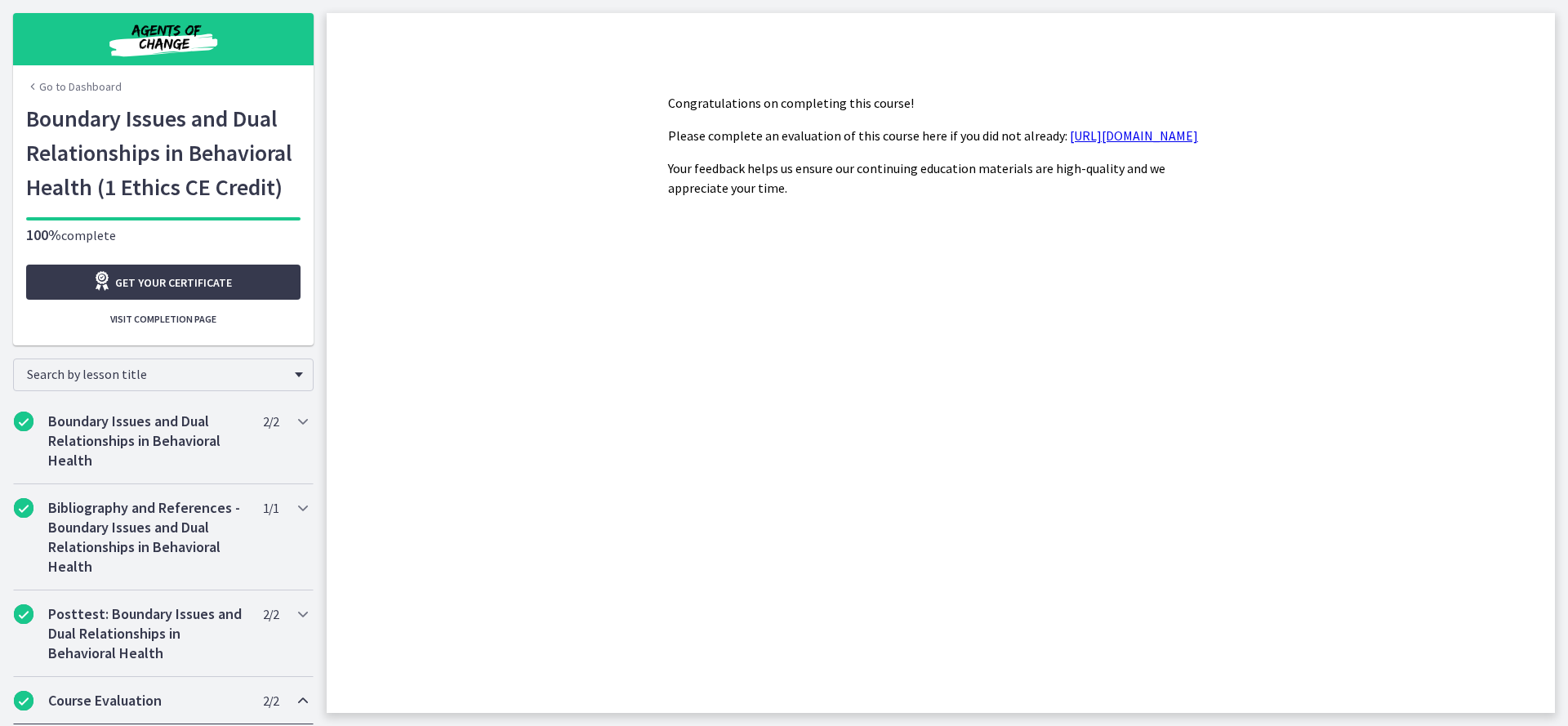
click at [87, 90] on link "Go to Dashboard" at bounding box center [74, 87] width 95 height 16
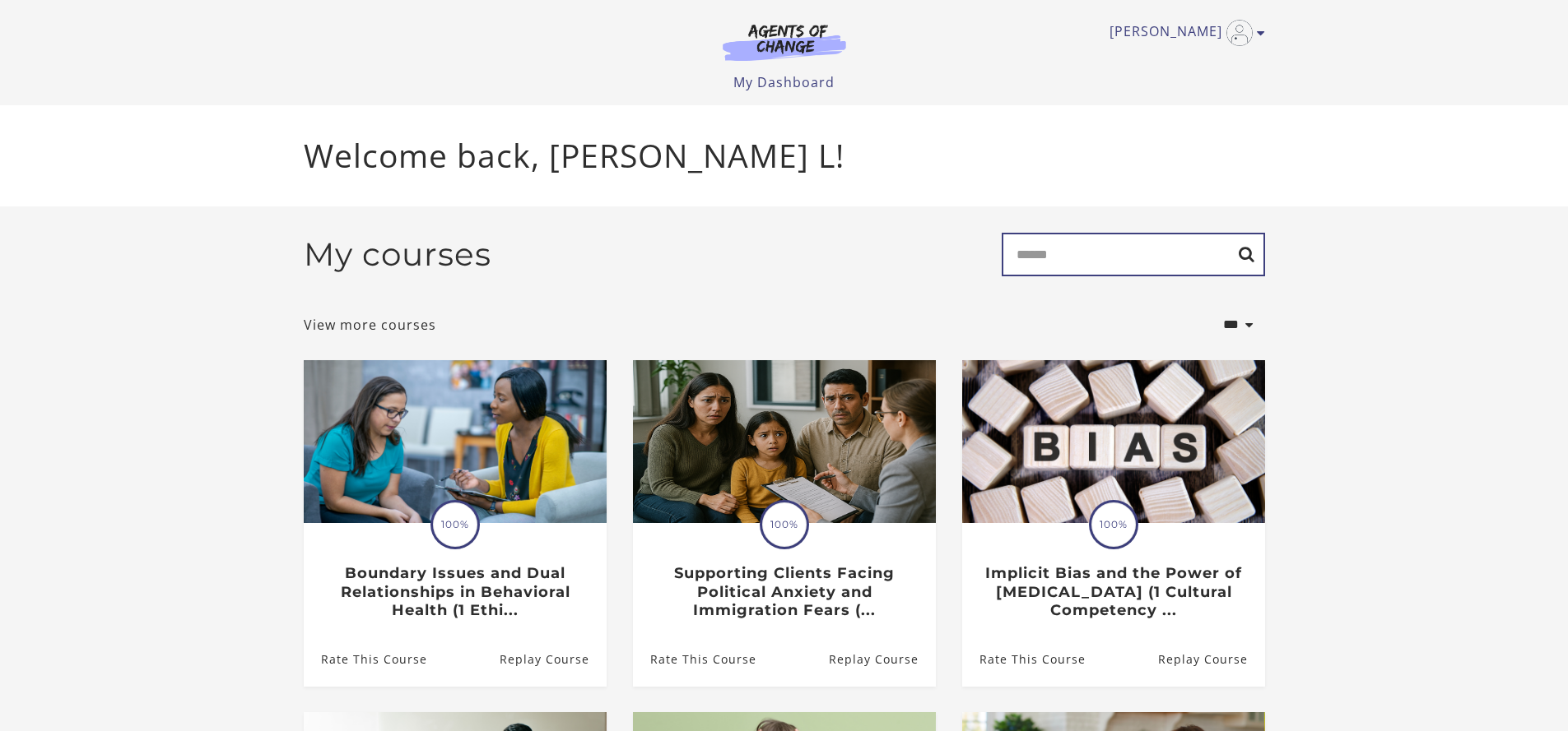
click at [1141, 255] on input "Search" at bounding box center [1134, 254] width 263 height 44
type input "******"
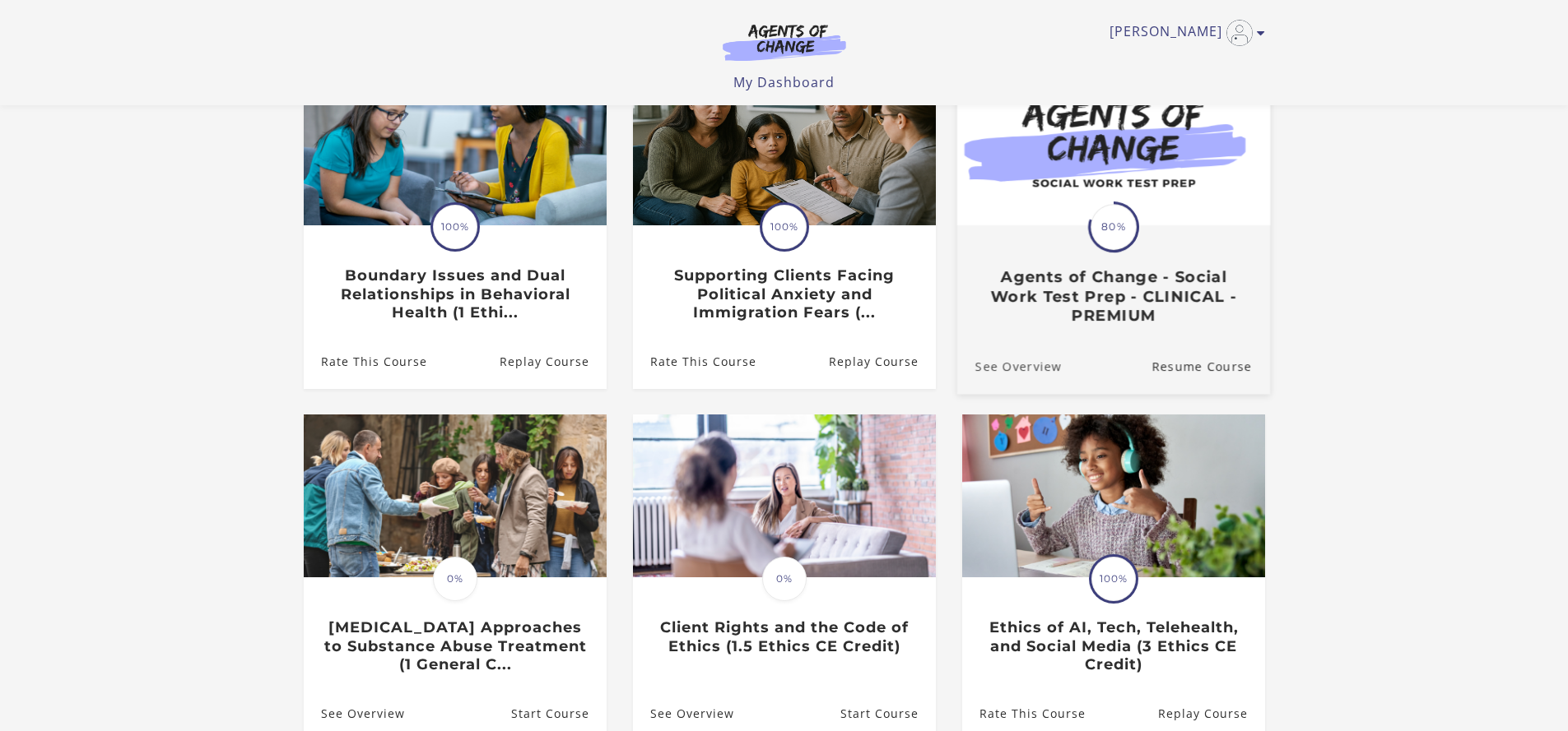
scroll to position [213, 0]
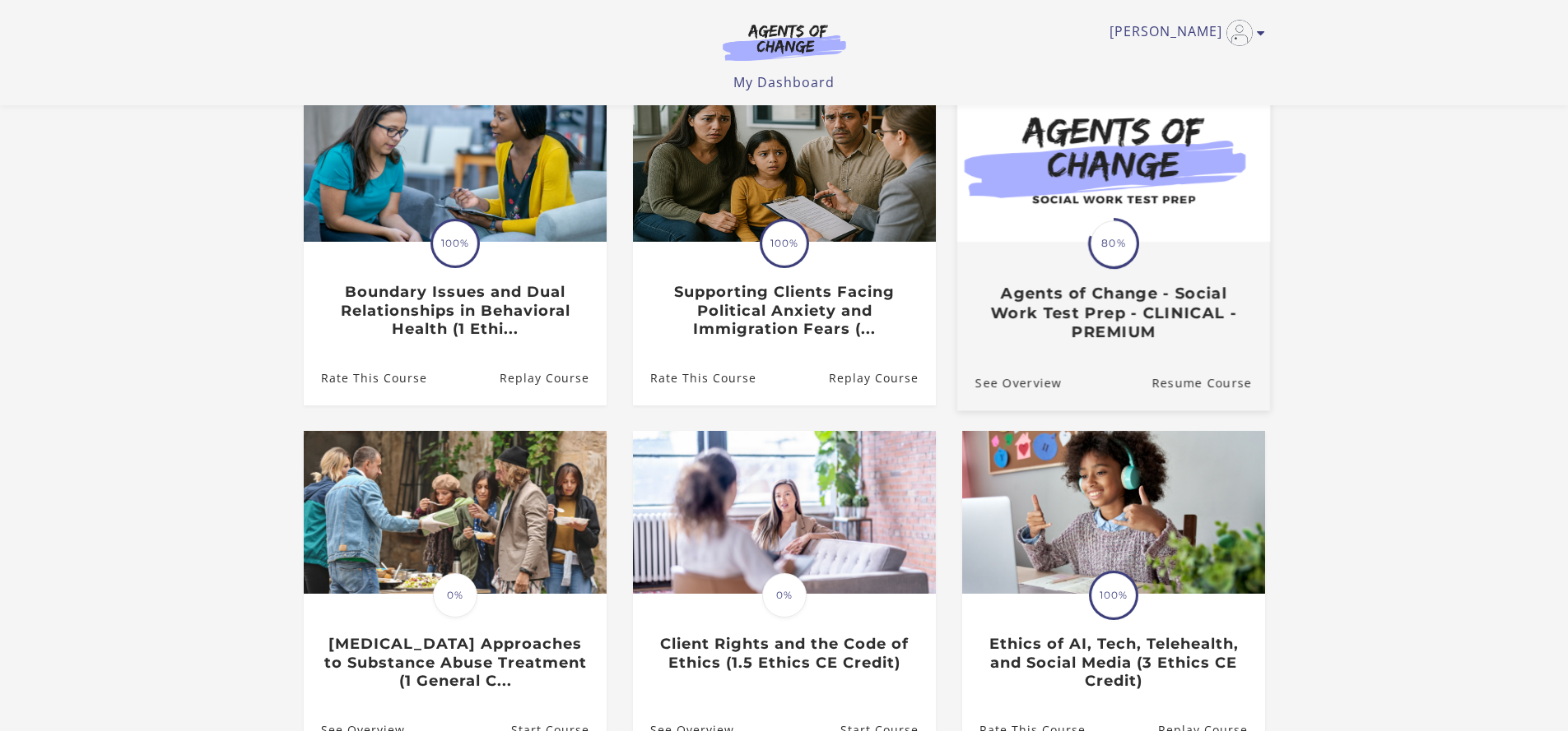
click at [1133, 291] on h3 "Agents of Change - Social Work Test Prep - CLINICAL - PREMIUM" at bounding box center [1112, 312] width 277 height 58
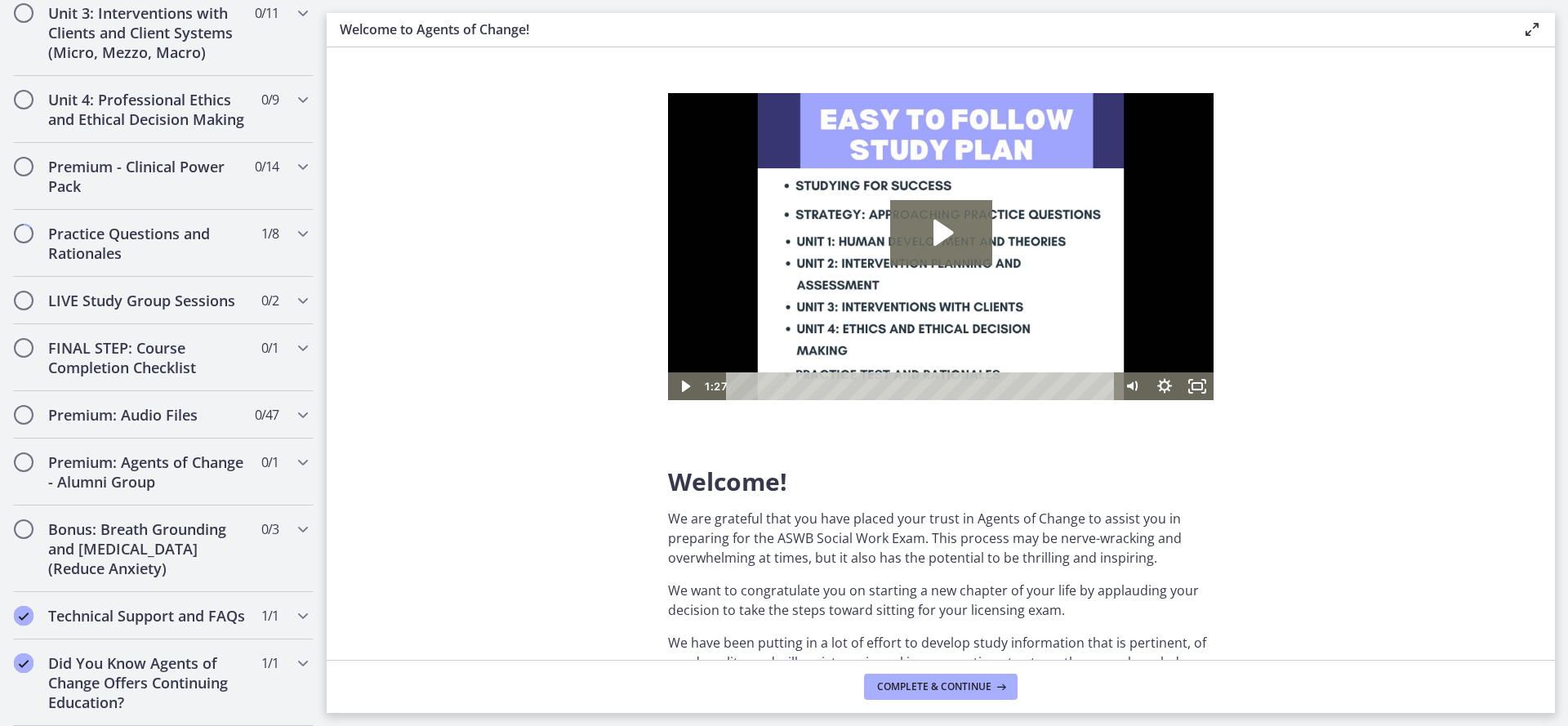
scroll to position [1335, 0]
click at [24, 606] on icon "Completed" at bounding box center [24, 616] width 19 height 19
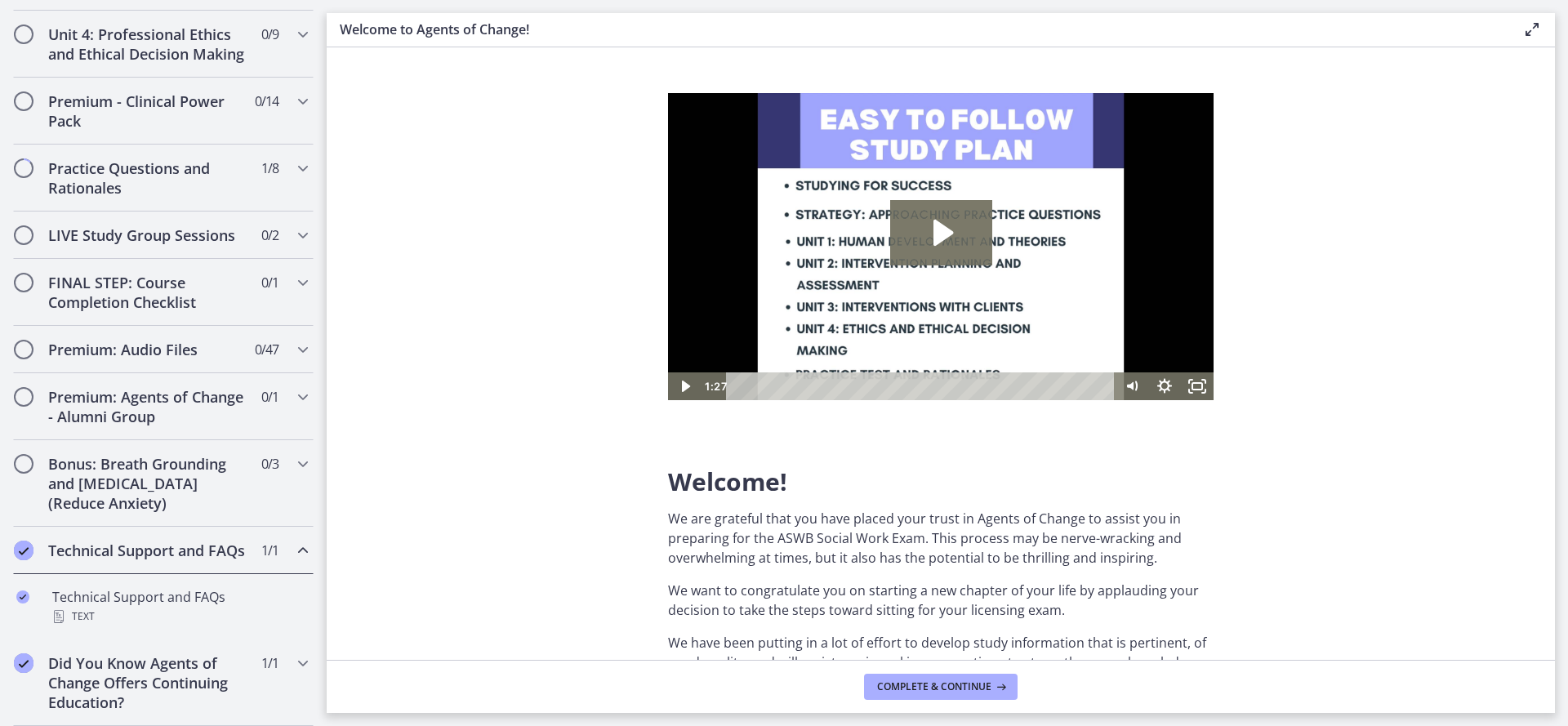
scroll to position [753, 0]
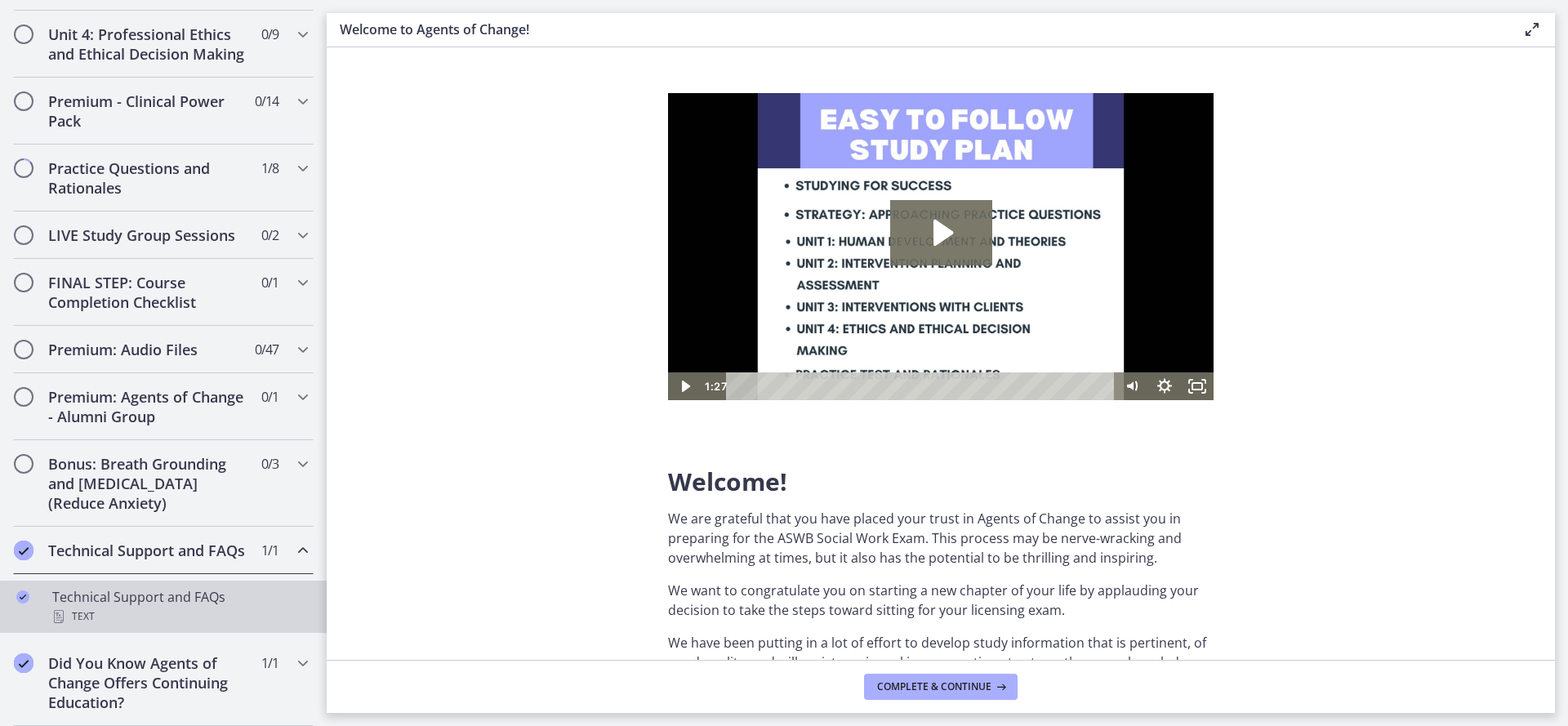
click at [29, 600] on div "Chapters" at bounding box center [23, 613] width 19 height 52
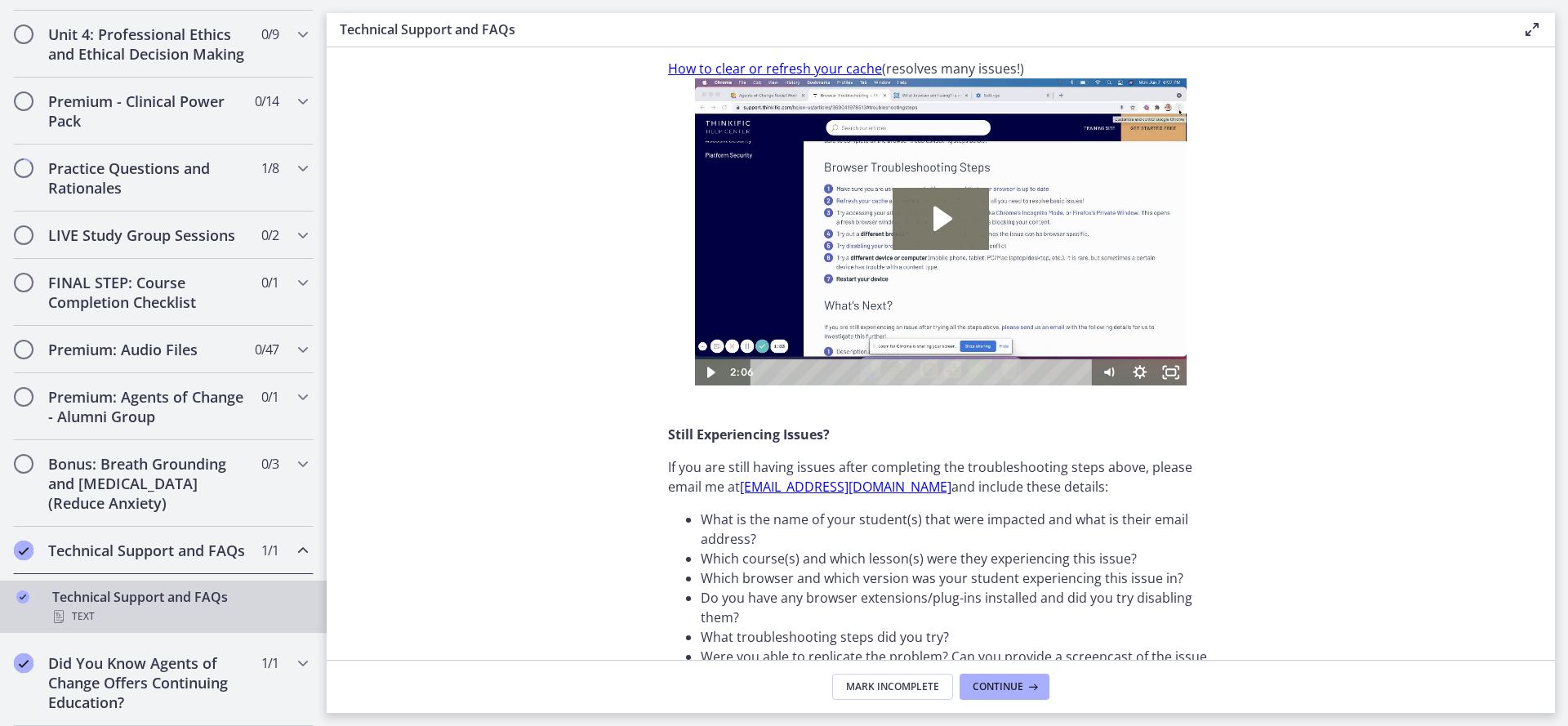
scroll to position [464, 0]
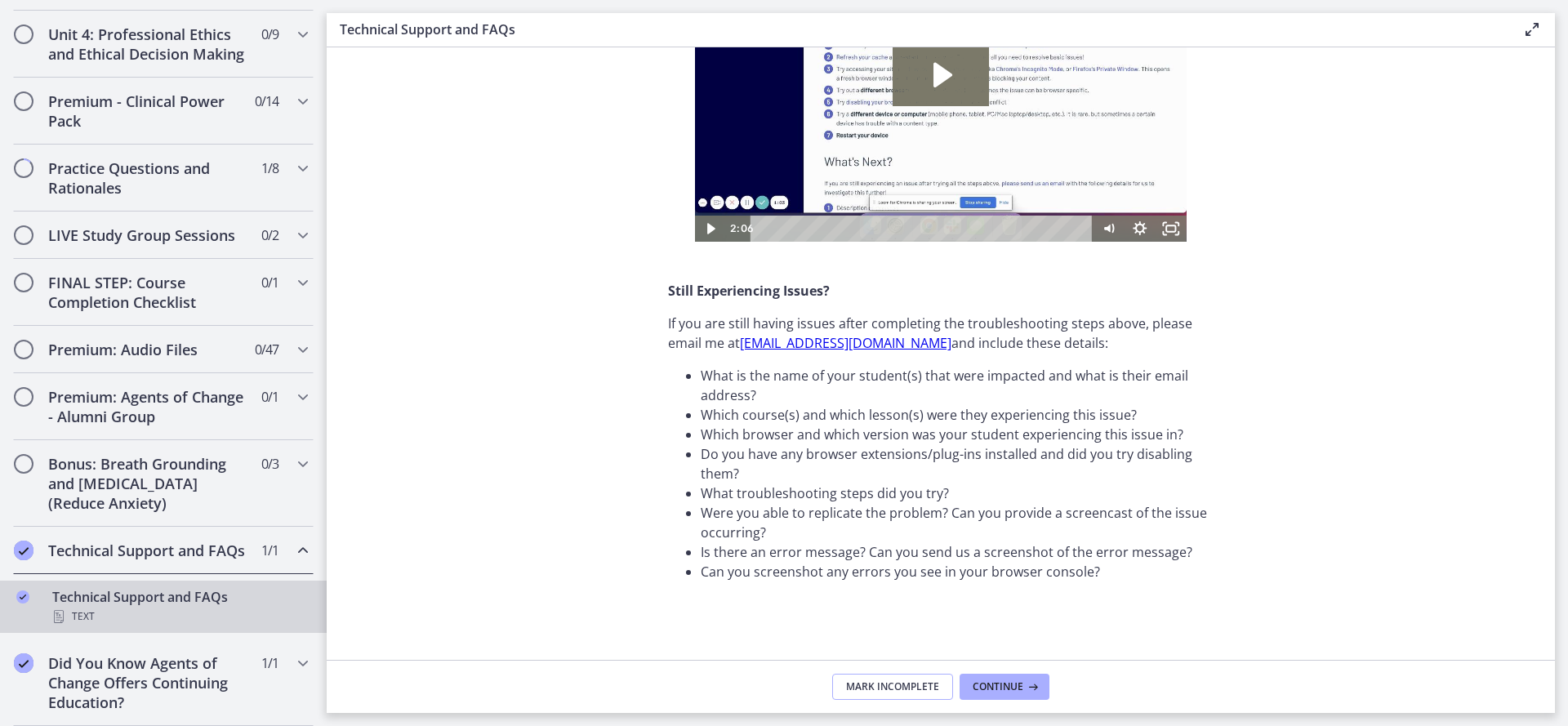
click at [868, 688] on span "Mark Incomplete" at bounding box center [892, 686] width 93 height 13
click at [24, 666] on icon "Completed" at bounding box center [24, 663] width 19 height 19
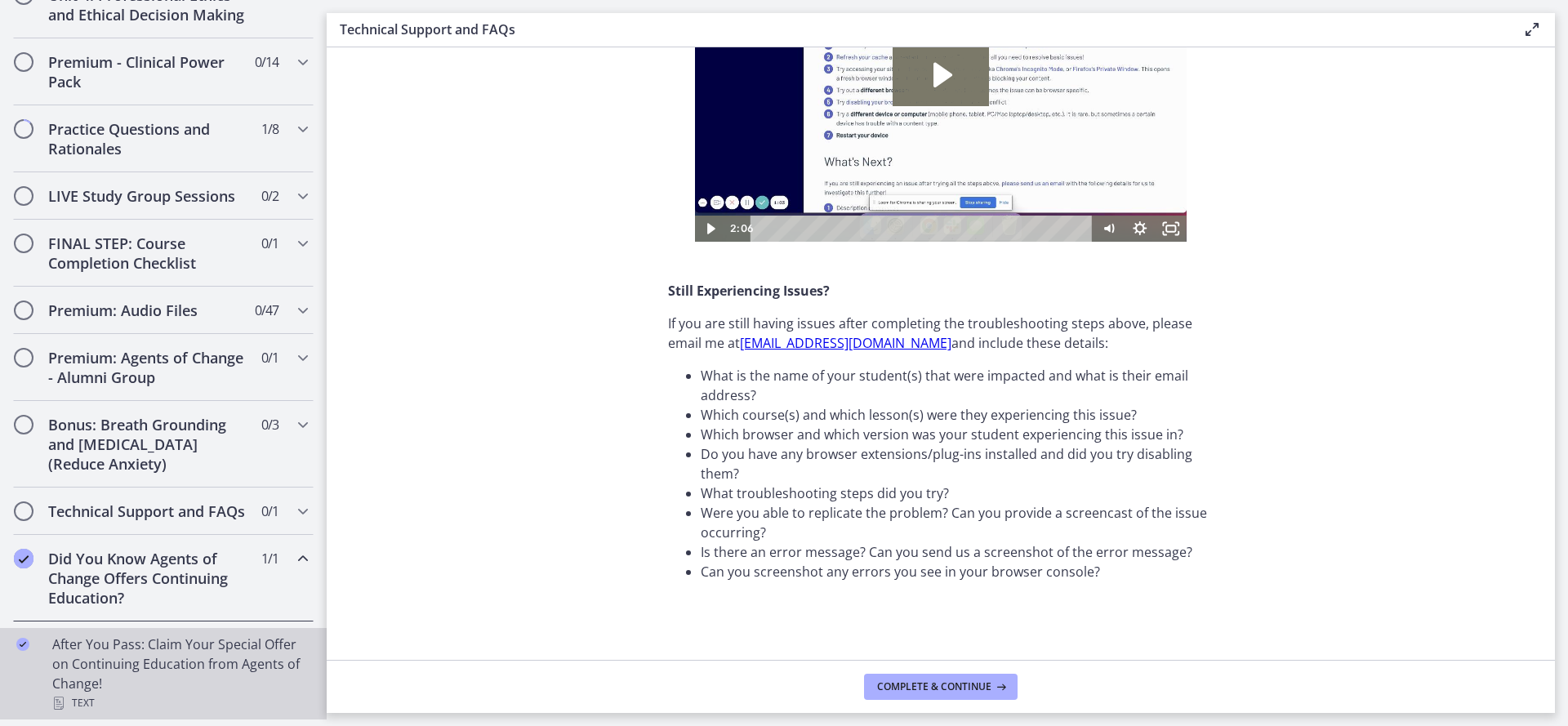
scroll to position [792, 0]
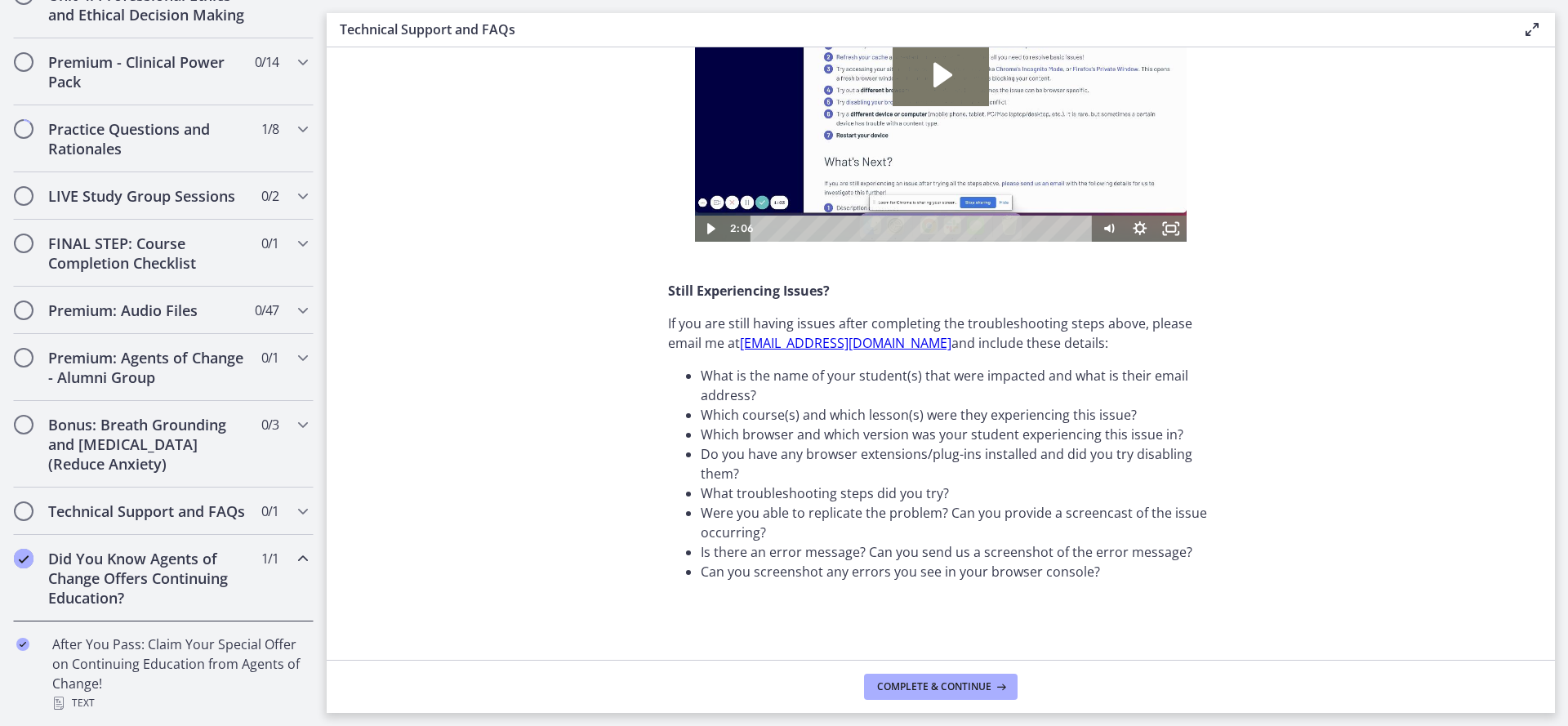
click at [27, 560] on icon "Completed" at bounding box center [24, 558] width 19 height 19
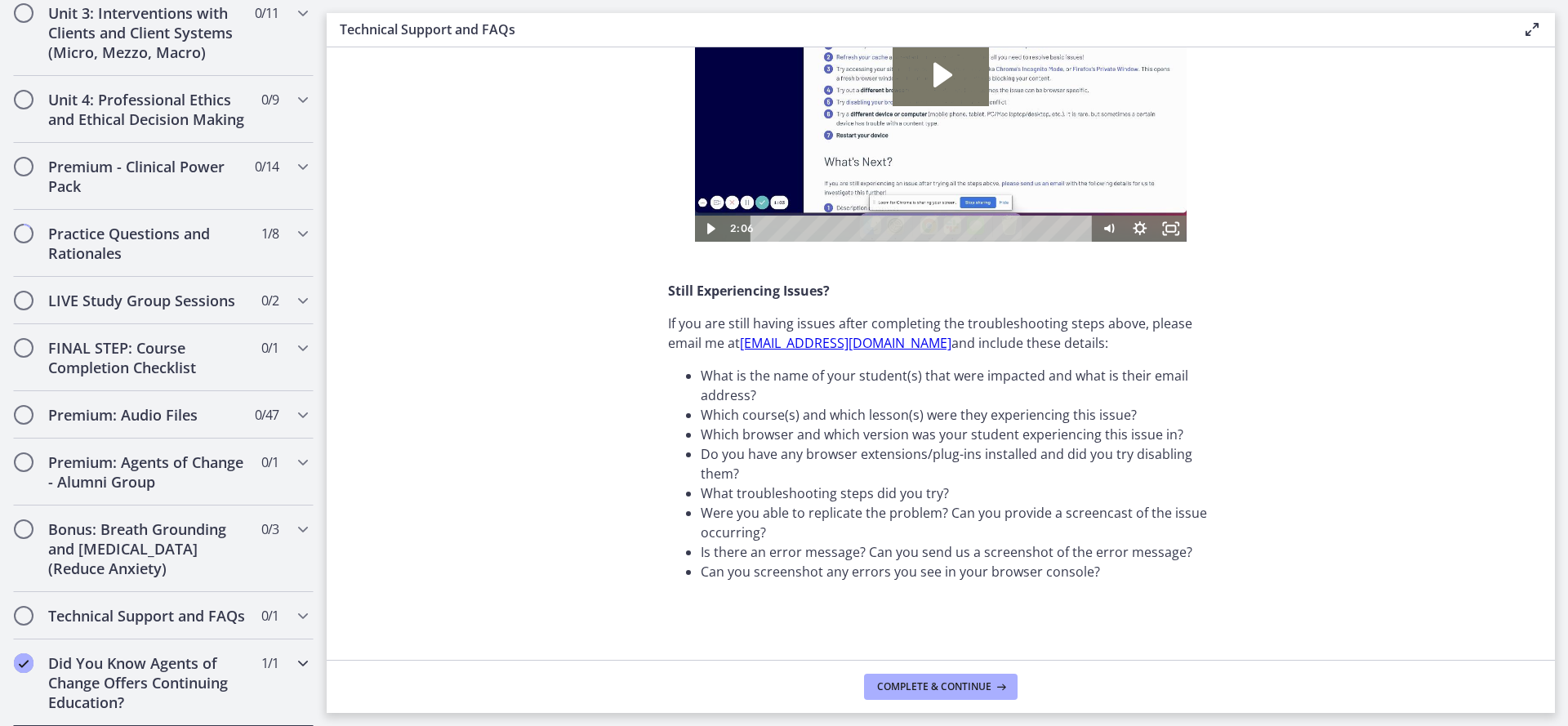
click at [136, 690] on h2 "Did You Know Agents of Change Offers Continuing Education?" at bounding box center [148, 683] width 200 height 59
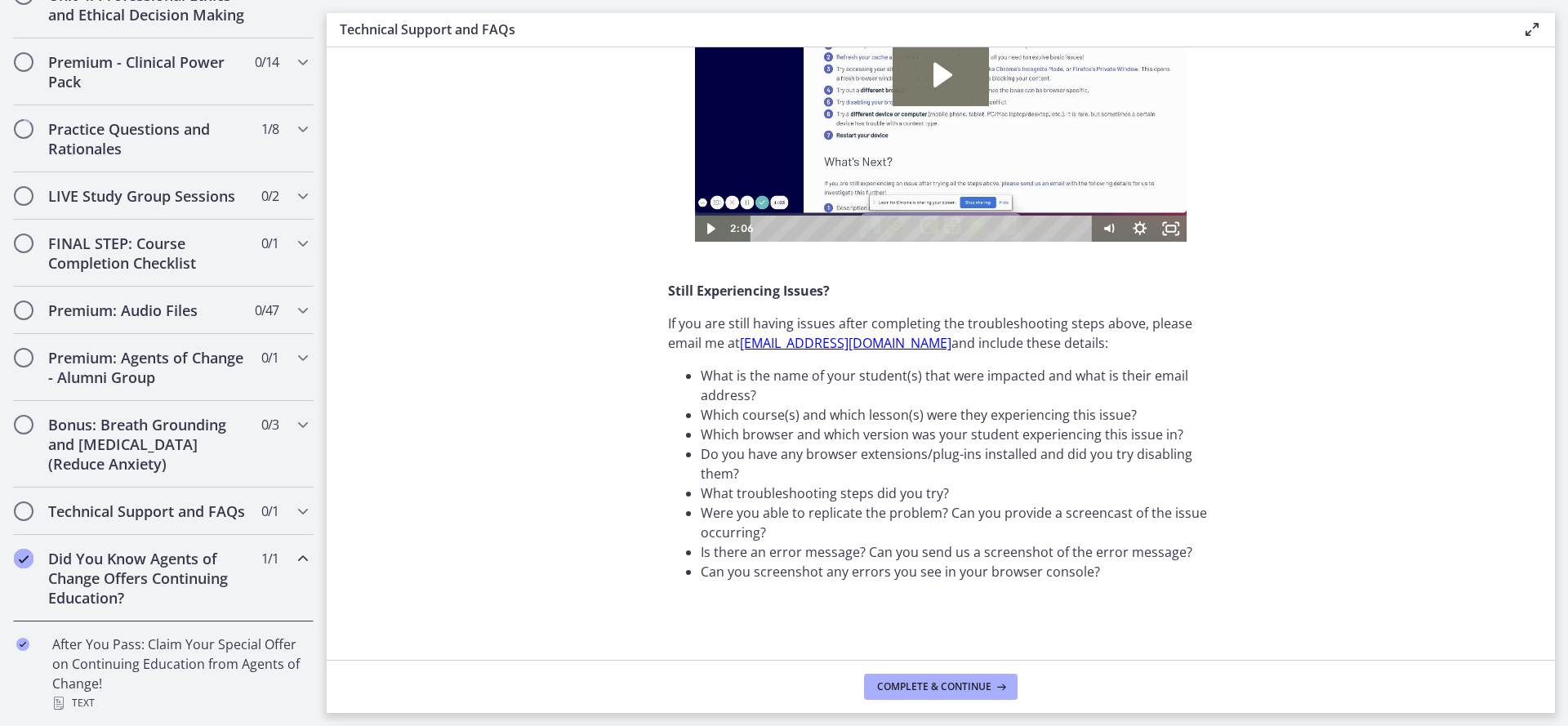
click at [166, 579] on h2 "Did You Know Agents of Change Offers Continuing Education?" at bounding box center [148, 578] width 200 height 59
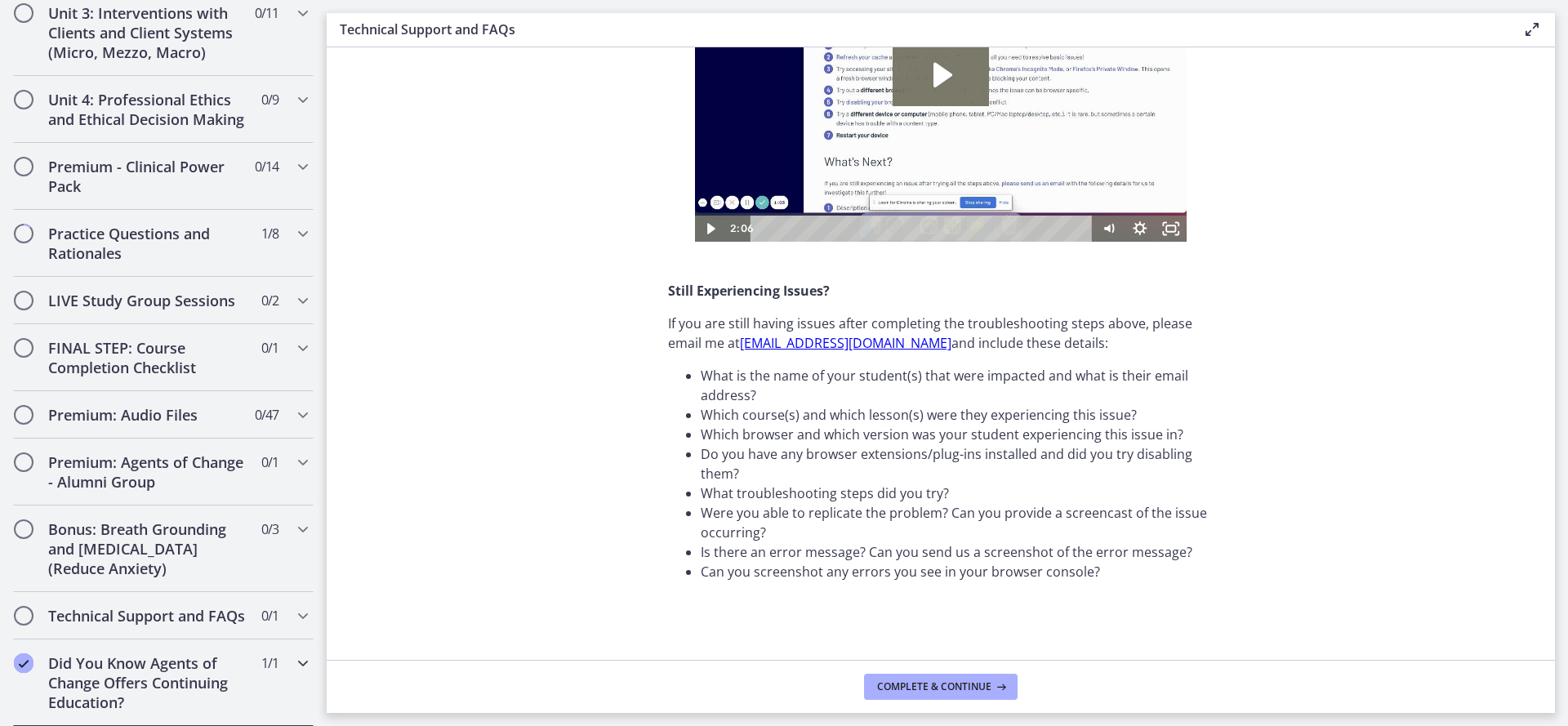
scroll to position [688, 0]
click at [179, 668] on h2 "Did You Know Agents of Change Offers Continuing Education?" at bounding box center [148, 683] width 200 height 59
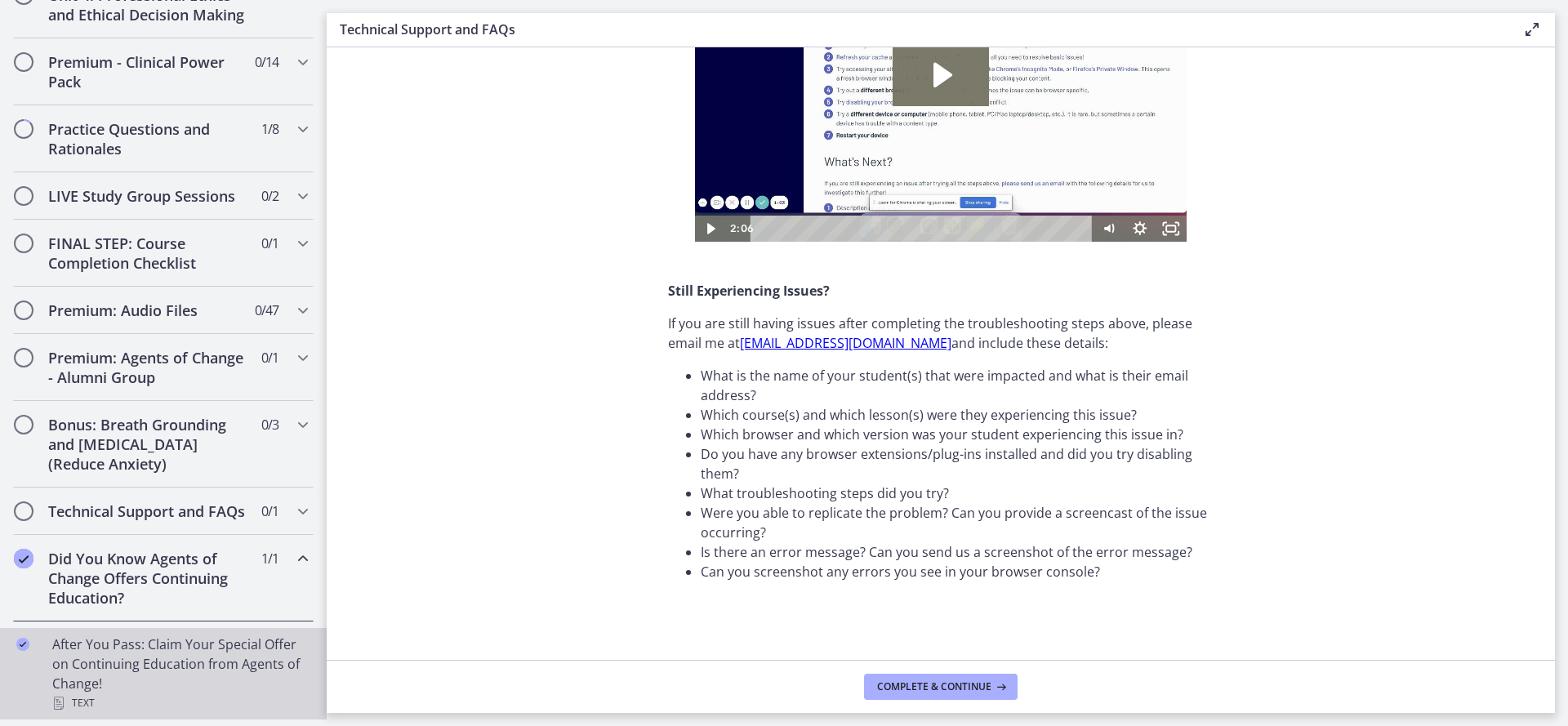
scroll to position [792, 0]
click at [192, 662] on div "After You Pass: Claim Your Special Offer on Continuing Education from Agents of…" at bounding box center [179, 674] width 255 height 79
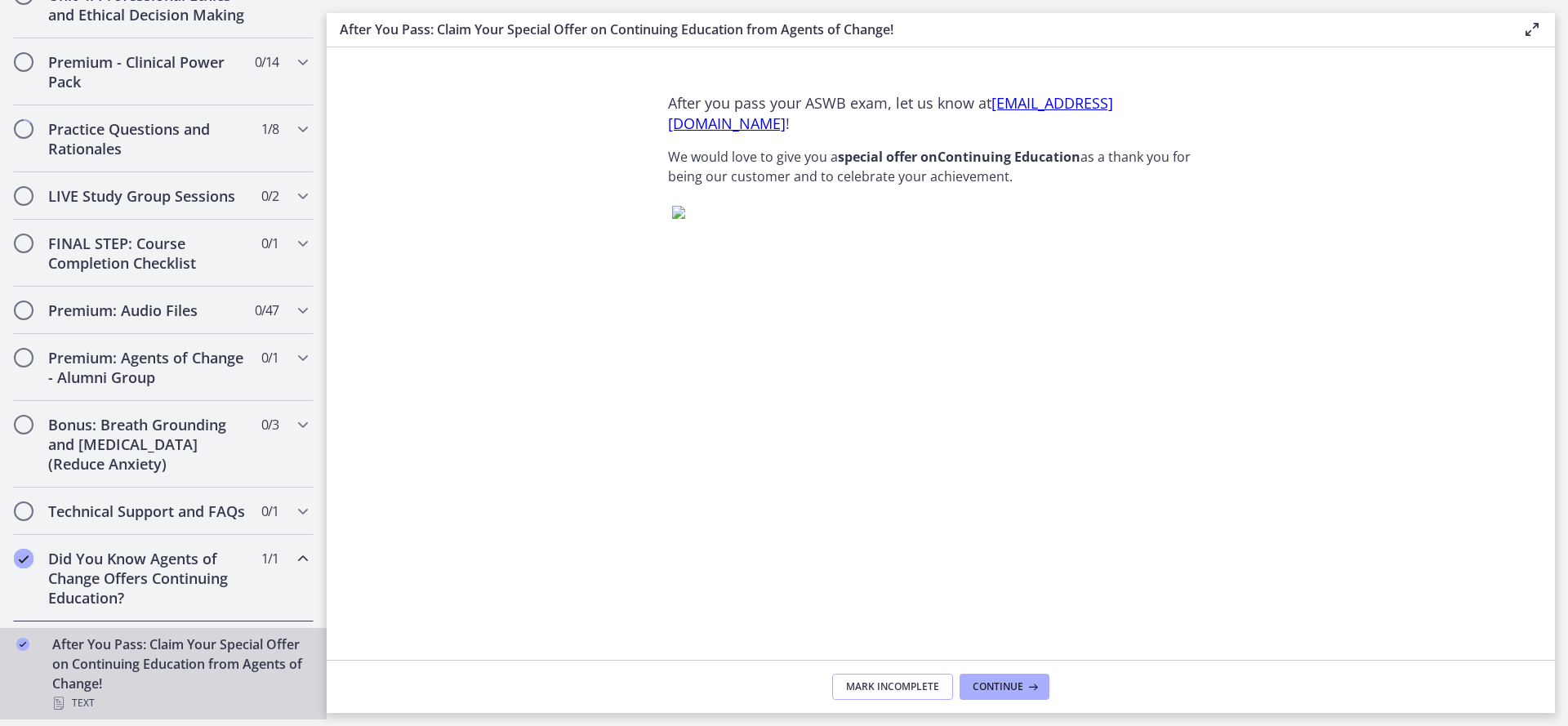
click at [901, 685] on span "Mark Incomplete" at bounding box center [892, 686] width 93 height 13
click at [550, 601] on section "After you pass your ASWB exam, let us know at contact@agentsofchangeprep.com ! …" at bounding box center [940, 354] width 1228 height 613
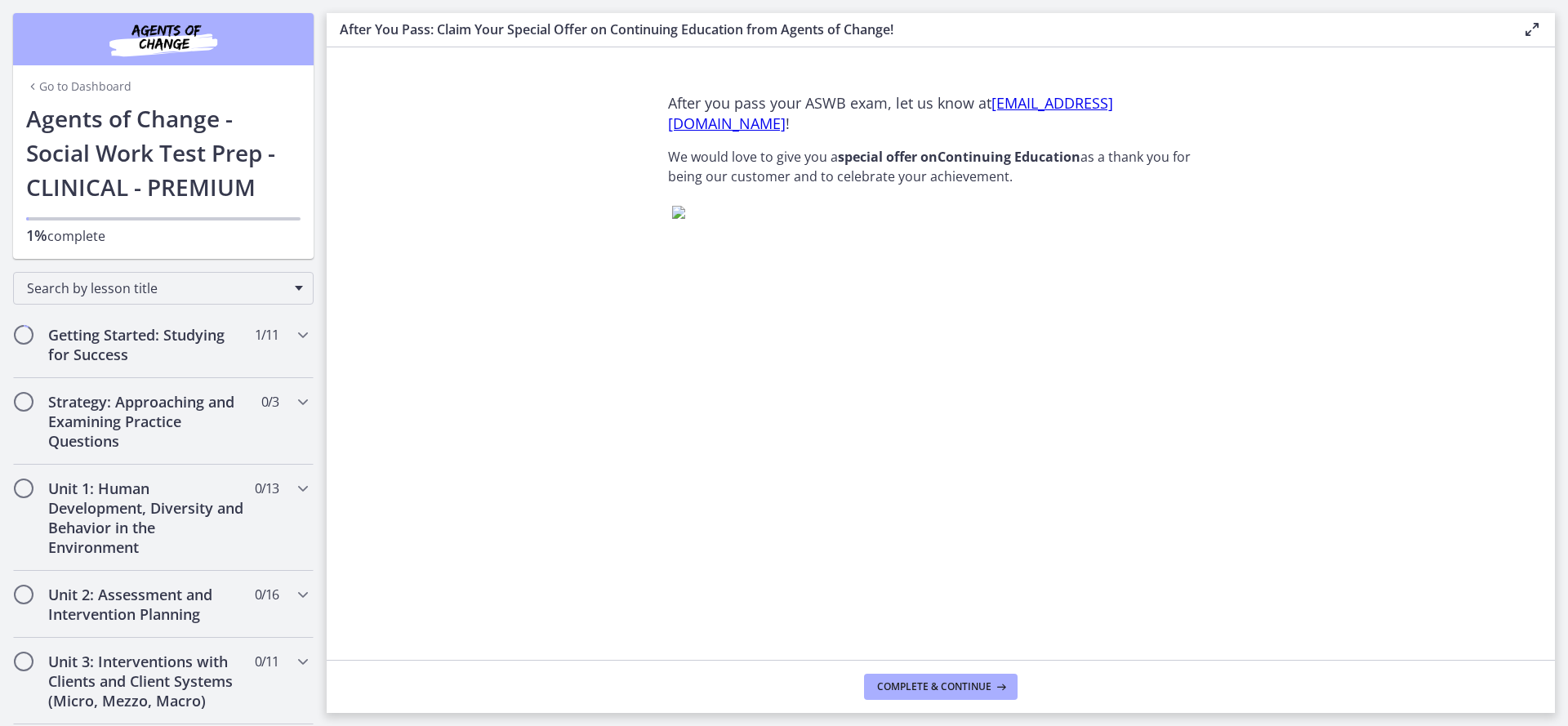
click at [95, 80] on link "Go to Dashboard" at bounding box center [79, 87] width 105 height 16
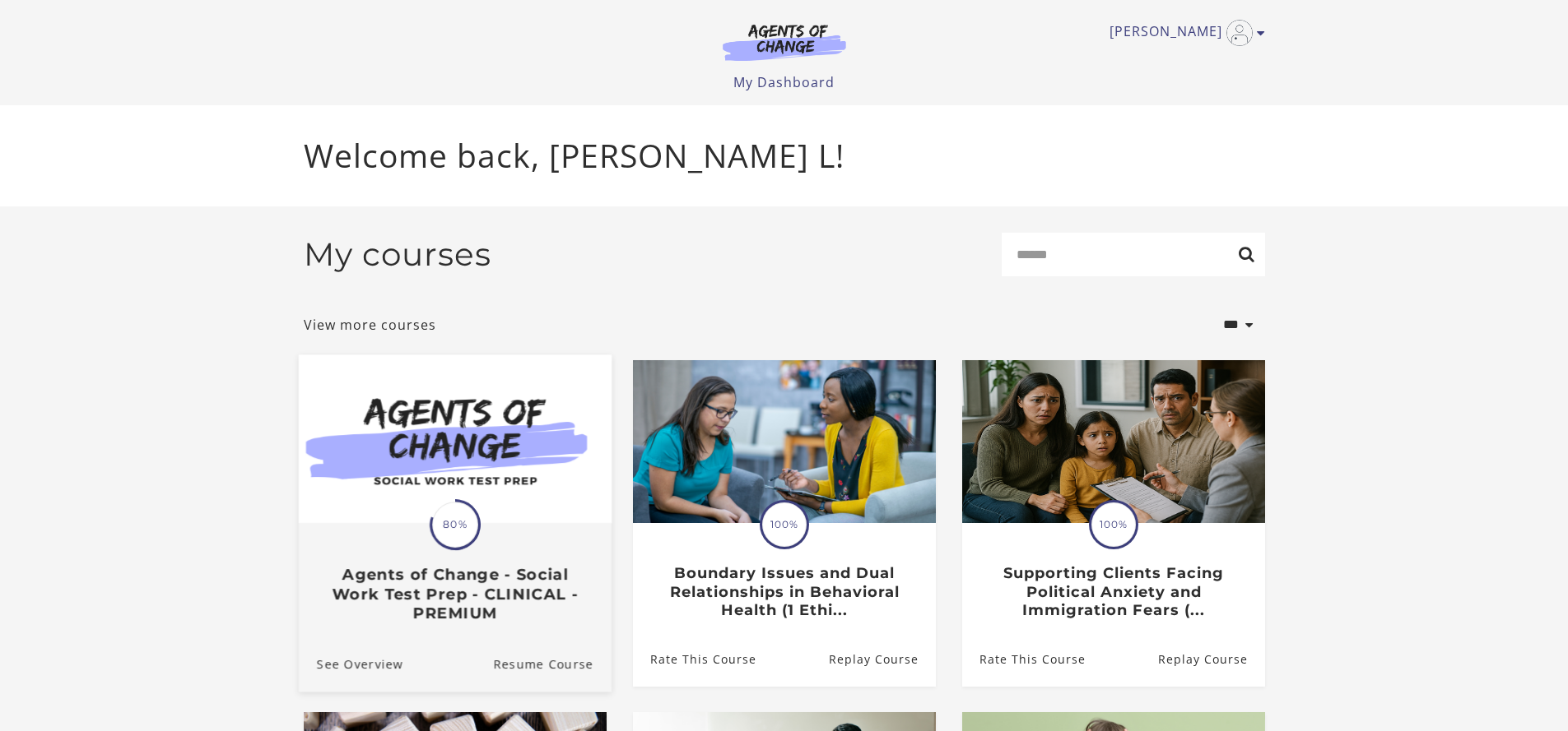
scroll to position [4, 0]
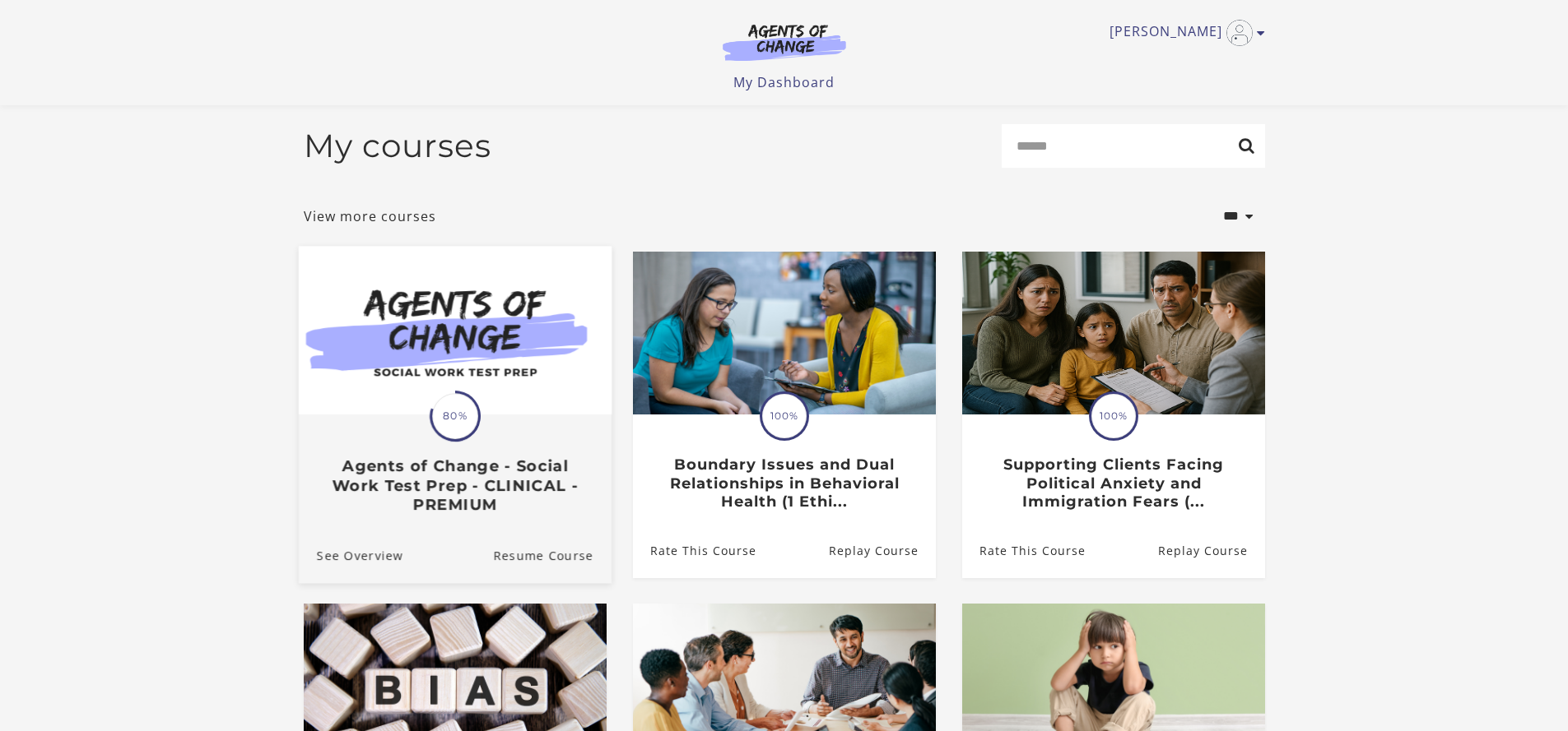
click at [445, 416] on span "80%" at bounding box center [456, 416] width 46 height 46
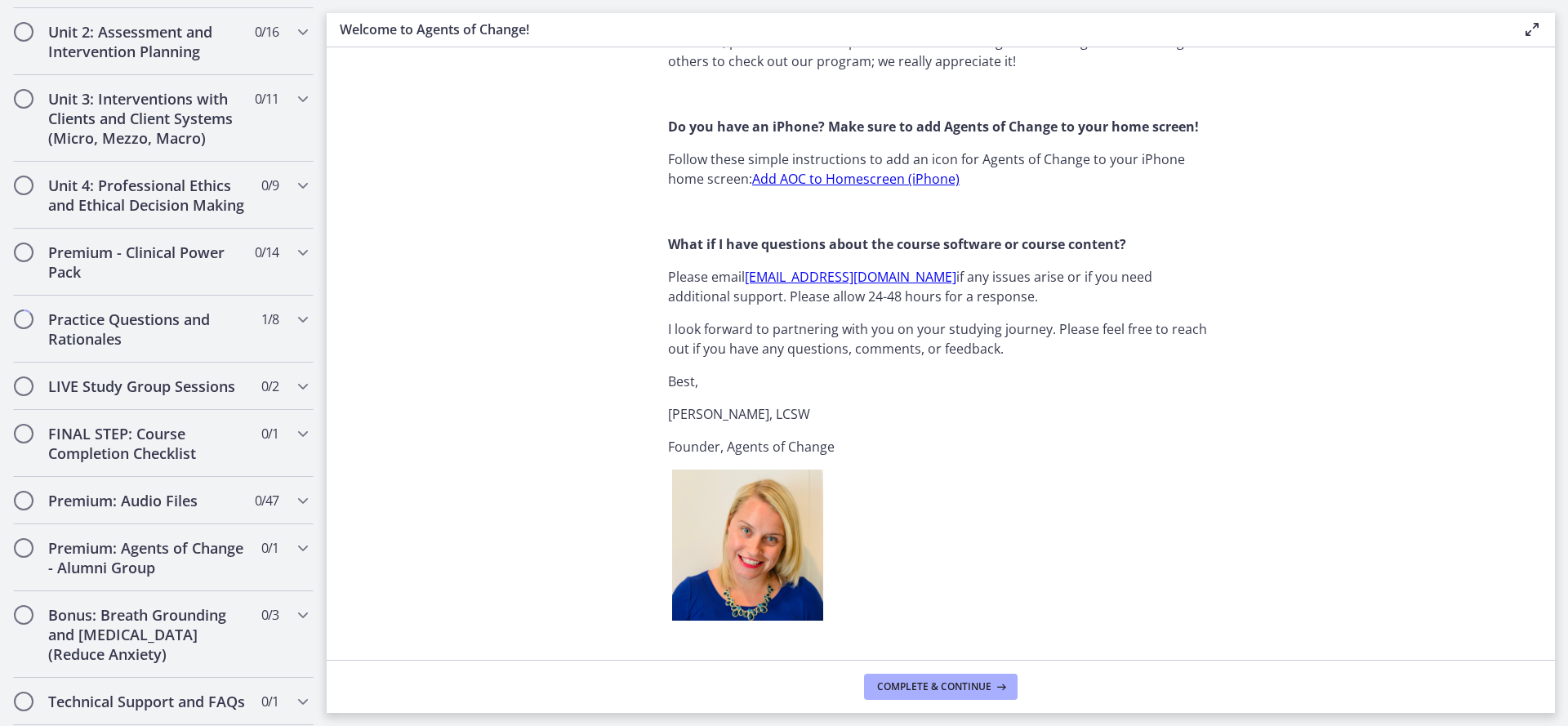
scroll to position [1577, 0]
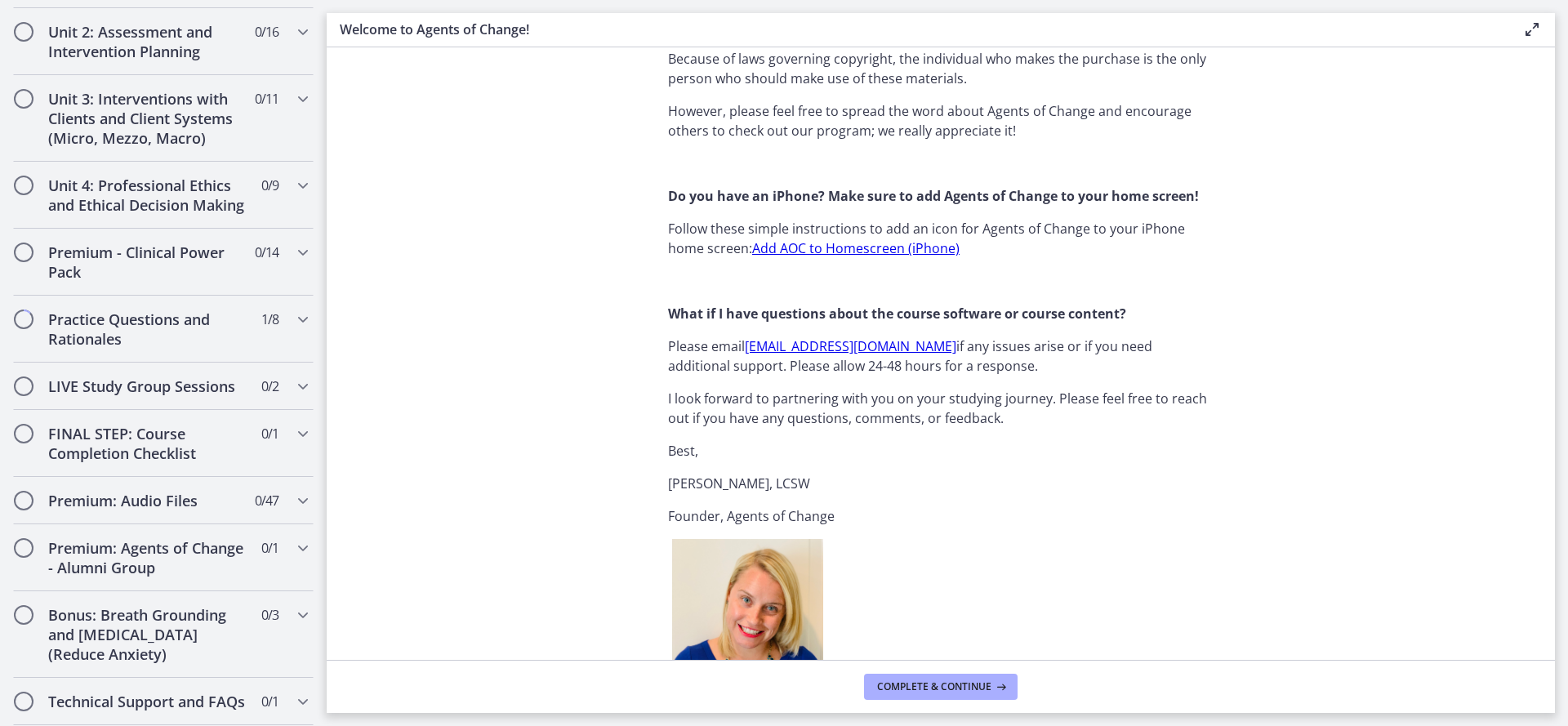
click at [809, 344] on link "[EMAIL_ADDRESS][DOMAIN_NAME]" at bounding box center [850, 346] width 212 height 18
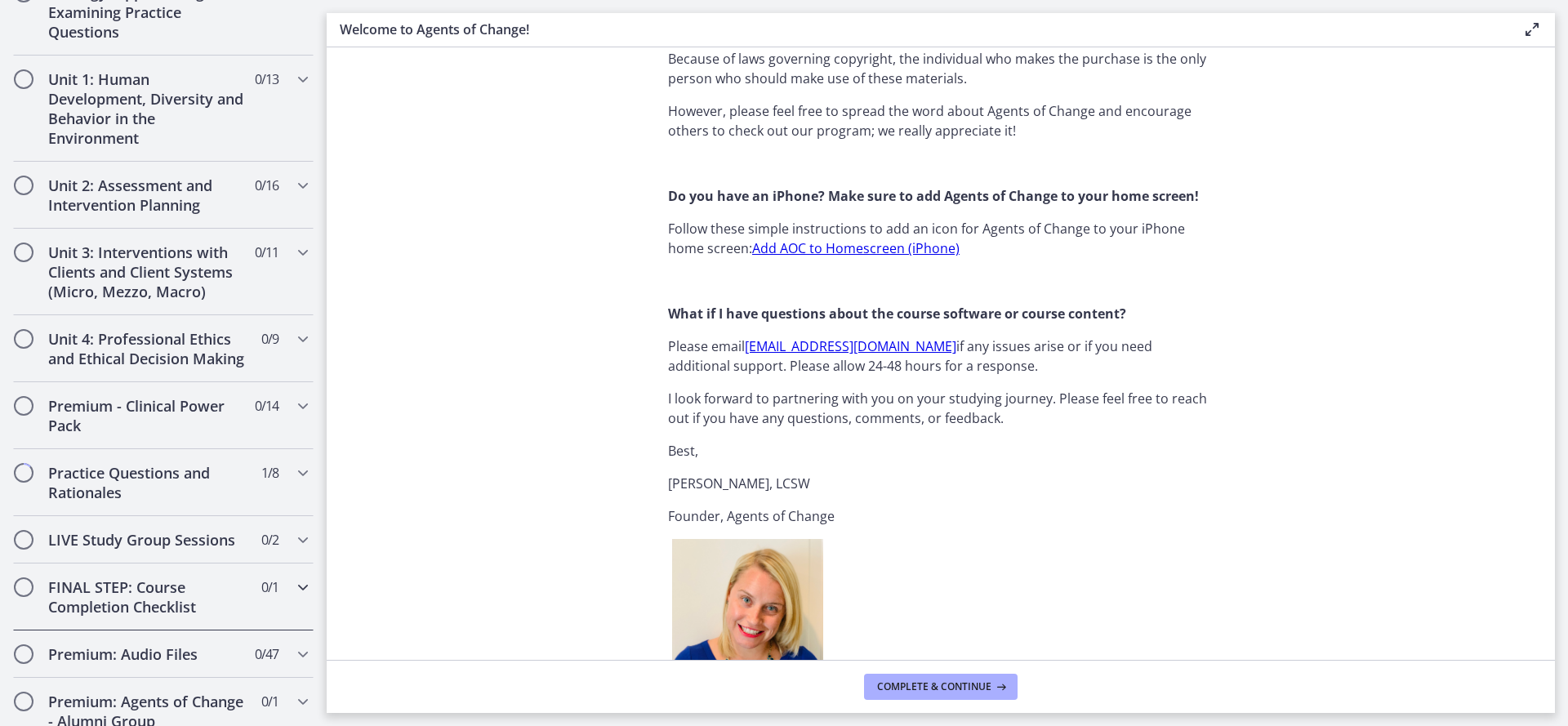
scroll to position [1053, 0]
click at [156, 431] on h2 "Premium - Clinical Power Pack" at bounding box center [148, 419] width 200 height 39
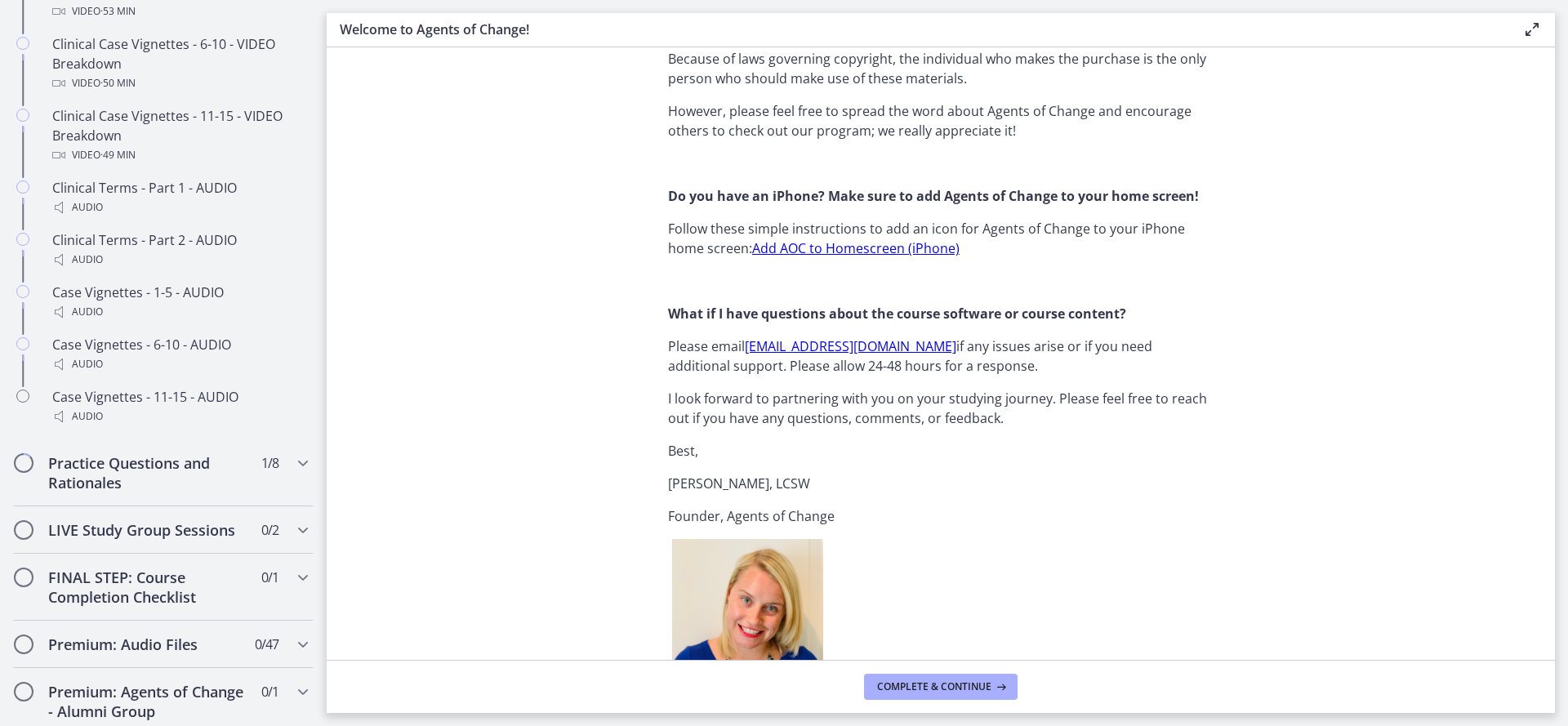
scroll to position [1263, 0]
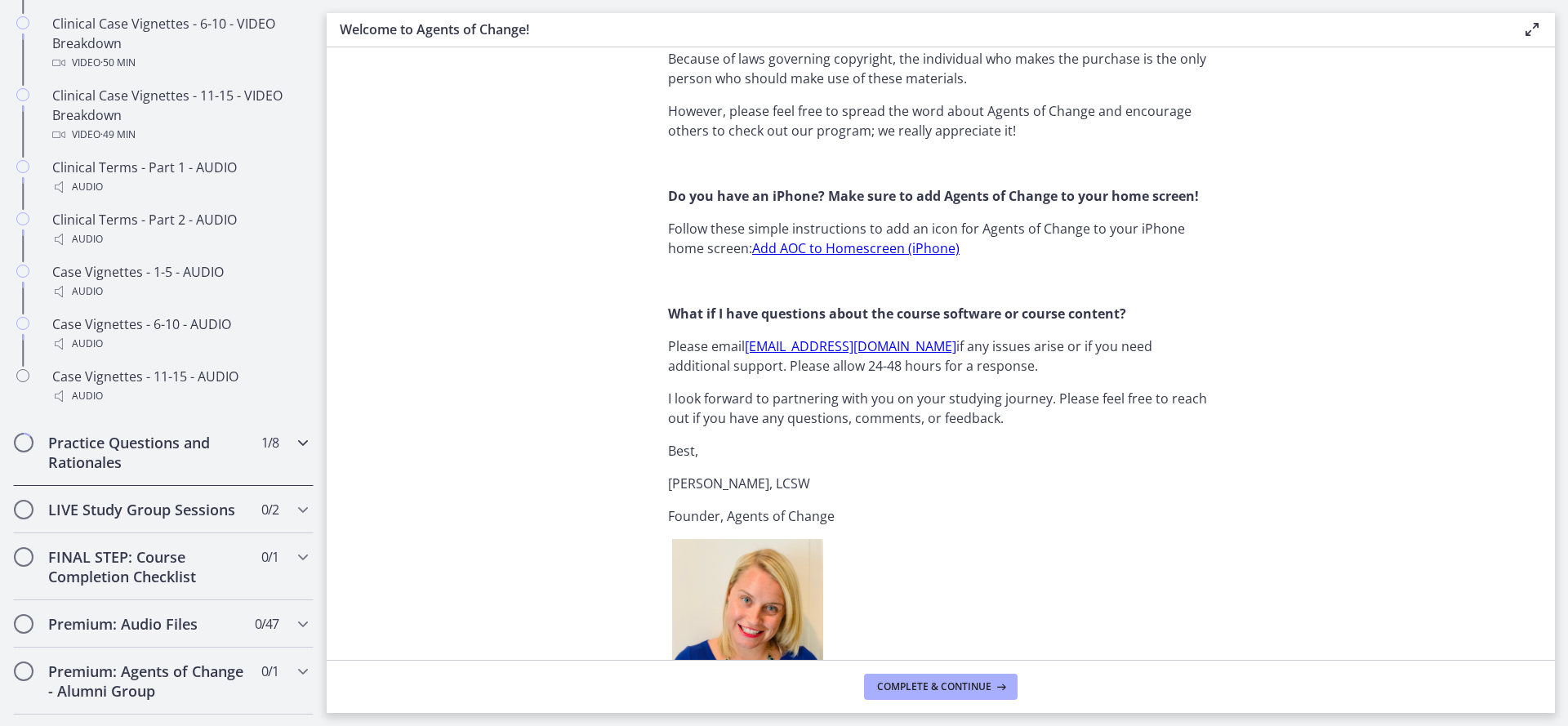
click at [126, 473] on h2 "Practice Questions and Rationales" at bounding box center [148, 452] width 200 height 39
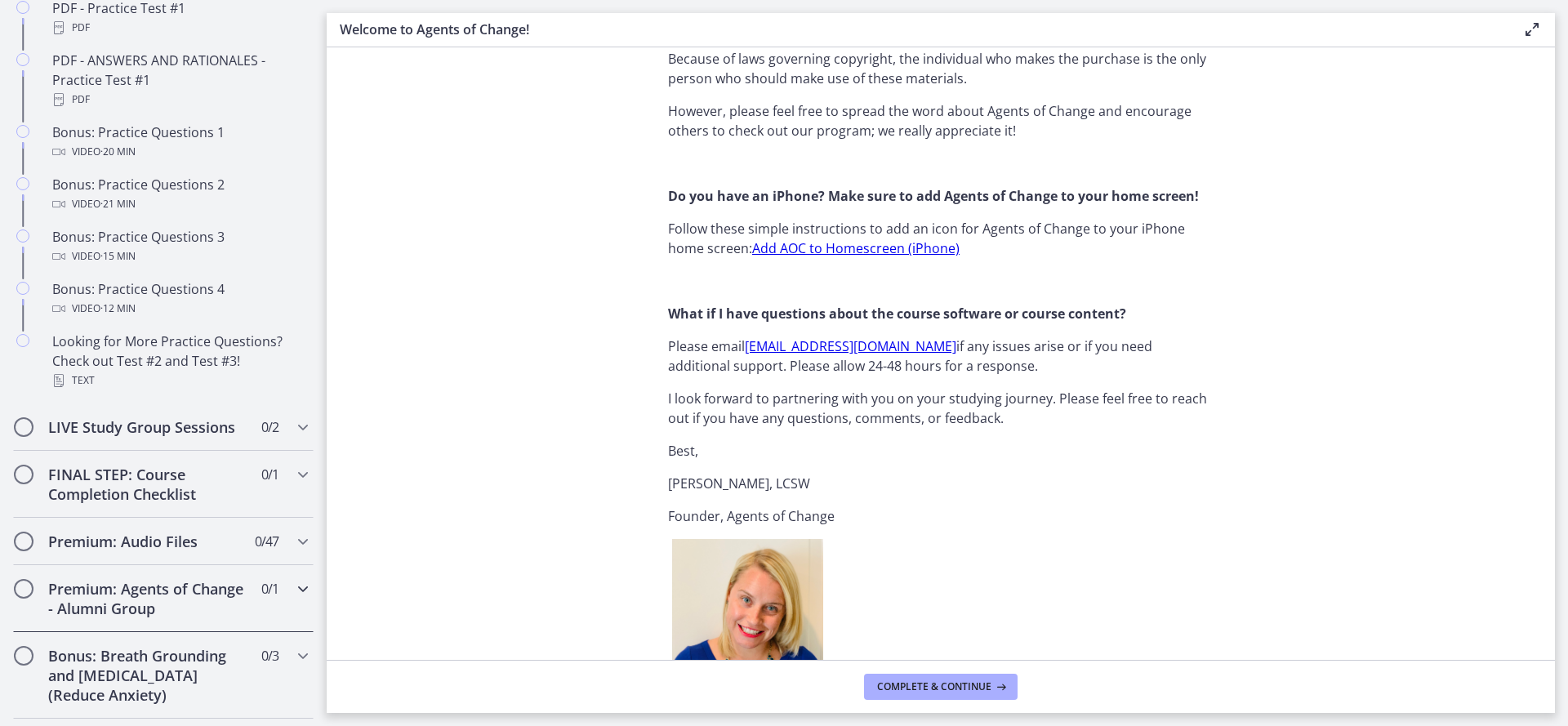
scroll to position [854, 0]
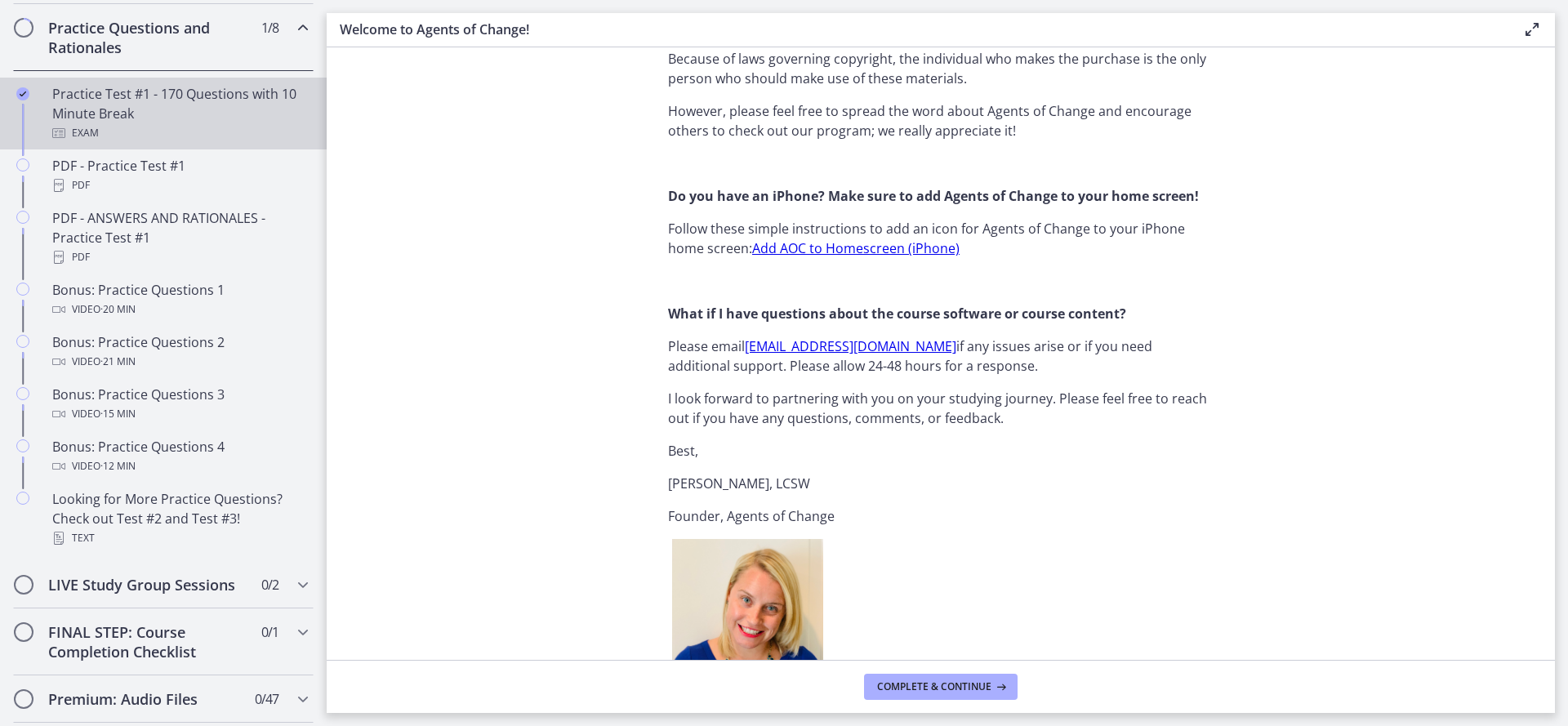
click at [66, 118] on div "Practice Test #1 - 170 Questions with 10 Minute Break Exam" at bounding box center [179, 113] width 255 height 59
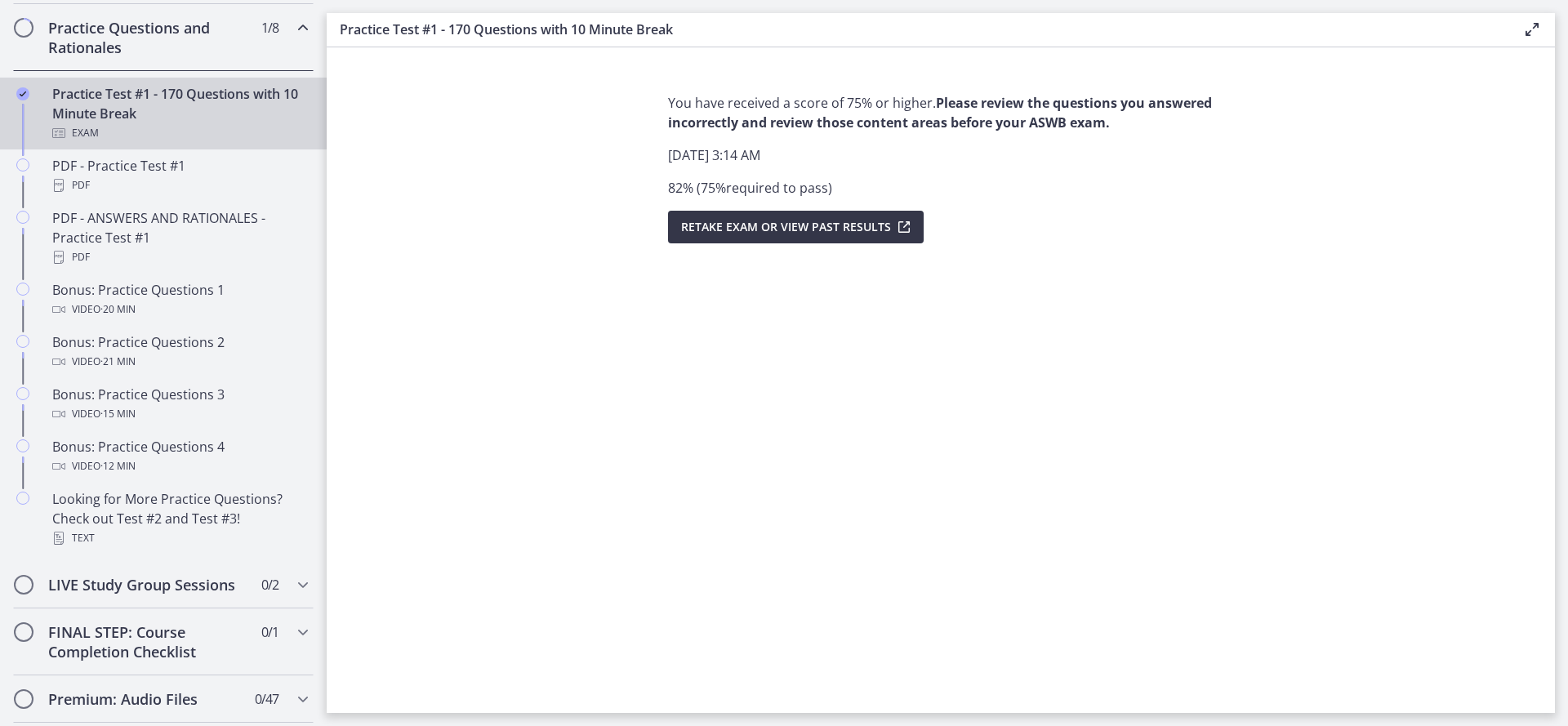
click at [724, 230] on span "Retake Exam OR View Past Results" at bounding box center [786, 227] width 210 height 19
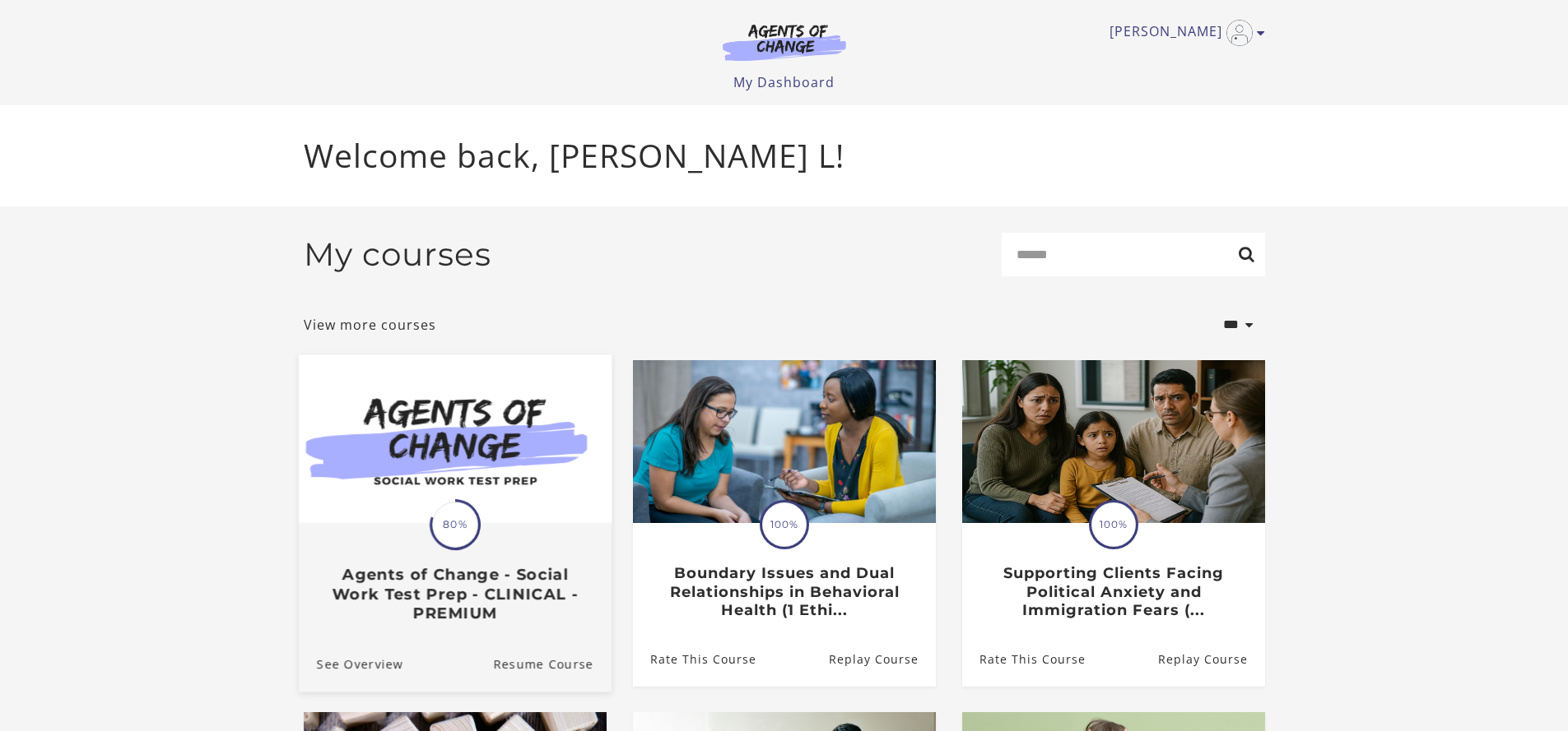
click at [481, 442] on img at bounding box center [454, 439] width 312 height 169
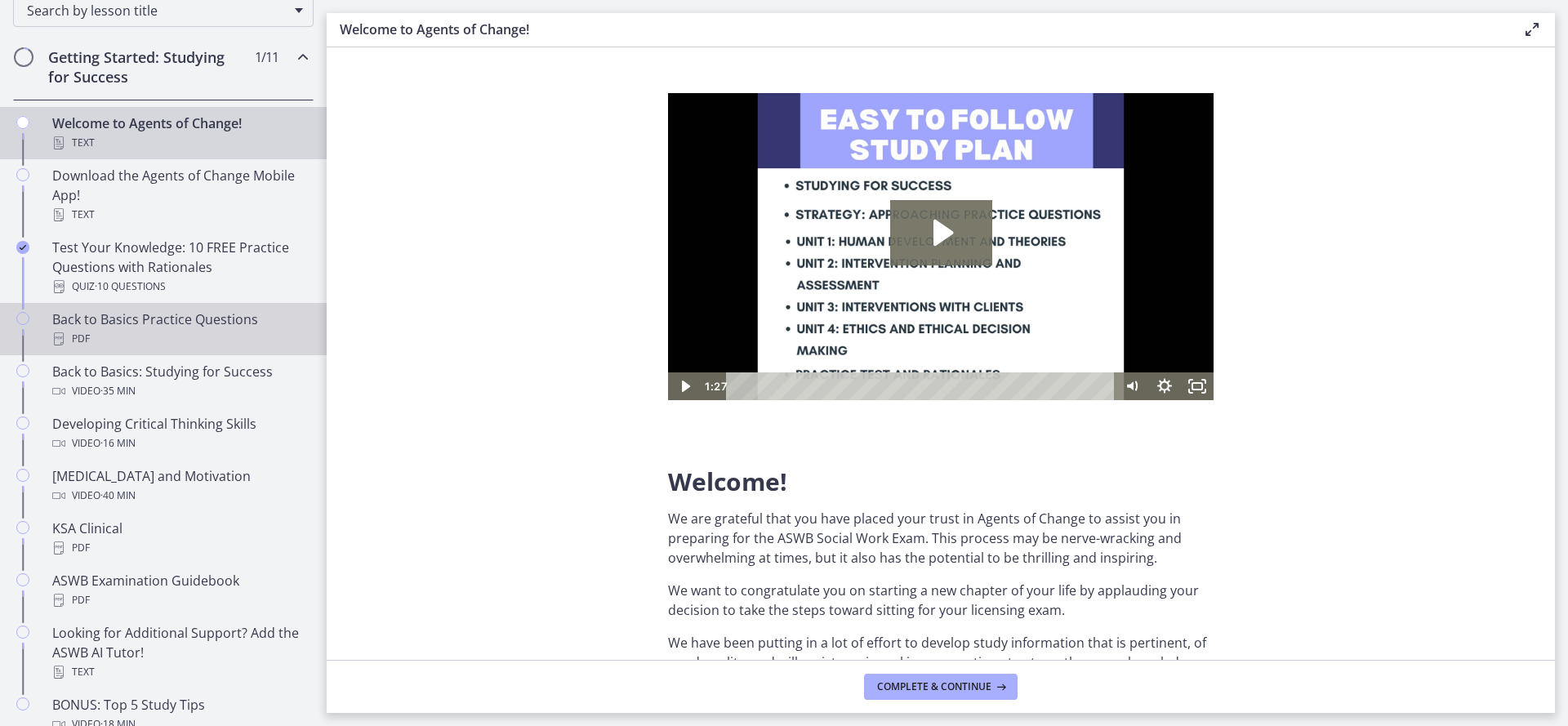
scroll to position [277, 0]
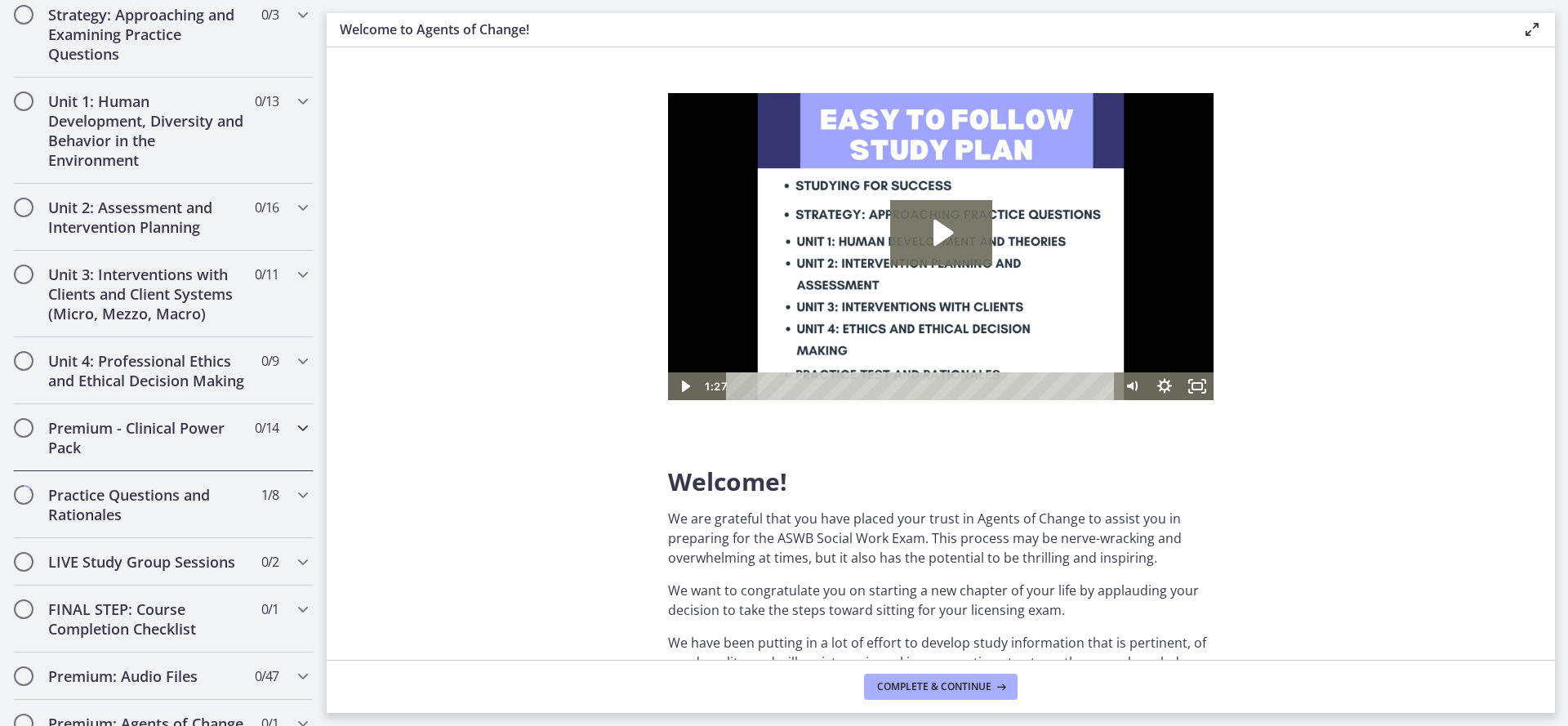
click at [175, 472] on div "Premium - Clinical Power Pack 0 / 14 Completed" at bounding box center [163, 438] width 300 height 67
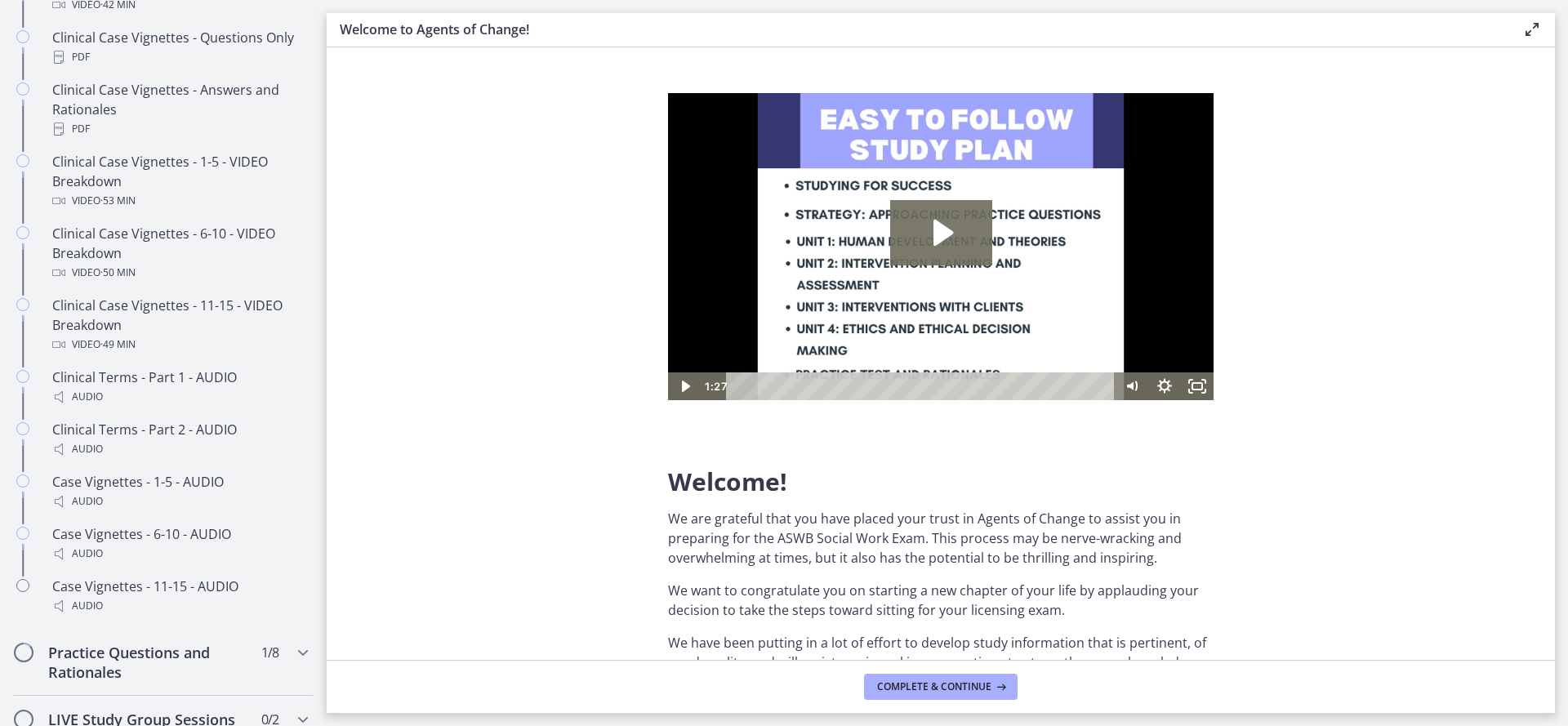
scroll to position [1131, 0]
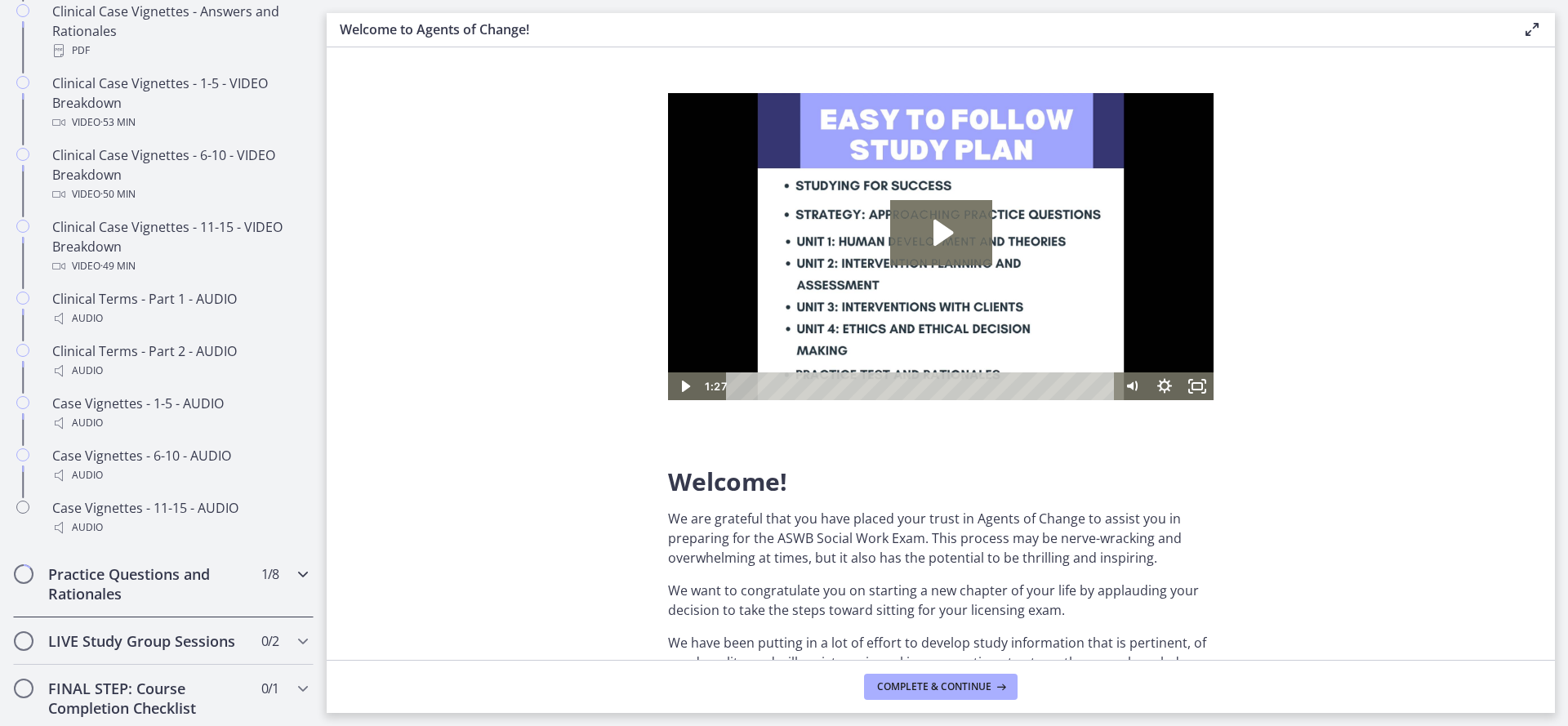
click at [157, 598] on h2 "Practice Questions and Rationales" at bounding box center [148, 584] width 200 height 39
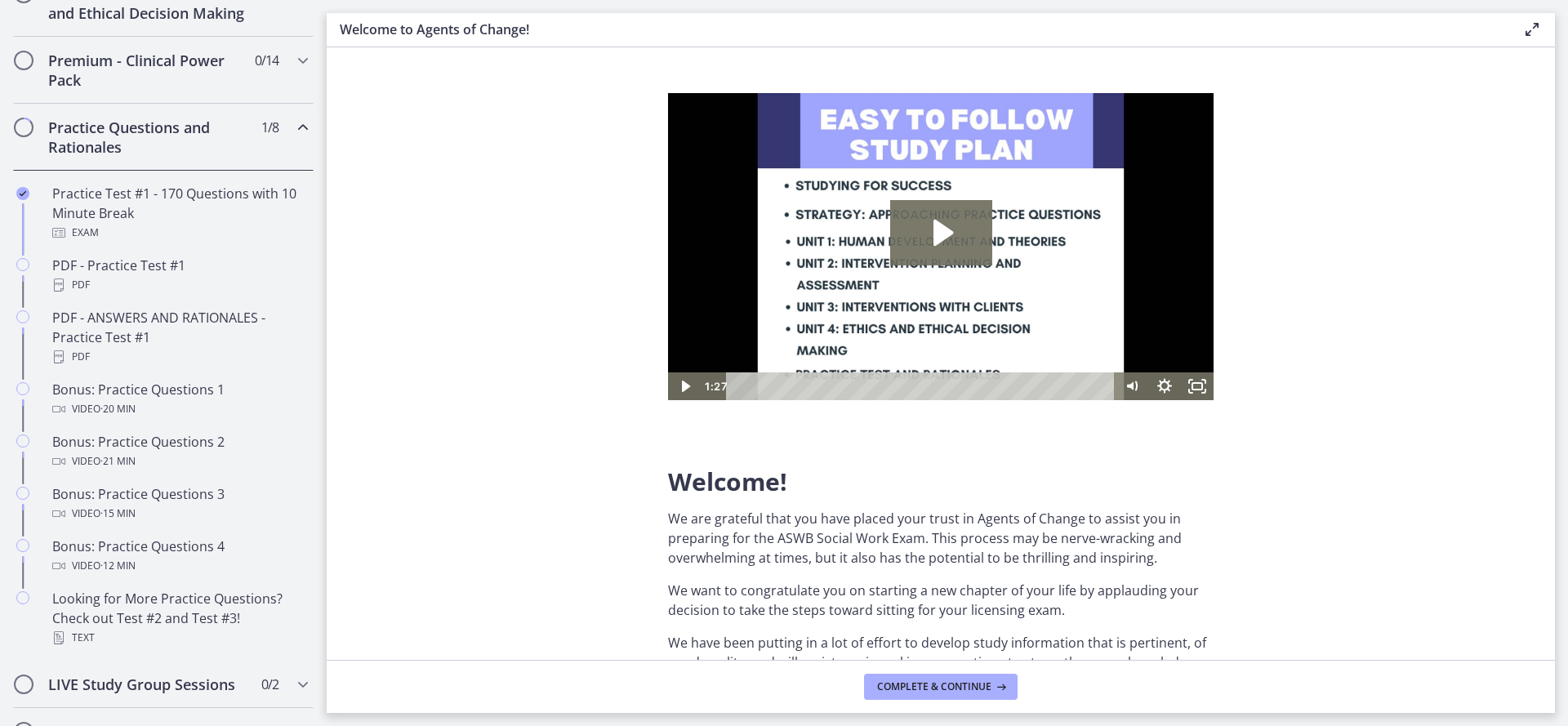
scroll to position [752, 0]
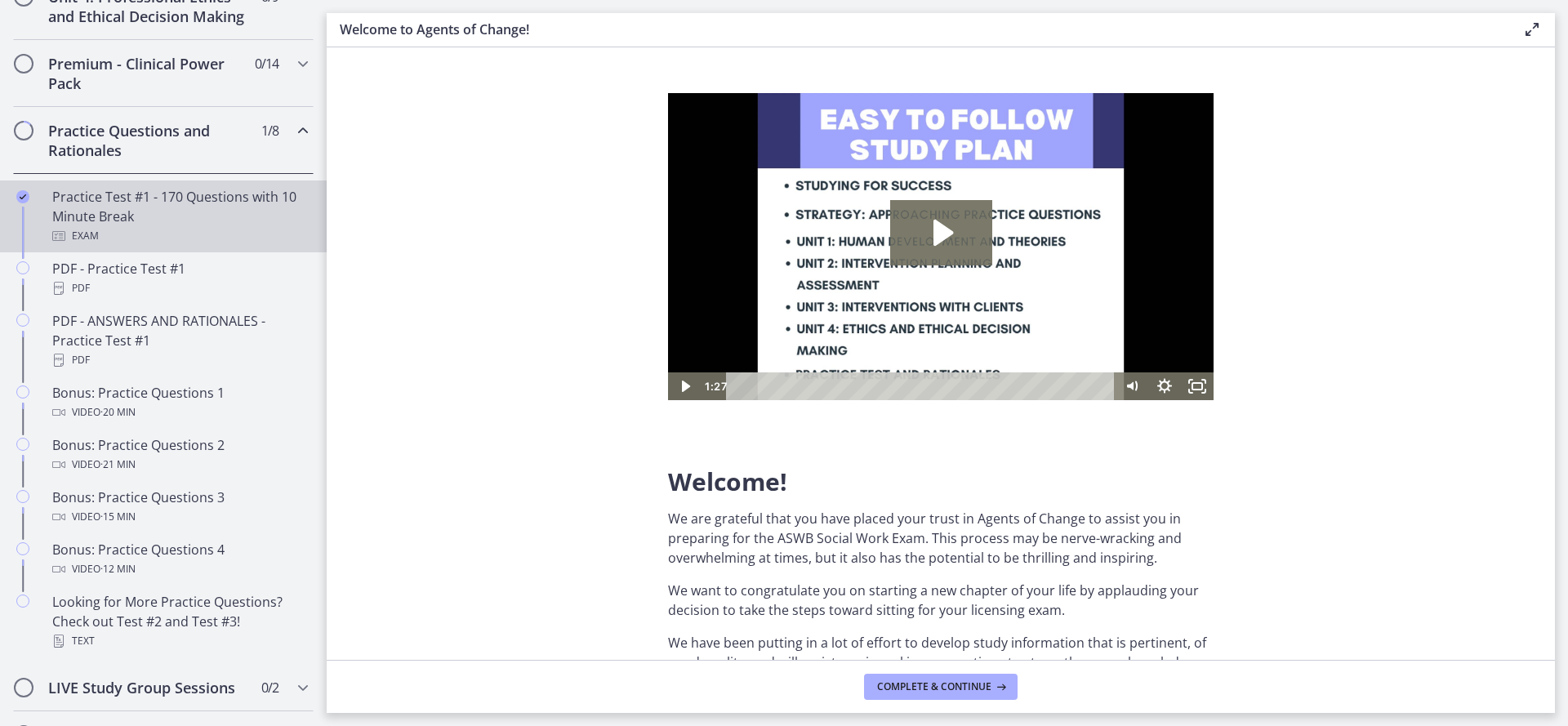
click at [166, 229] on div "Practice Test #1 - 170 Questions with 10 Minute Break Exam" at bounding box center [179, 216] width 255 height 59
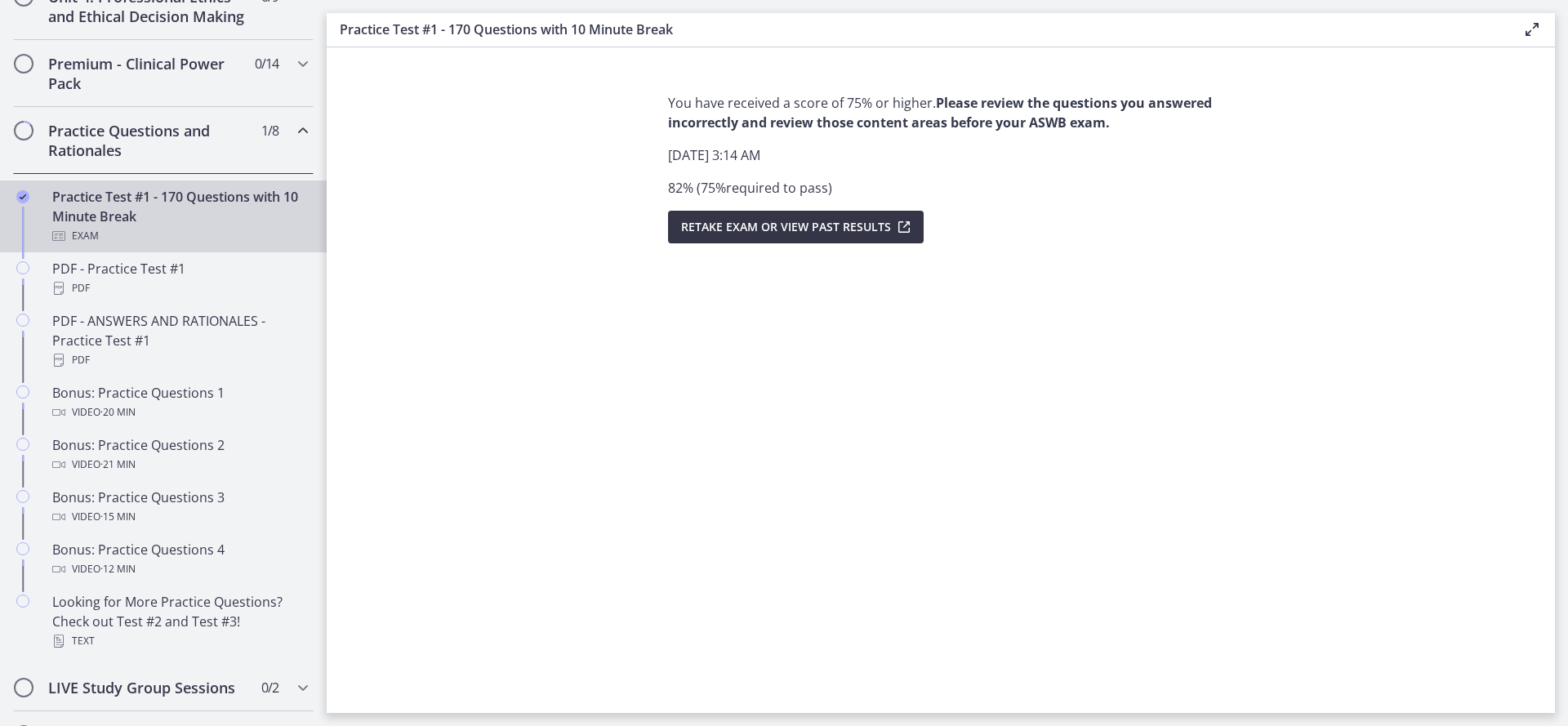
click at [876, 231] on span "Retake Exam OR View Past Results" at bounding box center [786, 227] width 210 height 19
